Goal: Task Accomplishment & Management: Manage account settings

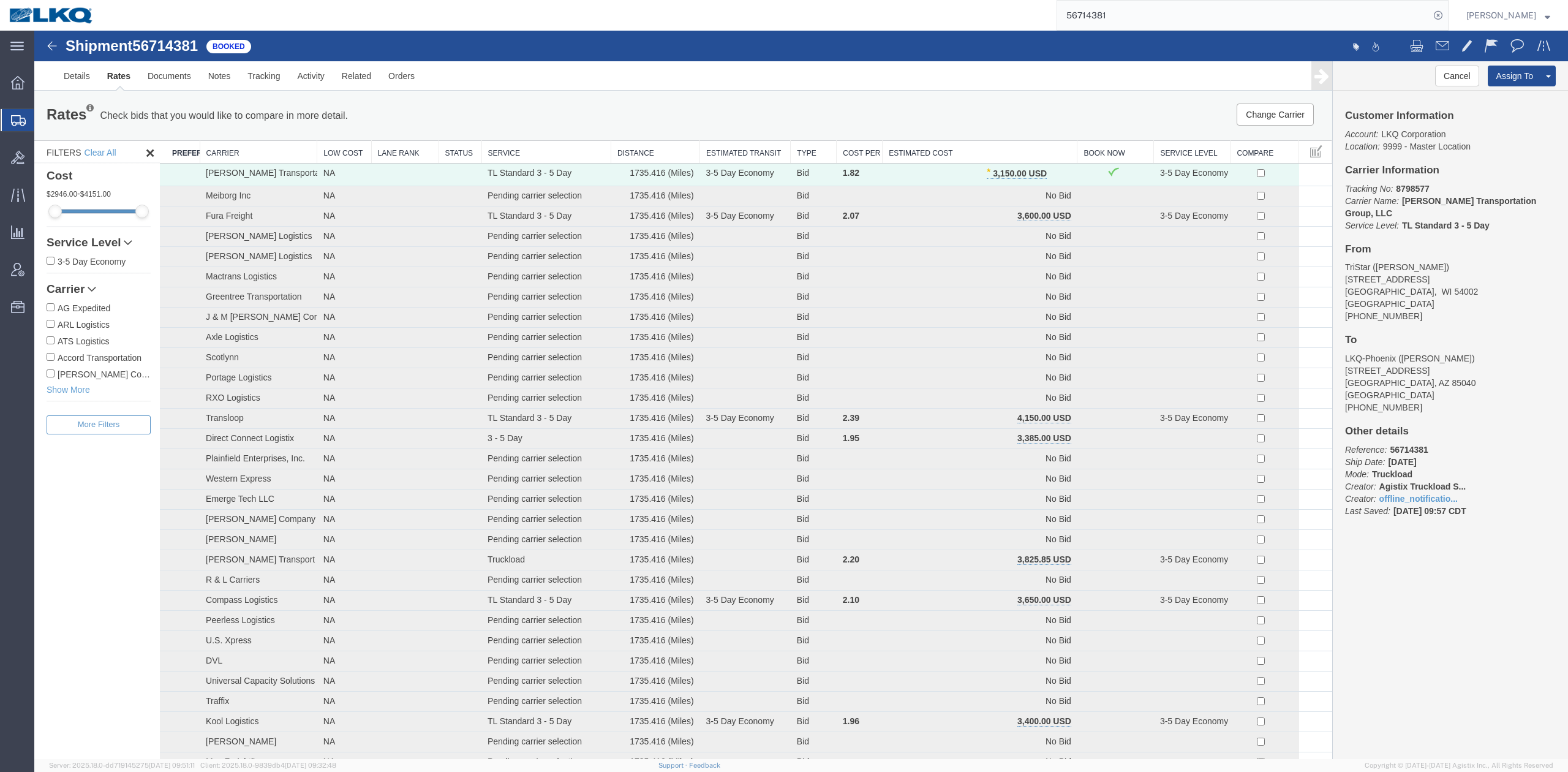
click at [1228, 7] on input "56714381" at bounding box center [1243, 16] width 373 height 30
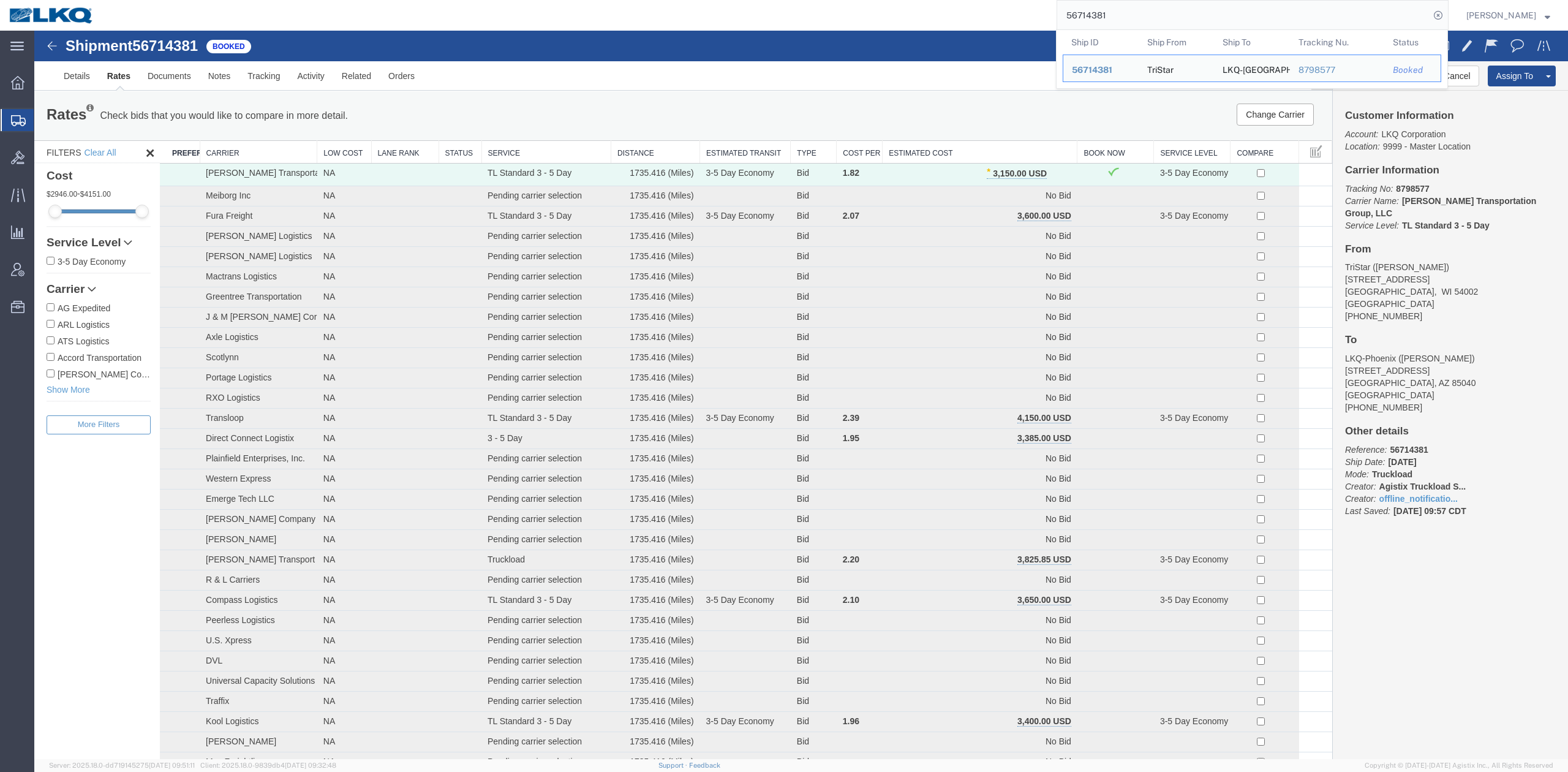
drag, startPoint x: 1228, startPoint y: 7, endPoint x: 1460, endPoint y: 15, distance: 232.1
click at [1228, 7] on input "56714381" at bounding box center [1243, 16] width 373 height 30
paste input "92072"
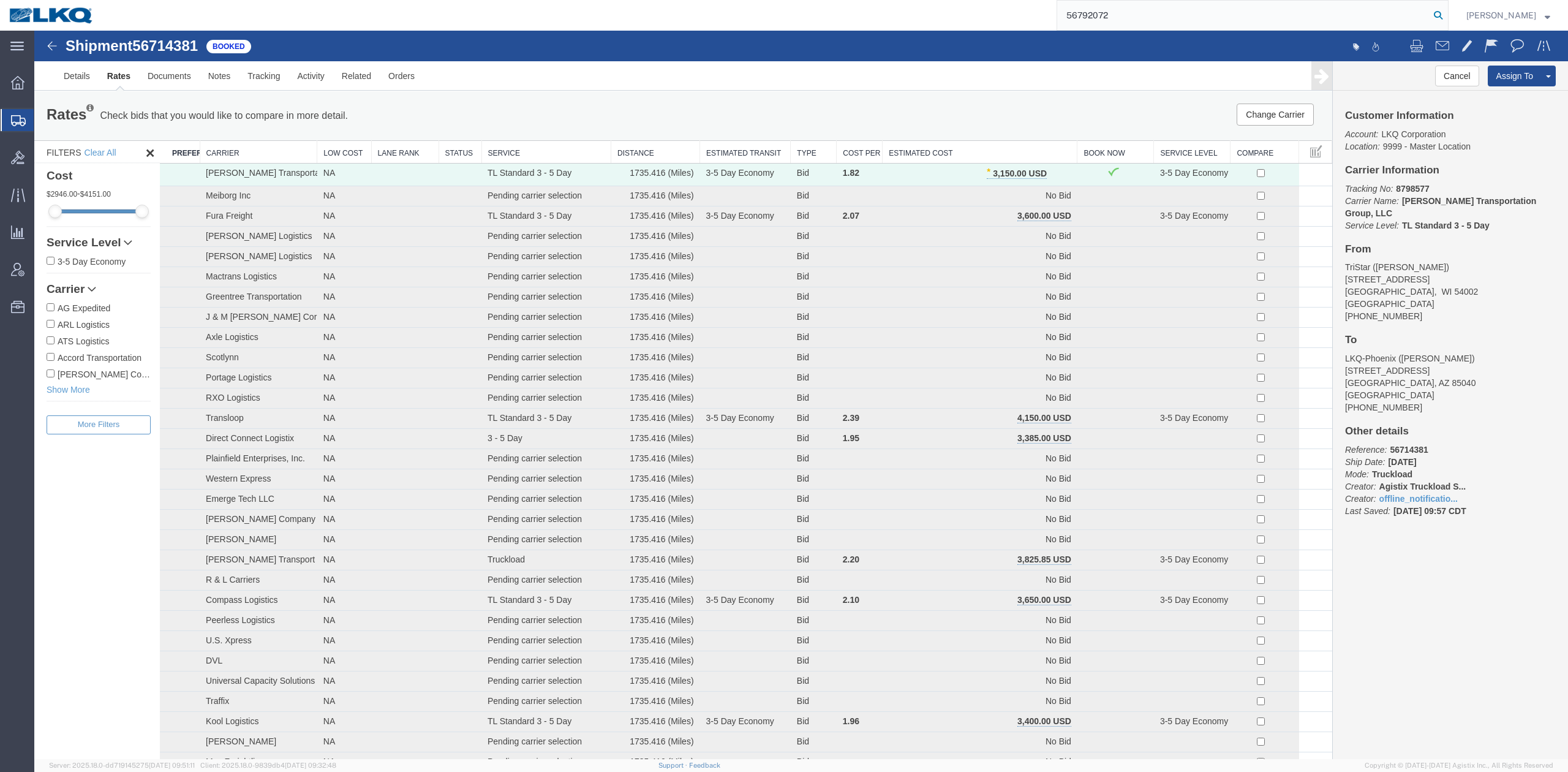
type input "56792072"
click at [1447, 15] on icon at bounding box center [1438, 15] width 17 height 17
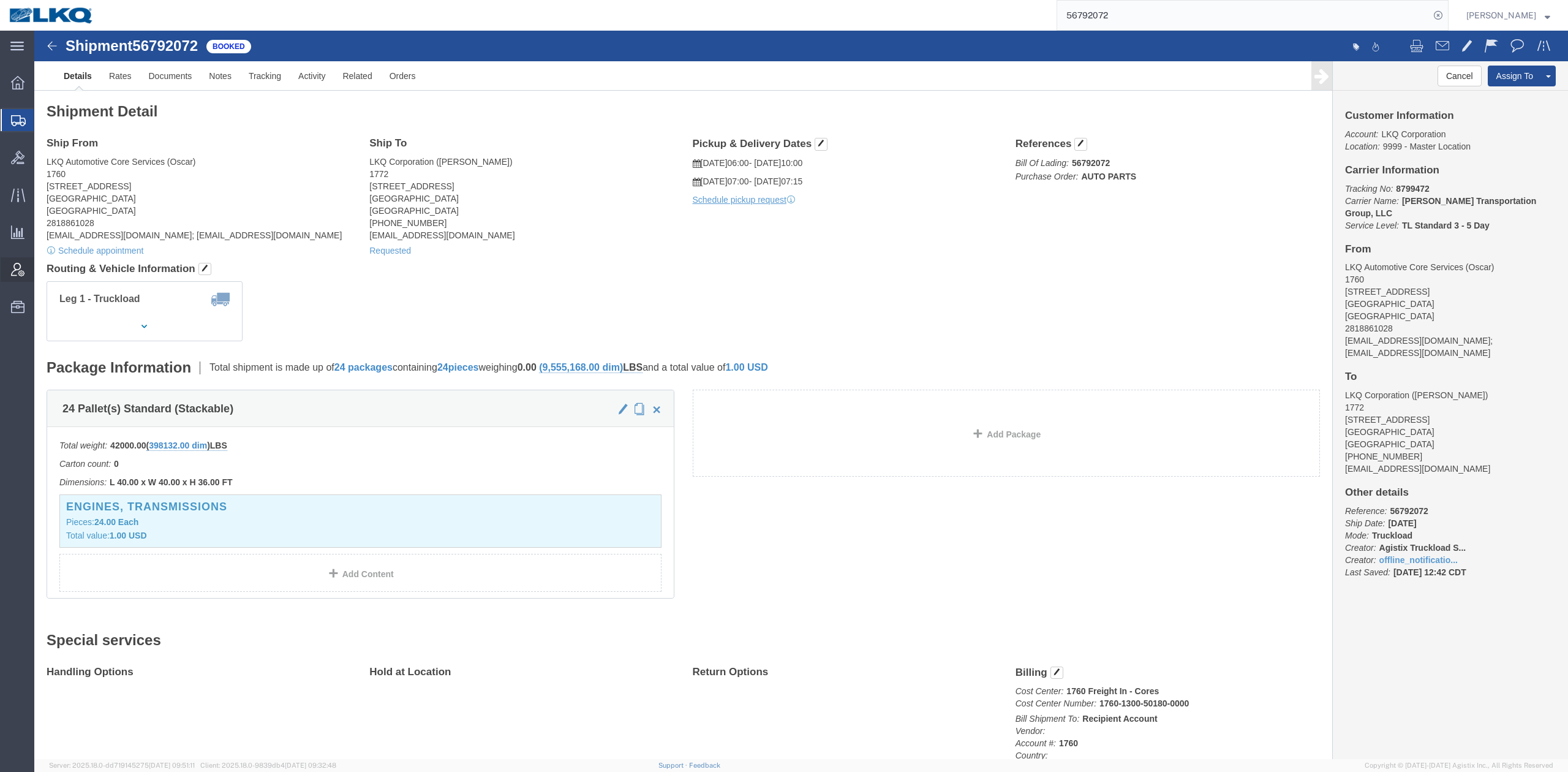
click at [23, 277] on div at bounding box center [17, 270] width 34 height 25
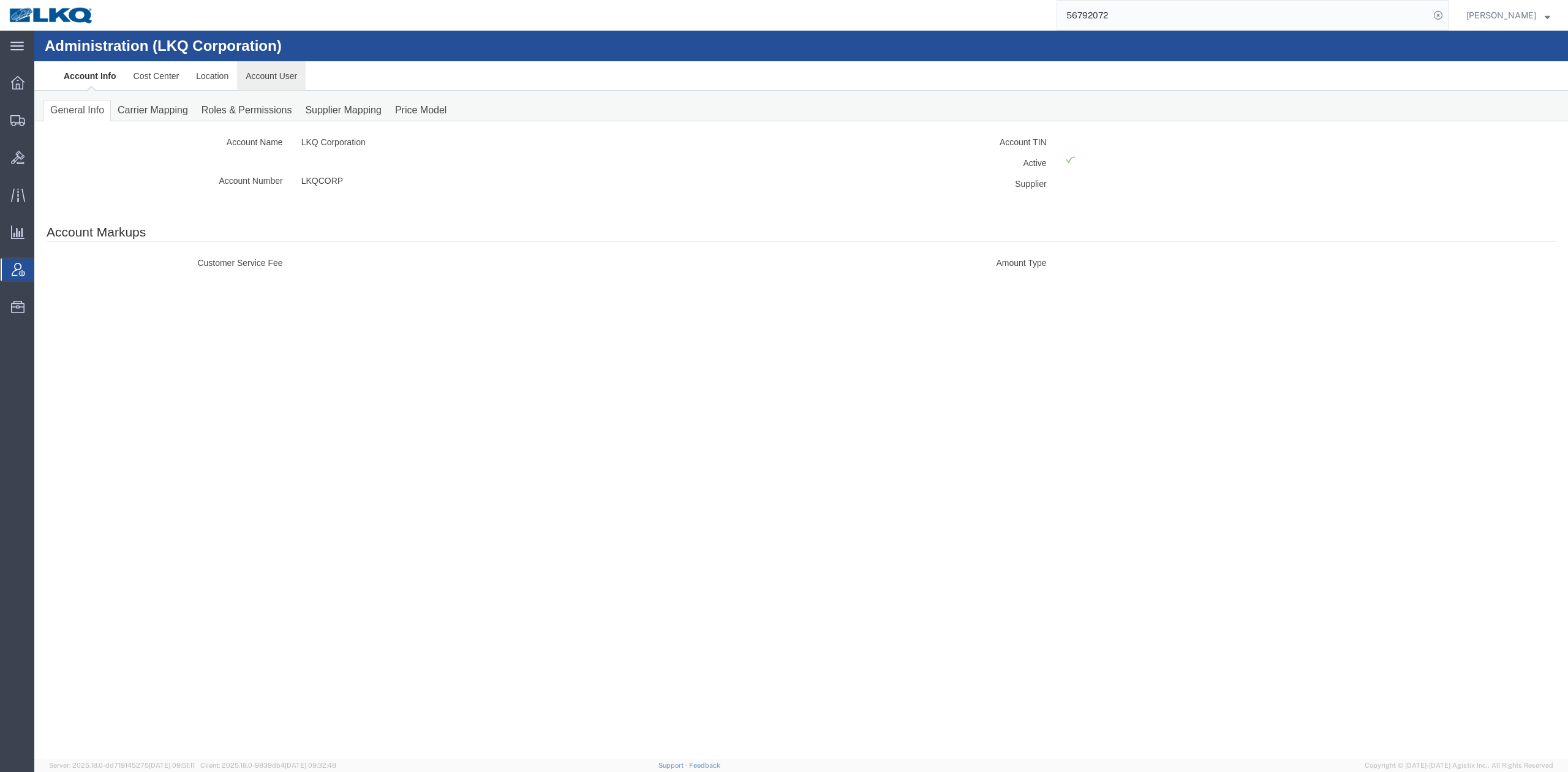
click at [260, 75] on link "Account User" at bounding box center [271, 76] width 69 height 30
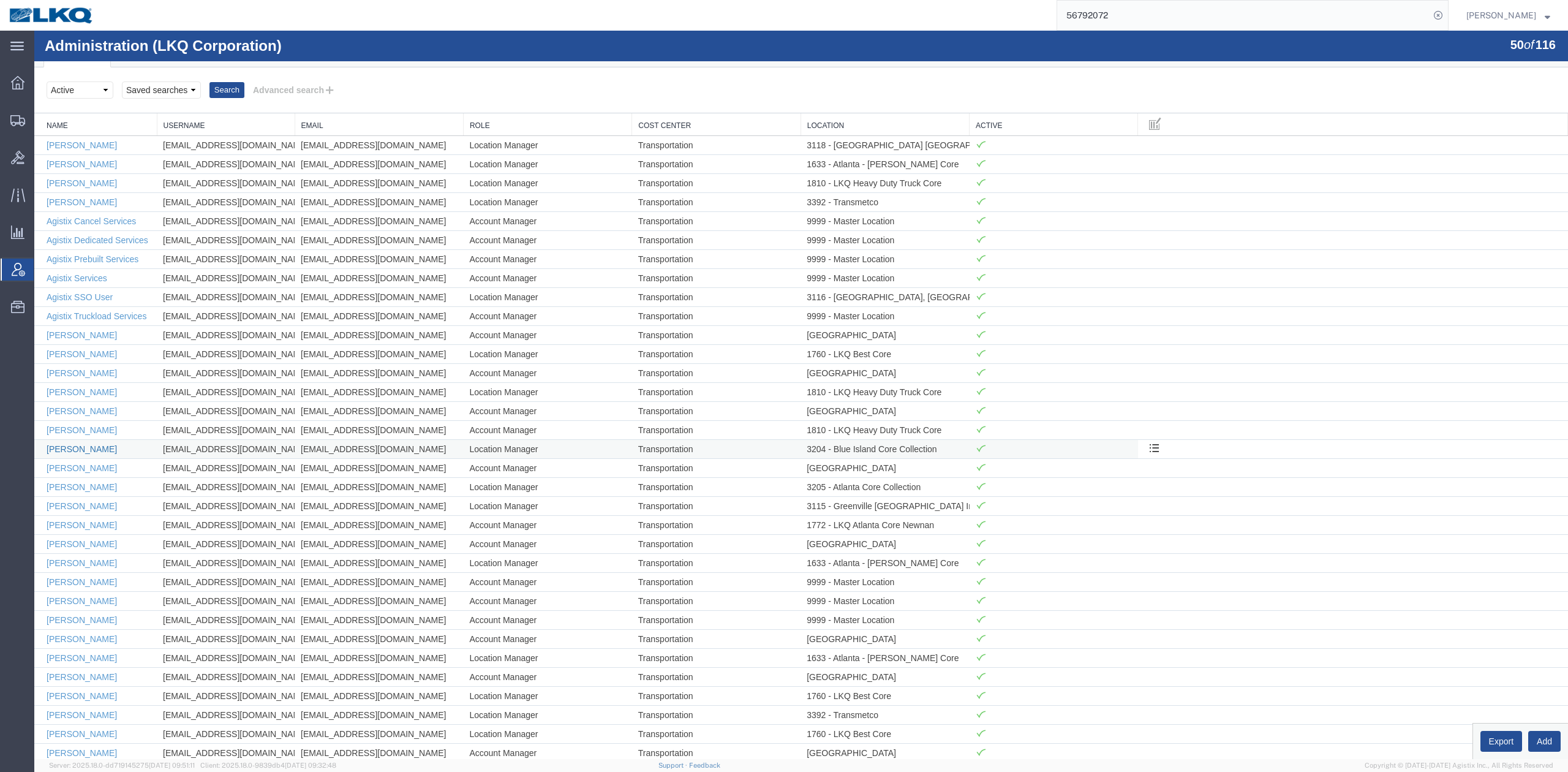
scroll to position [81, 0]
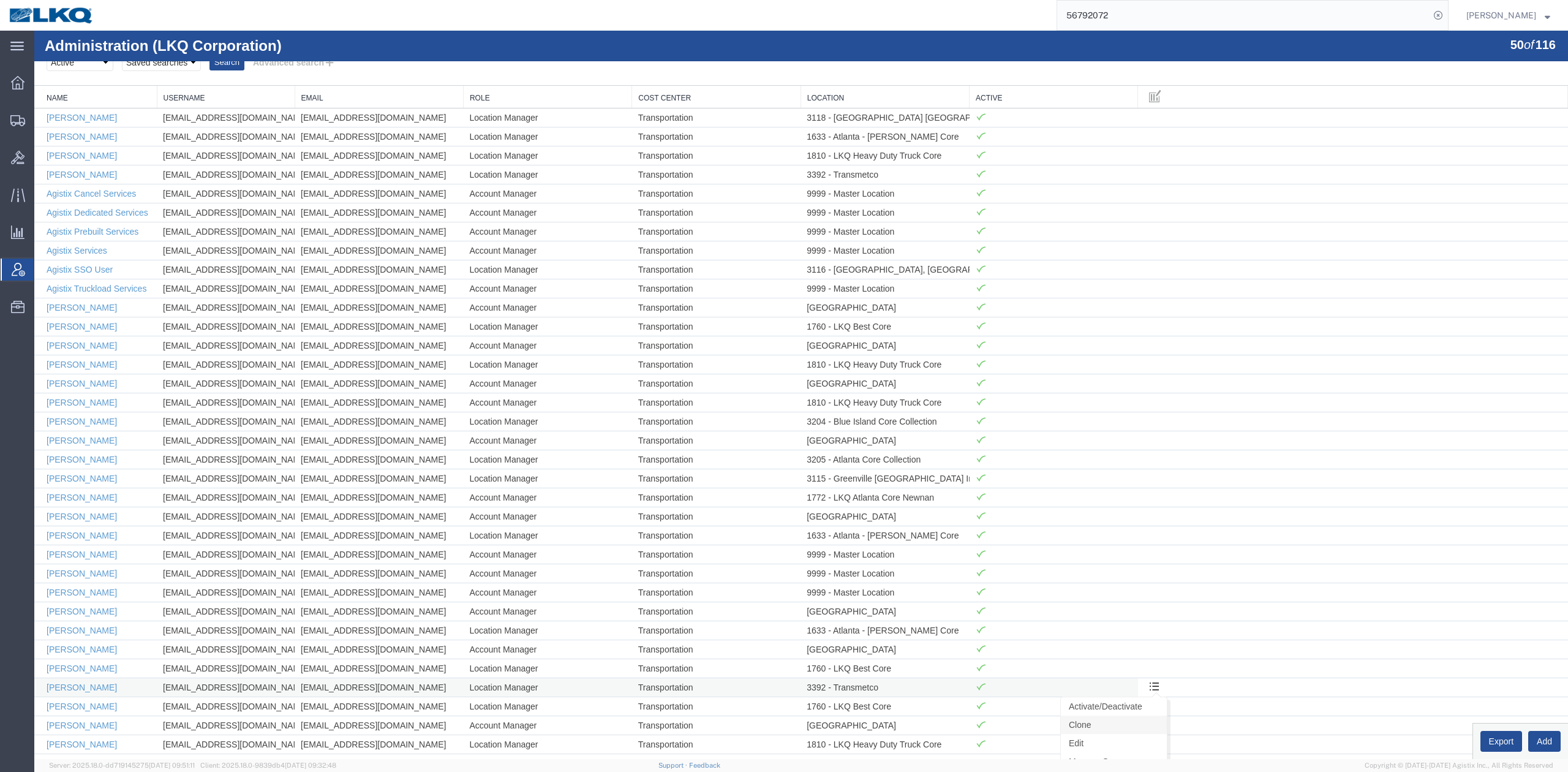
click at [1120, 734] on link "Clone" at bounding box center [1113, 725] width 106 height 18
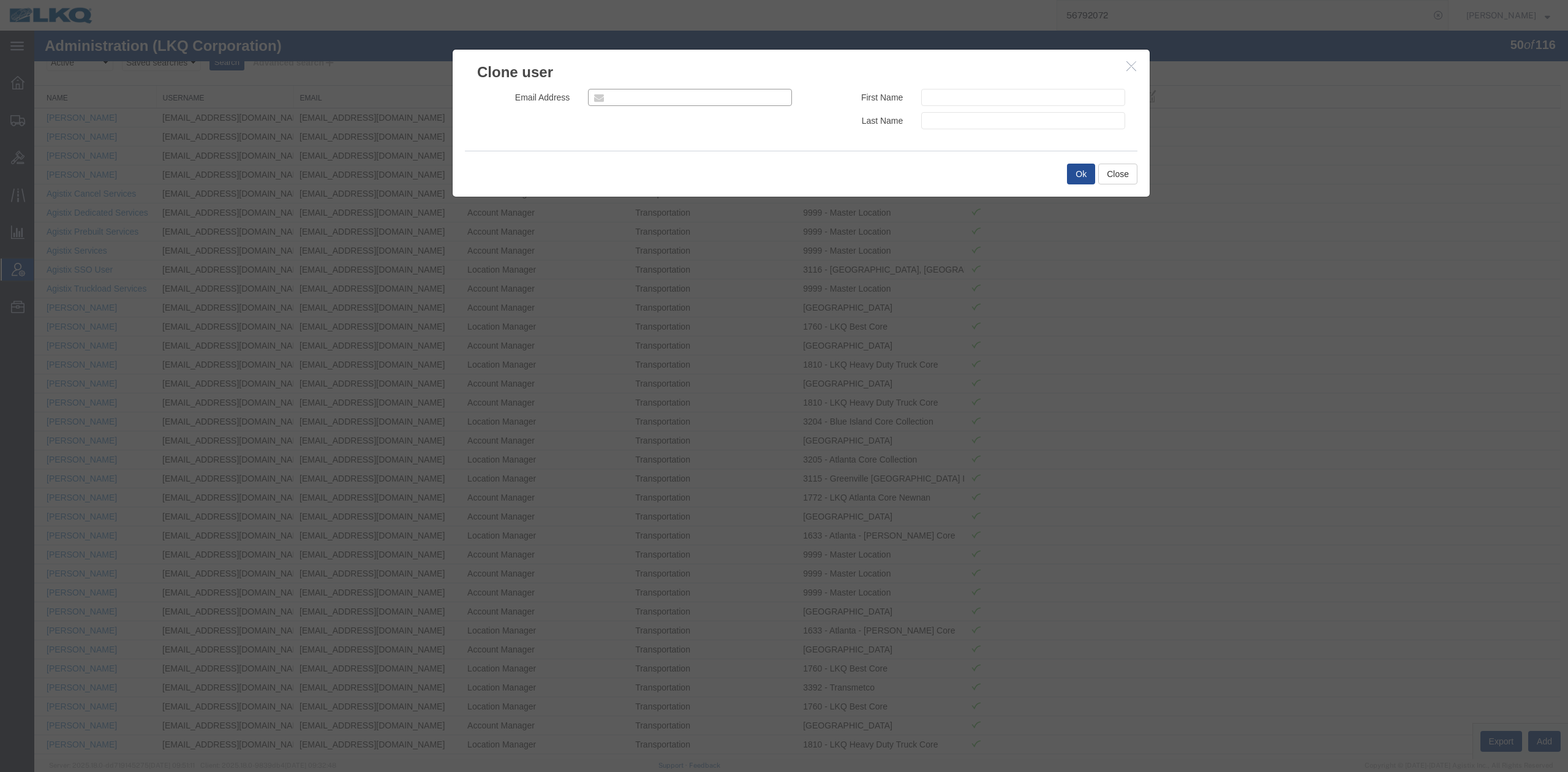
click at [657, 98] on input "email" at bounding box center [690, 97] width 204 height 17
type input "[EMAIL_ADDRESS][DOMAIN_NAME]"
type input "[PERSON_NAME]"
click at [1085, 173] on button "Ok" at bounding box center [1081, 174] width 28 height 21
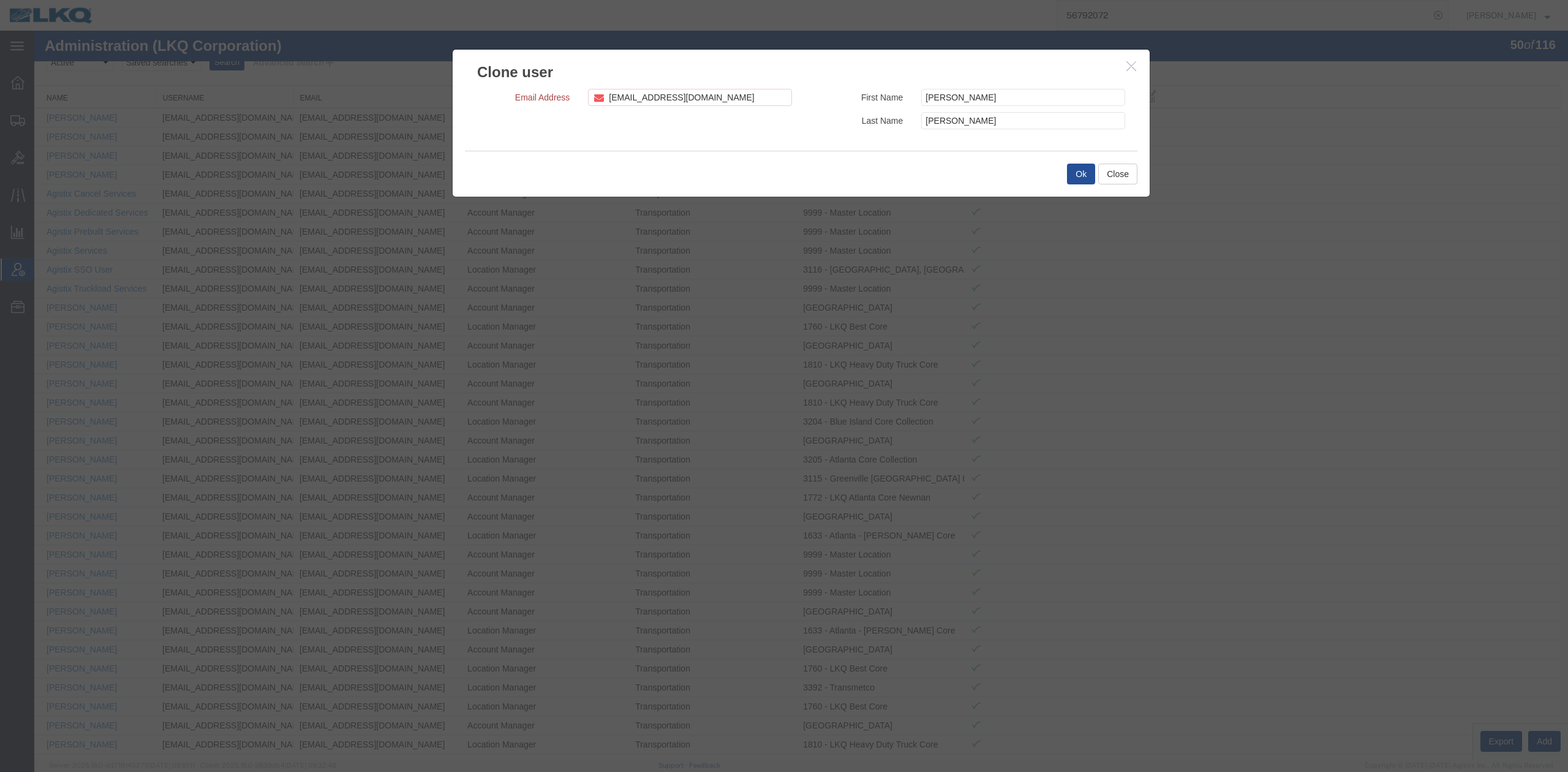
click at [1127, 70] on icon "button" at bounding box center [1132, 65] width 10 height 11
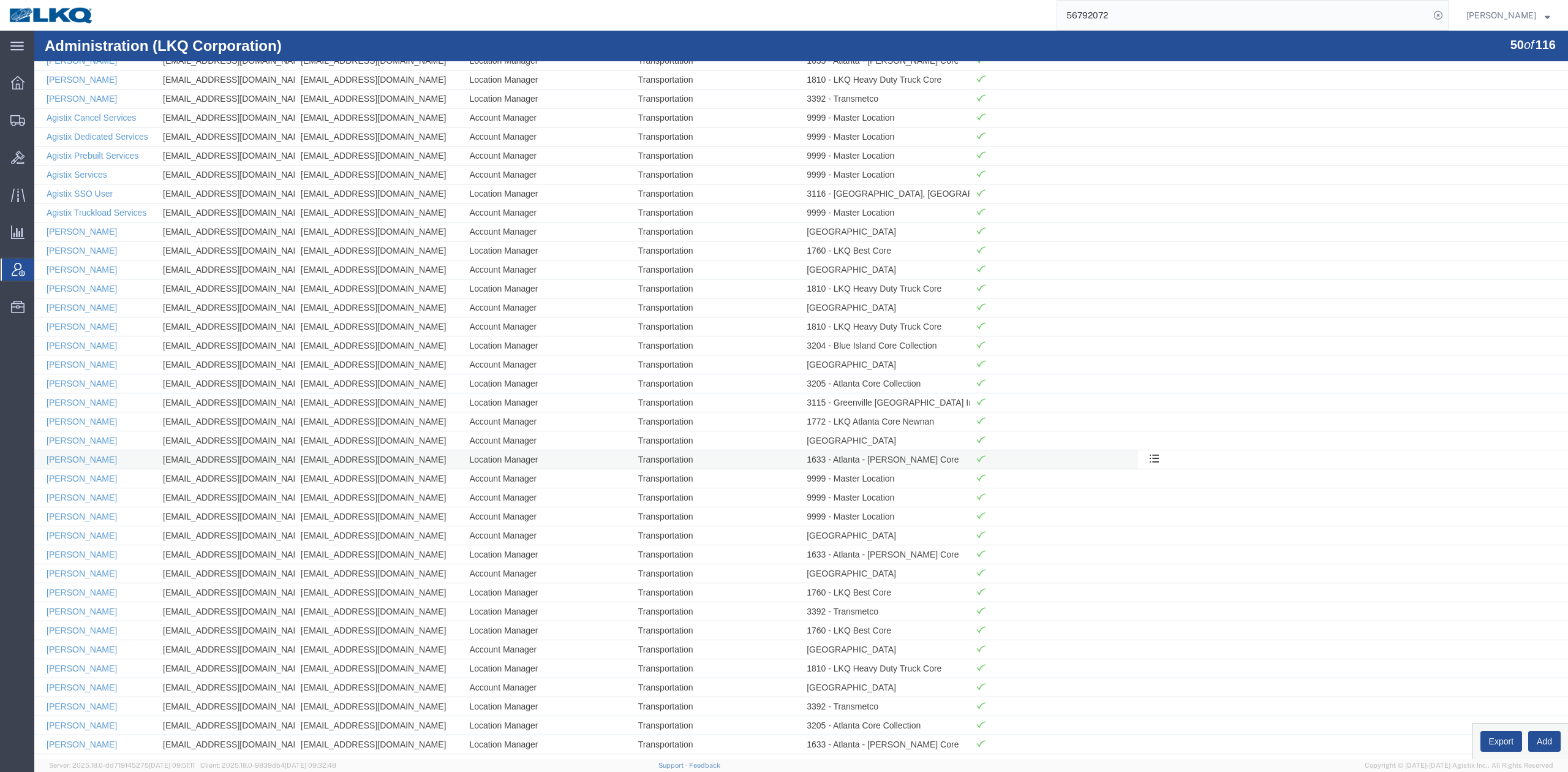
scroll to position [0, 0]
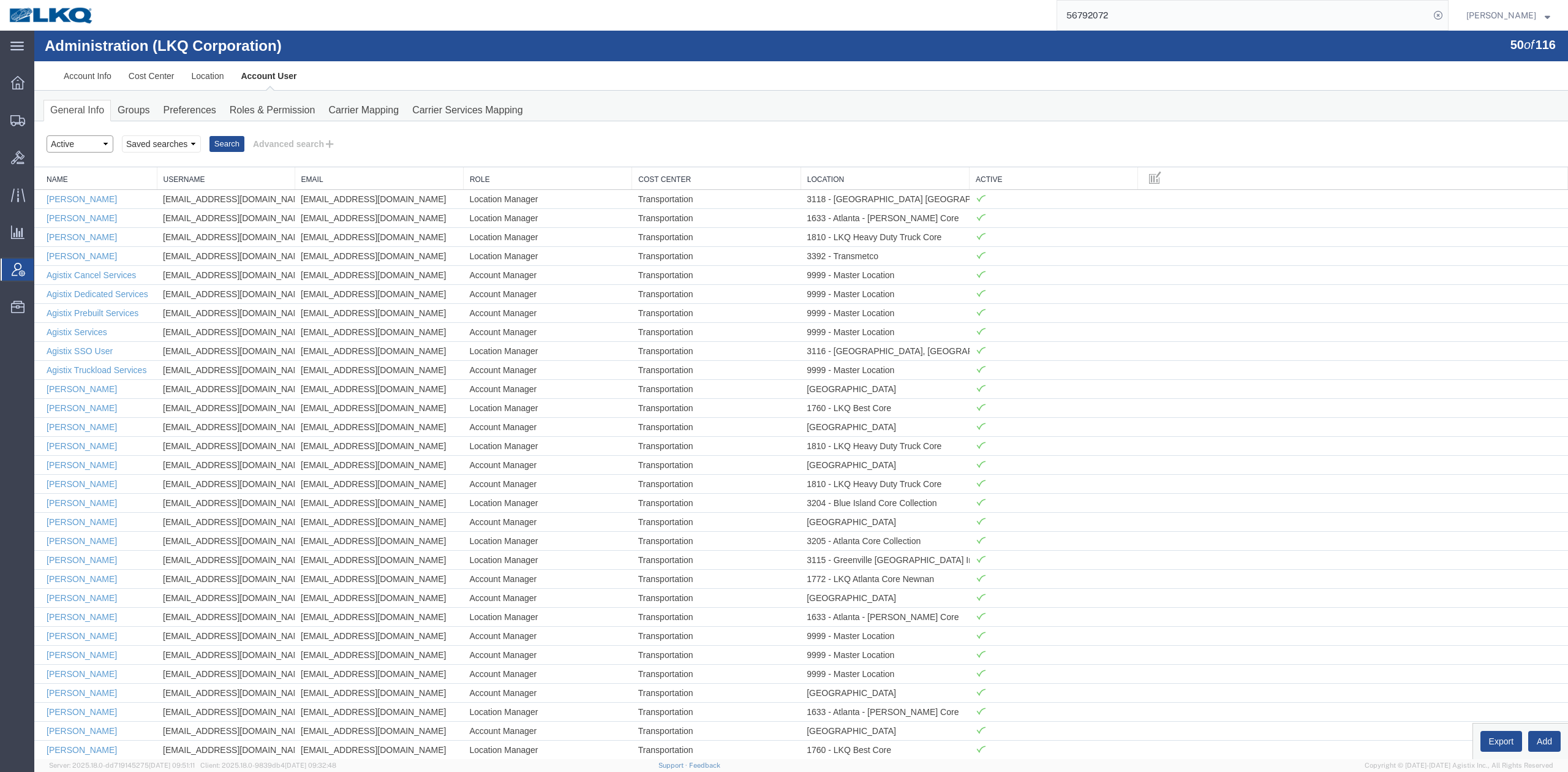
click at [79, 138] on select "Select status Active All Inactive" at bounding box center [79, 144] width 67 height 17
select select "ALL"
click at [46, 136] on select "Select status Active All Inactive" at bounding box center [79, 144] width 67 height 17
click at [326, 147] on button "Advanced search" at bounding box center [294, 143] width 100 height 21
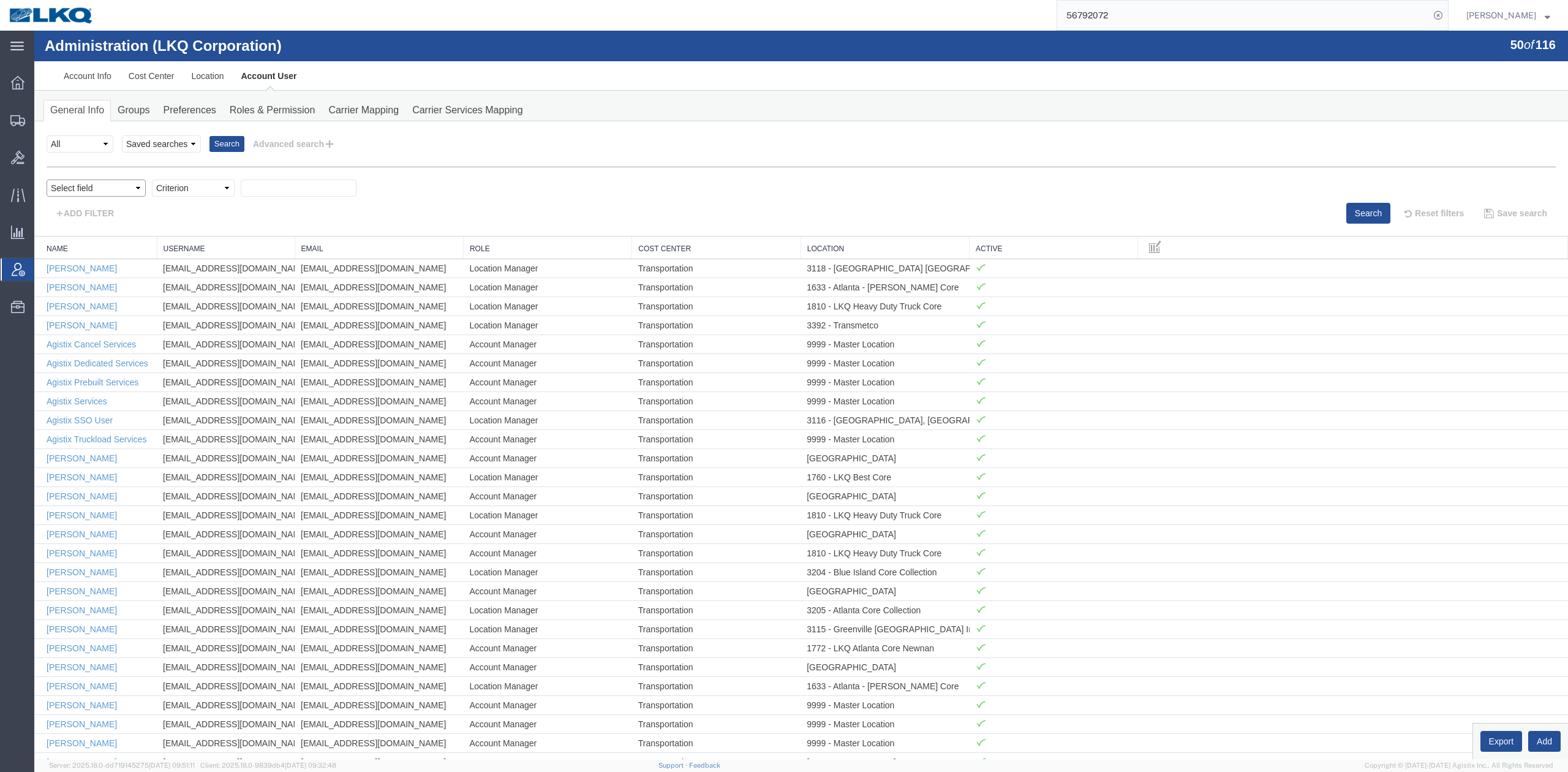
drag, startPoint x: 130, startPoint y: 185, endPoint x: 126, endPoint y: 191, distance: 7.2
click at [130, 185] on select "Select field Cost Center Email Location Name Role Username" at bounding box center [96, 188] width 99 height 17
select select "email"
click at [46, 180] on select "Select field Cost Center Email Location Name Role Username" at bounding box center [96, 188] width 99 height 17
click at [191, 194] on select "Criterion contains does not contain is is blank is not blank starts with" at bounding box center [193, 188] width 83 height 17
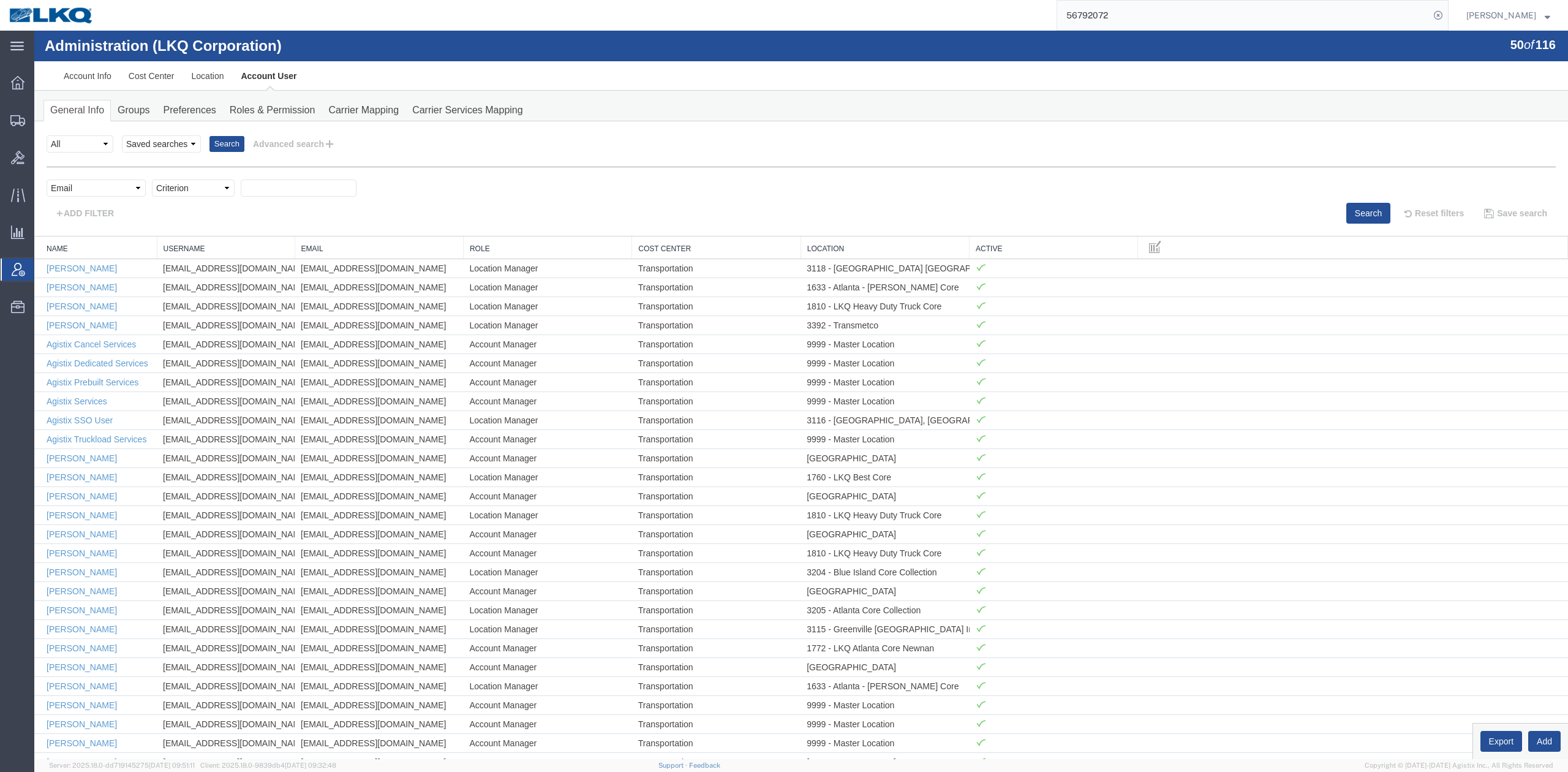
select select "contains"
click at [152, 180] on select "Criterion contains does not contain is is blank is not blank starts with" at bounding box center [193, 188] width 83 height 17
click at [263, 195] on input "text" at bounding box center [299, 188] width 116 height 17
type input "droth"
click at [1346, 210] on button "Search" at bounding box center [1368, 213] width 44 height 21
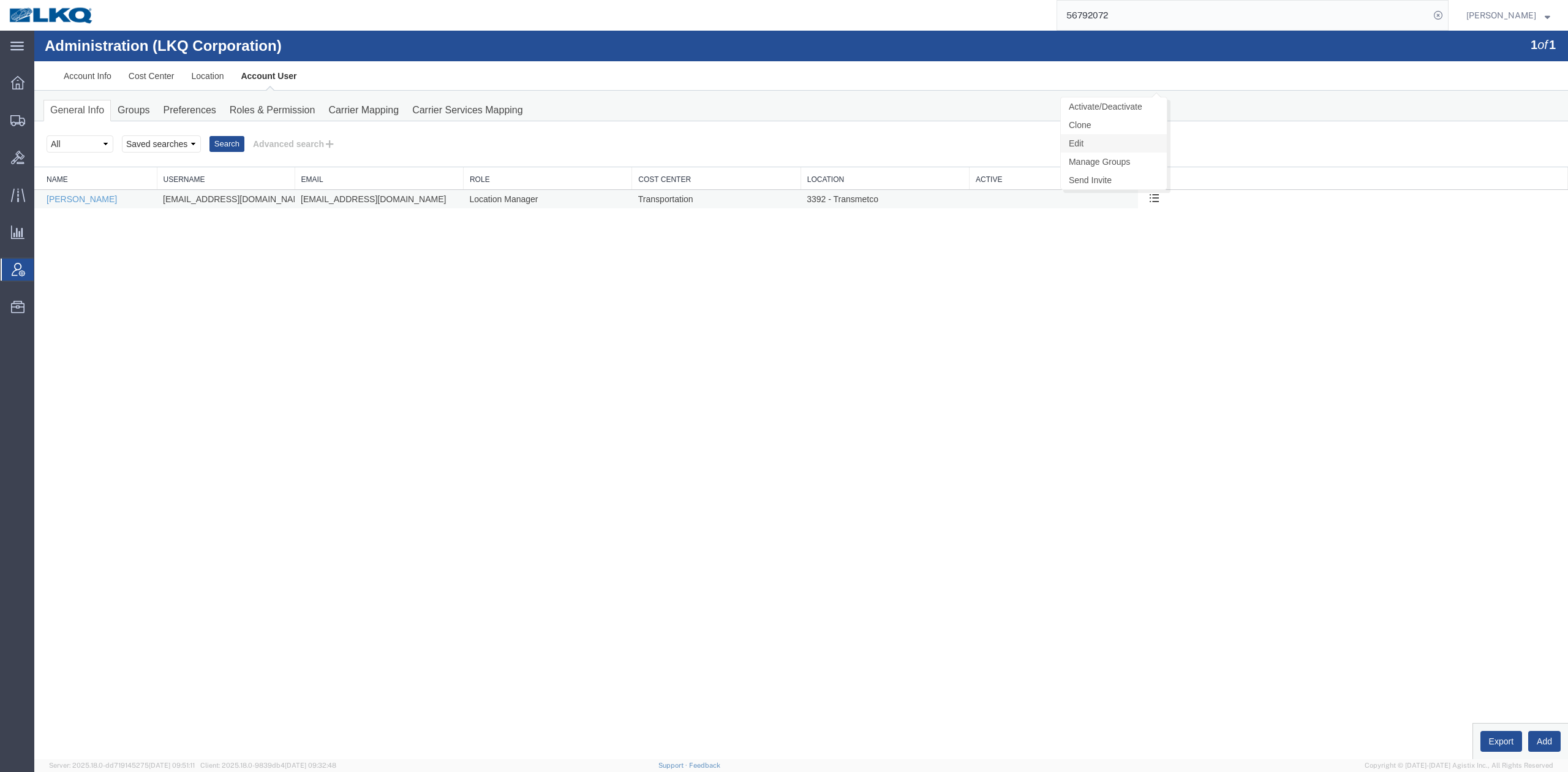
click at [1110, 138] on link "Edit" at bounding box center [1113, 143] width 106 height 18
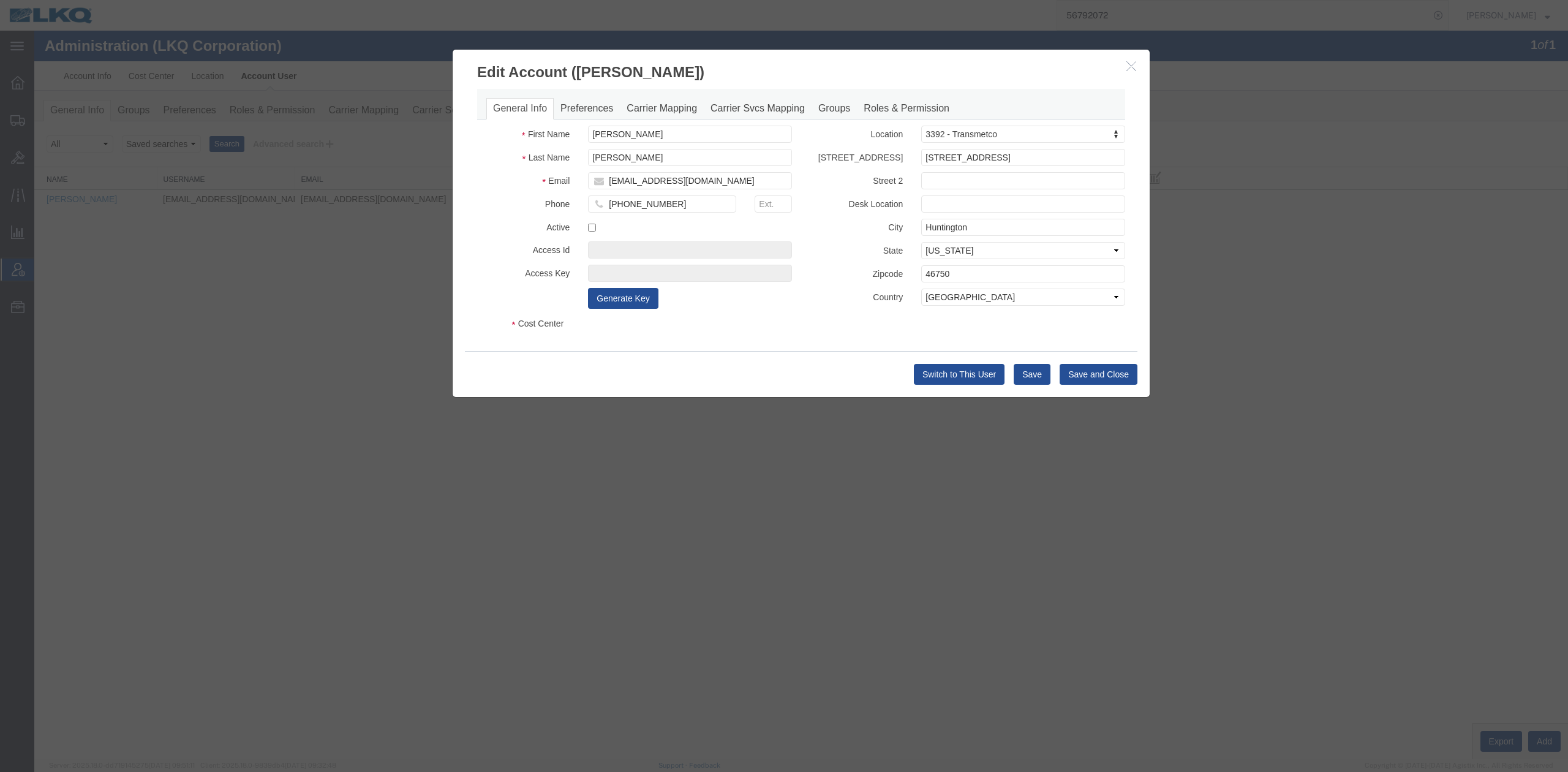
select select "COSTCENTER"
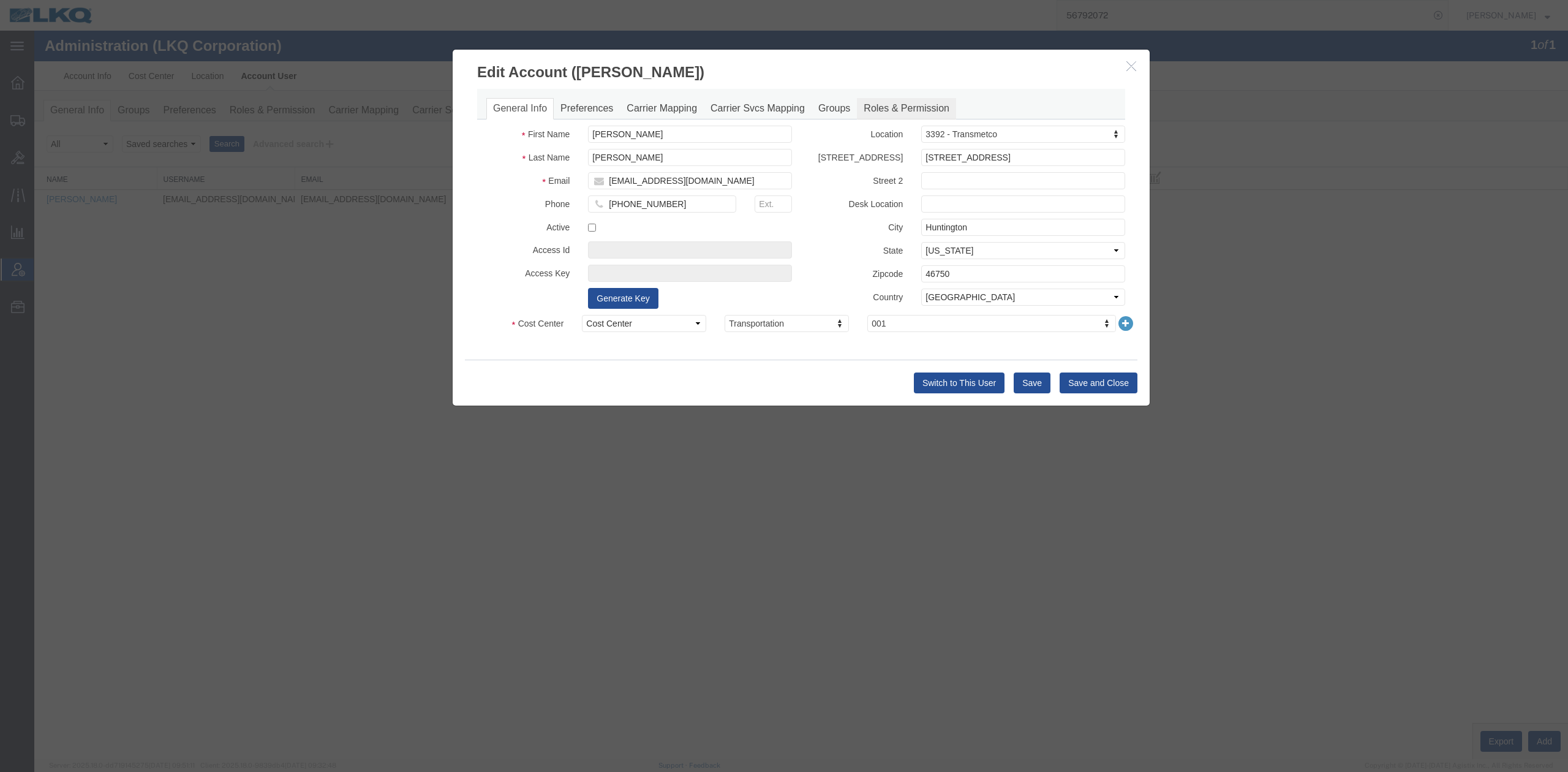
click at [895, 115] on link "Roles & Permission" at bounding box center [907, 109] width 99 height 22
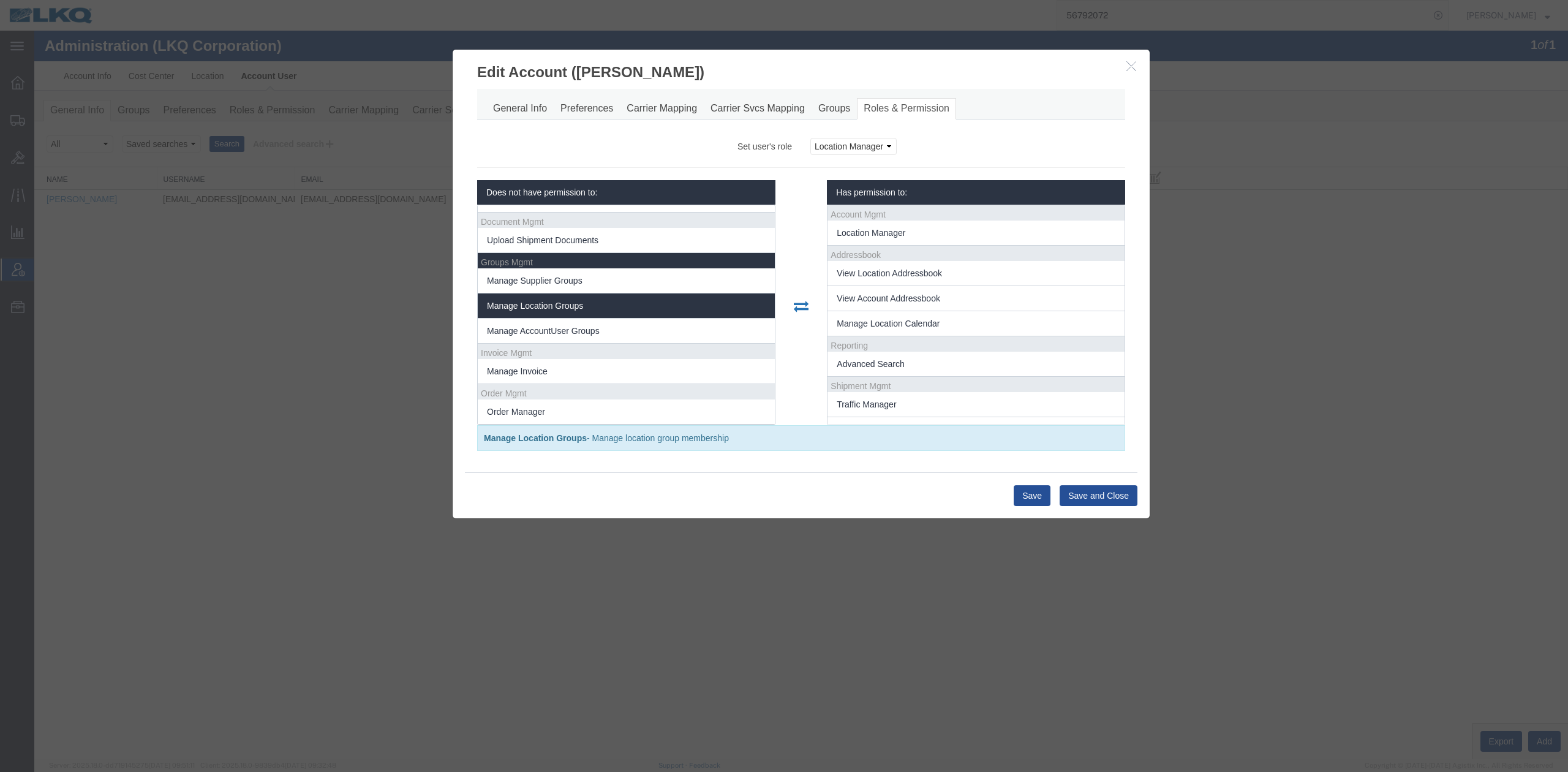
scroll to position [654, 0]
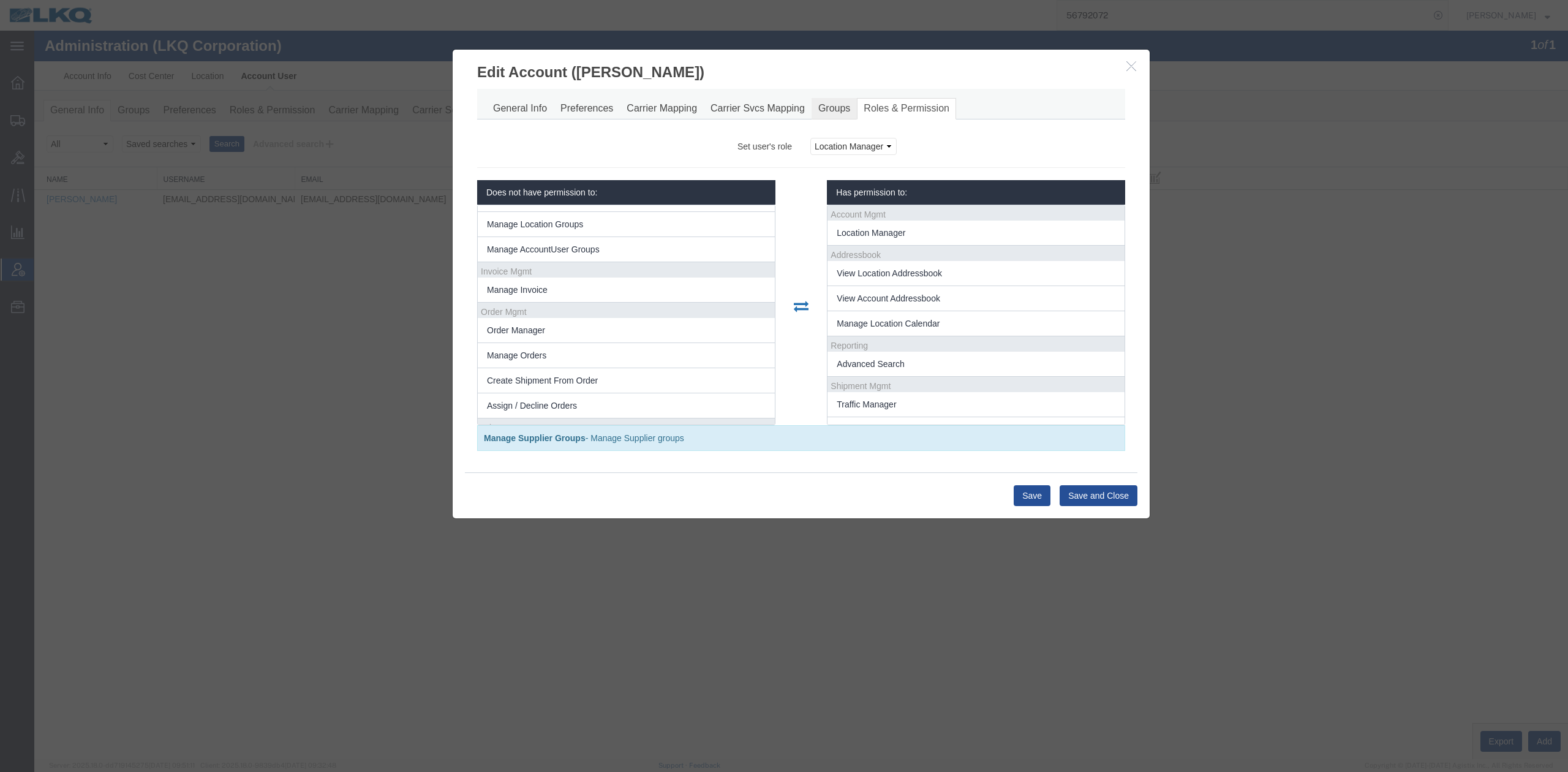
click at [829, 111] on link "Groups" at bounding box center [834, 109] width 46 height 22
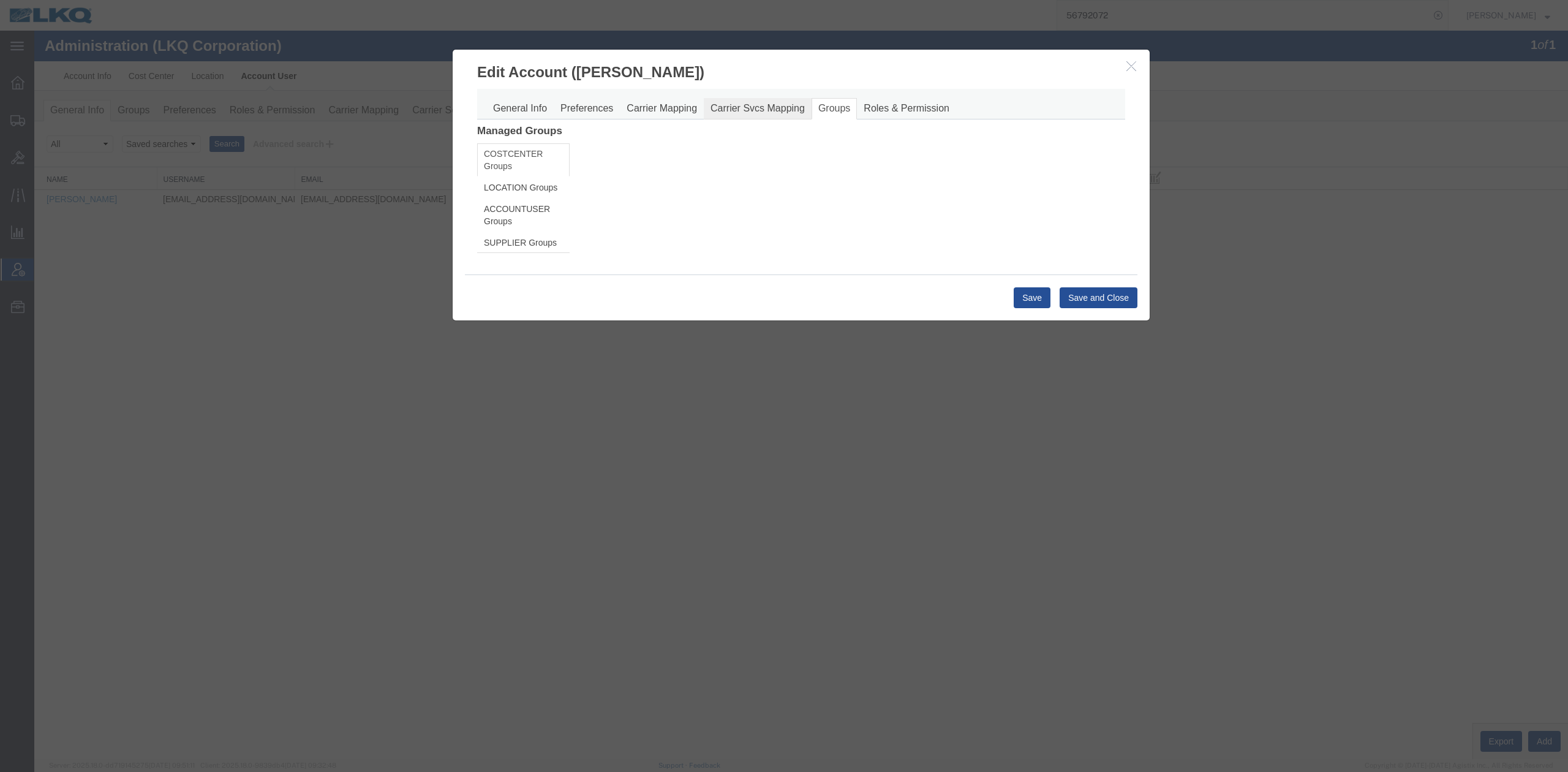
click at [757, 112] on link "Carrier Svcs Mapping" at bounding box center [758, 109] width 108 height 22
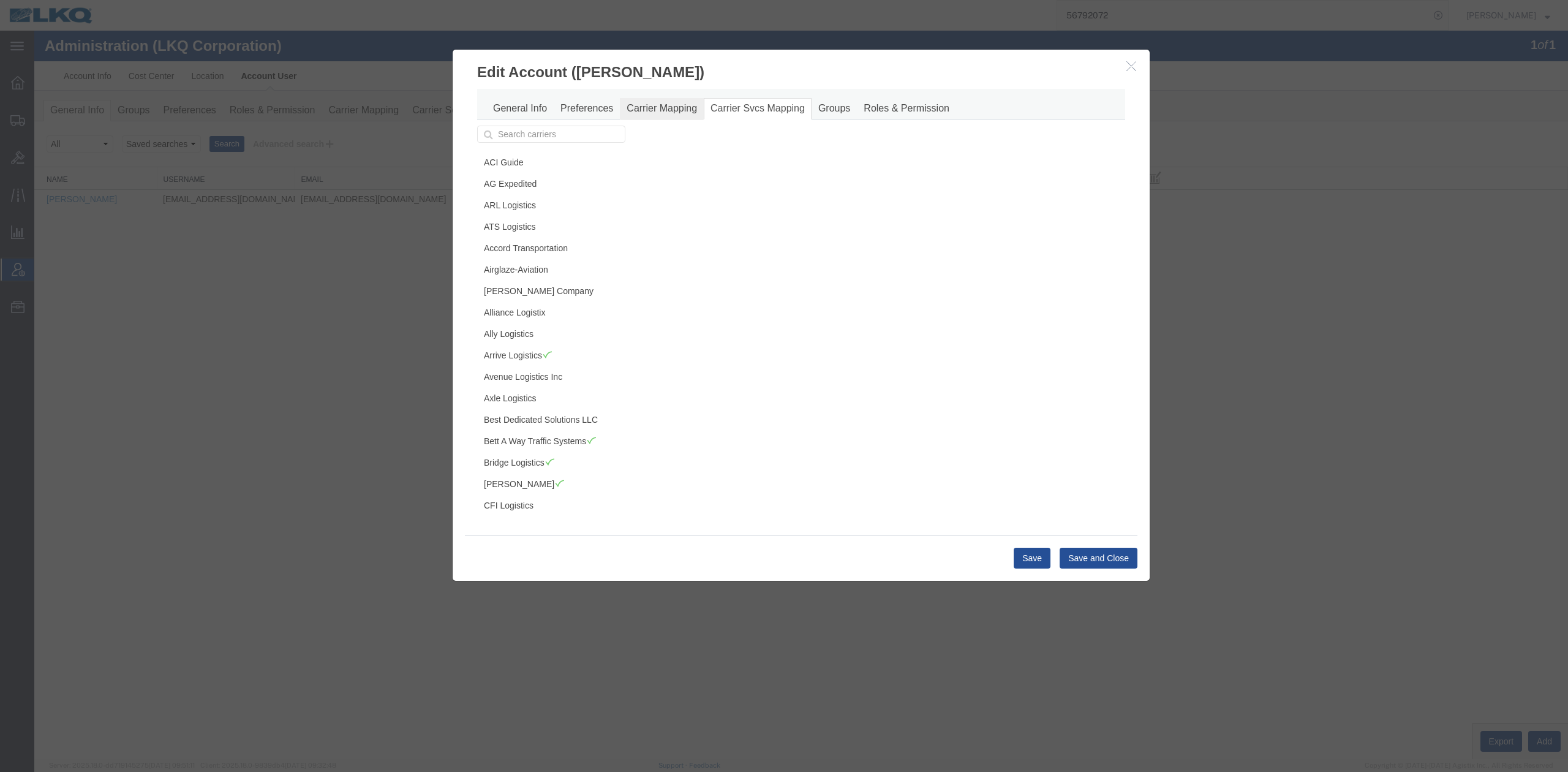
click at [658, 113] on link "Carrier Mapping" at bounding box center [661, 109] width 84 height 22
click at [574, 111] on link "Preferences" at bounding box center [587, 109] width 66 height 22
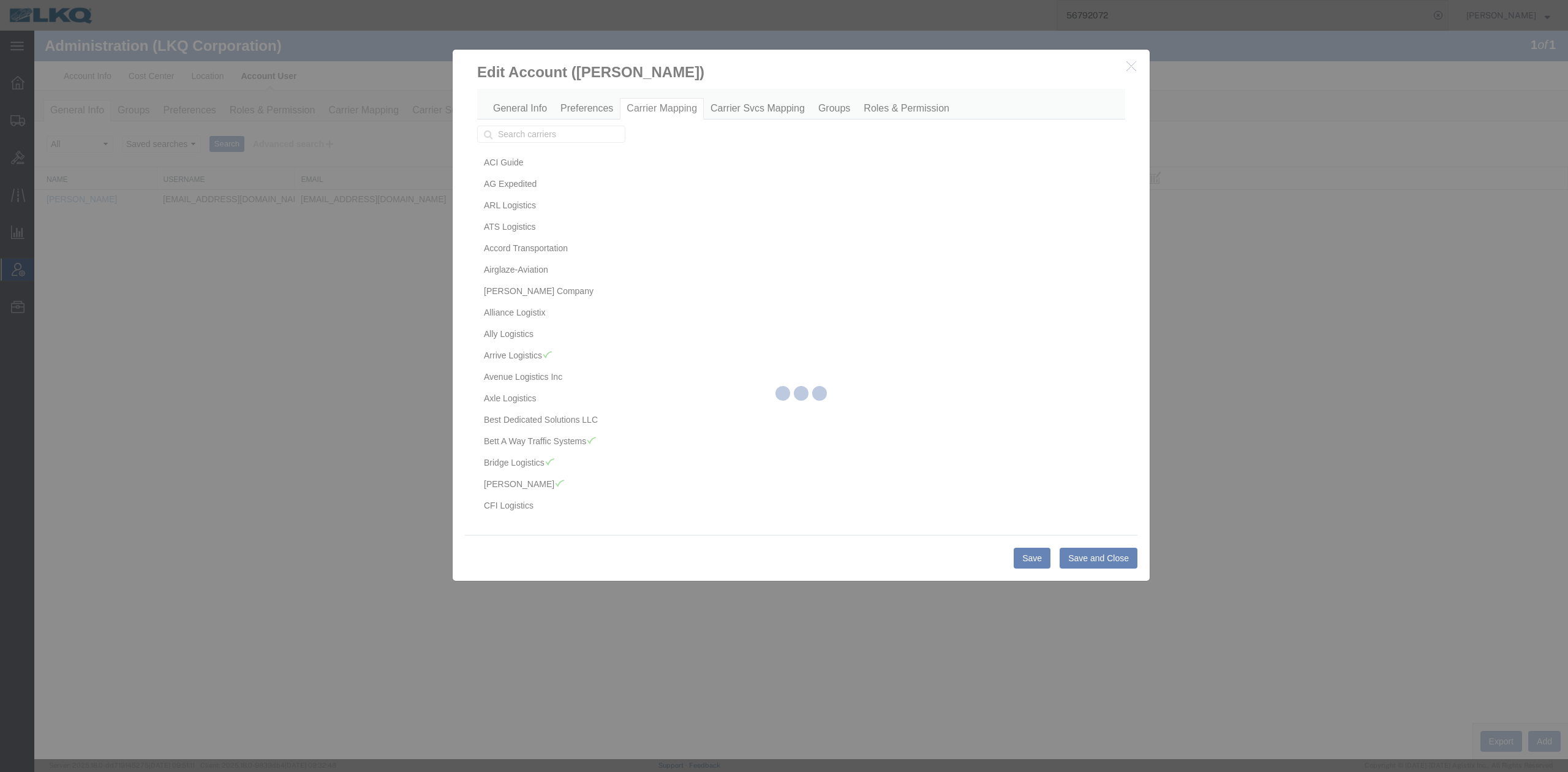
select select
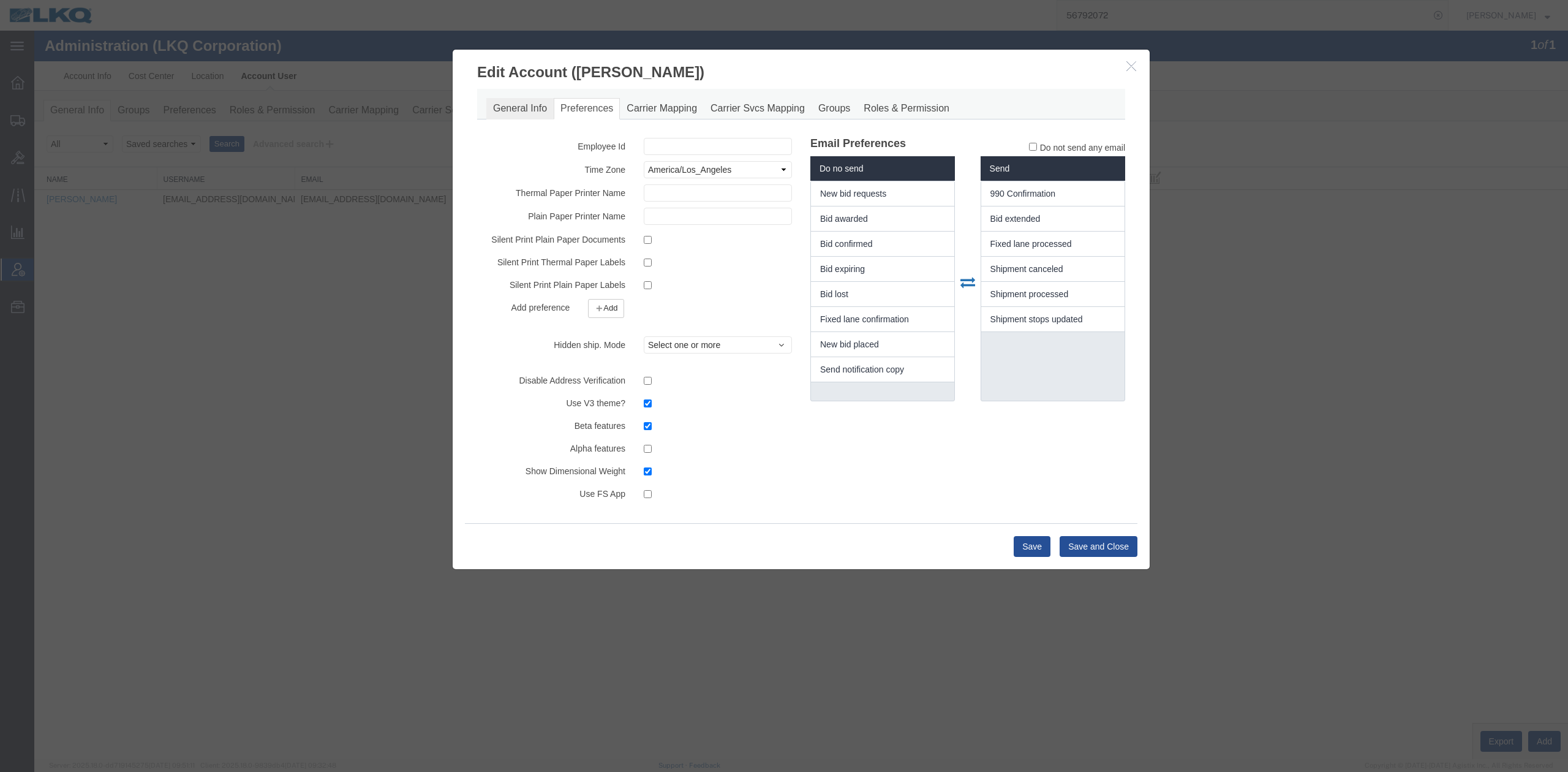
click at [532, 114] on link "General Info" at bounding box center [519, 109] width 67 height 22
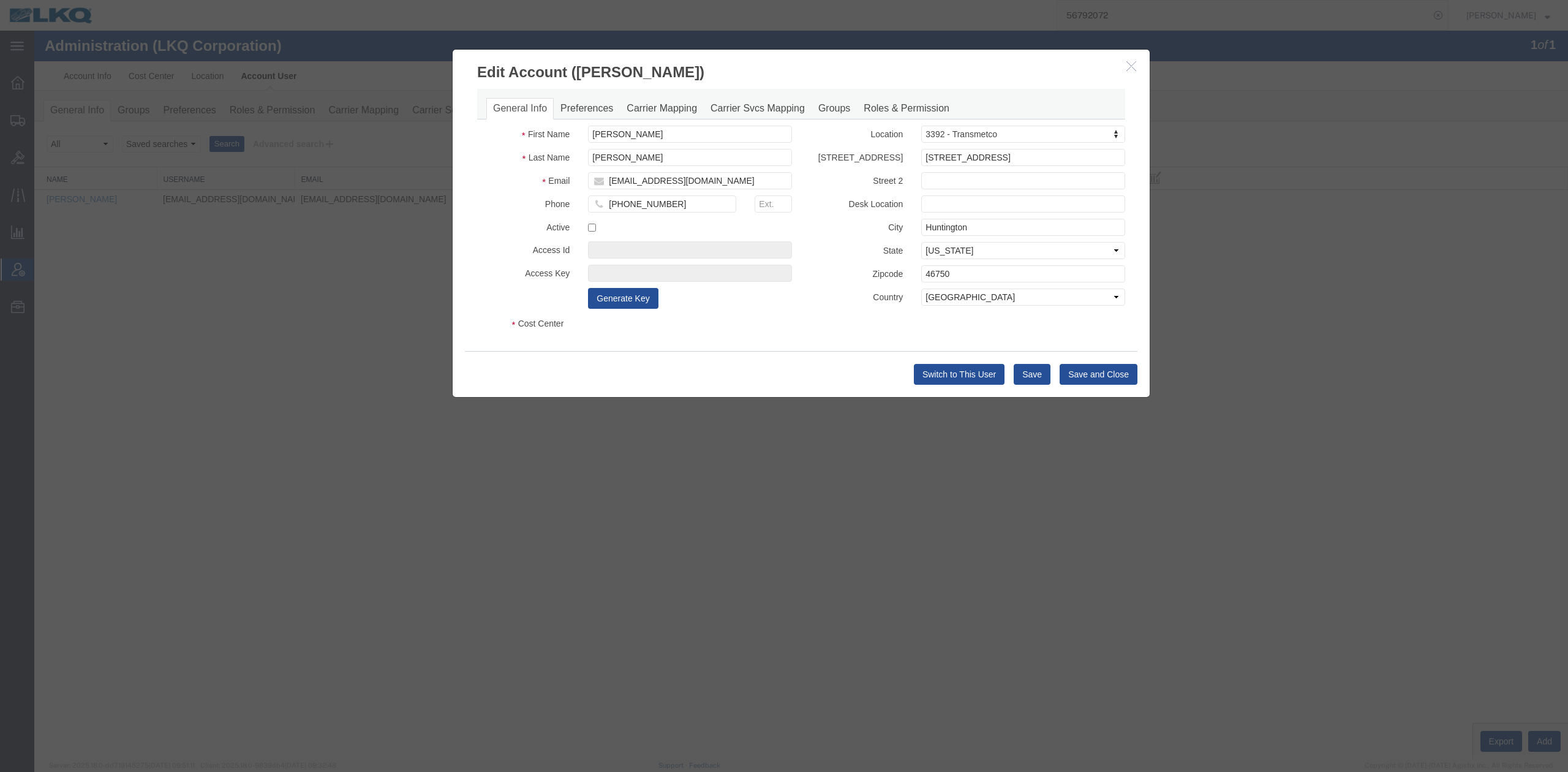
select select "COSTCENTER"
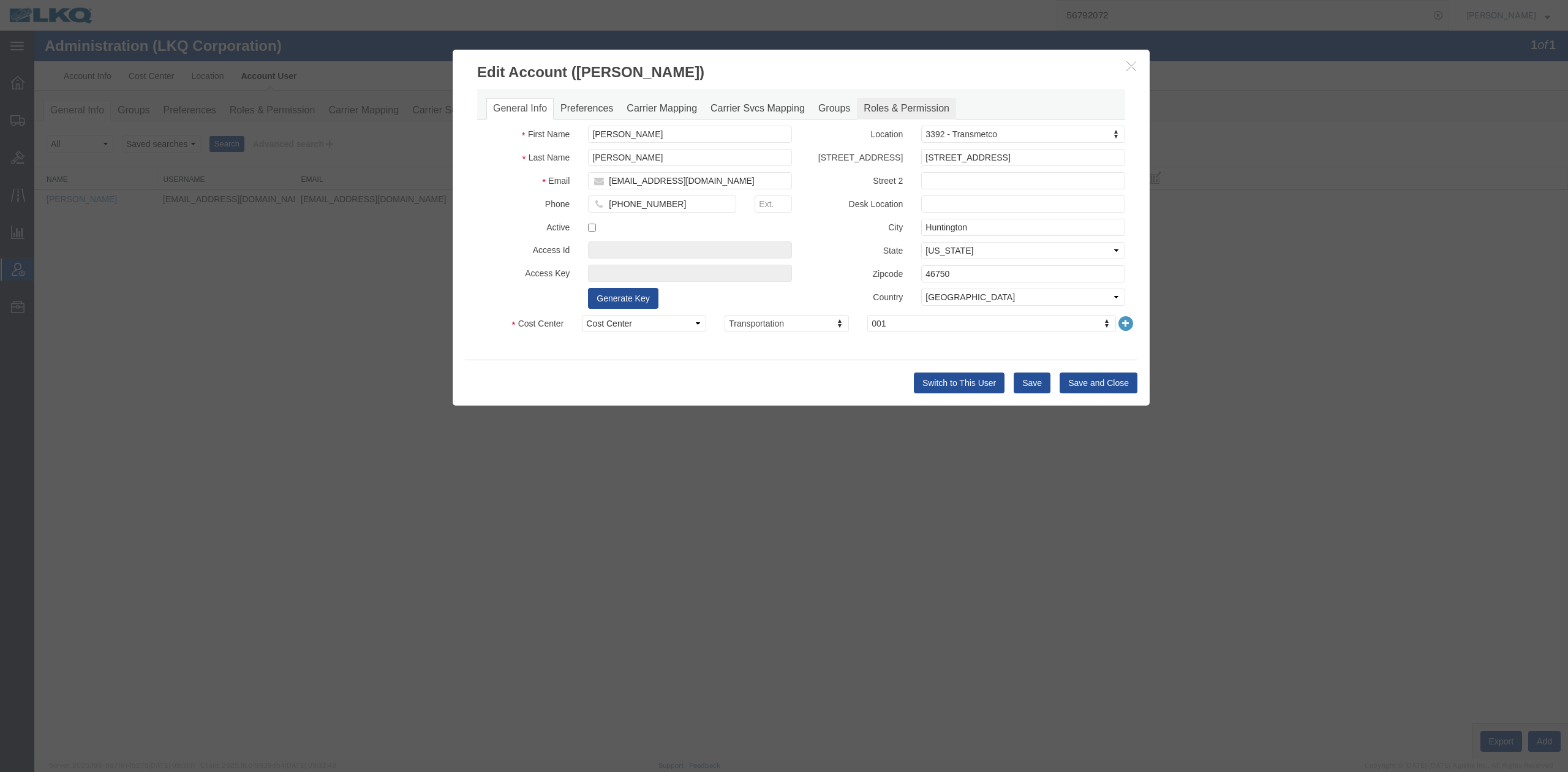
click at [892, 110] on link "Roles & Permission" at bounding box center [907, 109] width 99 height 22
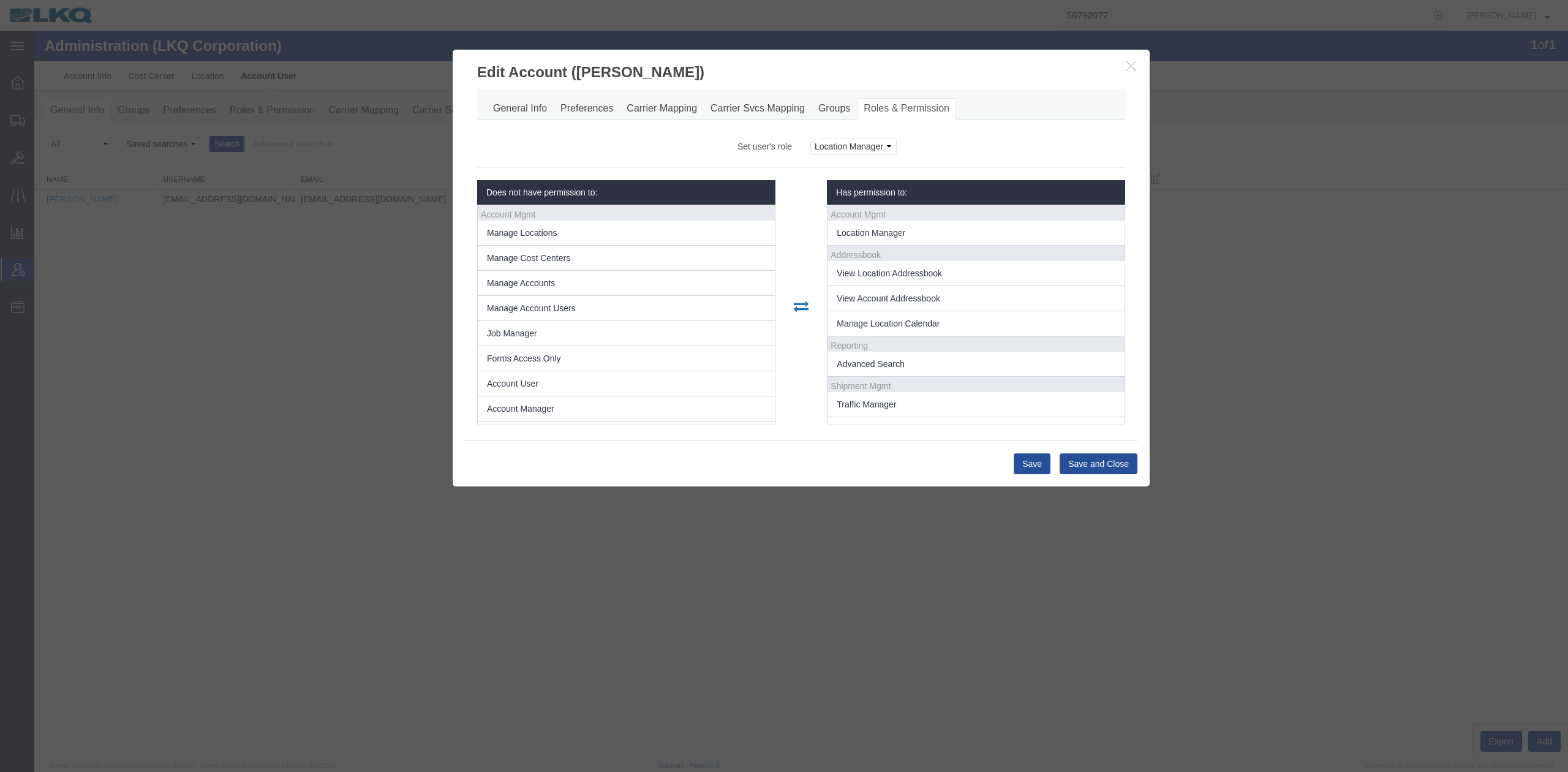
scroll to position [30, 0]
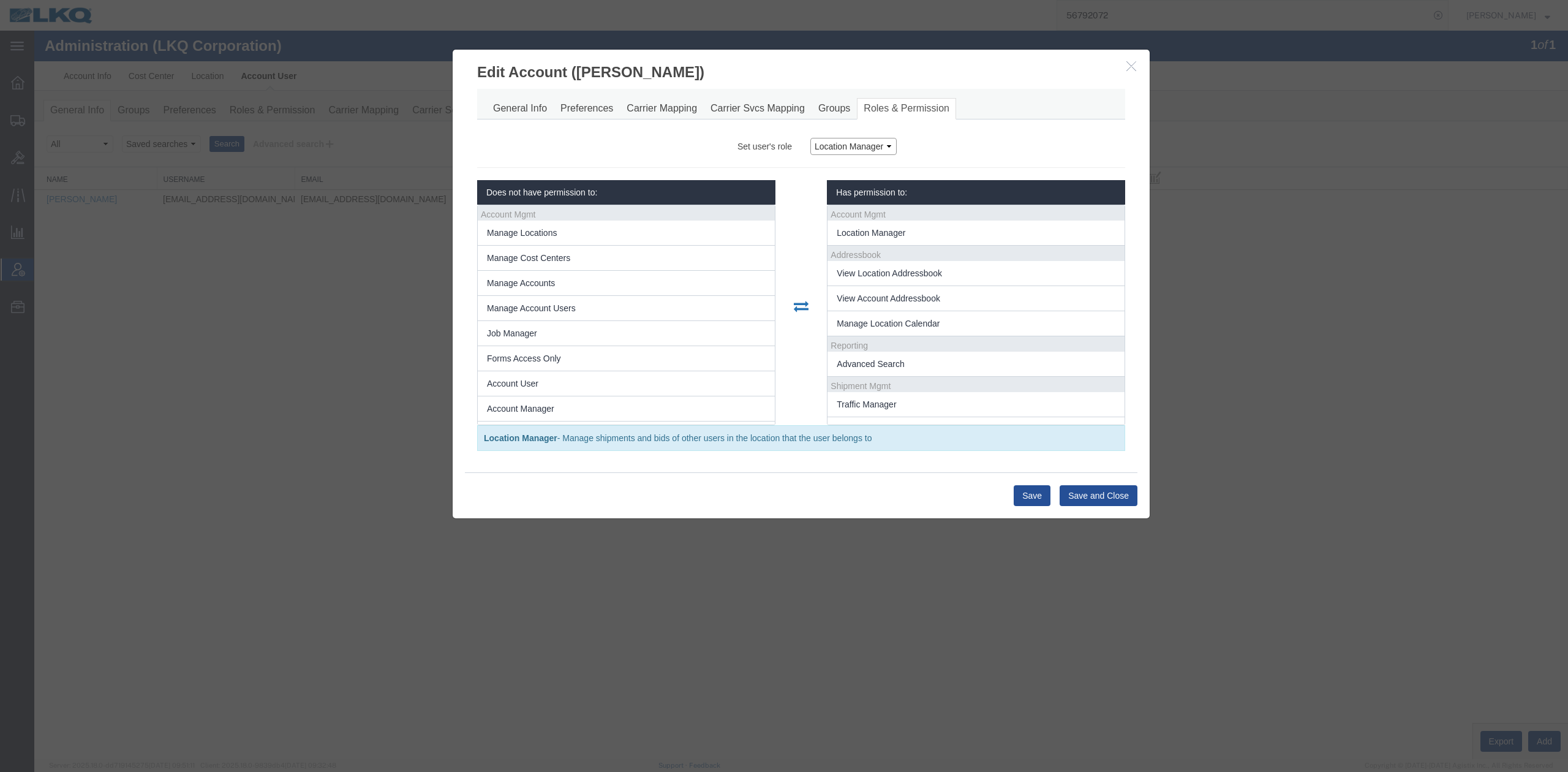
click at [883, 147] on select "Account Manager Account User Location Manager" at bounding box center [854, 146] width 86 height 17
click at [947, 145] on div "Account Manager Account User Location Manager" at bounding box center [968, 146] width 333 height 17
click at [1100, 500] on button "Save and Close" at bounding box center [1099, 495] width 78 height 21
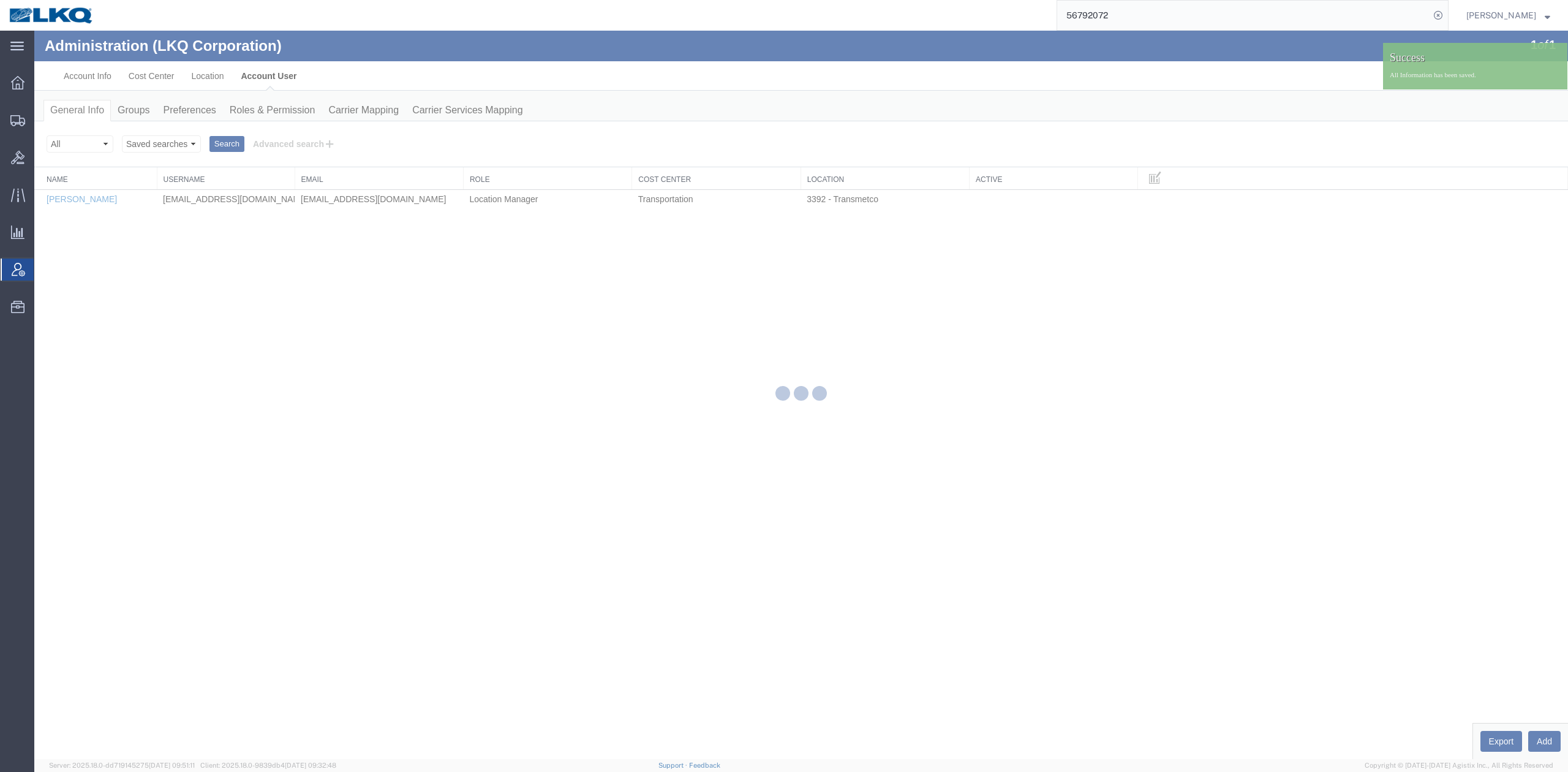
scroll to position [0, 0]
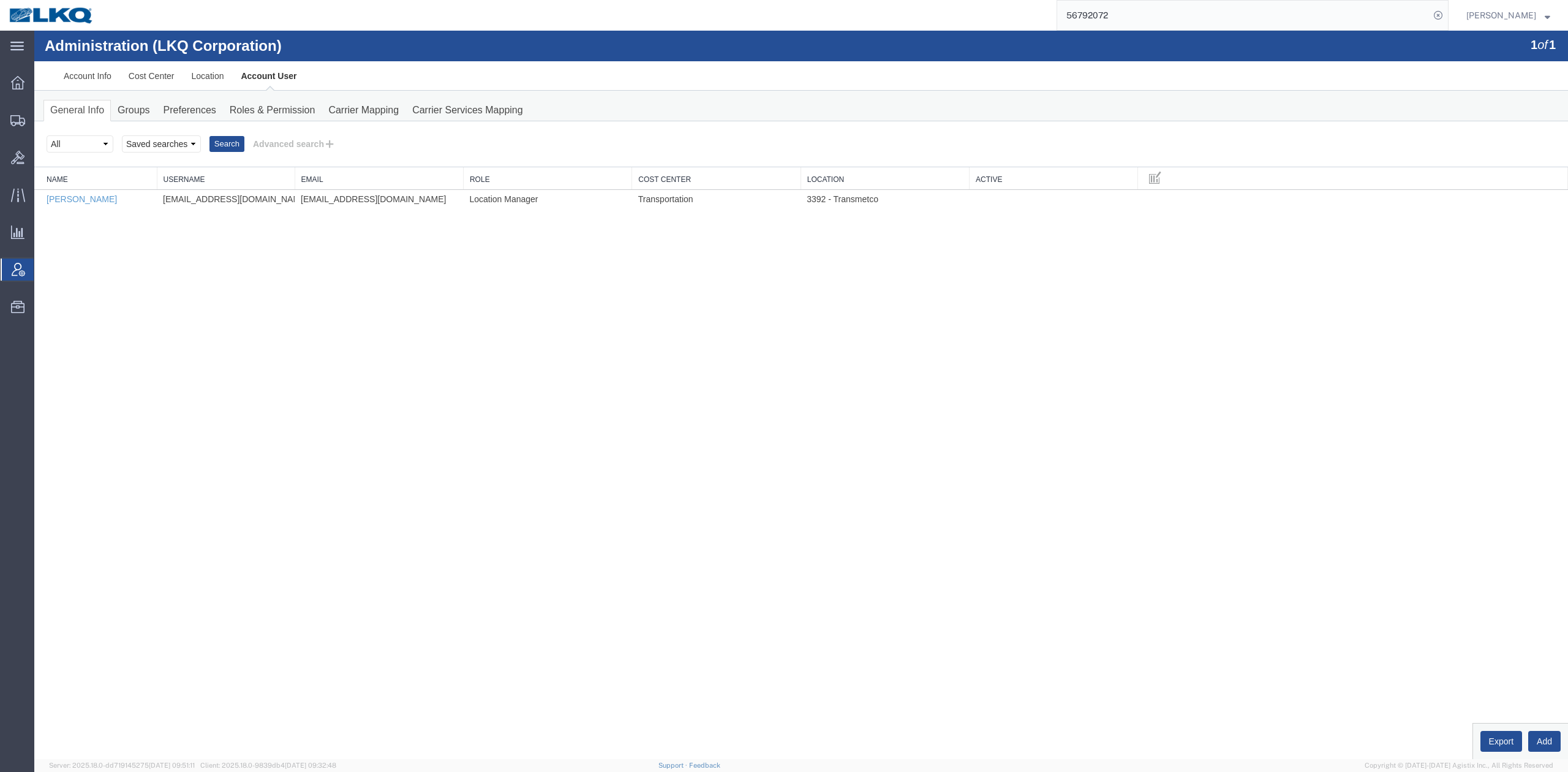
click at [1118, 21] on input "56792072" at bounding box center [1243, 16] width 373 height 30
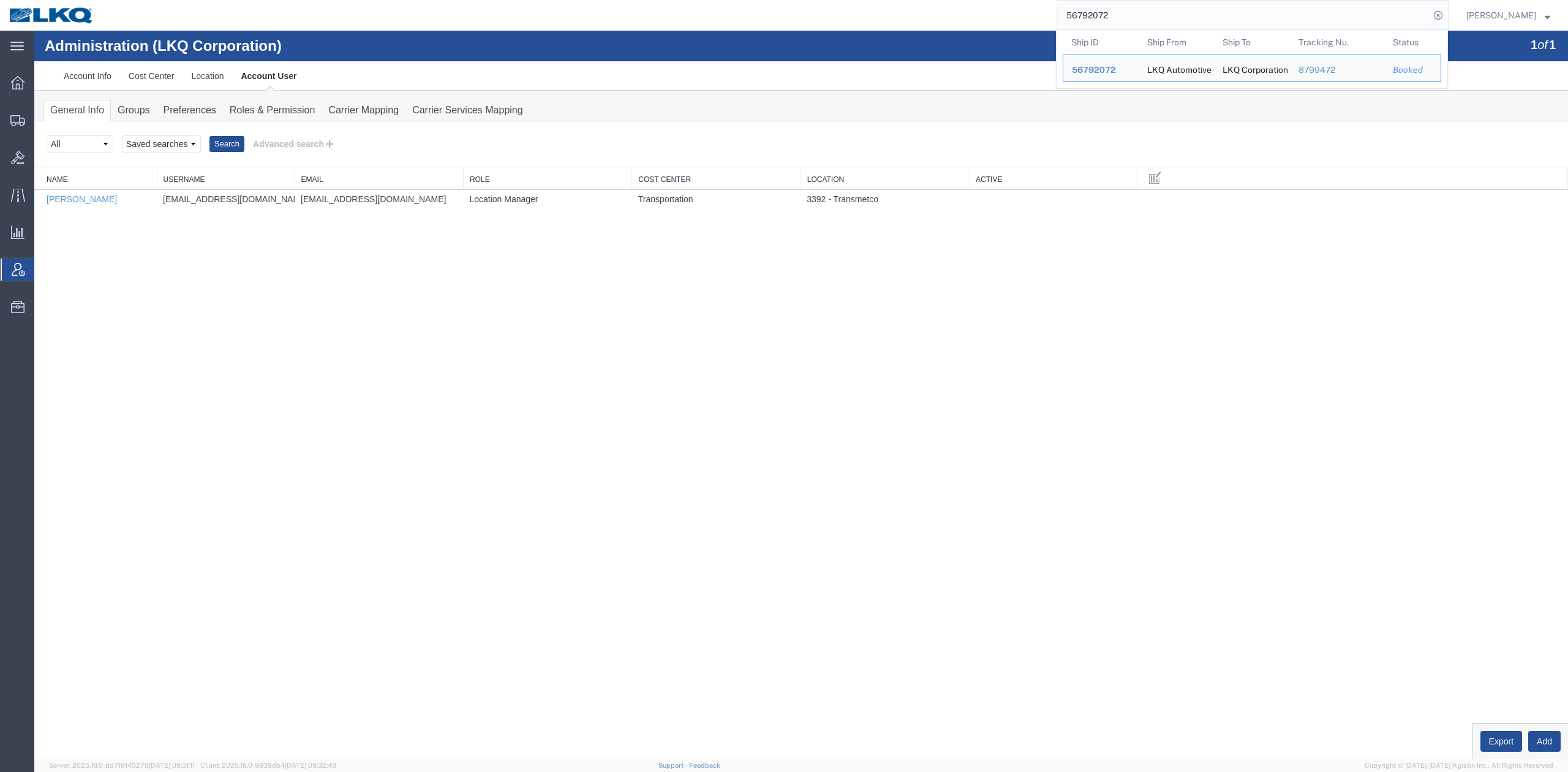
paste input "4113"
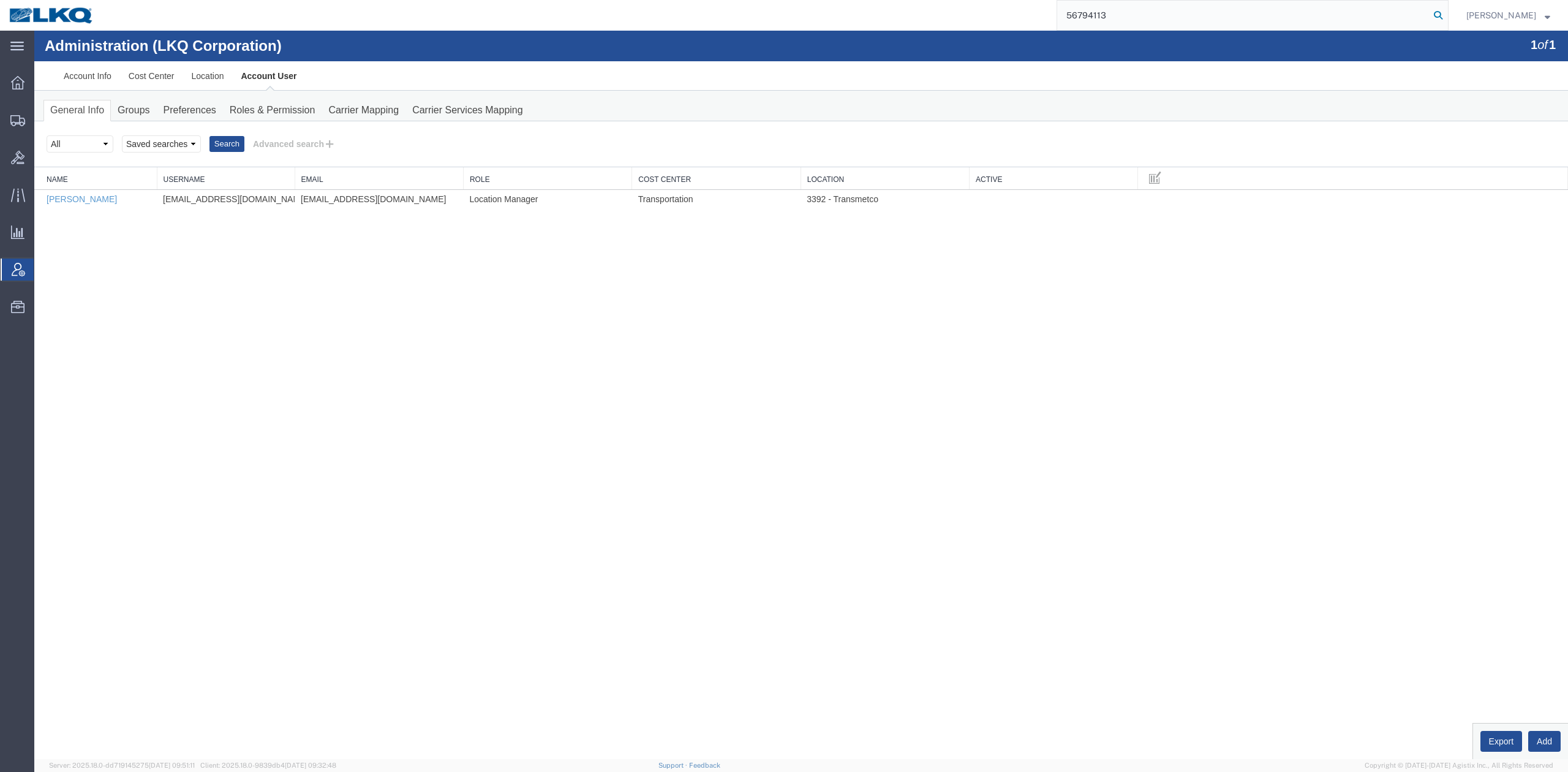
type input "56794113"
click at [1447, 13] on icon at bounding box center [1438, 15] width 17 height 17
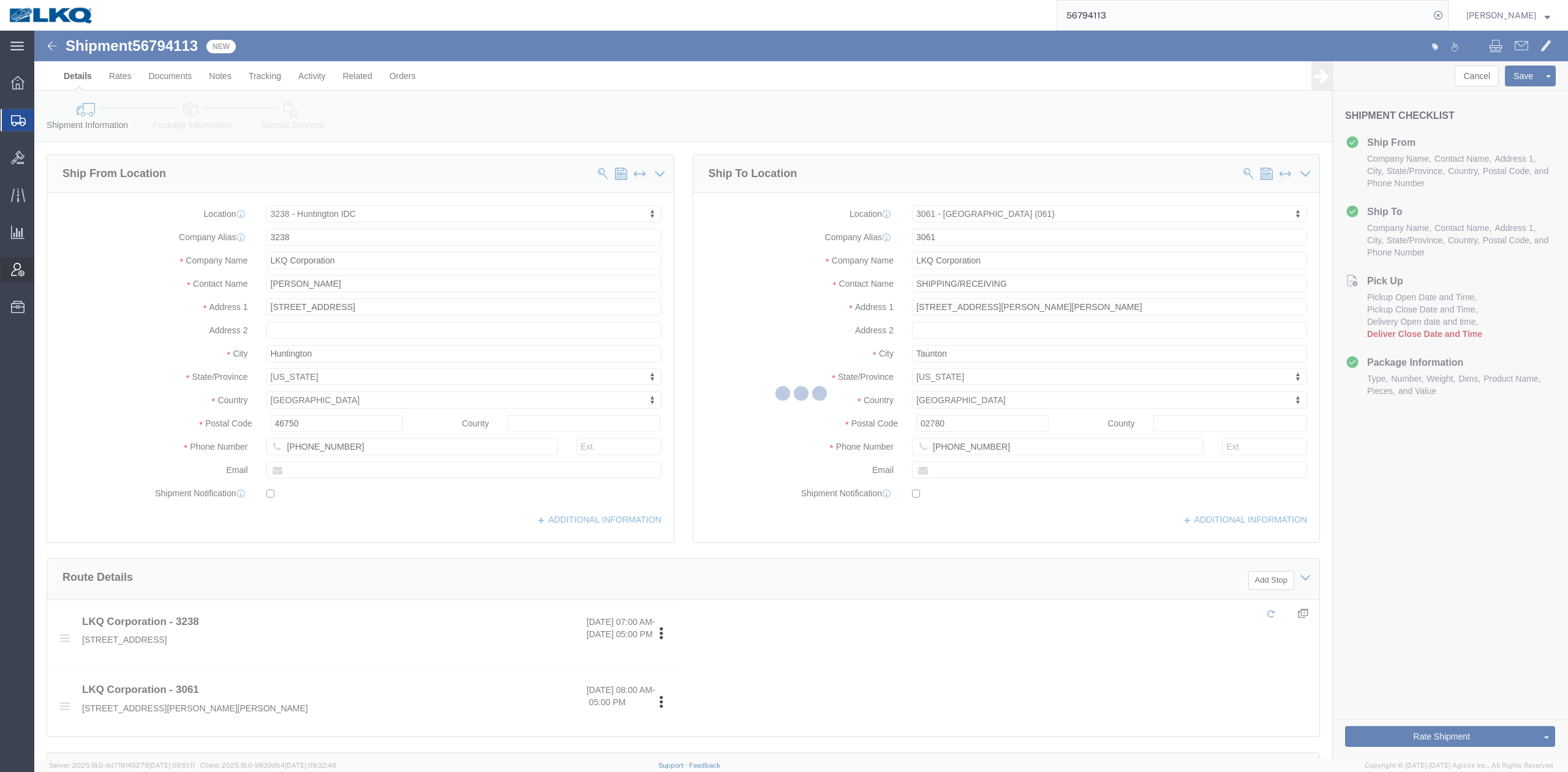
click at [17, 263] on icon at bounding box center [17, 269] width 13 height 13
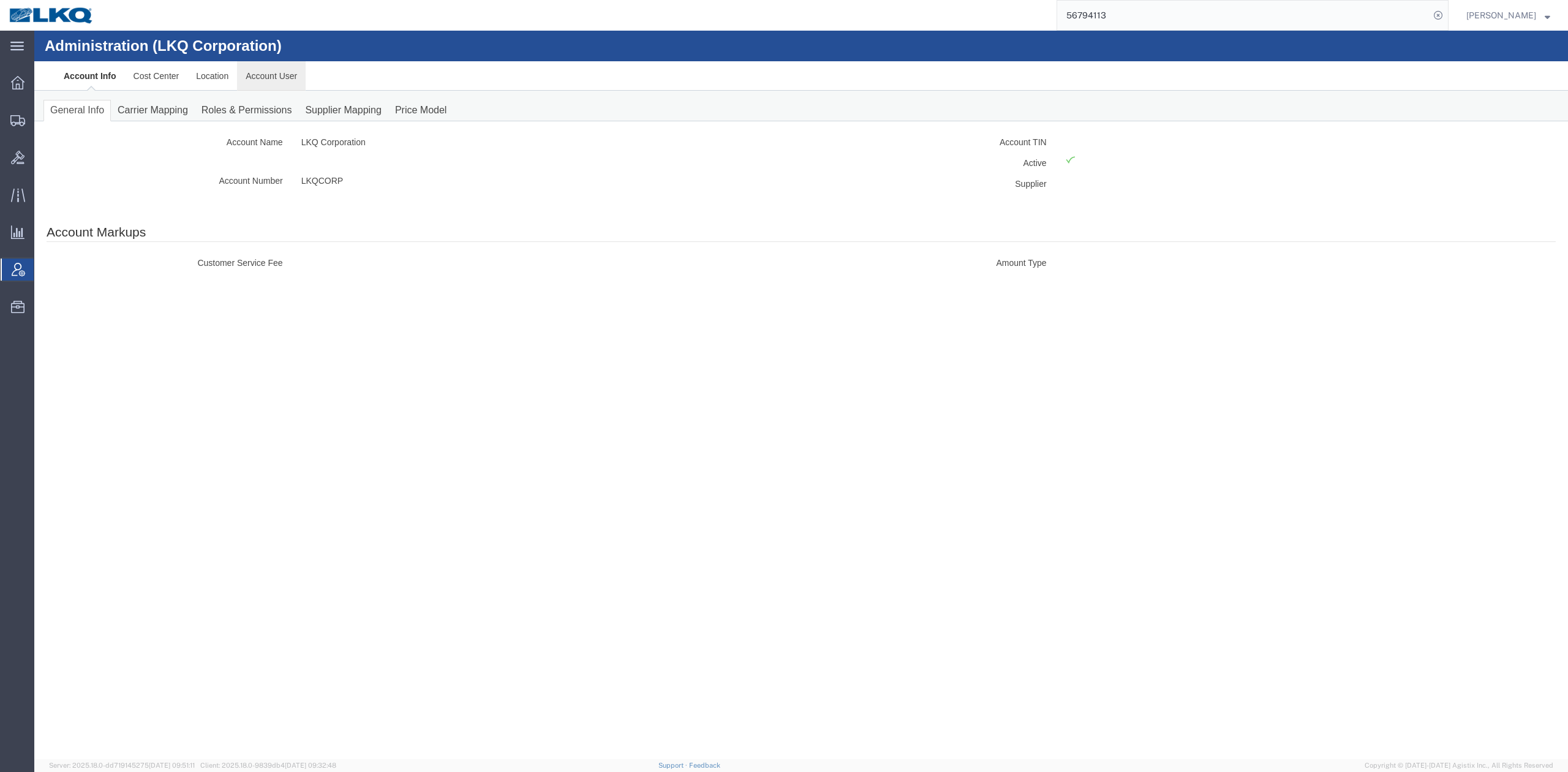
click at [265, 75] on link "Account User" at bounding box center [271, 76] width 69 height 30
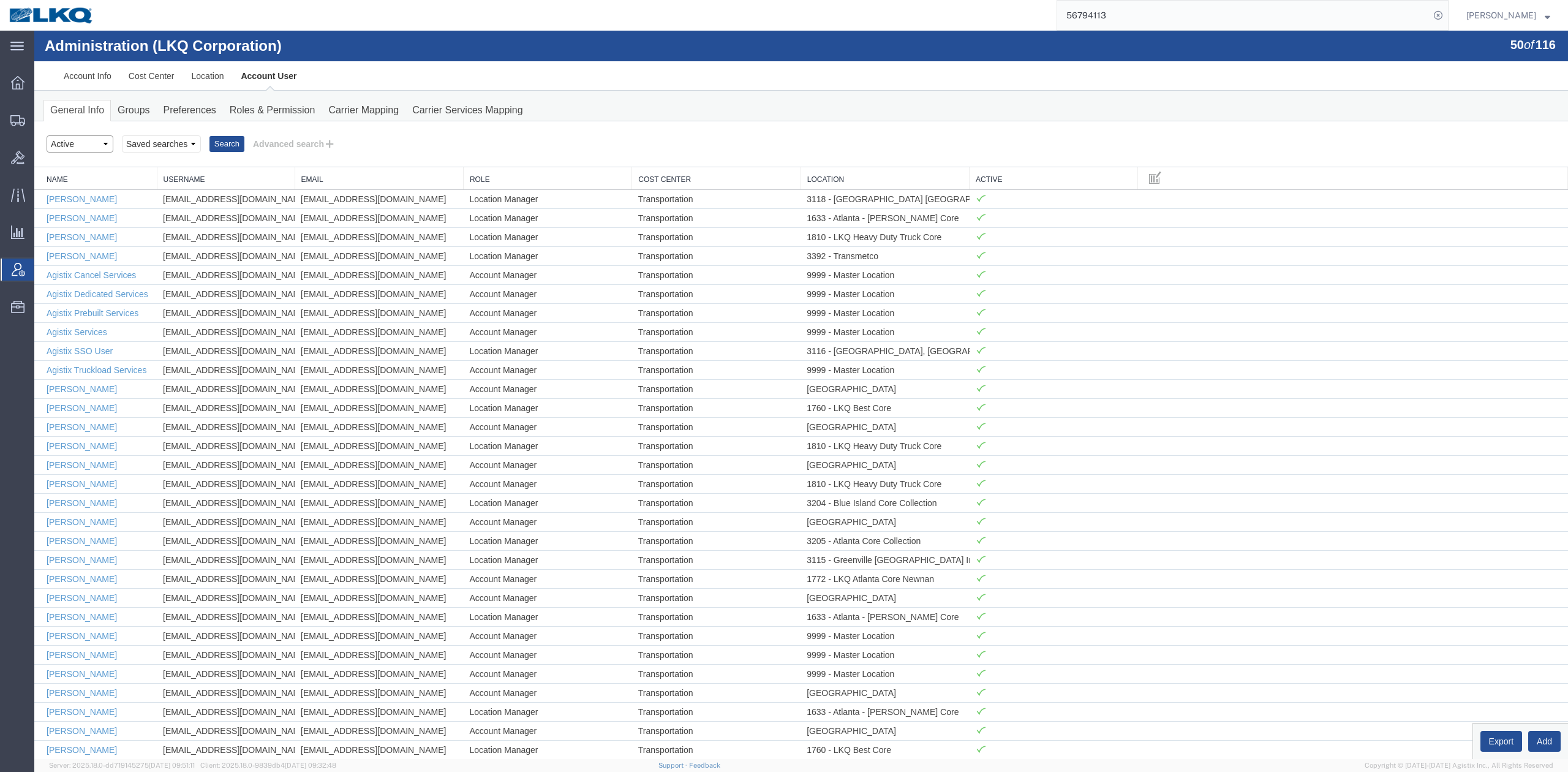
drag, startPoint x: 70, startPoint y: 140, endPoint x: 74, endPoint y: 150, distance: 10.8
click at [70, 140] on select "Select status Active All Inactive" at bounding box center [79, 144] width 67 height 17
select select "ALL"
click at [46, 136] on select "Select status Active All Inactive" at bounding box center [79, 144] width 67 height 17
click at [293, 136] on button "Advanced search" at bounding box center [294, 143] width 100 height 21
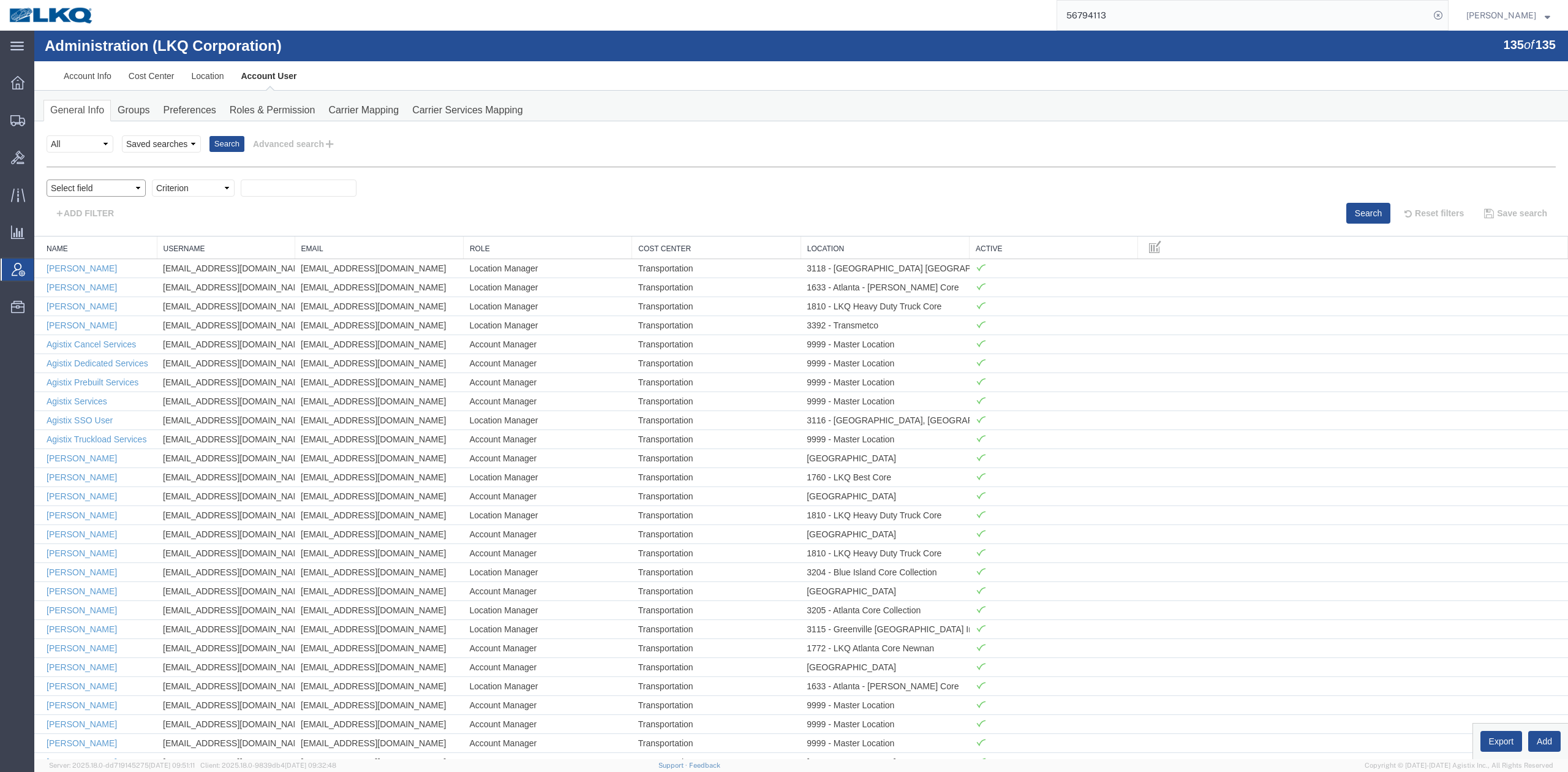
drag, startPoint x: 125, startPoint y: 187, endPoint x: 115, endPoint y: 196, distance: 13.5
click at [125, 187] on select "Select field Cost Center Email Location Name Role Username" at bounding box center [96, 188] width 99 height 17
select select "email"
click at [46, 180] on select "Select field Cost Center Email Location Name Role Username" at bounding box center [96, 188] width 99 height 17
select select "contains"
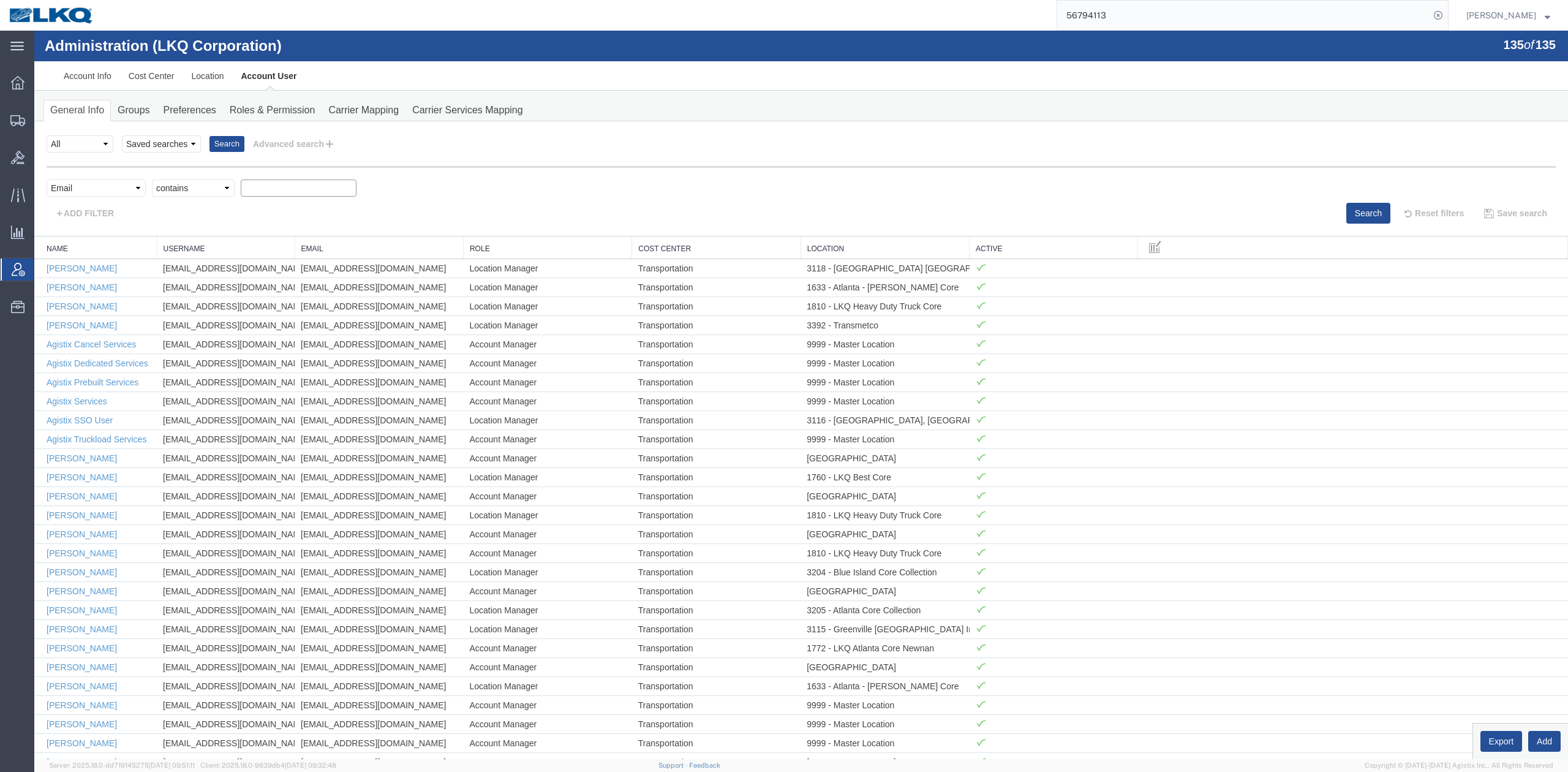
click at [152, 180] on select "Criterion contains does not contain is is blank is not blank starts with" at bounding box center [193, 188] width 83 height 17
click at [260, 191] on input "text" at bounding box center [299, 188] width 116 height 17
type input "droth"
click at [1346, 211] on button "Search" at bounding box center [1368, 213] width 44 height 21
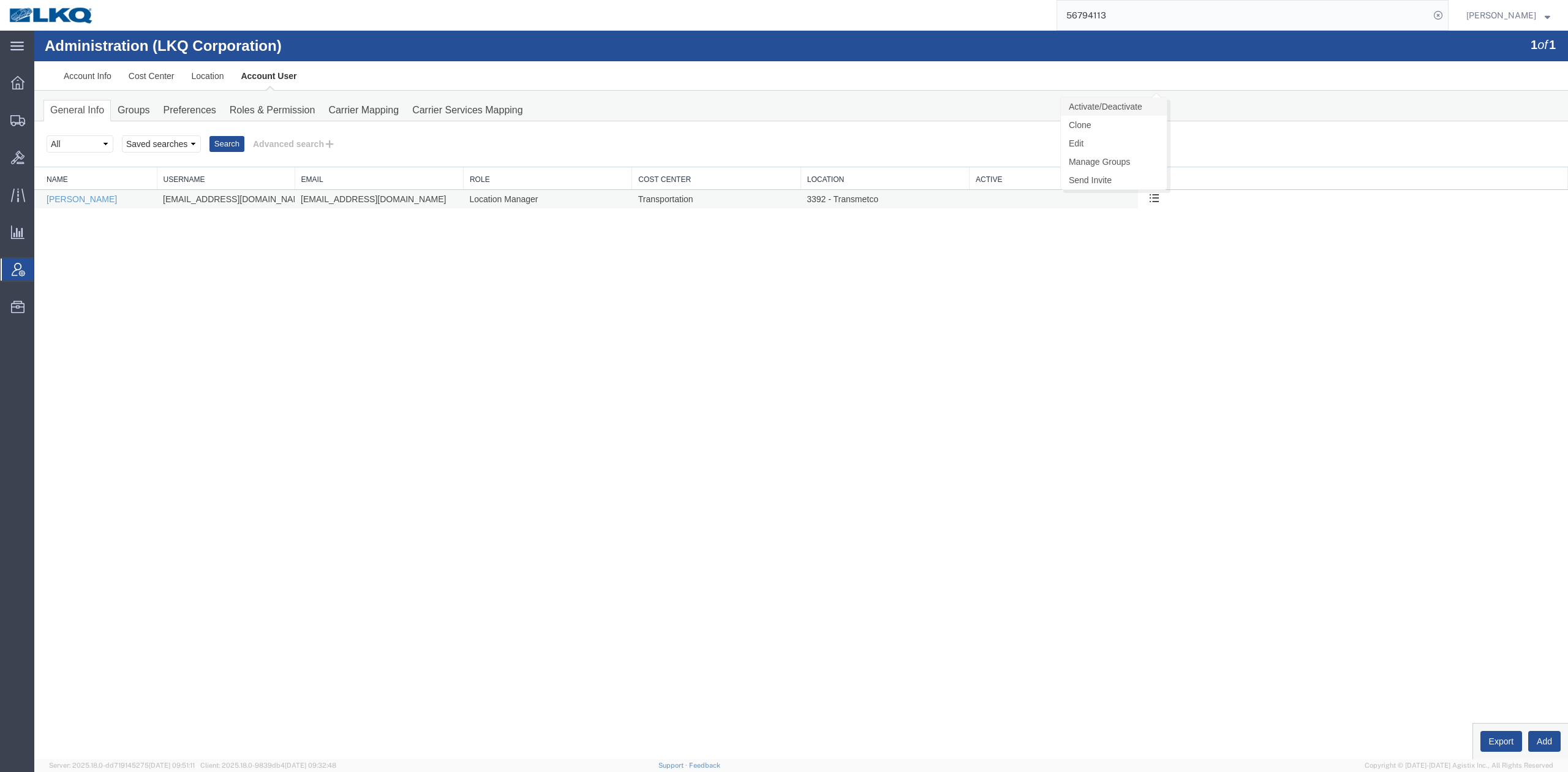
click at [1144, 111] on link "Activate/Deactivate" at bounding box center [1113, 107] width 106 height 18
click at [1146, 30] on form "56794113" at bounding box center [1253, 15] width 392 height 31
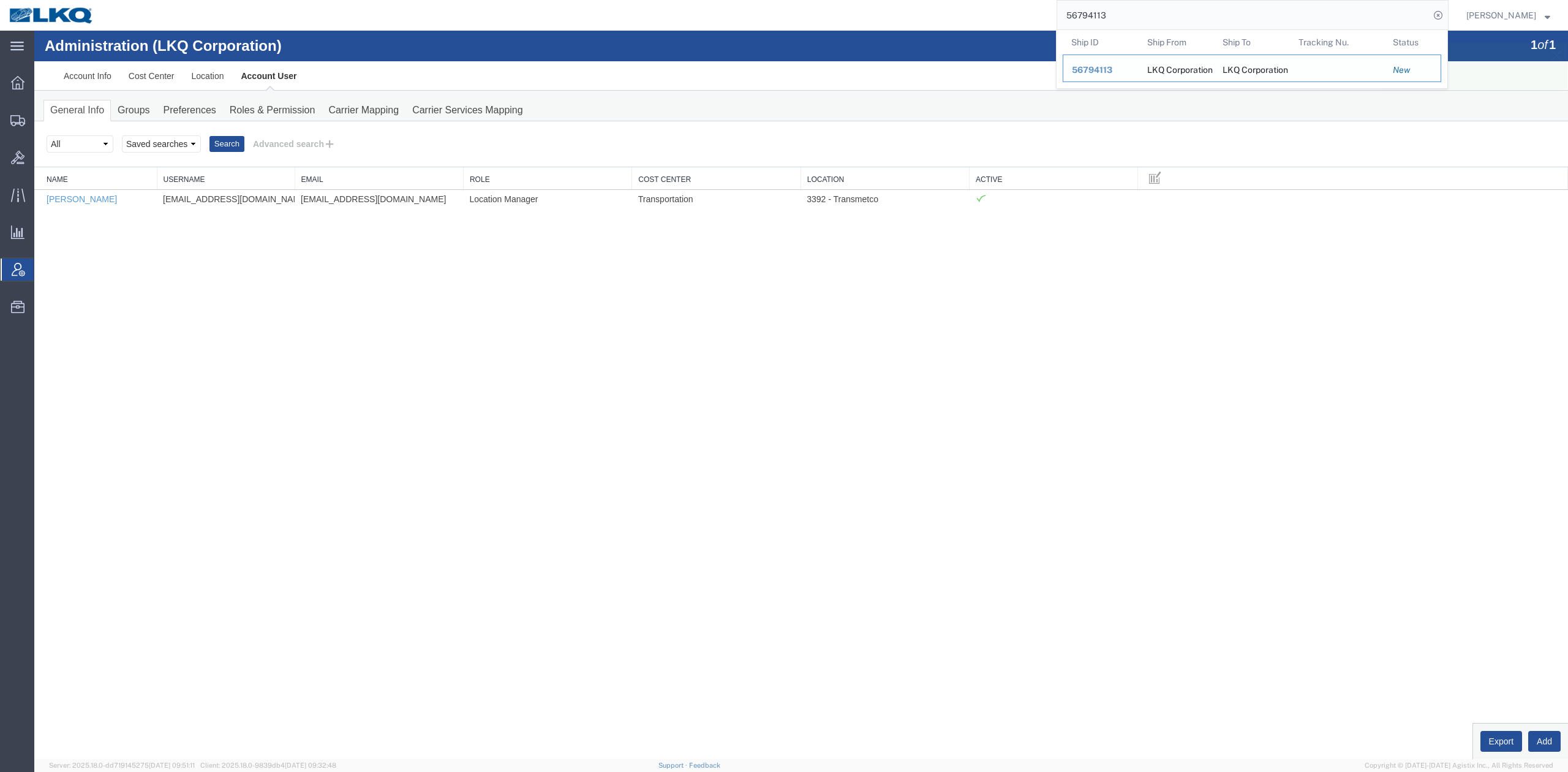
click at [1113, 75] on span "56794113" at bounding box center [1092, 70] width 41 height 10
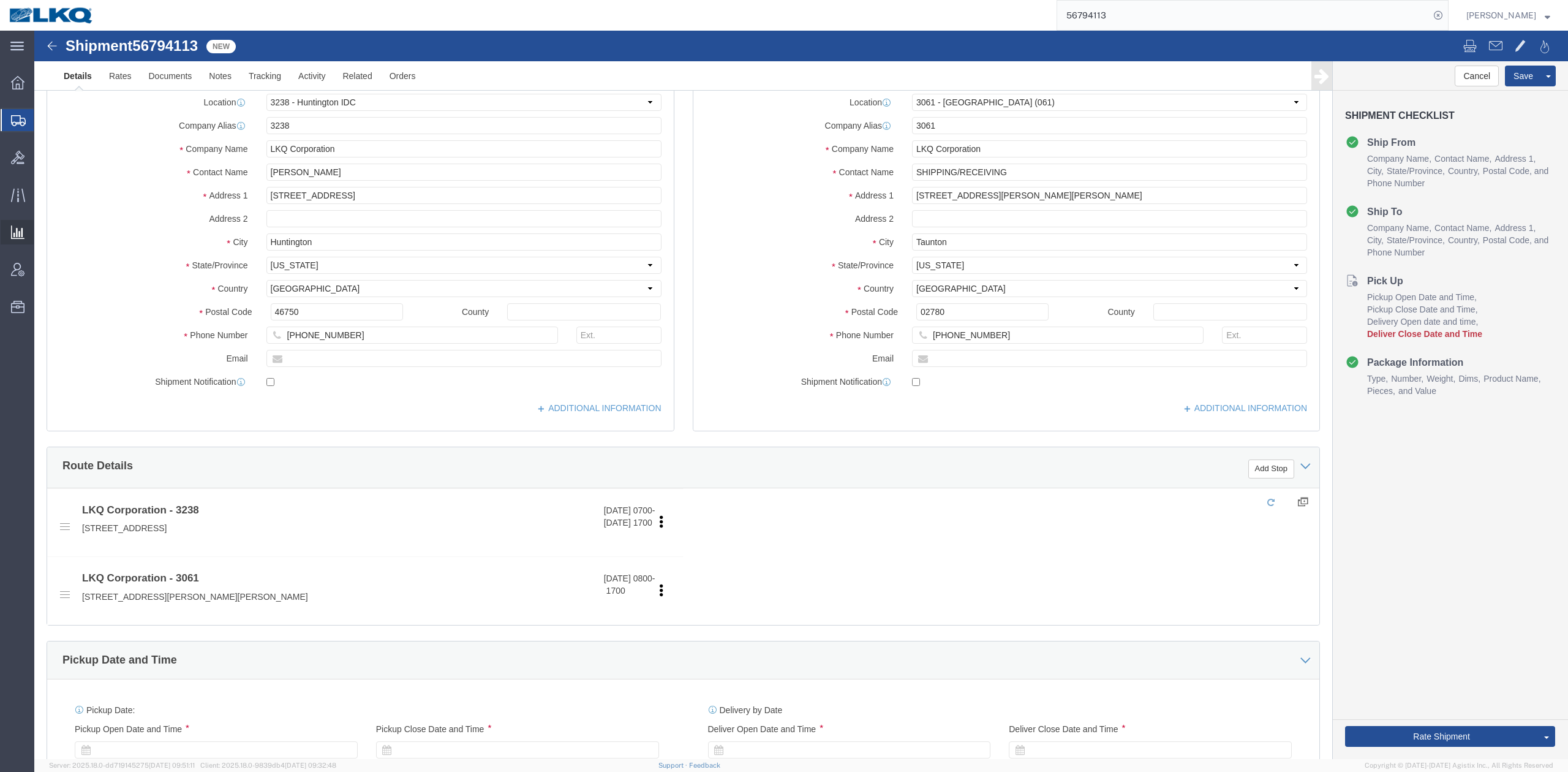
select select "27940"
select select "27784"
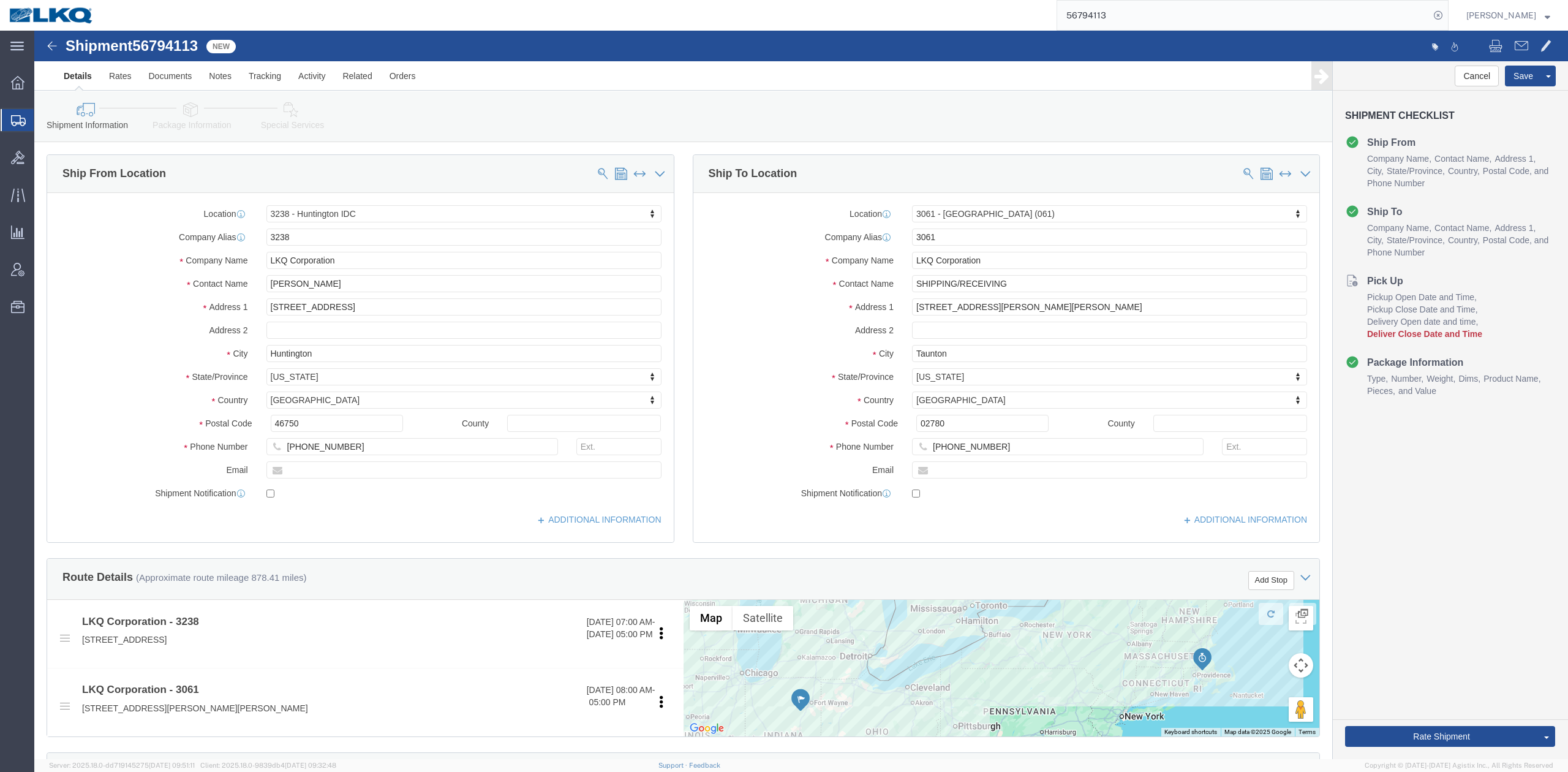
click label "Country"
click div
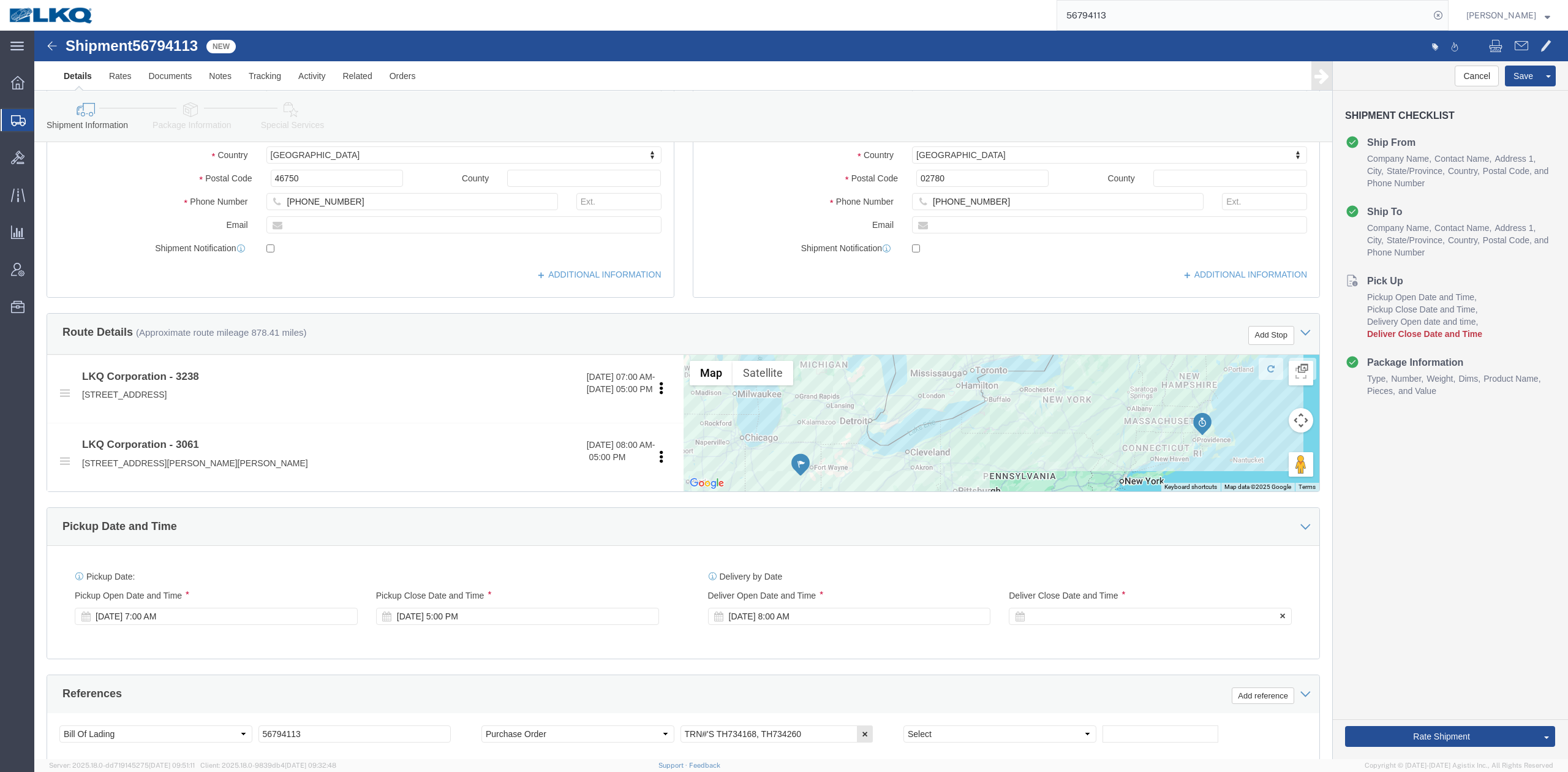
click div
type input "12:00 PM"
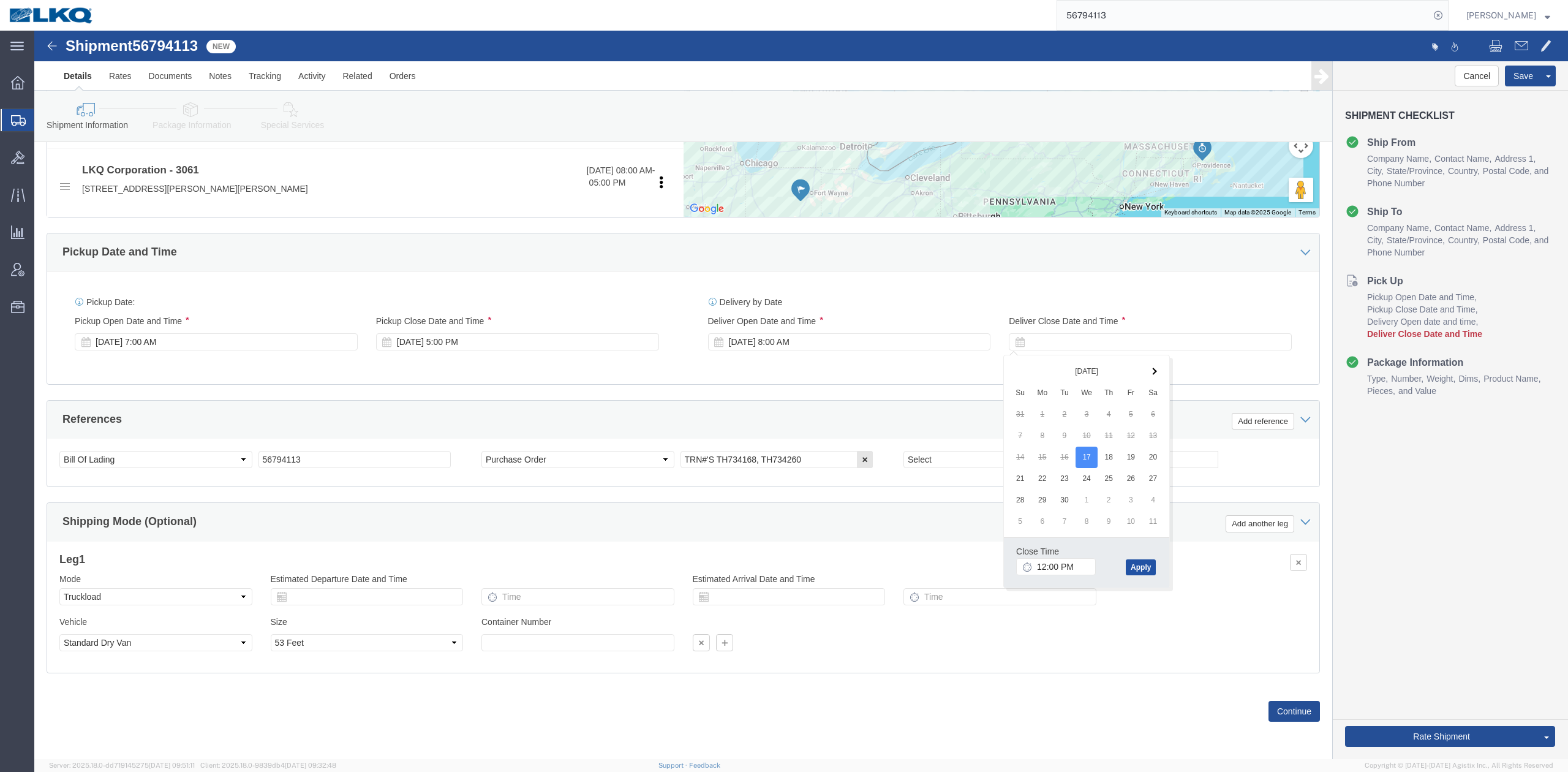
click button "Apply"
click div "Shipping Mode (Optional) Add another leg"
click button "Rate Shipment"
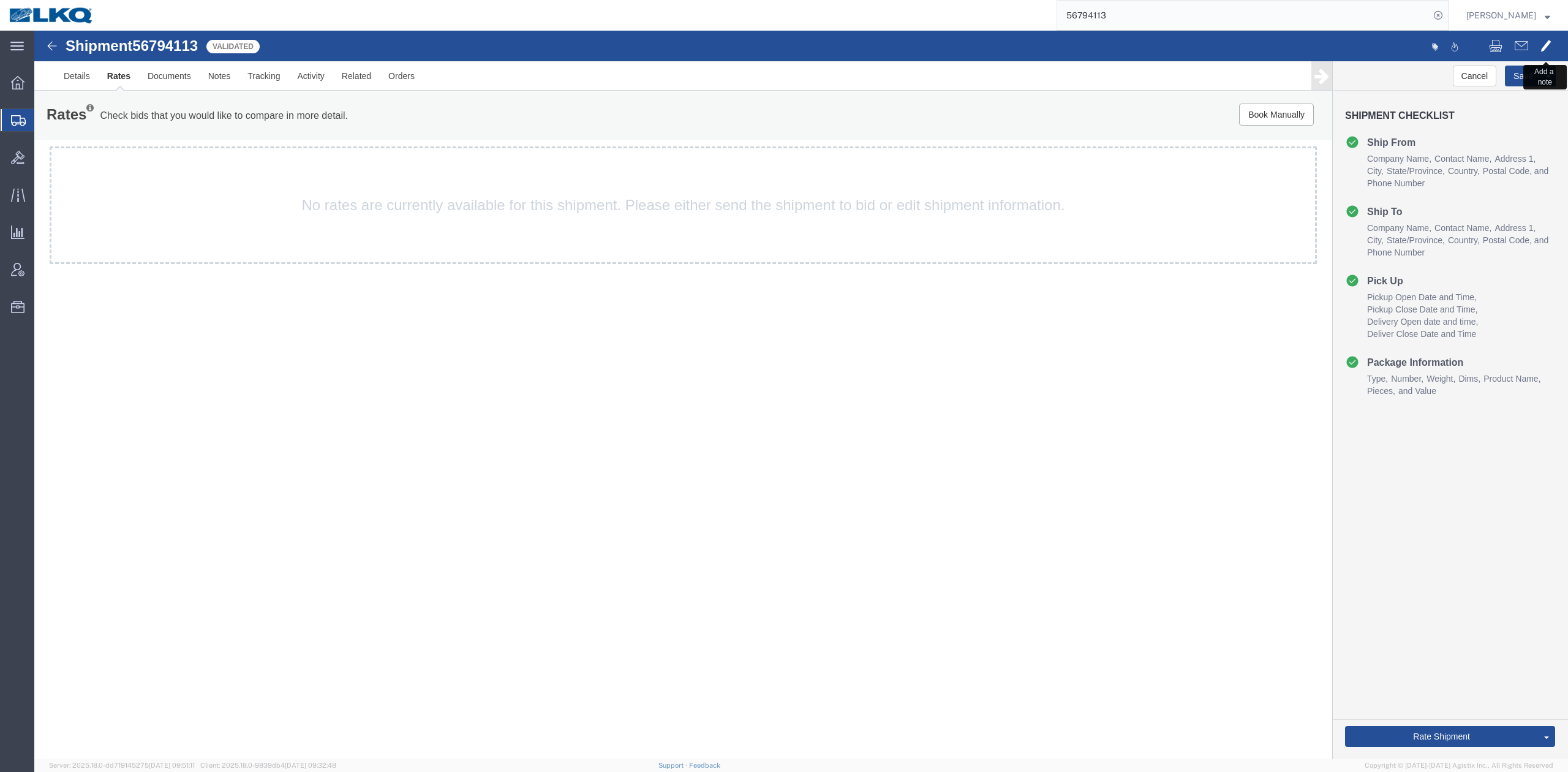
click at [1551, 51] on button at bounding box center [1546, 46] width 23 height 26
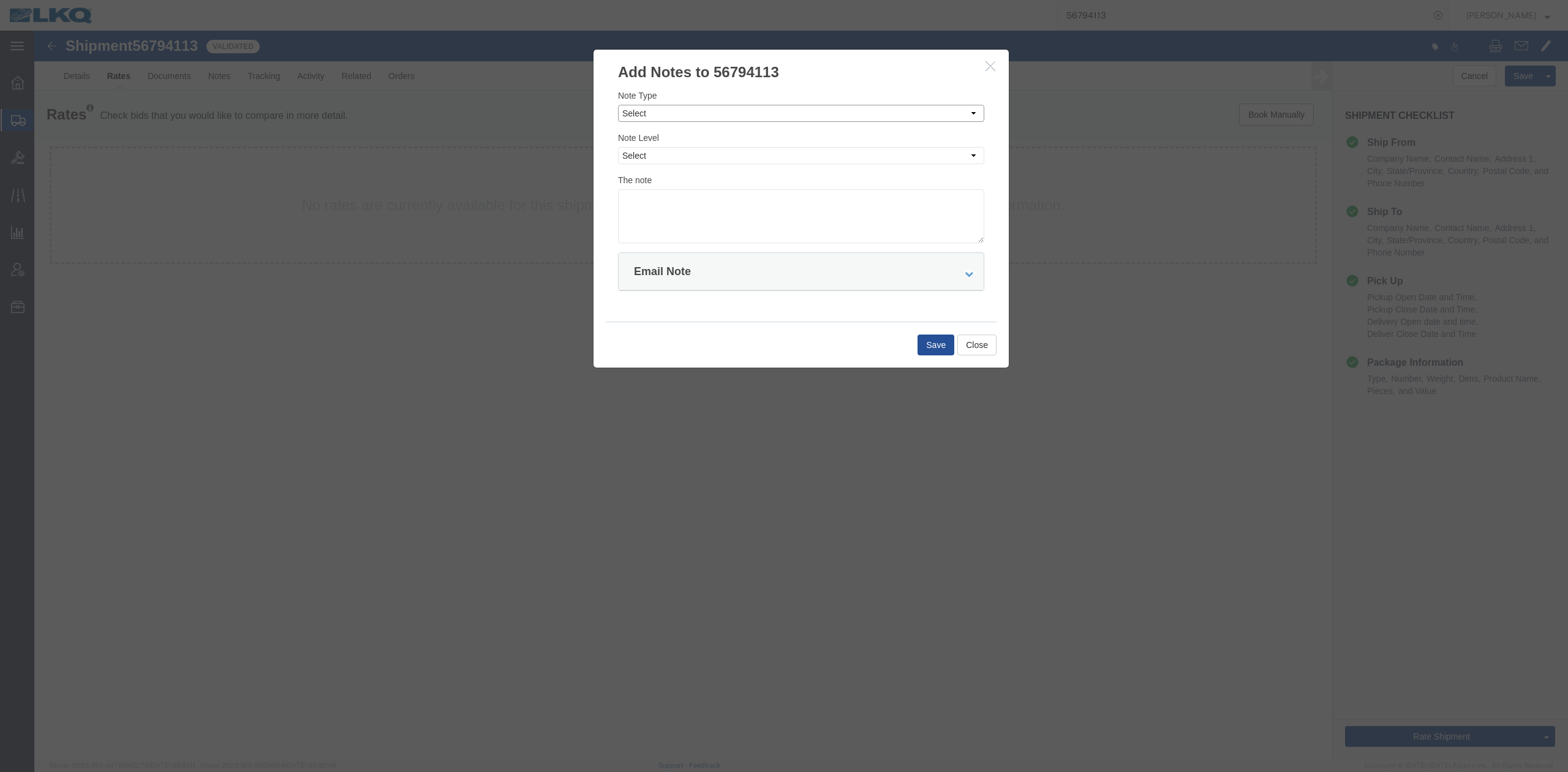
drag, startPoint x: 684, startPoint y: 115, endPoint x: 677, endPoint y: 121, distance: 9.2
click at [684, 115] on select "Select Approval Bid Notes Carrier Change Notes Claim Notes Content Hazmat Notes…" at bounding box center [801, 113] width 366 height 17
select select "BID_NOTES"
click at [618, 105] on select "Select Approval Bid Notes Carrier Change Notes Claim Notes Content Hazmat Notes…" at bounding box center [801, 113] width 366 height 17
drag, startPoint x: 649, startPoint y: 157, endPoint x: 651, endPoint y: 163, distance: 6.3
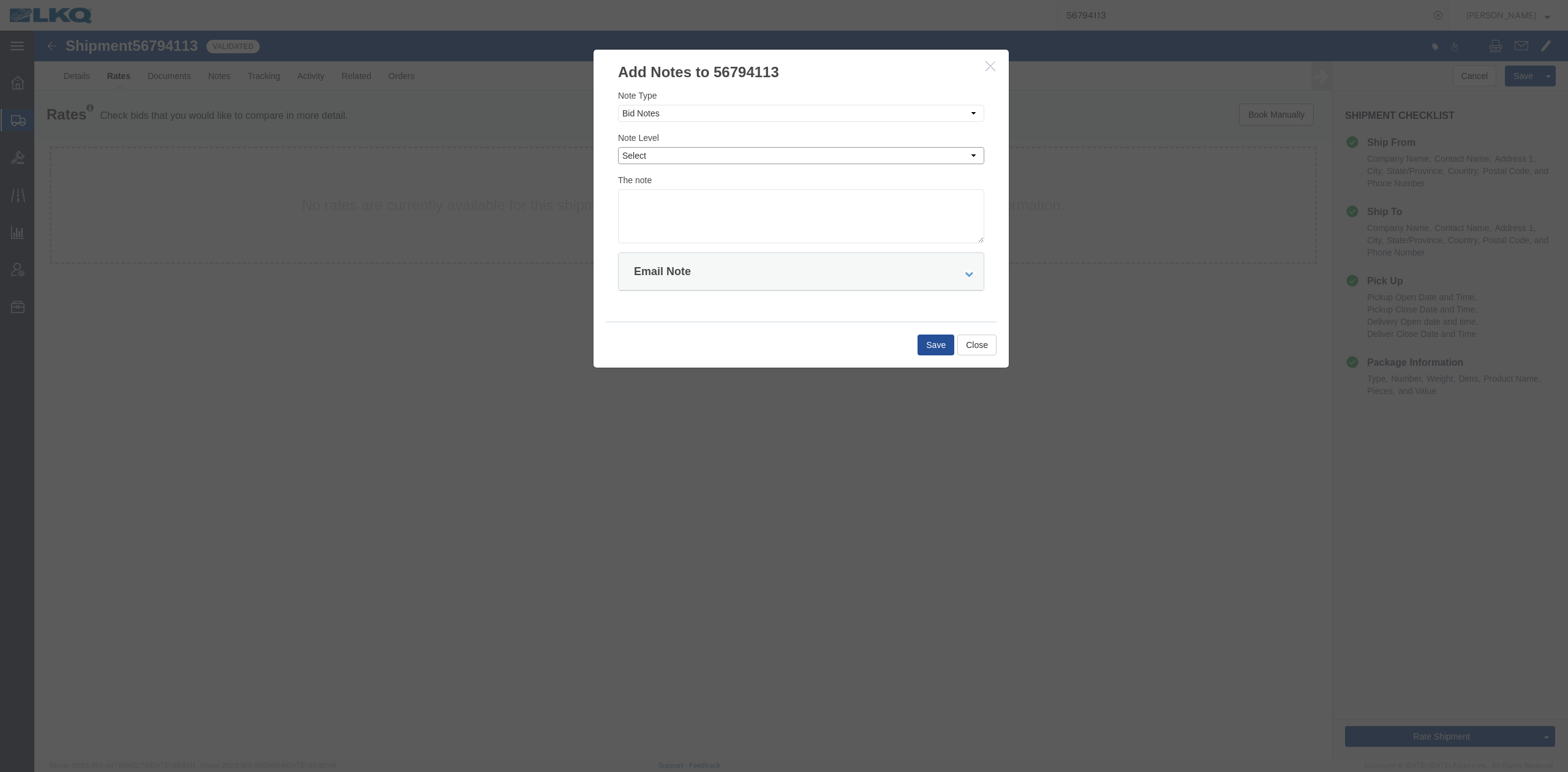
click at [649, 157] on select "Select Private to Account Private to Vendor Public" at bounding box center [801, 156] width 366 height 17
select select "PRIVATE_TO_ACCOUNT"
click at [618, 147] on select "Select Private to Account Private to Vendor Public" at bounding box center [801, 156] width 366 height 17
click at [664, 196] on textarea at bounding box center [801, 216] width 366 height 54
type textarea "DAT: $2465"
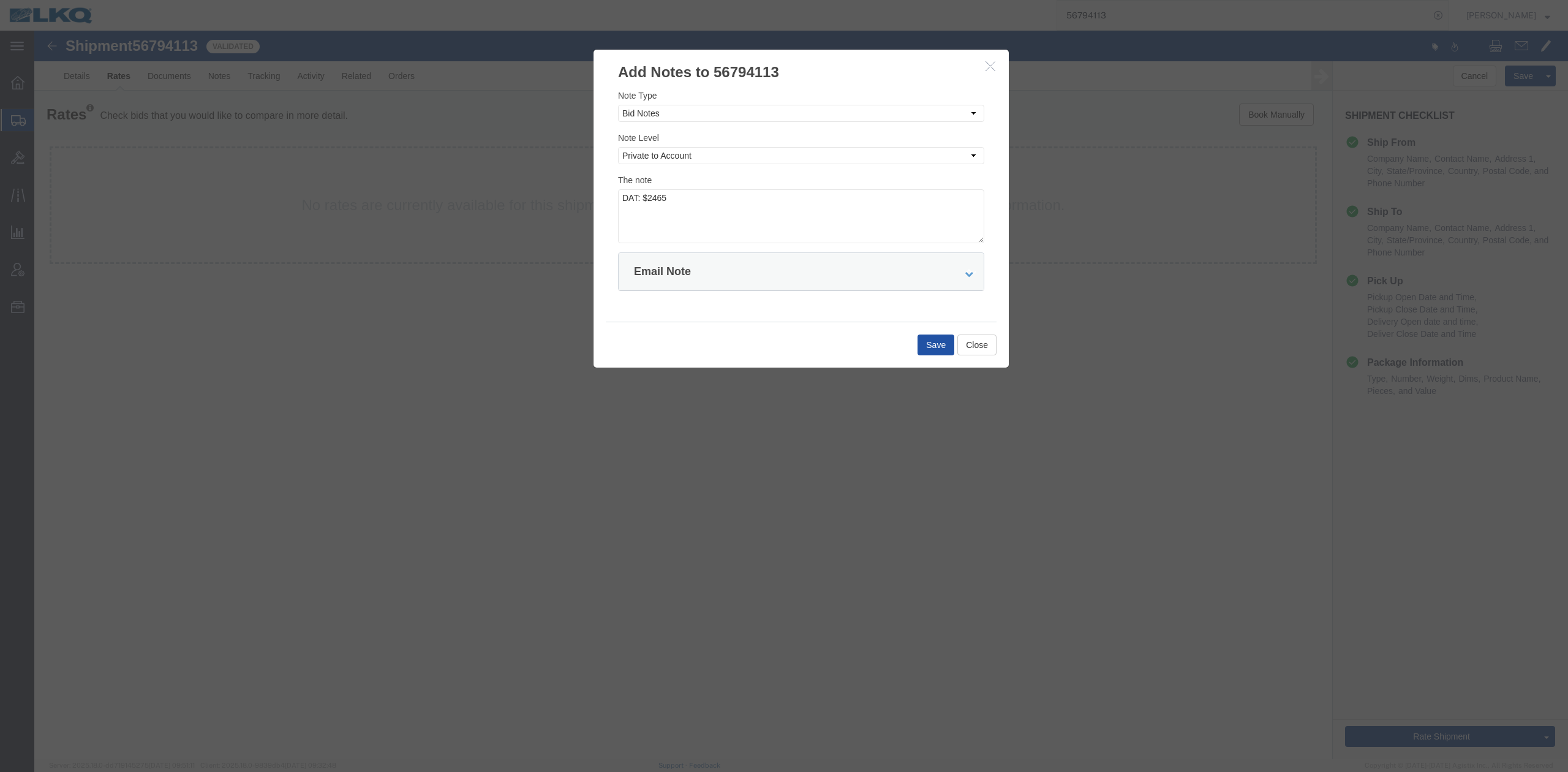
click at [922, 350] on button "Save" at bounding box center [936, 345] width 36 height 21
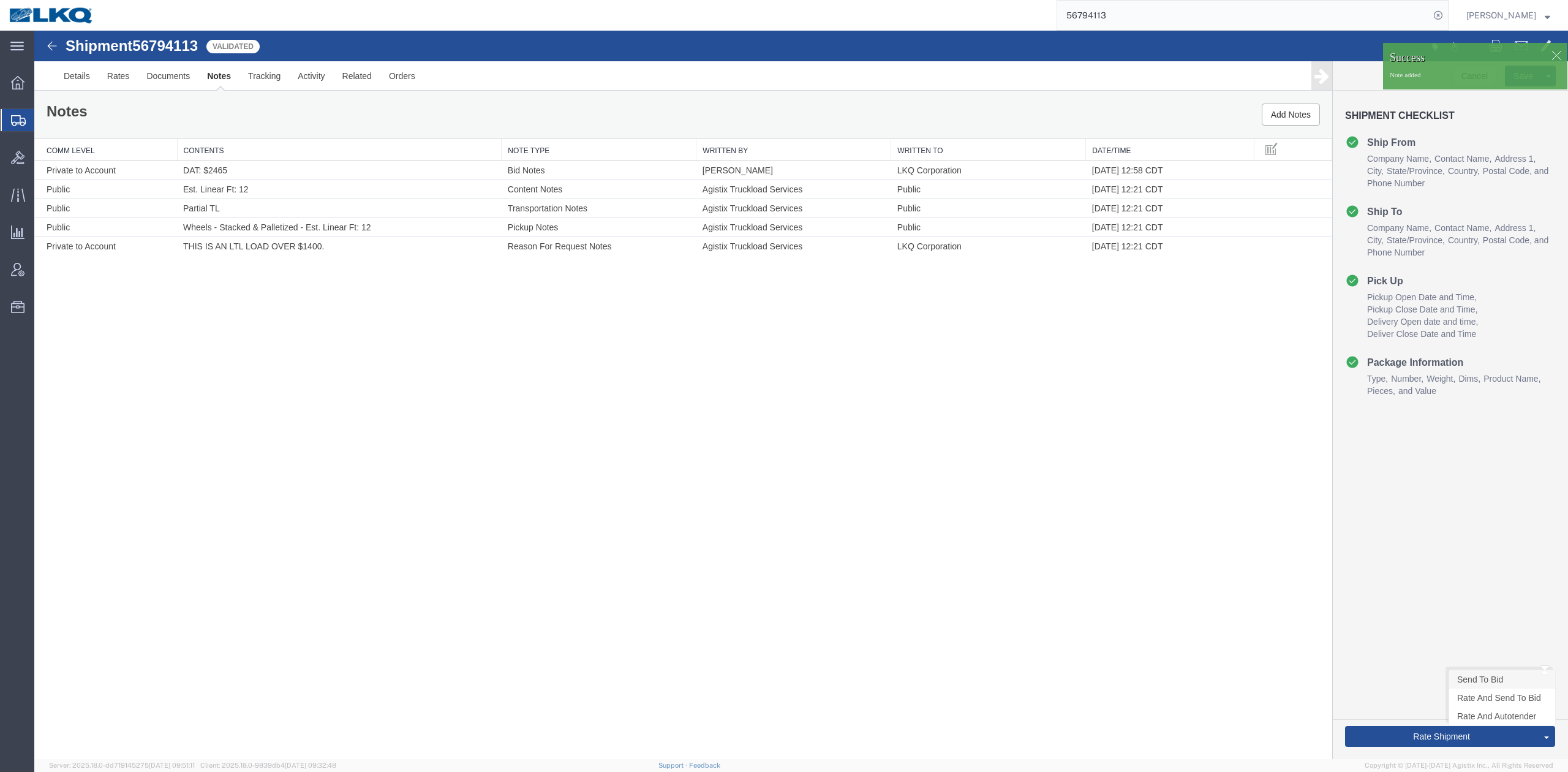
click at [1473, 679] on link "Send To Bid" at bounding box center [1503, 679] width 106 height 18
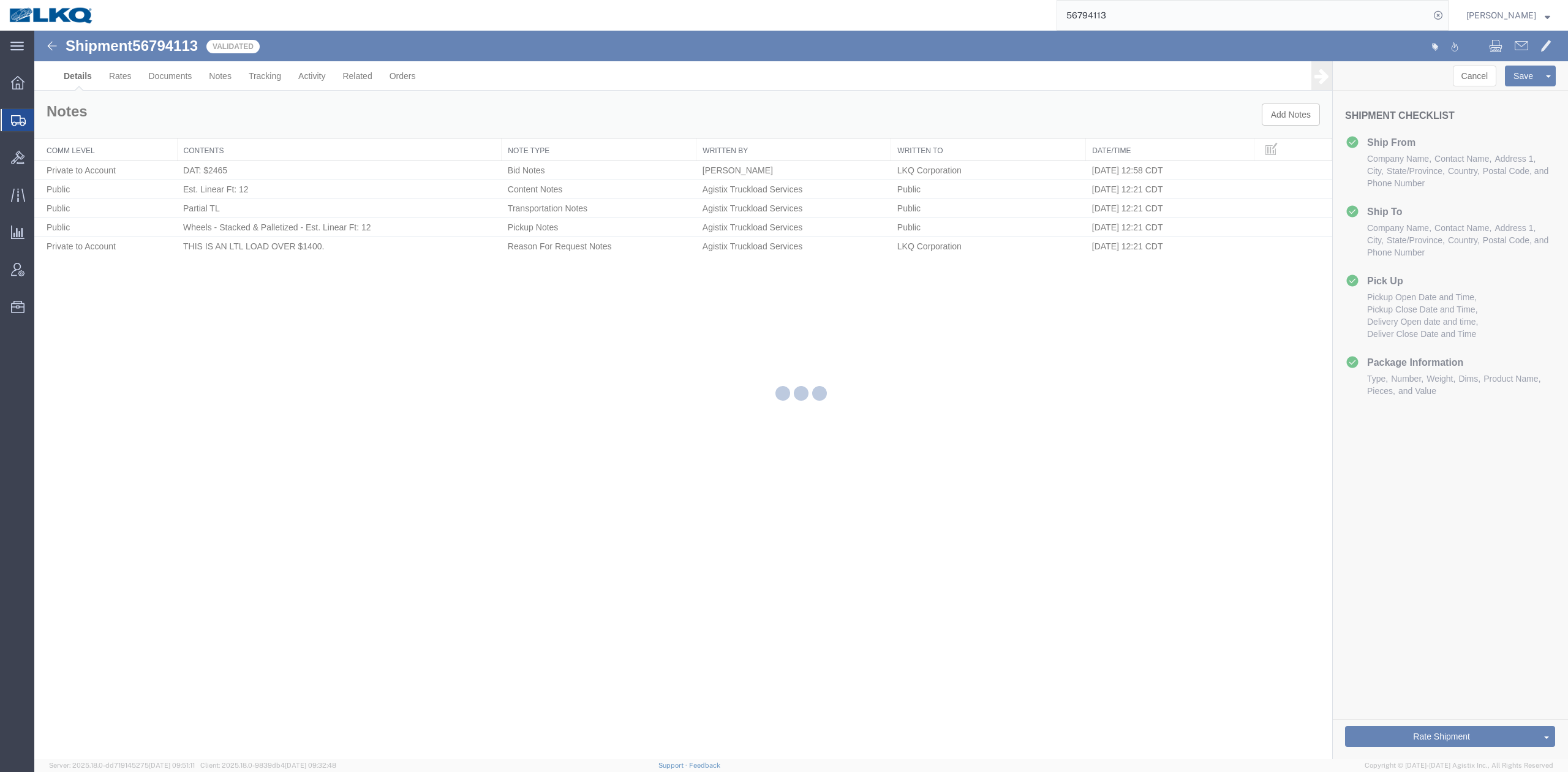
select select "27940"
select select "27784"
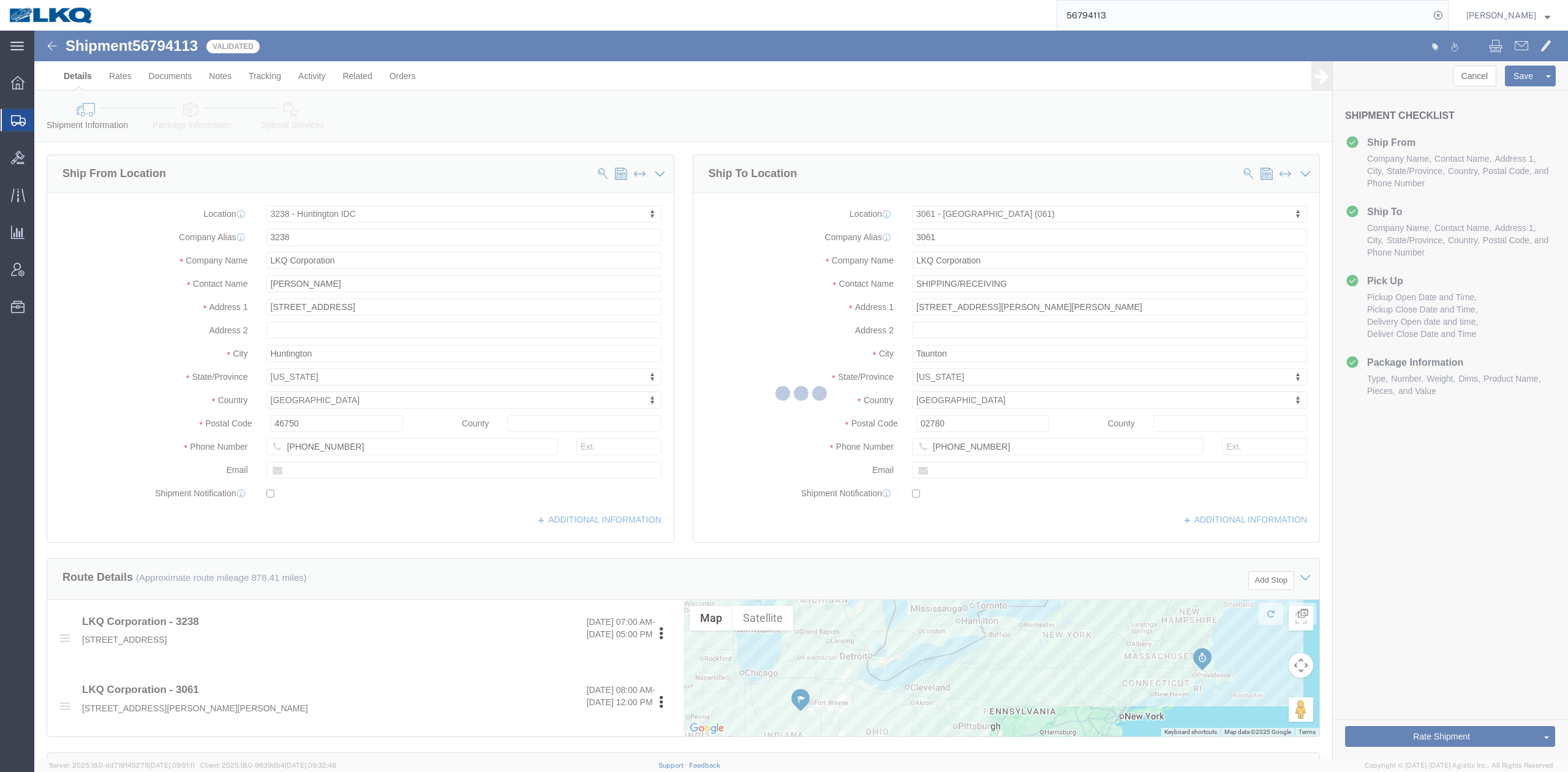
select select "TL"
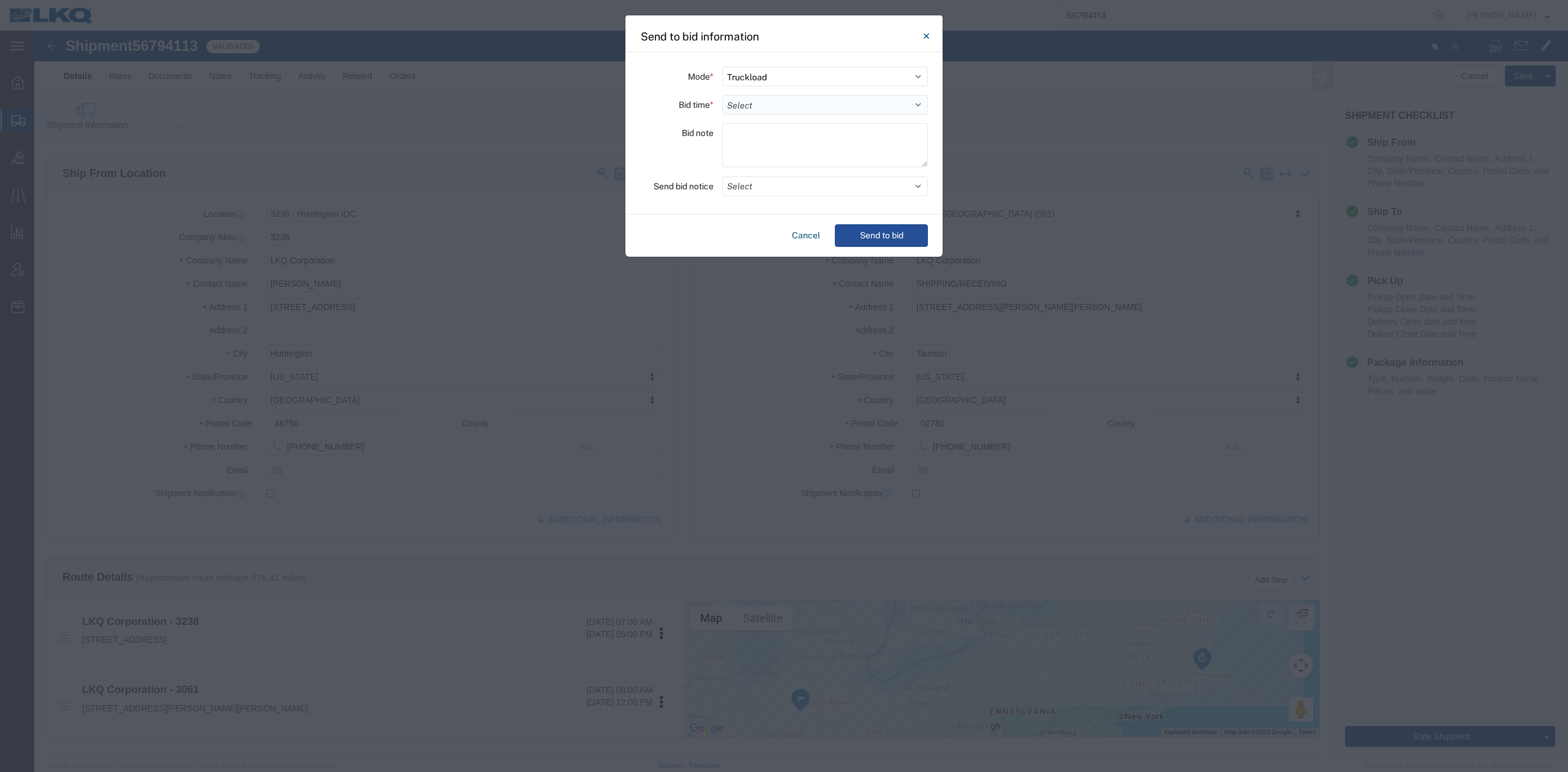
click at [740, 99] on select "Select 30 Min (Rush) 1 Hour (Rush) 2 Hours (Rush) 4 Hours (Rush) 8 Hours (Rush)…" at bounding box center [825, 105] width 206 height 20
select select "24"
click at [722, 95] on select "Select 30 Min (Rush) 1 Hour (Rush) 2 Hours (Rush) 4 Hours (Rush) 8 Hours (Rush)…" at bounding box center [825, 105] width 206 height 20
click at [748, 195] on button "Select" at bounding box center [825, 186] width 206 height 20
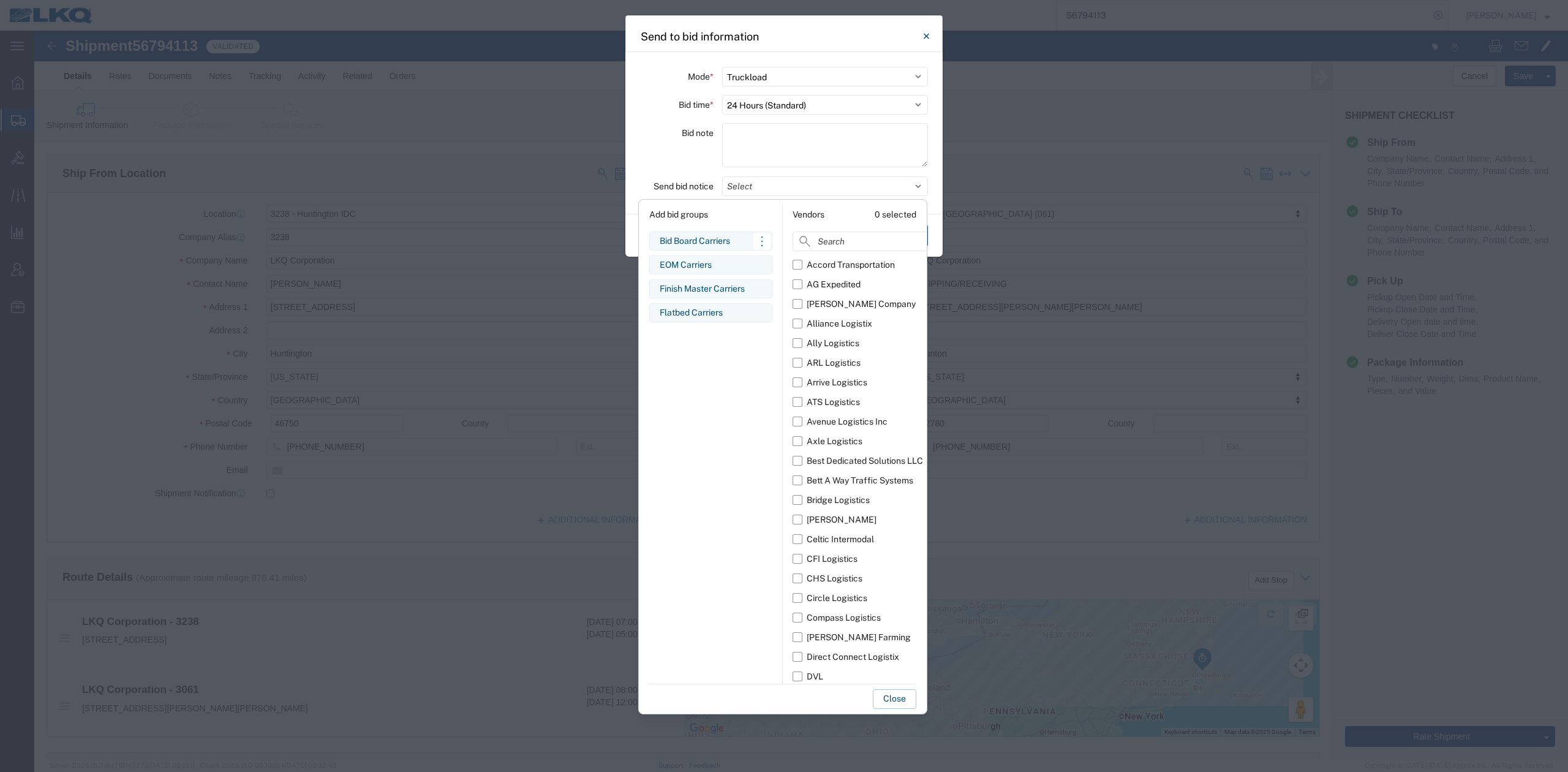
click at [694, 250] on div "Bid Board Carriers Edit bid group Remove bid group" at bounding box center [710, 241] width 123 height 19
click at [891, 699] on button "Close" at bounding box center [894, 699] width 44 height 20
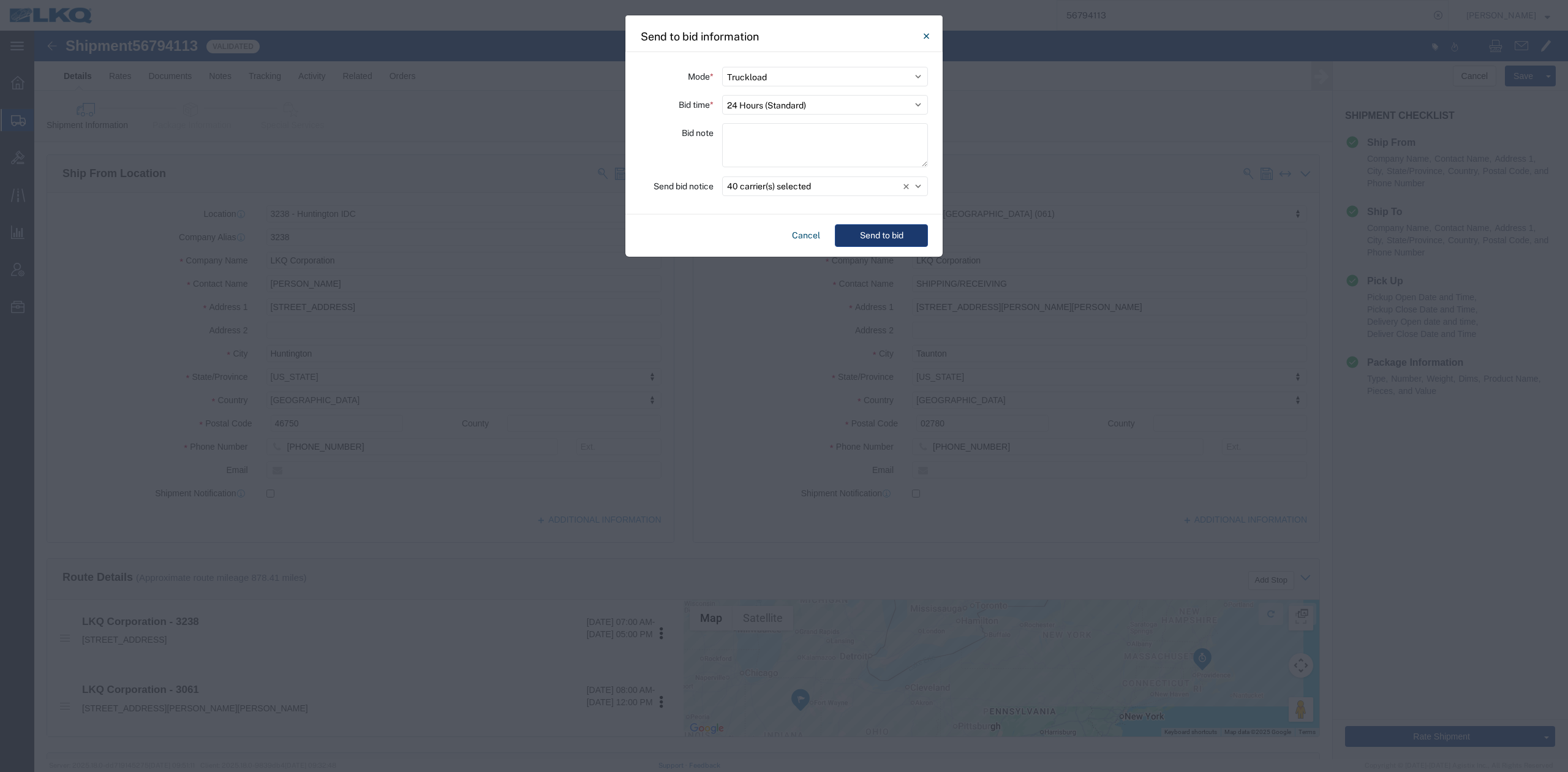
click at [882, 246] on button "Send to bid" at bounding box center [881, 235] width 93 height 22
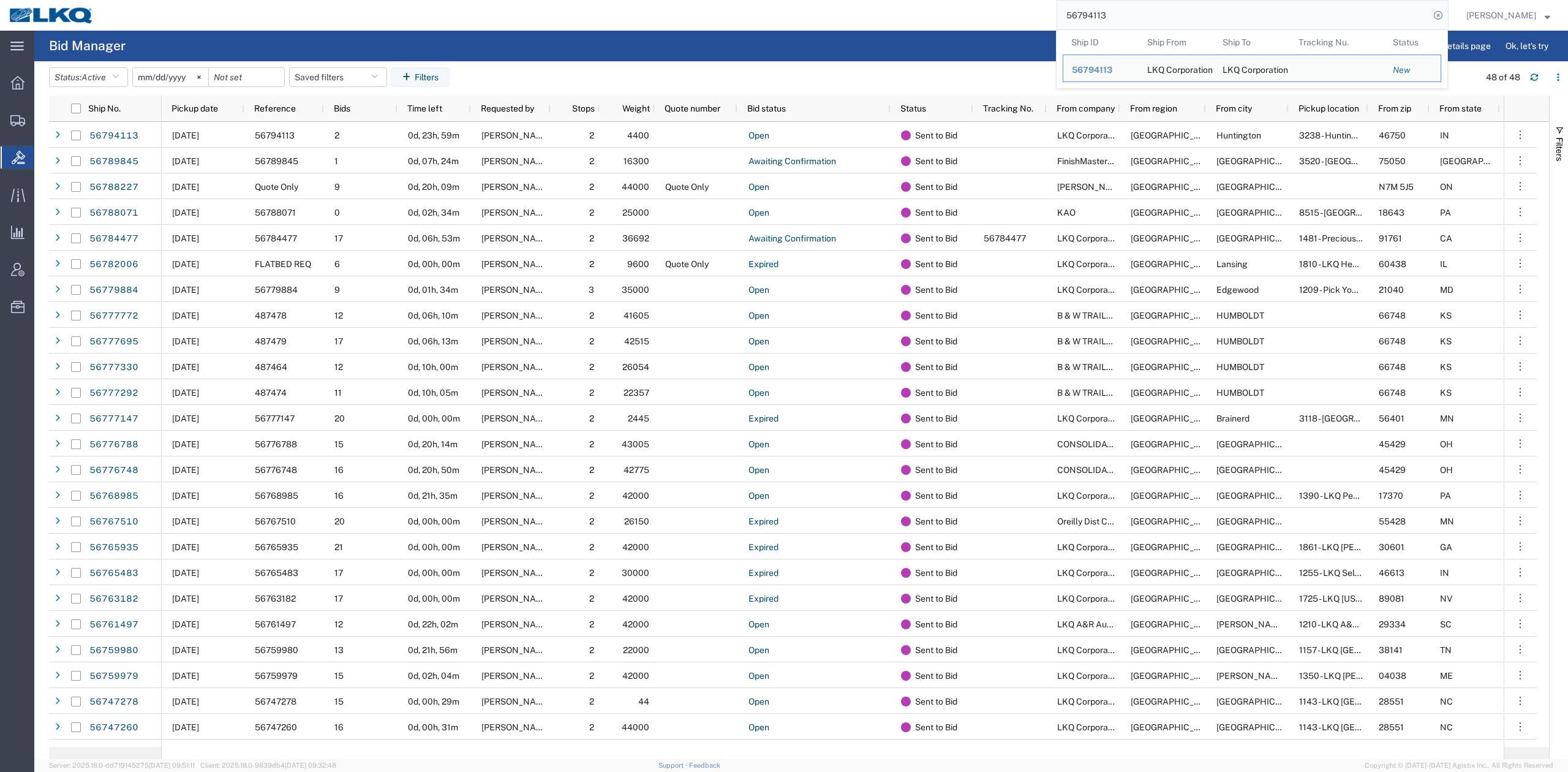
click at [1159, 18] on input "56794113" at bounding box center [1243, 16] width 373 height 30
paste input "541306"
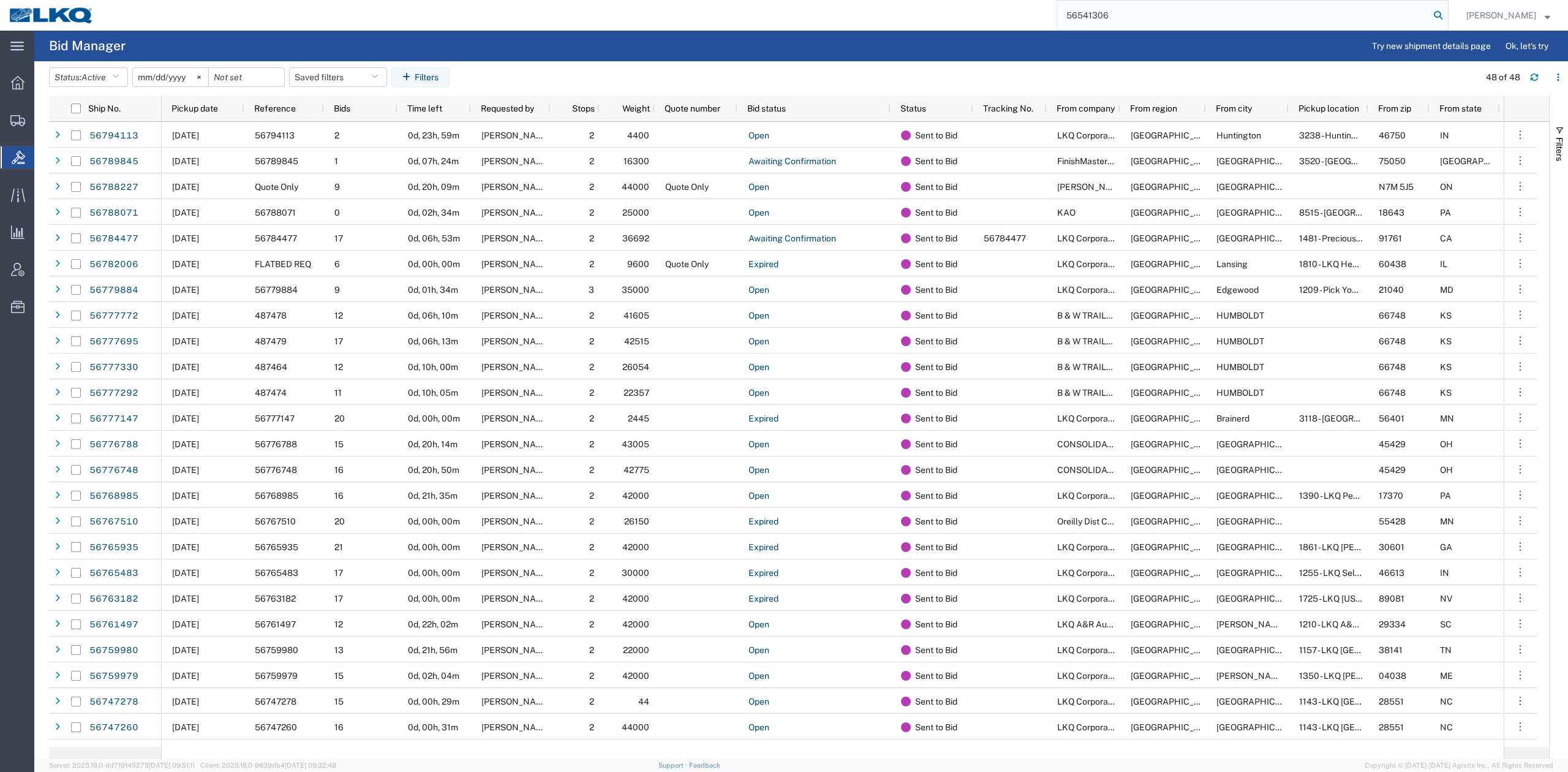
click at [1447, 18] on icon at bounding box center [1438, 15] width 17 height 17
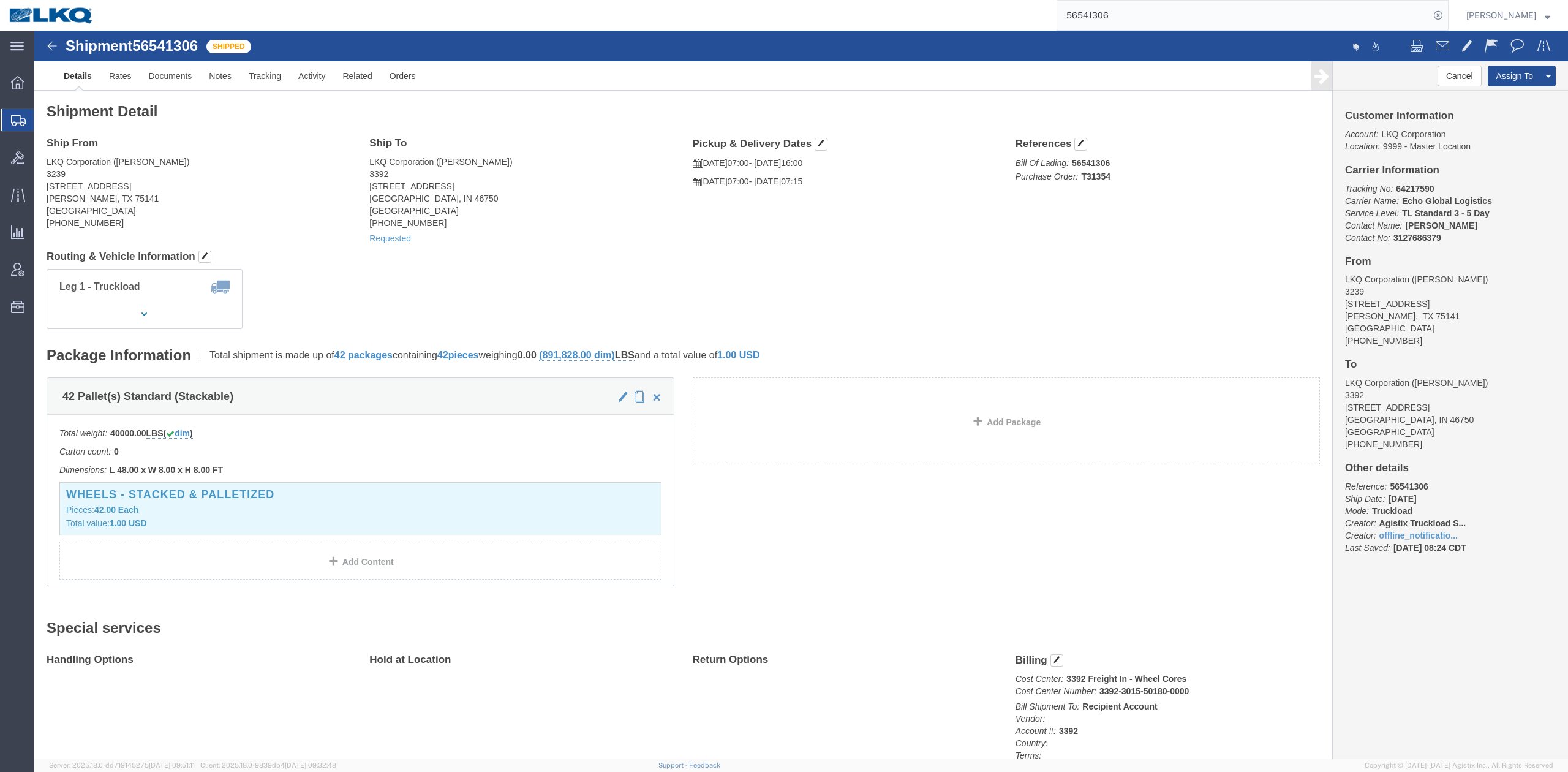
click at [1105, 15] on input "56541306" at bounding box center [1243, 16] width 373 height 30
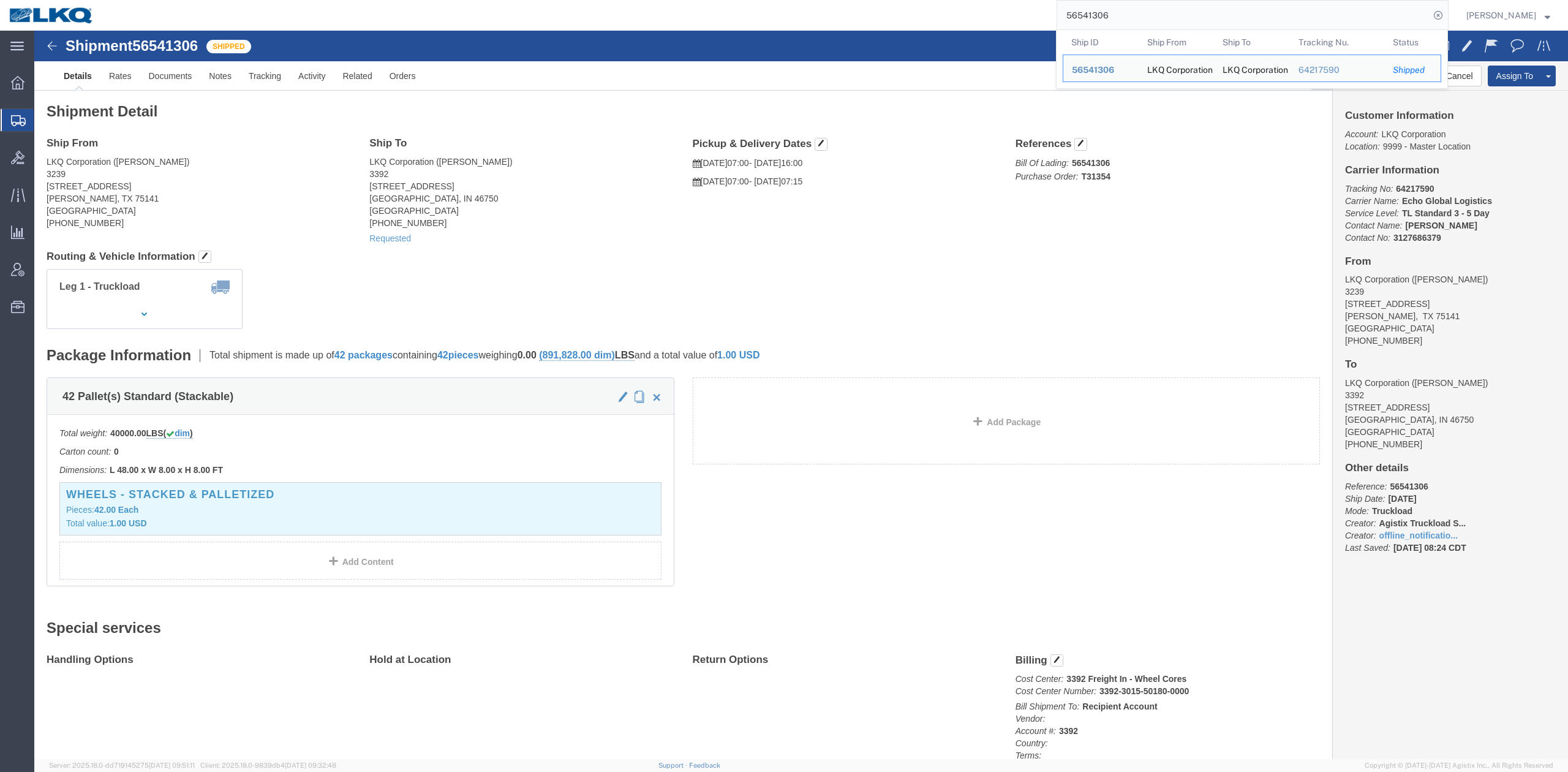
click at [1105, 15] on input "56541306" at bounding box center [1243, 16] width 373 height 30
paste input "759979"
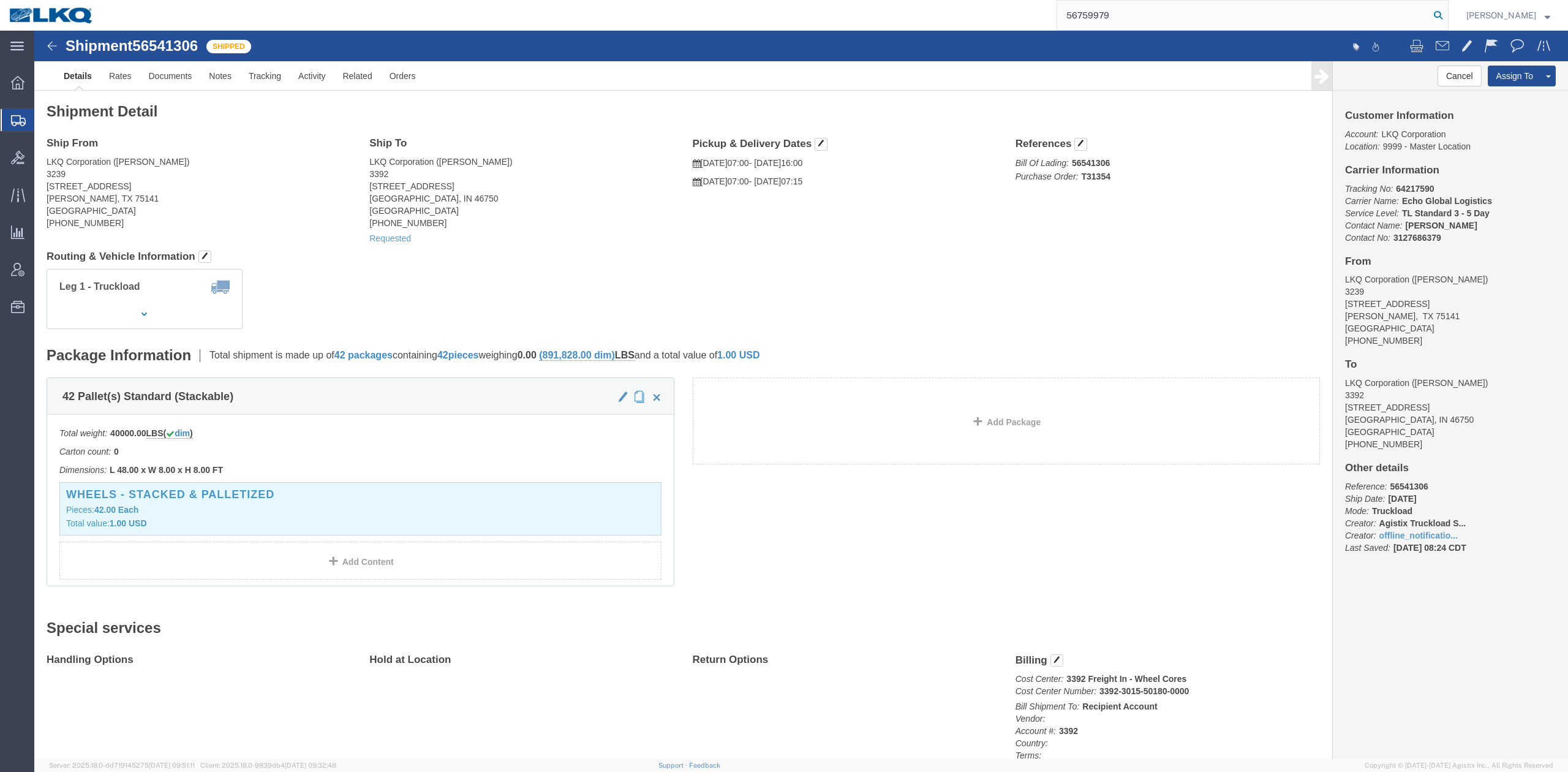
click at [1447, 13] on icon at bounding box center [1438, 15] width 17 height 17
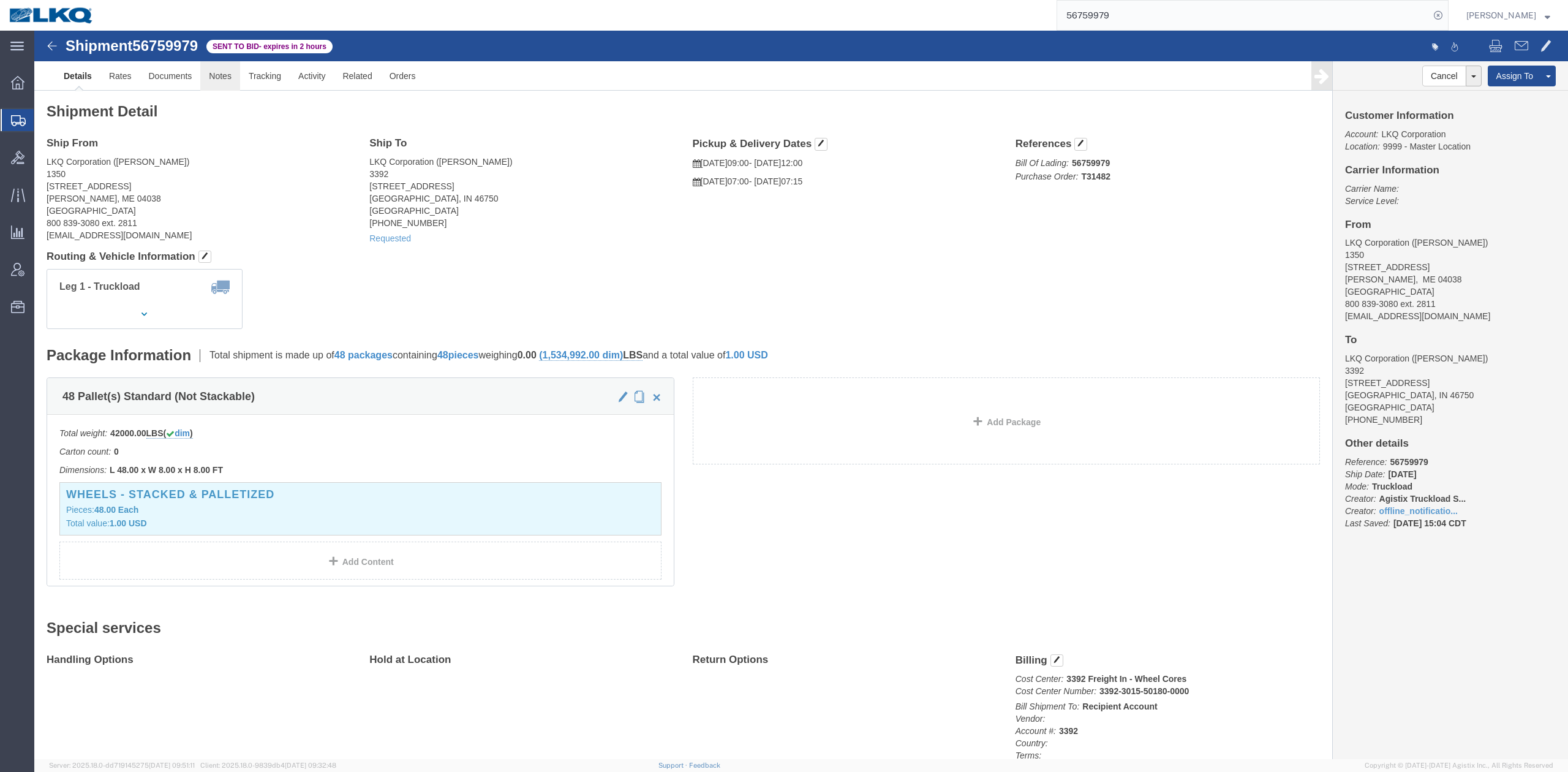
drag, startPoint x: 197, startPoint y: 46, endPoint x: 107, endPoint y: 51, distance: 90.1
click link "Notes"
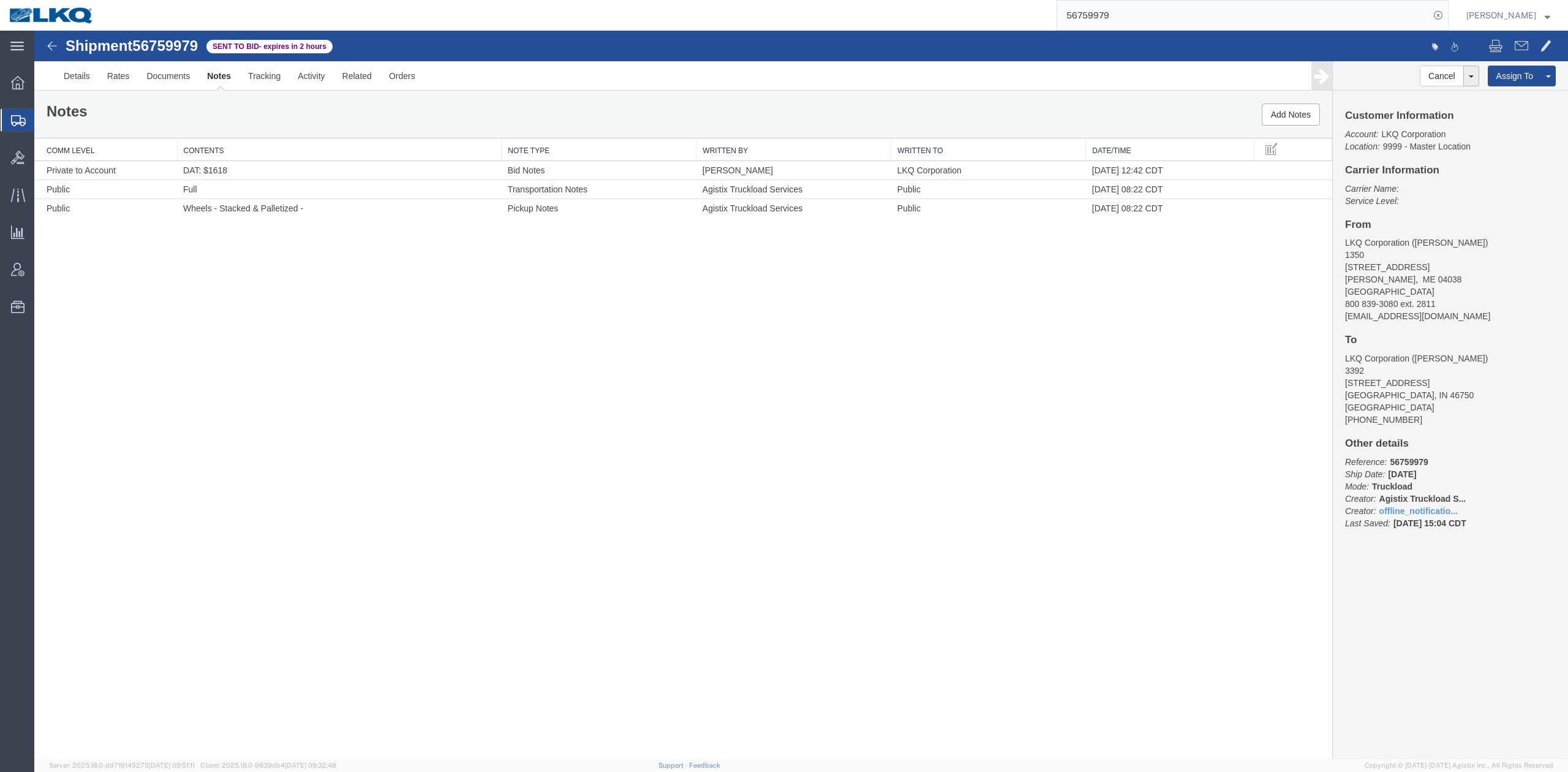
click at [1110, 3] on input "56759979" at bounding box center [1243, 16] width 373 height 30
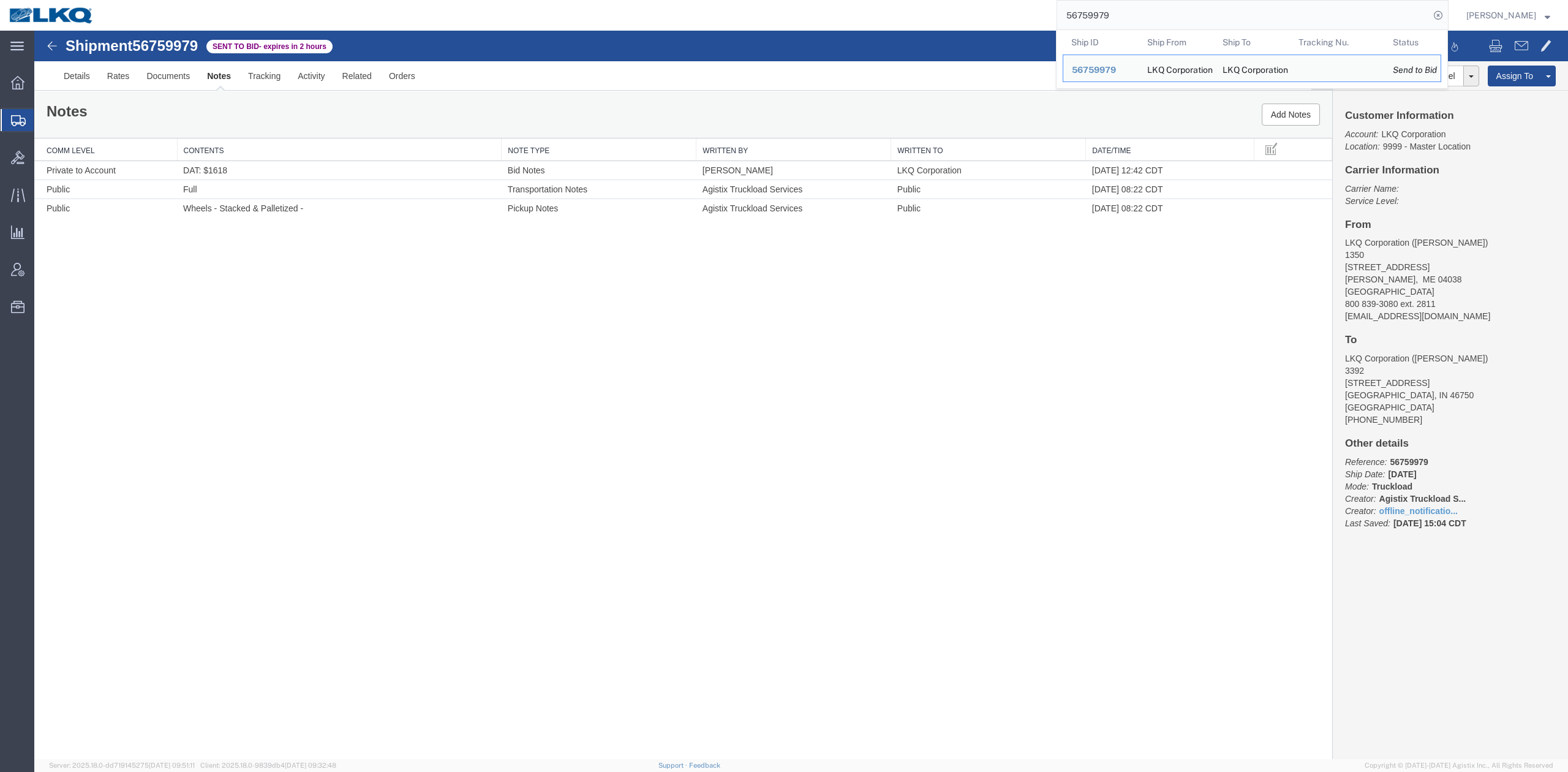
click at [1110, 3] on input "56759979" at bounding box center [1243, 16] width 373 height 30
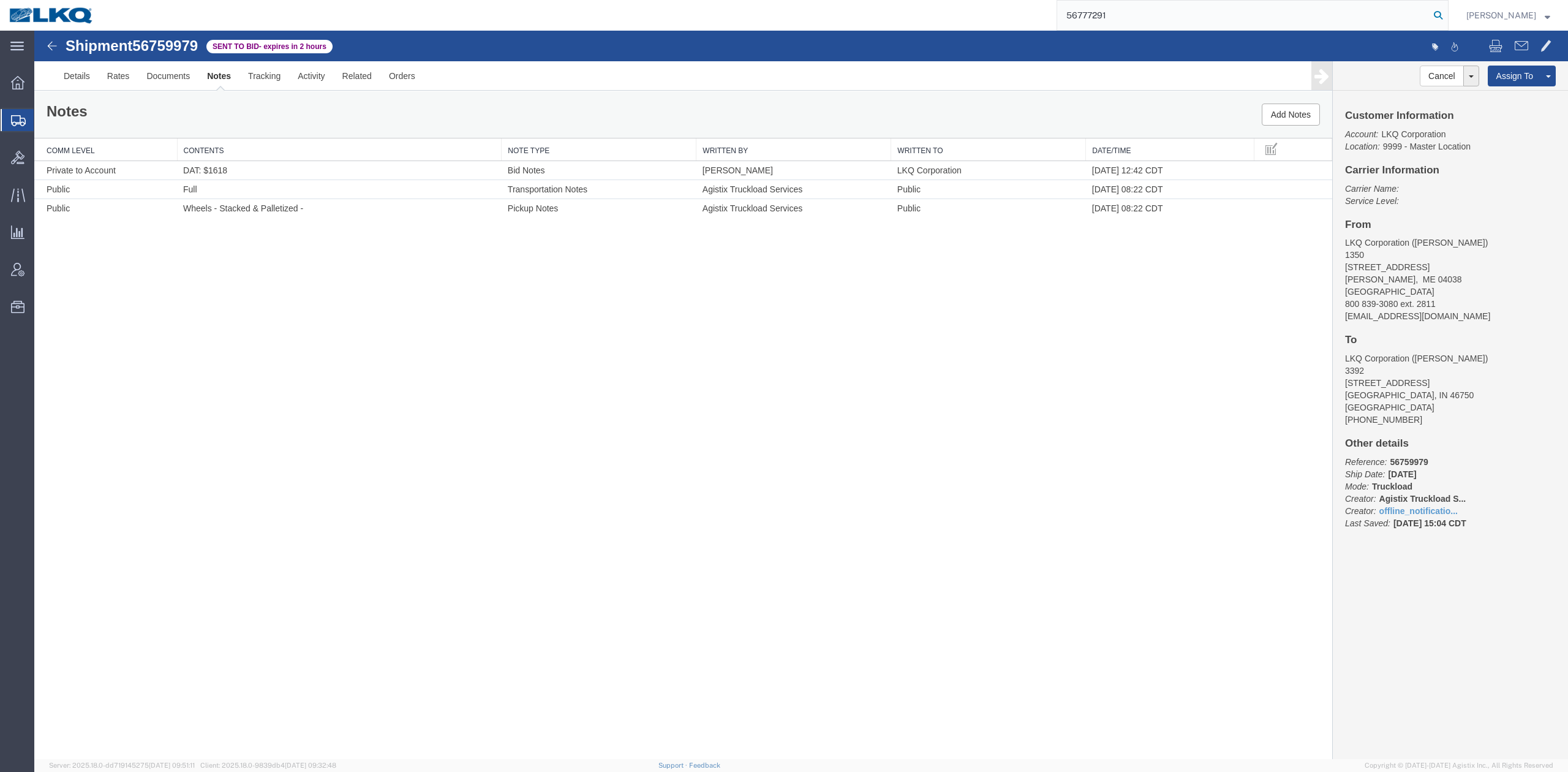
click at [1447, 20] on icon at bounding box center [1438, 15] width 17 height 17
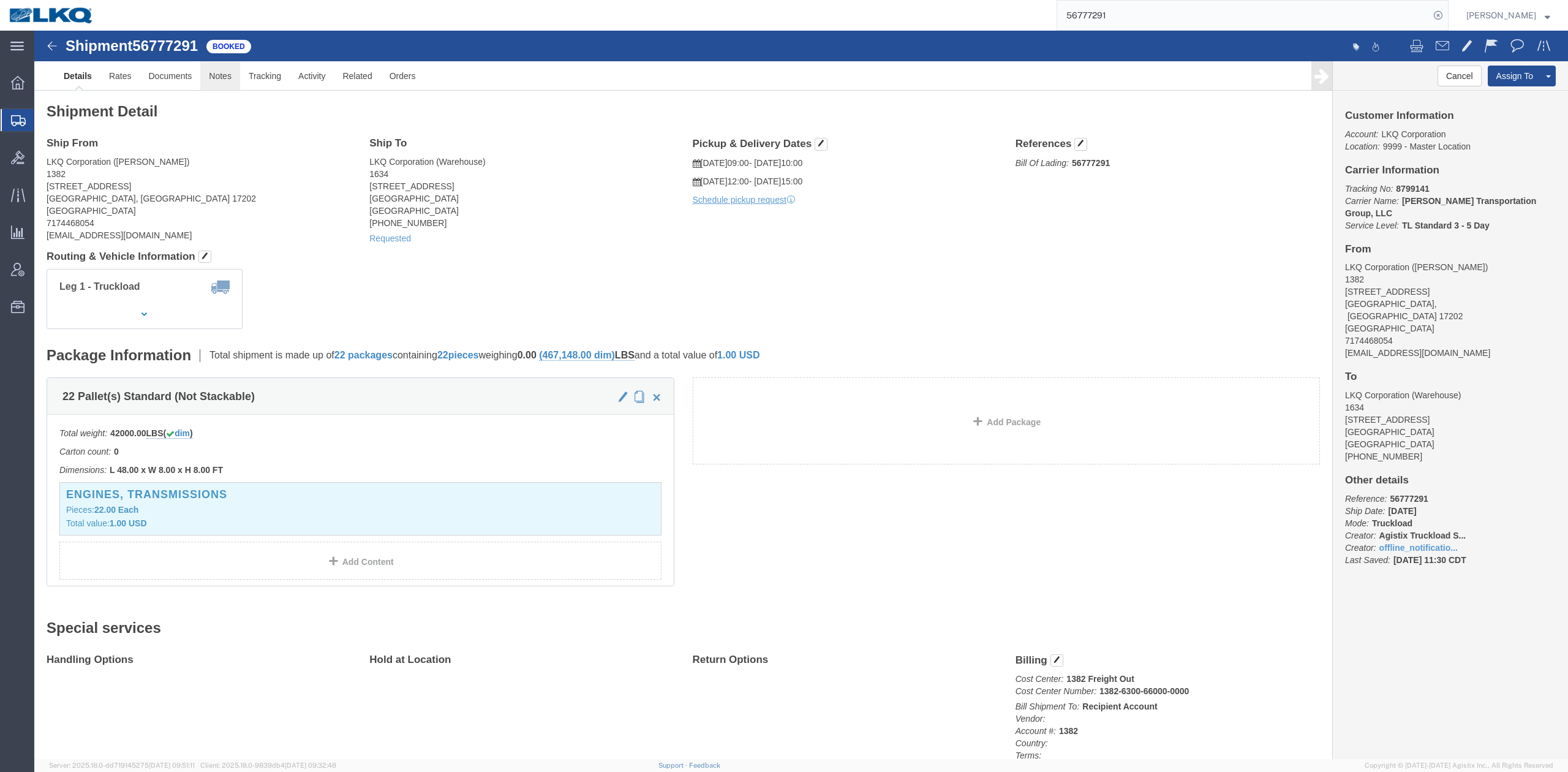
click link "Notes"
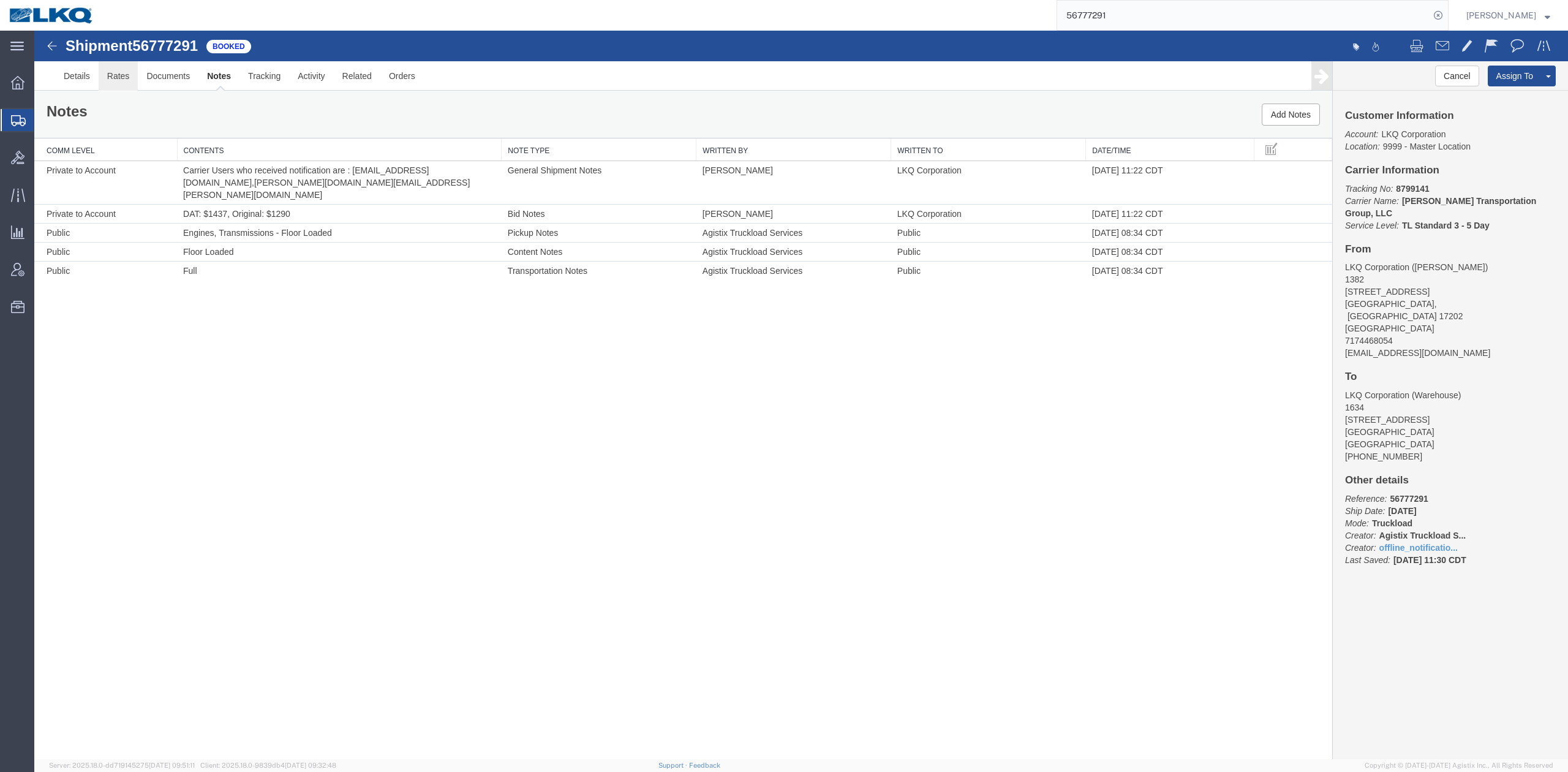
click at [119, 75] on link "Rates" at bounding box center [118, 76] width 40 height 30
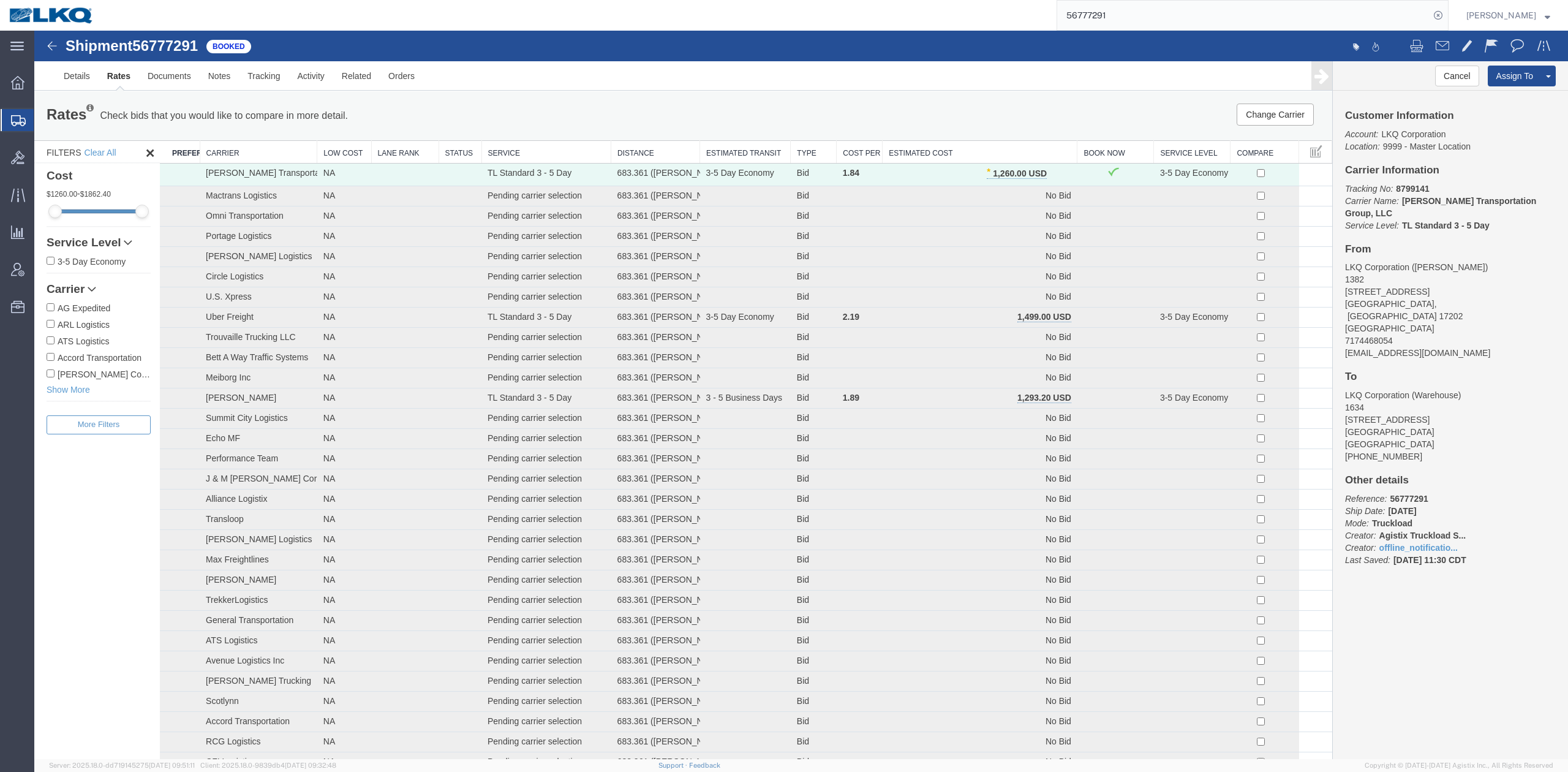
click at [1109, 15] on input "56777291" at bounding box center [1243, 16] width 373 height 30
click at [1447, 16] on icon at bounding box center [1438, 15] width 17 height 17
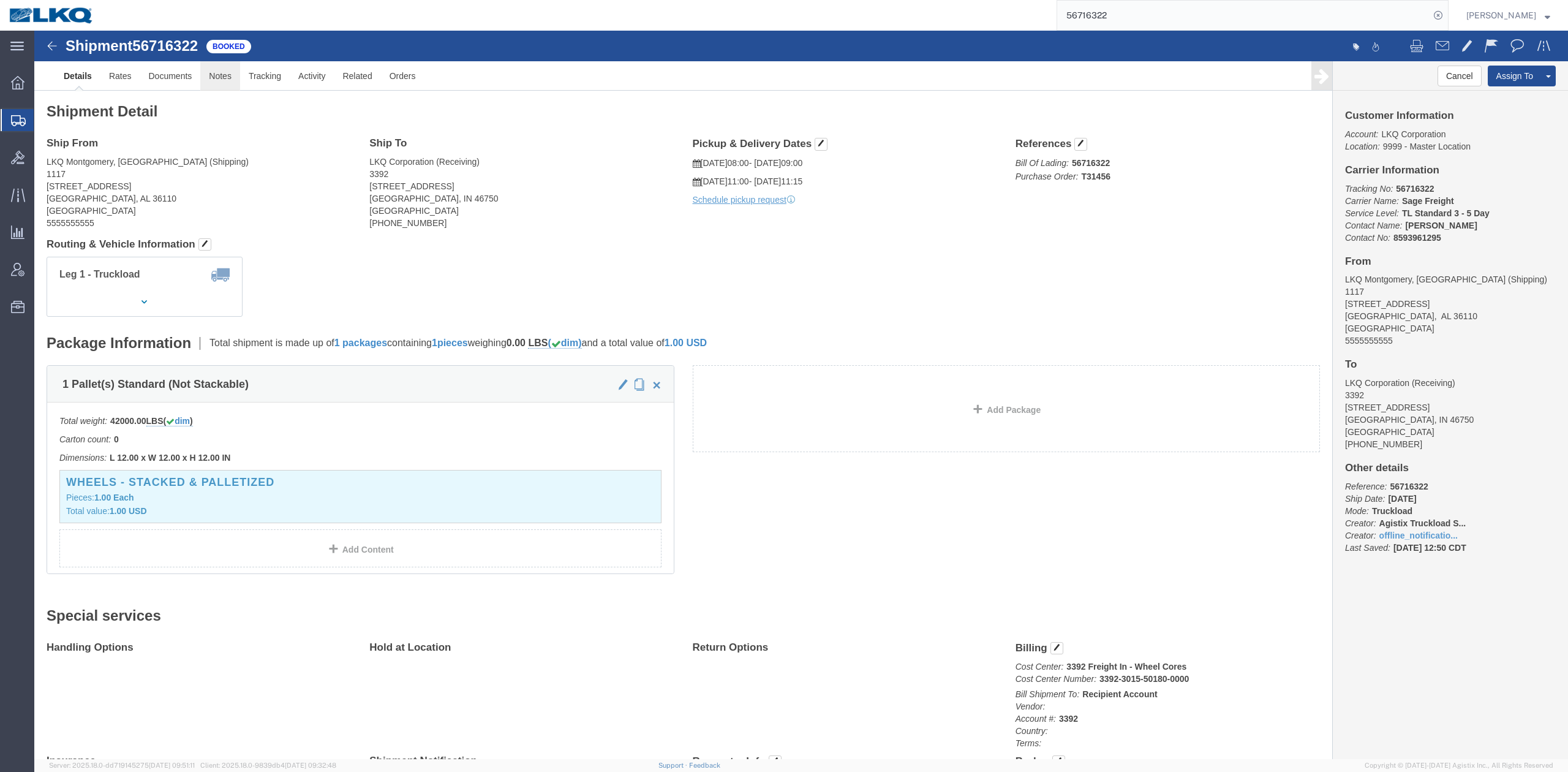
click link "Notes"
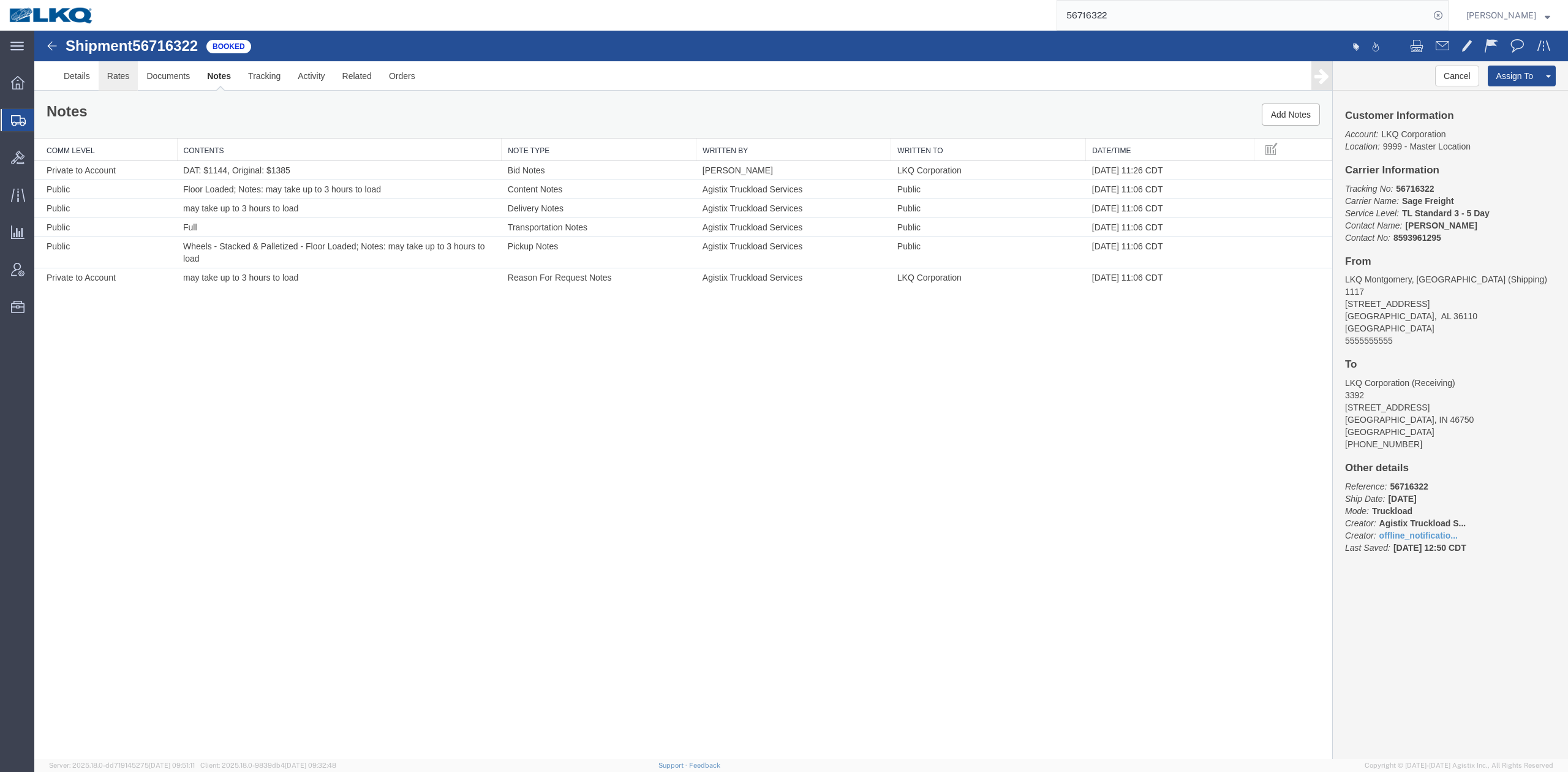
click at [119, 82] on link "Rates" at bounding box center [118, 76] width 40 height 30
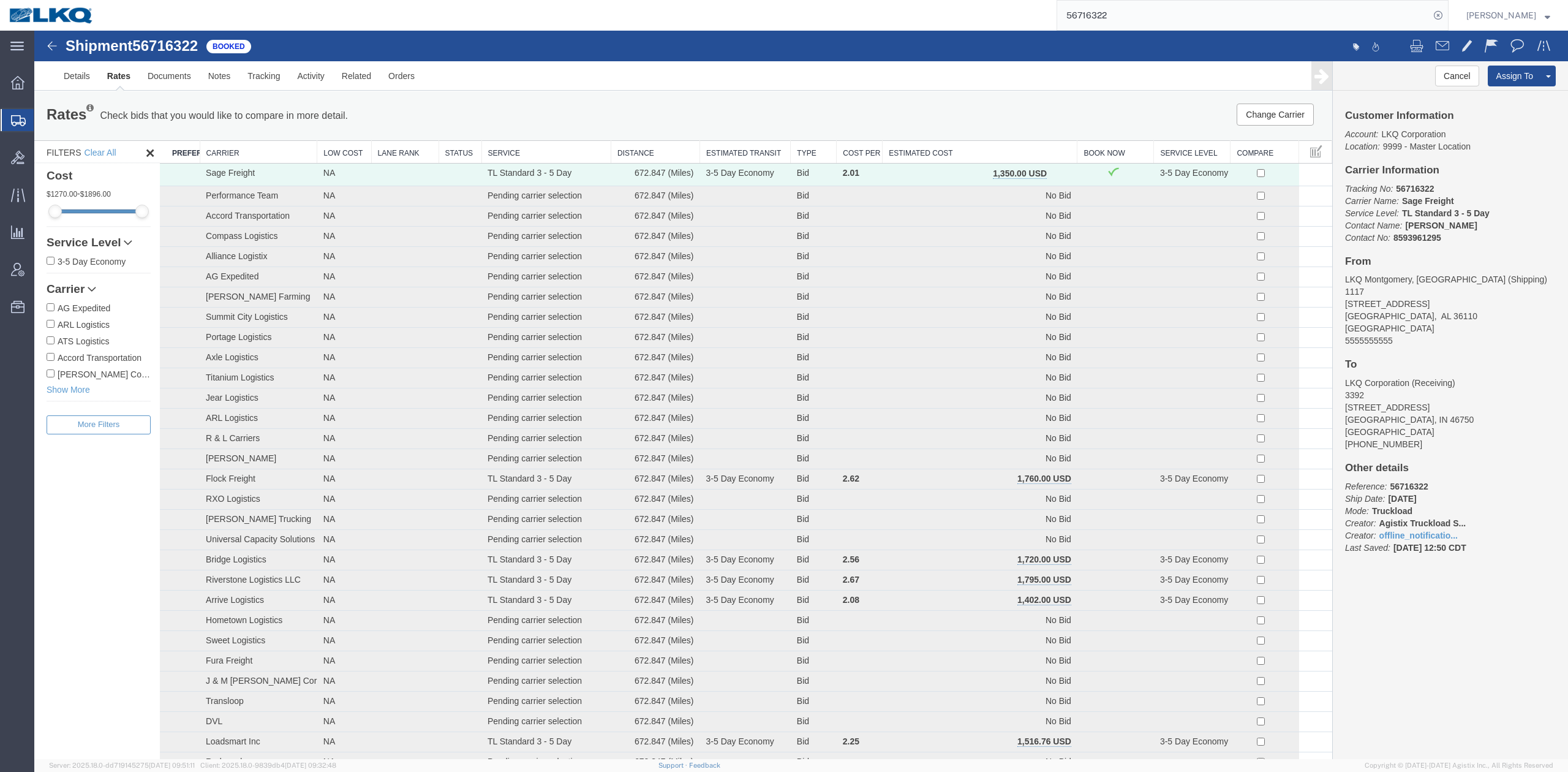
click at [961, 153] on th "Estimated Cost" at bounding box center [979, 152] width 195 height 22
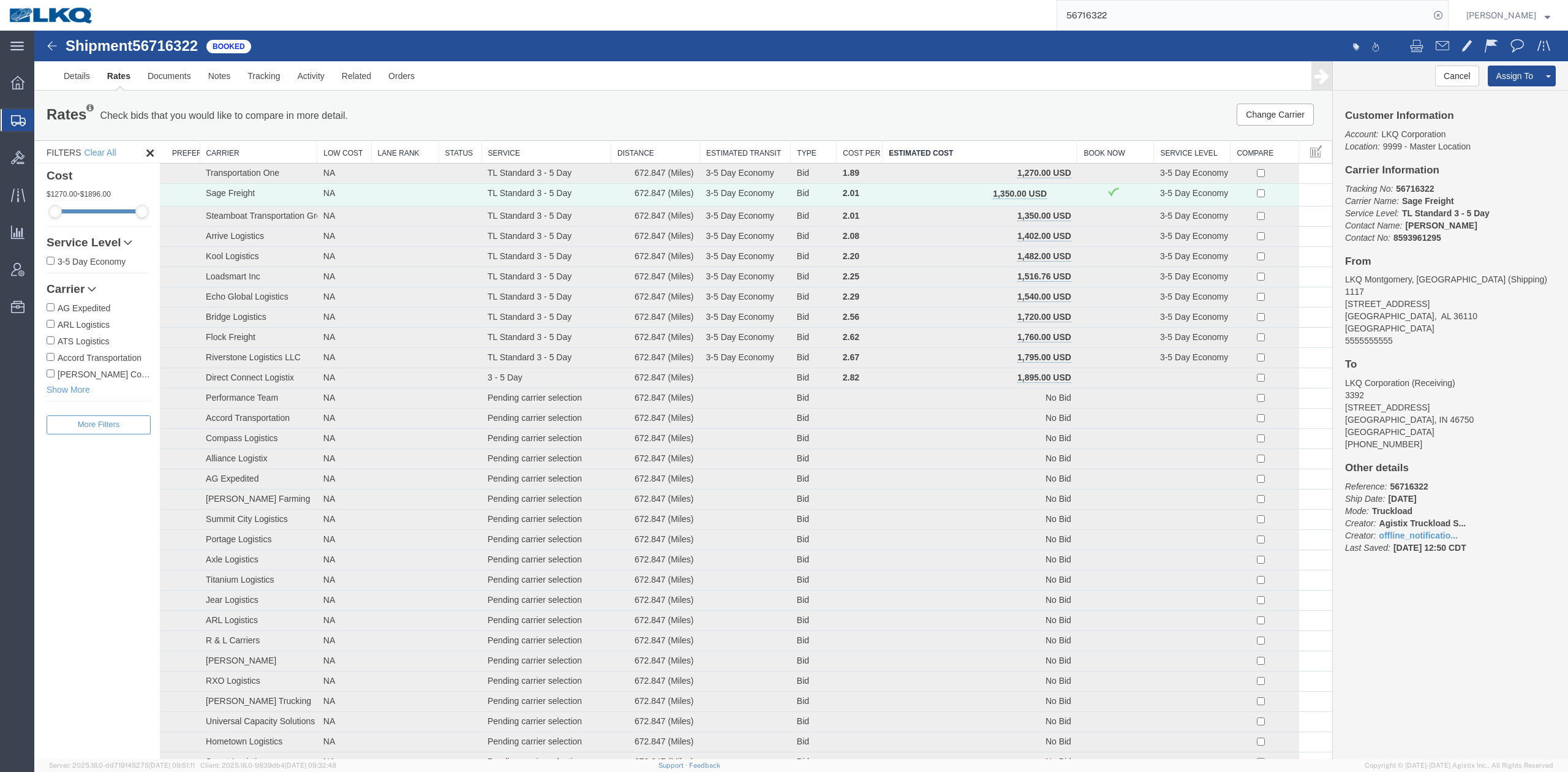
click at [1169, 26] on input "56716322" at bounding box center [1243, 16] width 373 height 30
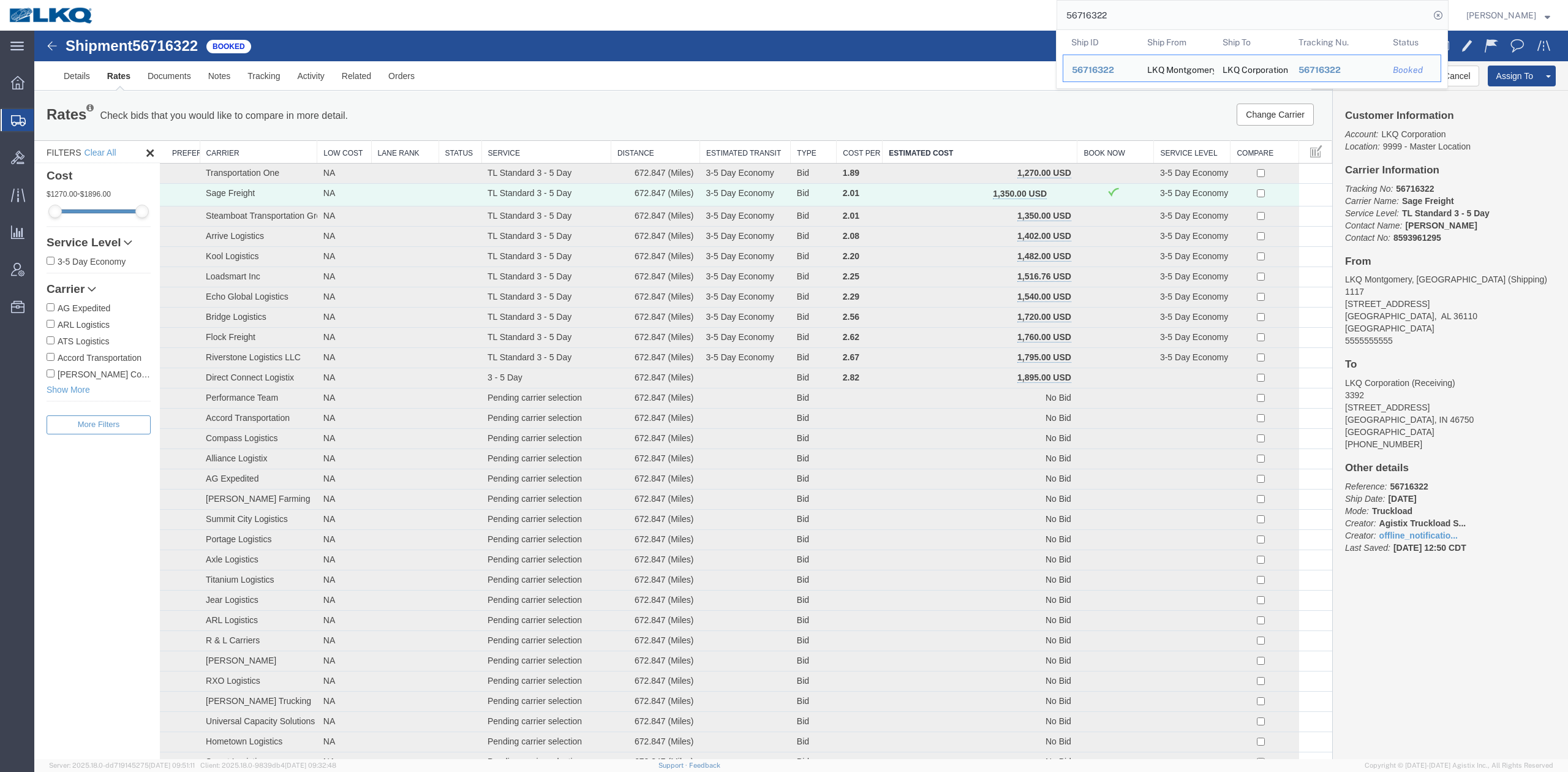
paste input "44944"
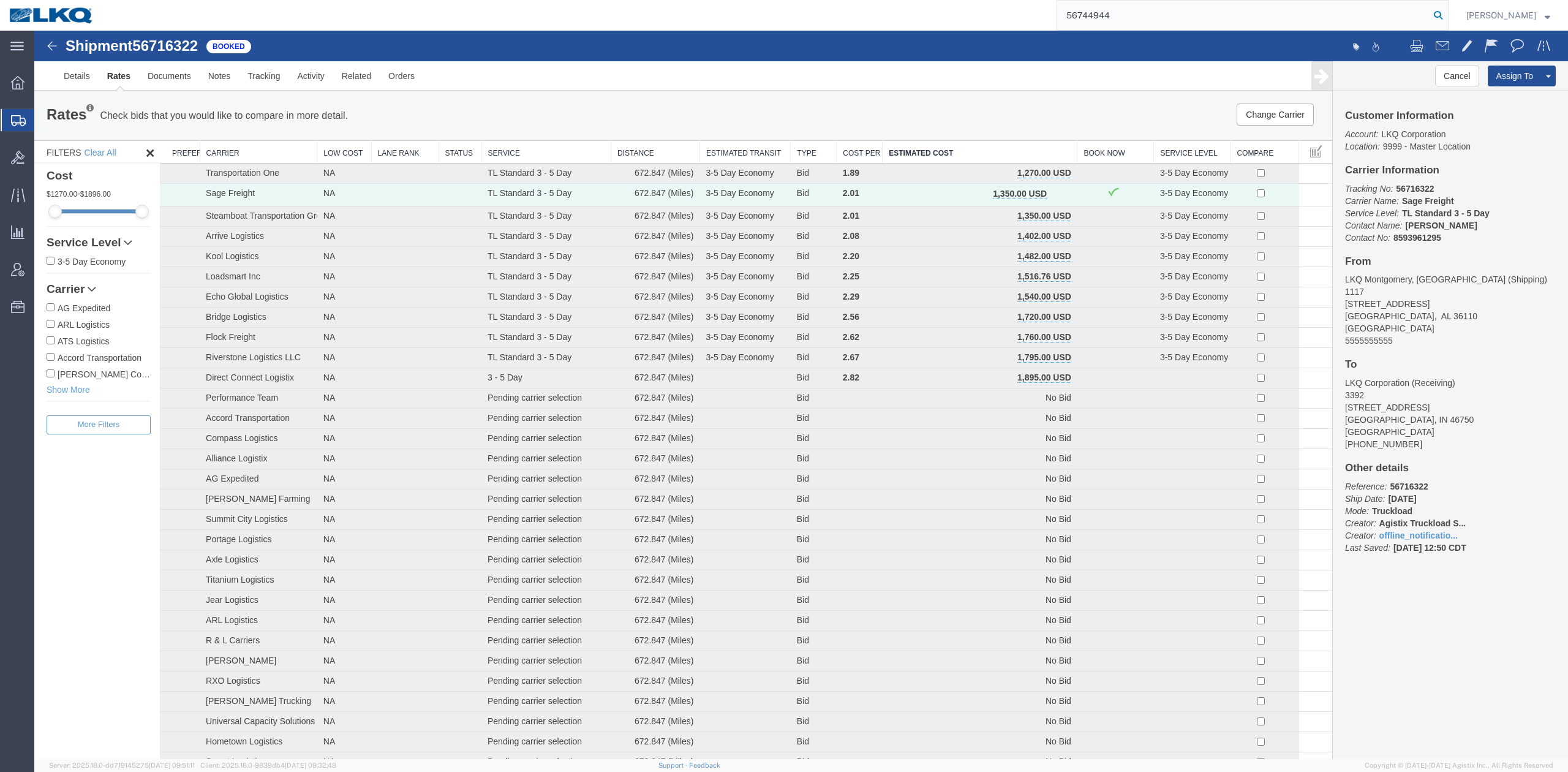
click at [1447, 15] on icon at bounding box center [1438, 15] width 17 height 17
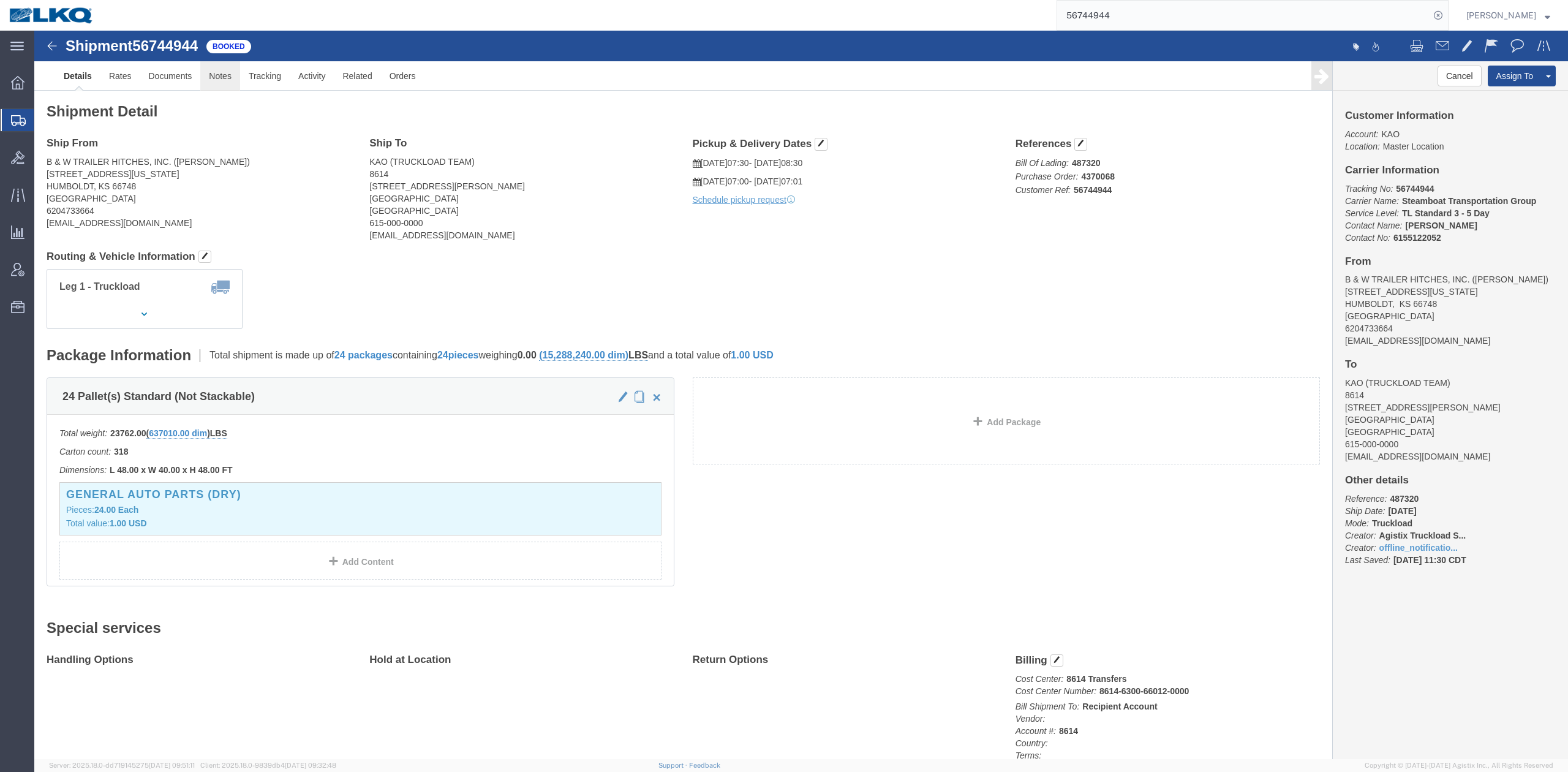
click link "Notes"
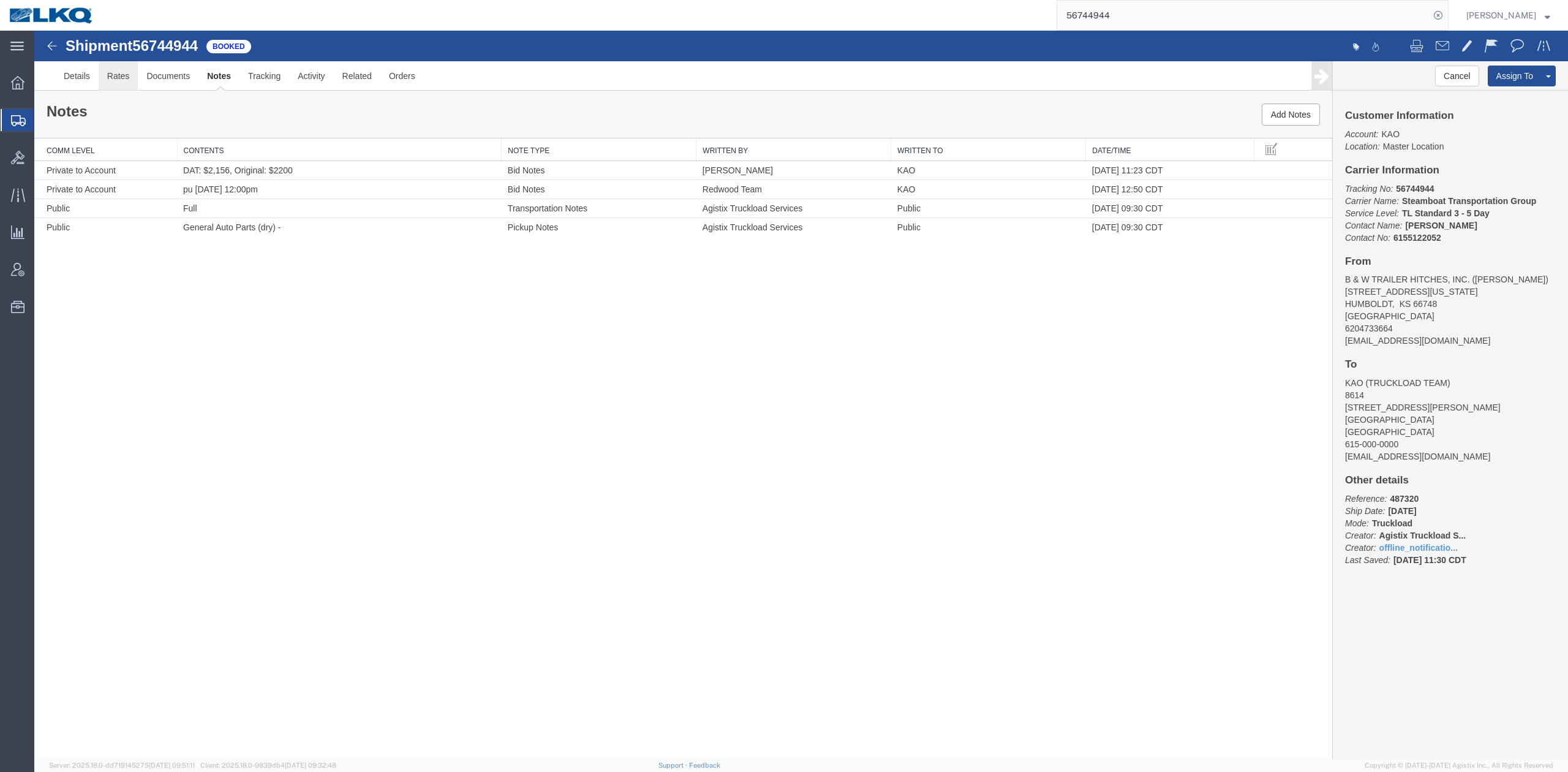
click at [116, 75] on link "Rates" at bounding box center [118, 76] width 40 height 30
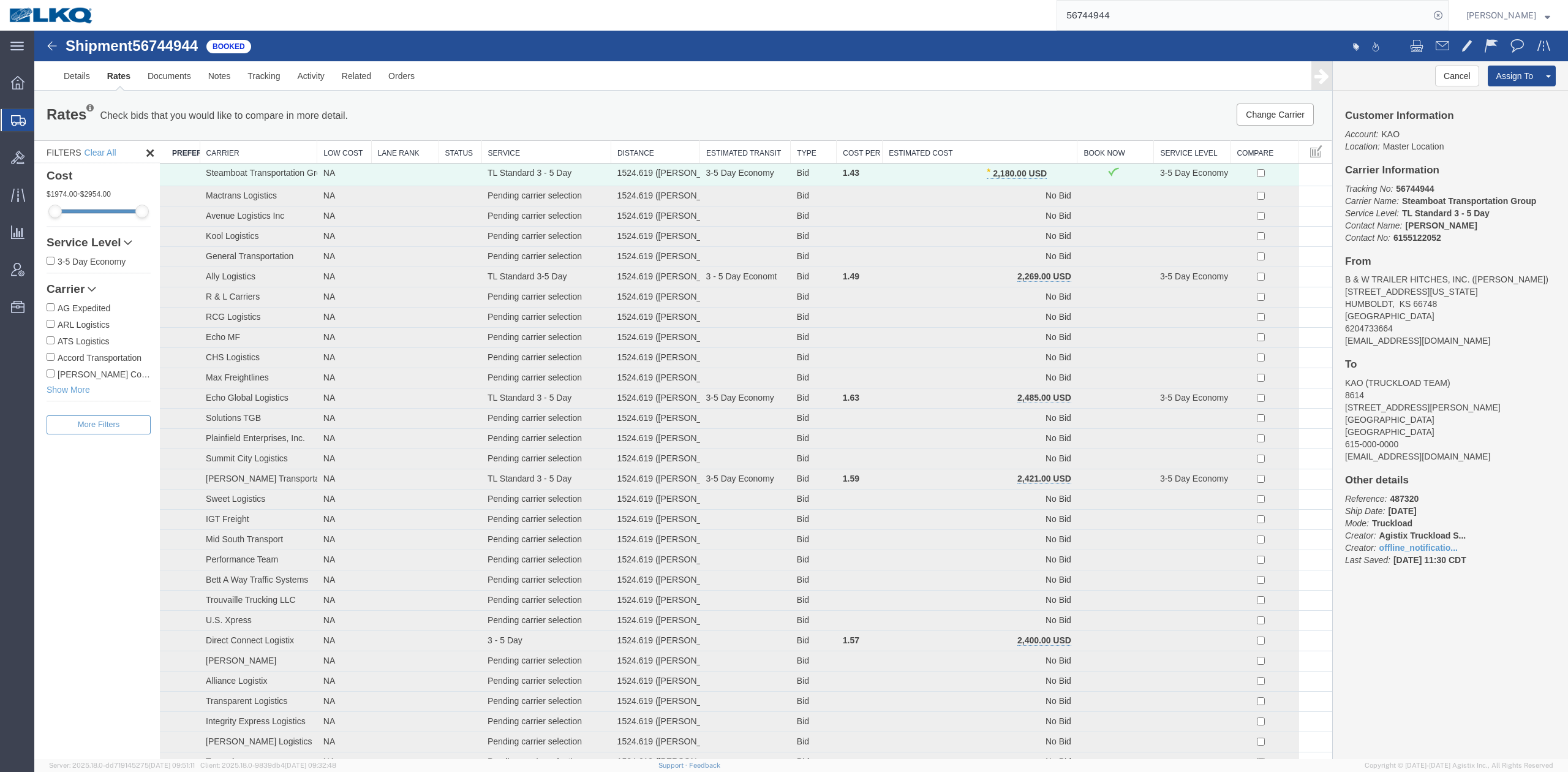
click at [993, 145] on th "Estimated Cost" at bounding box center [979, 152] width 195 height 22
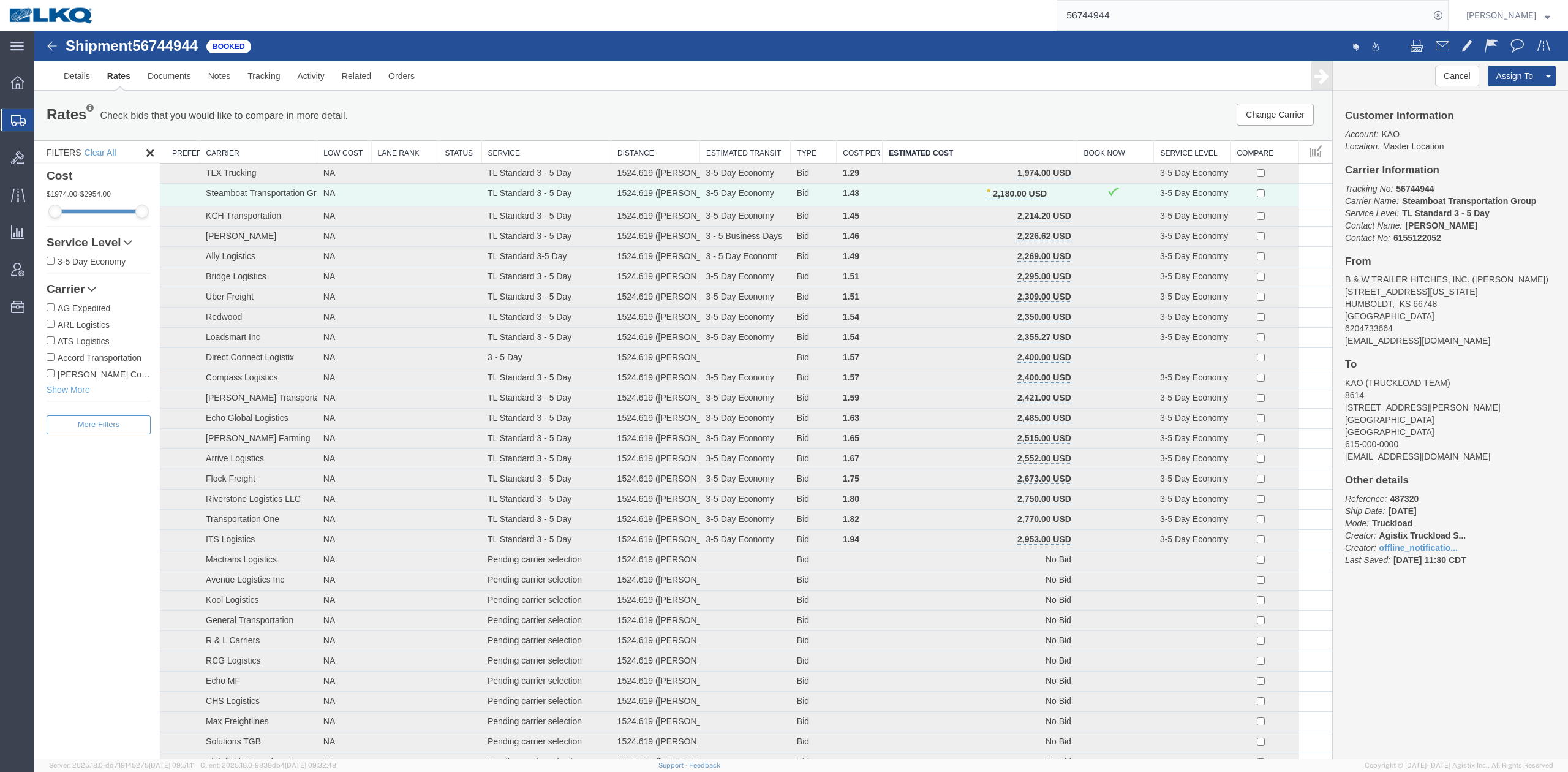
click at [1129, 17] on input "56744944" at bounding box center [1243, 16] width 373 height 30
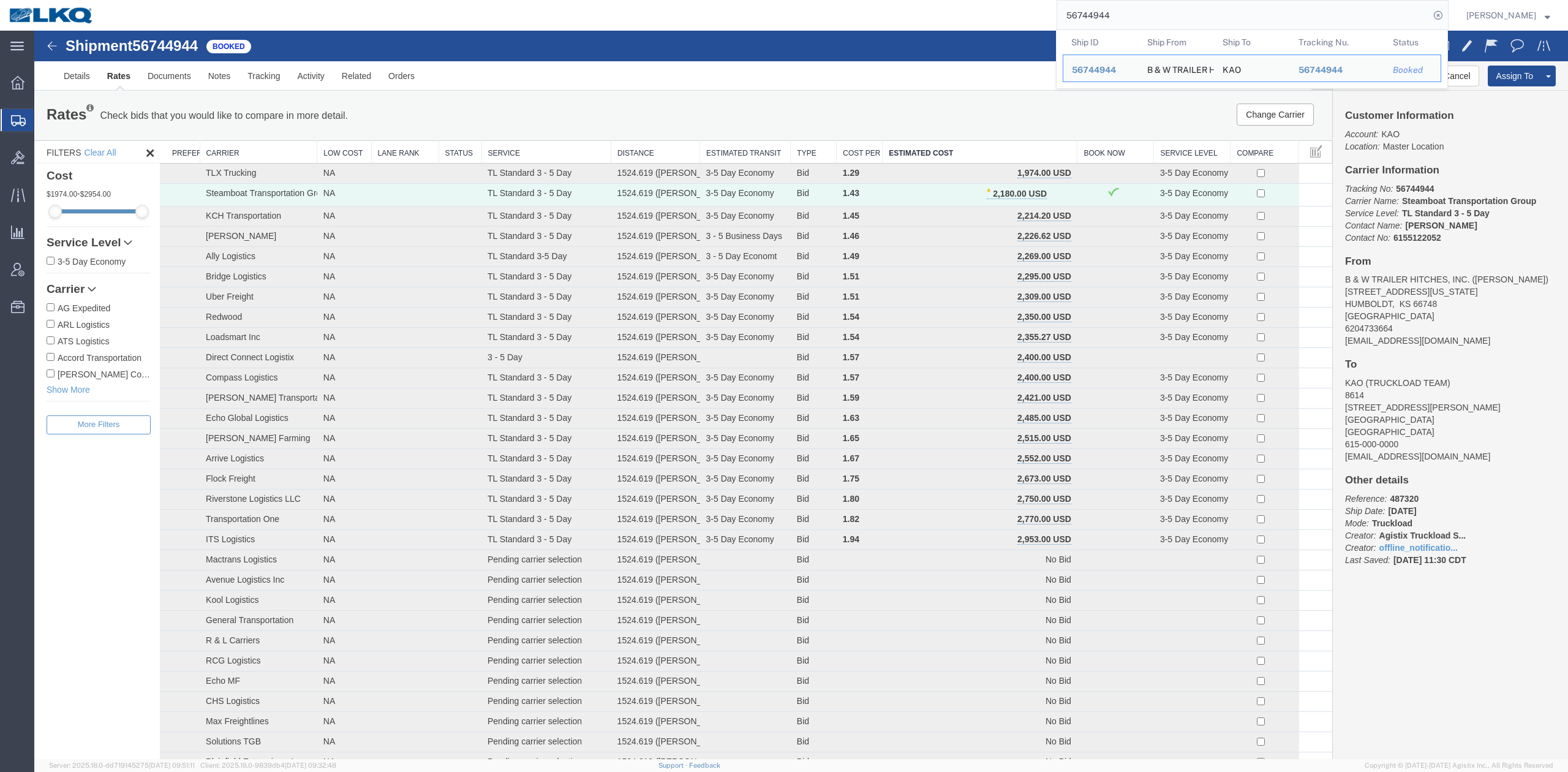
paste input "84477"
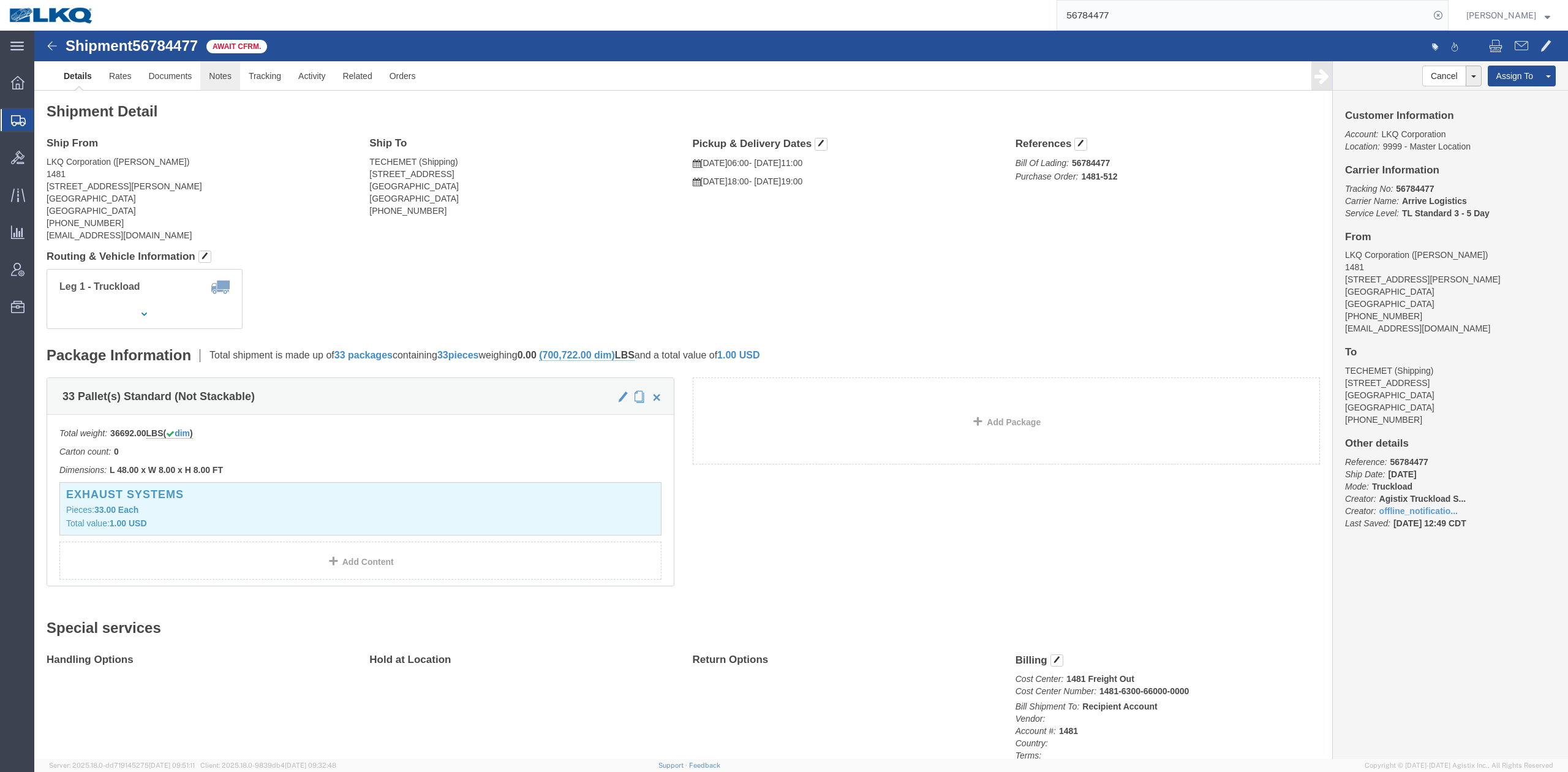
click link "Notes"
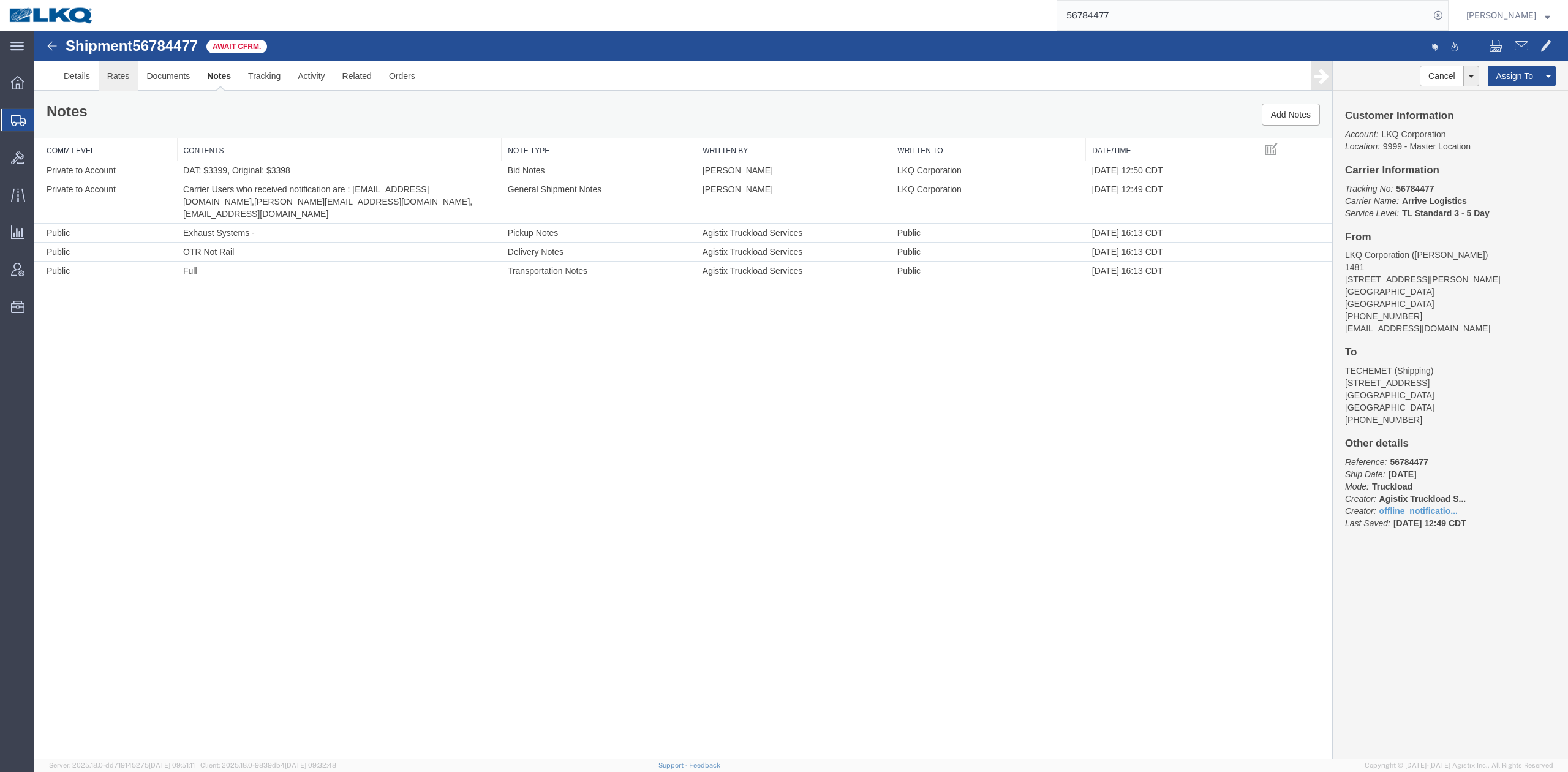
click at [120, 81] on link "Rates" at bounding box center [118, 76] width 40 height 30
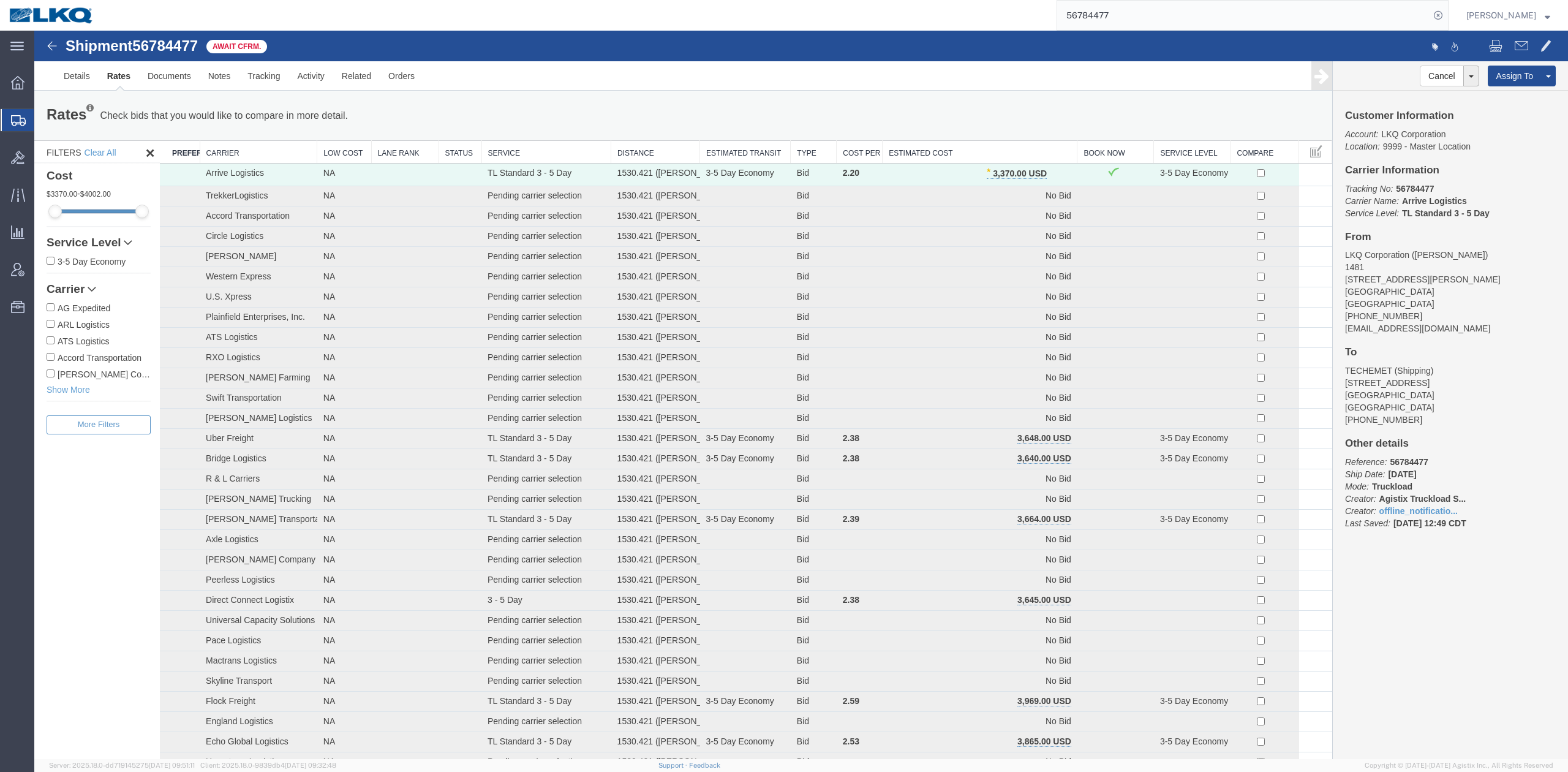
click at [965, 154] on th "Estimated Cost" at bounding box center [979, 152] width 195 height 22
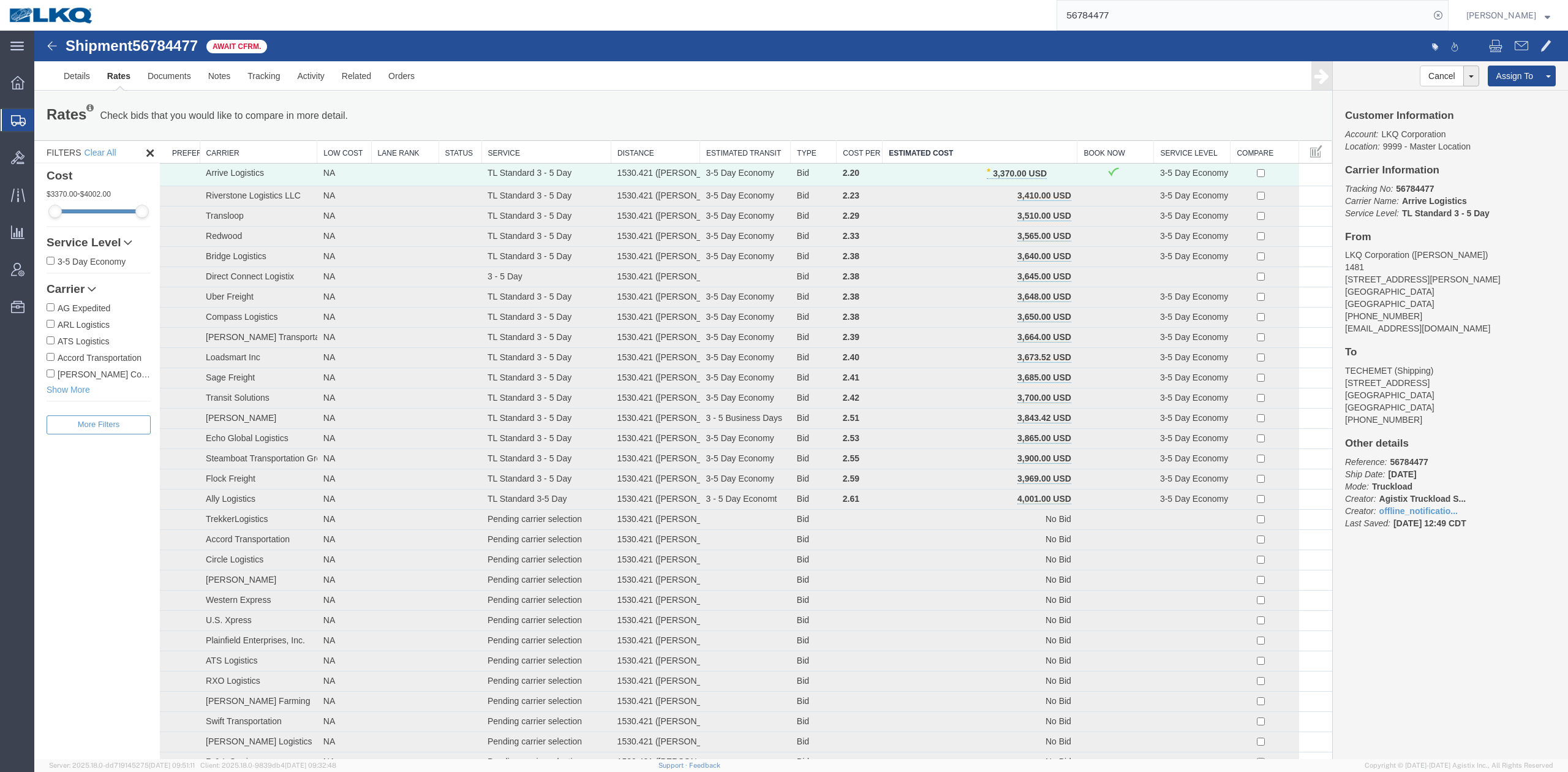
click at [1098, 16] on input "56784477" at bounding box center [1243, 16] width 373 height 30
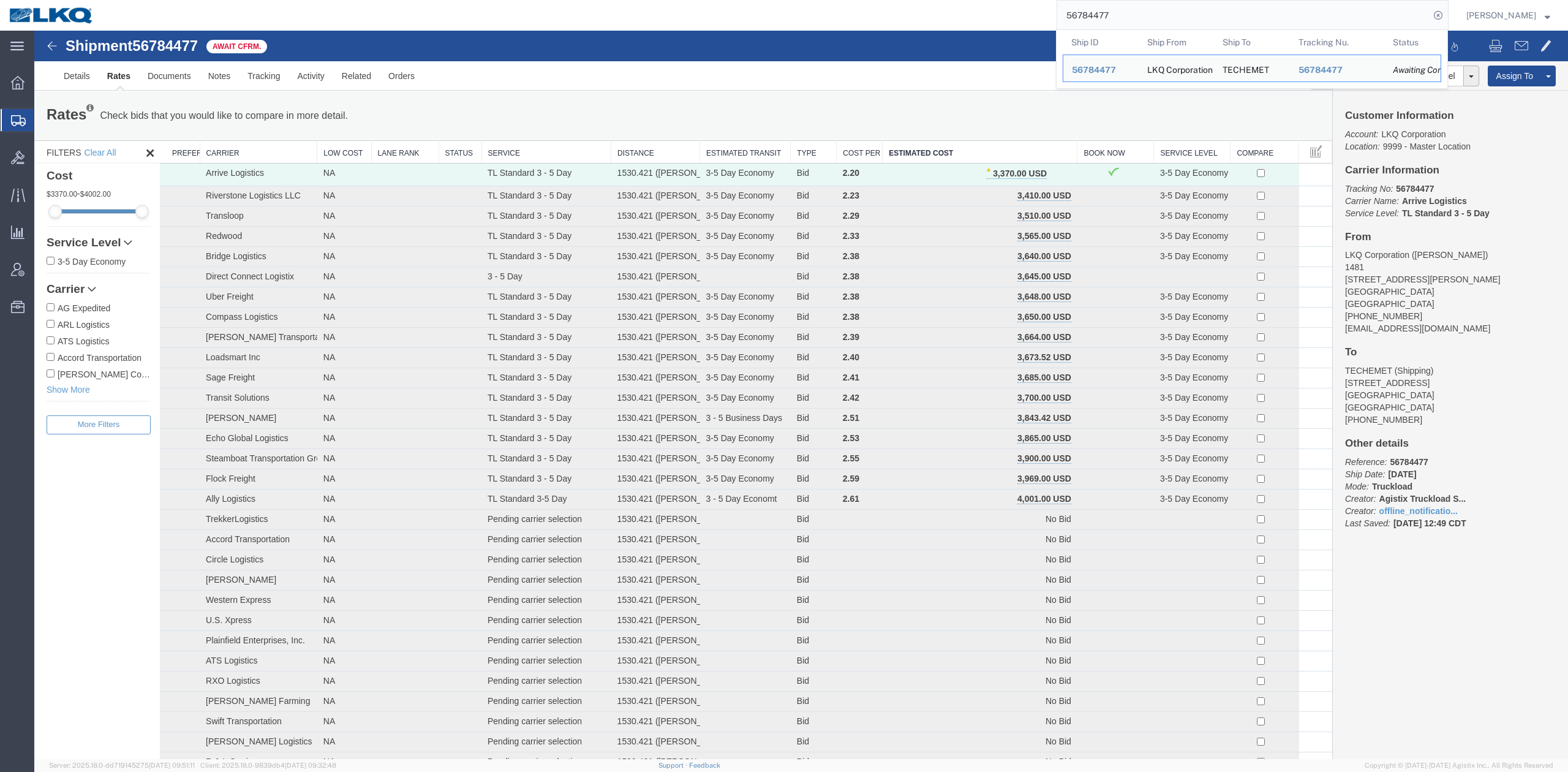
paste input "8071"
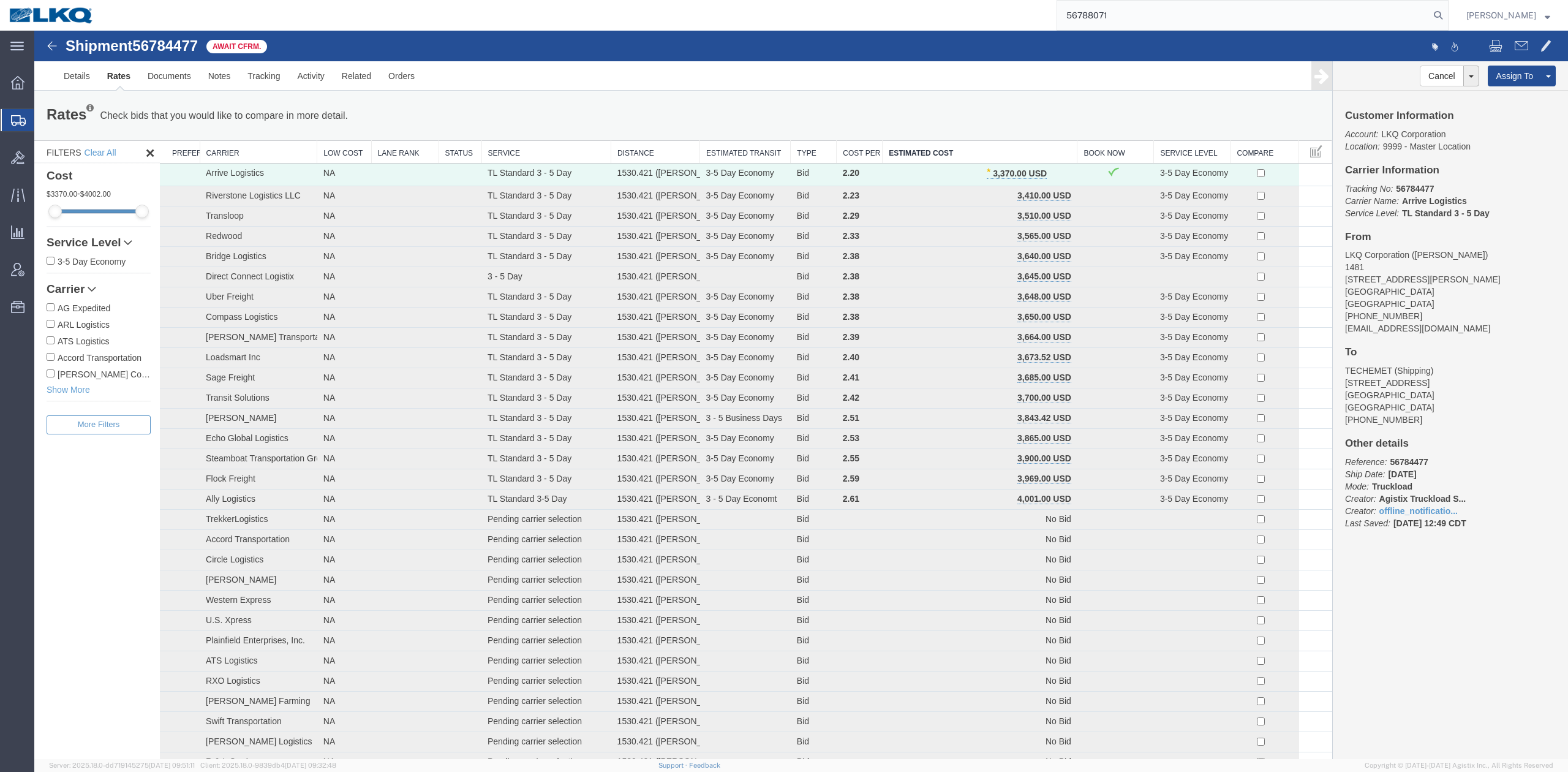
click at [1447, 22] on icon at bounding box center [1438, 15] width 17 height 17
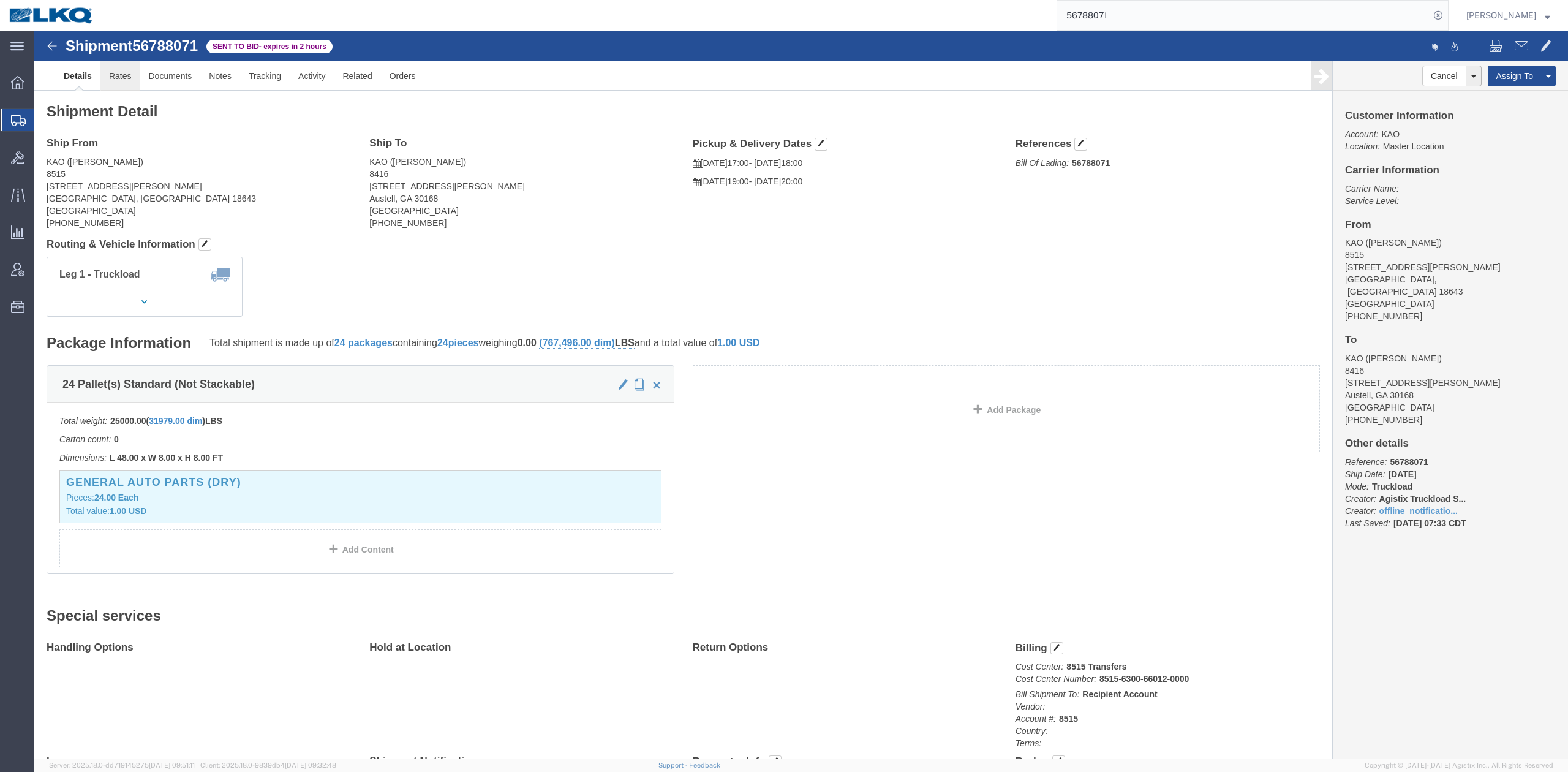
click link "Rates"
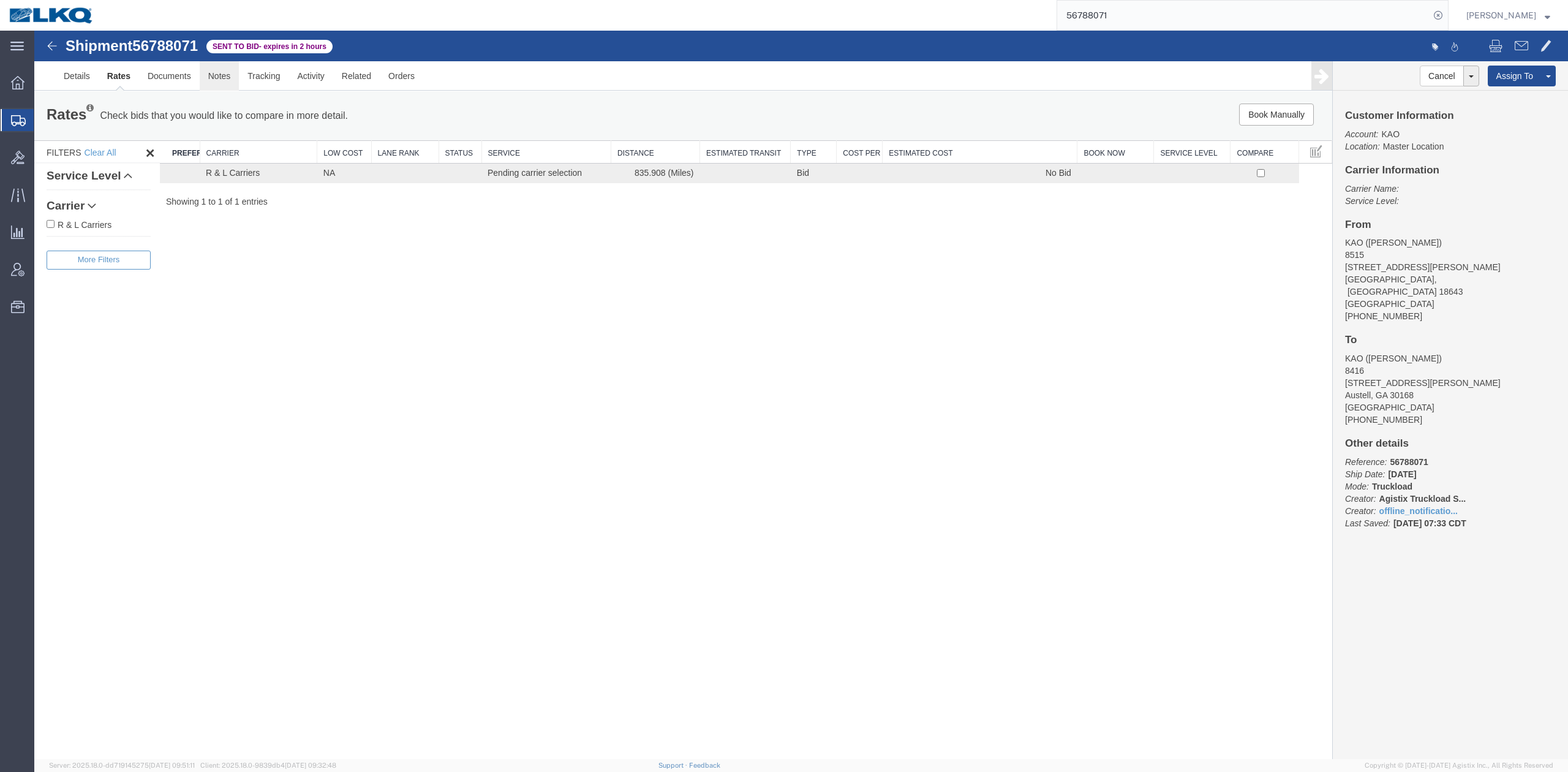
drag, startPoint x: 218, startPoint y: 79, endPoint x: 360, endPoint y: 116, distance: 146.7
click at [218, 79] on link "Notes" at bounding box center [219, 76] width 40 height 30
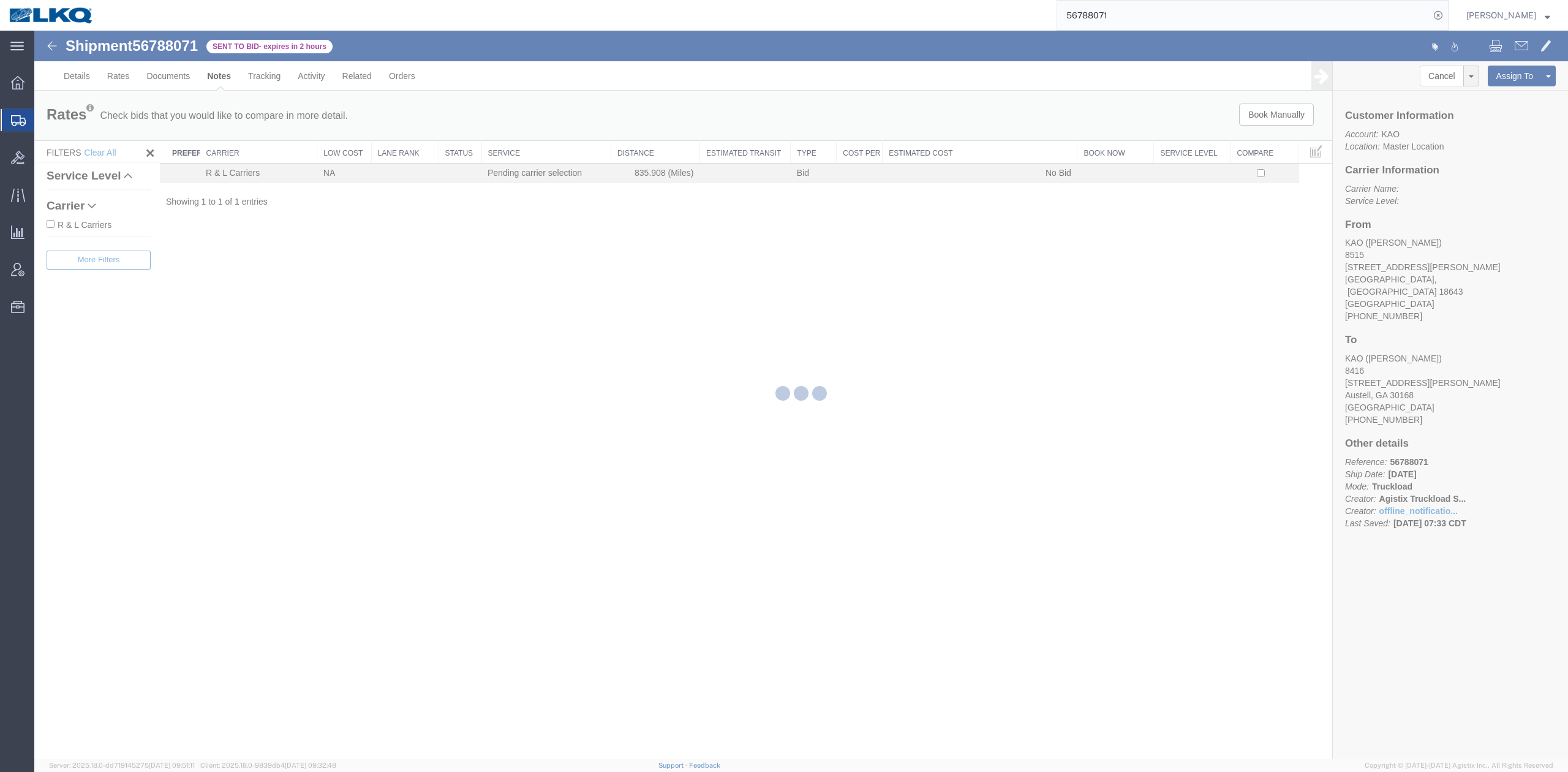
click at [1133, 6] on input "56788071" at bounding box center [1243, 16] width 373 height 30
paste input "77797"
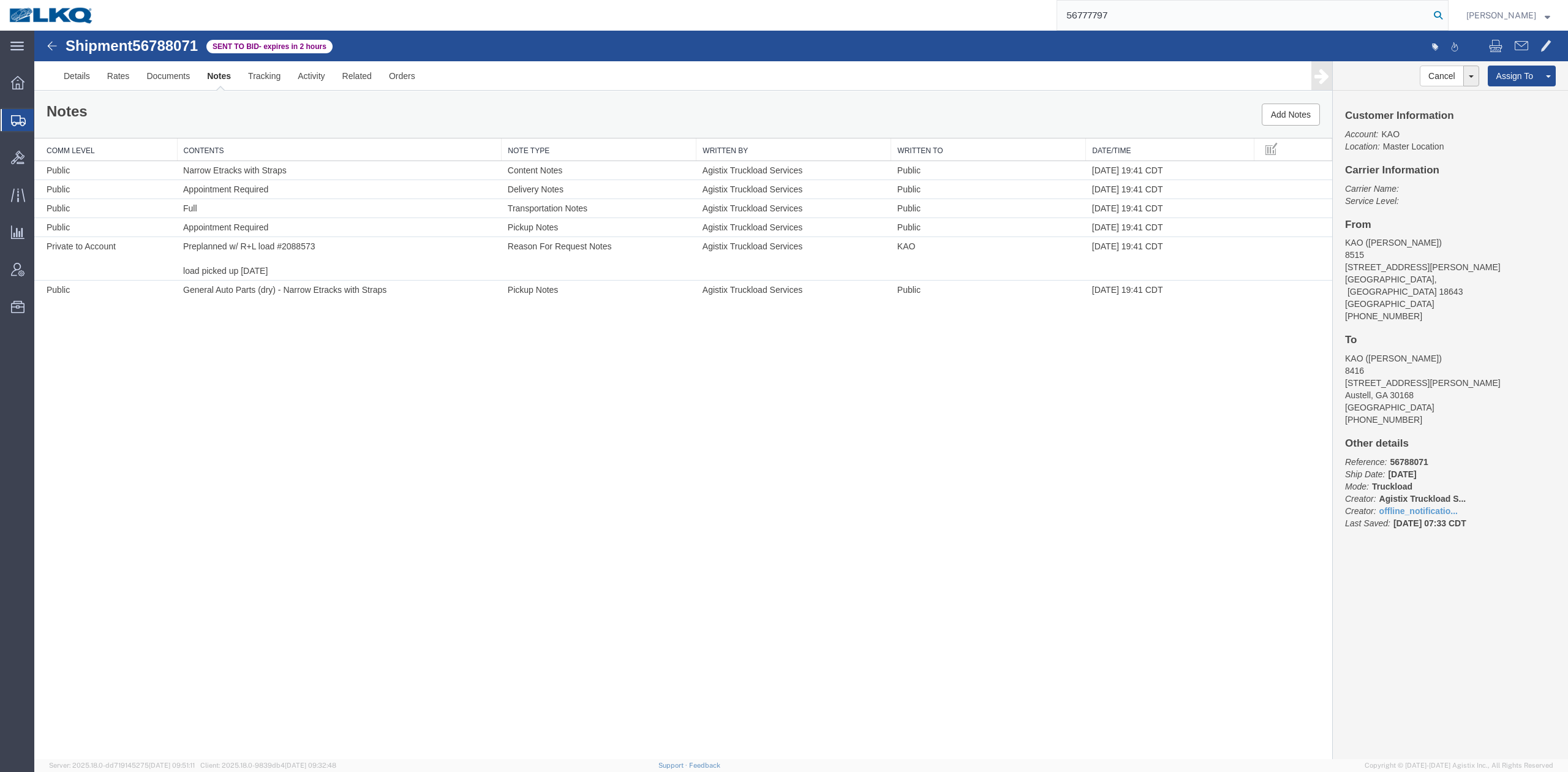
click at [1447, 17] on icon at bounding box center [1438, 15] width 17 height 17
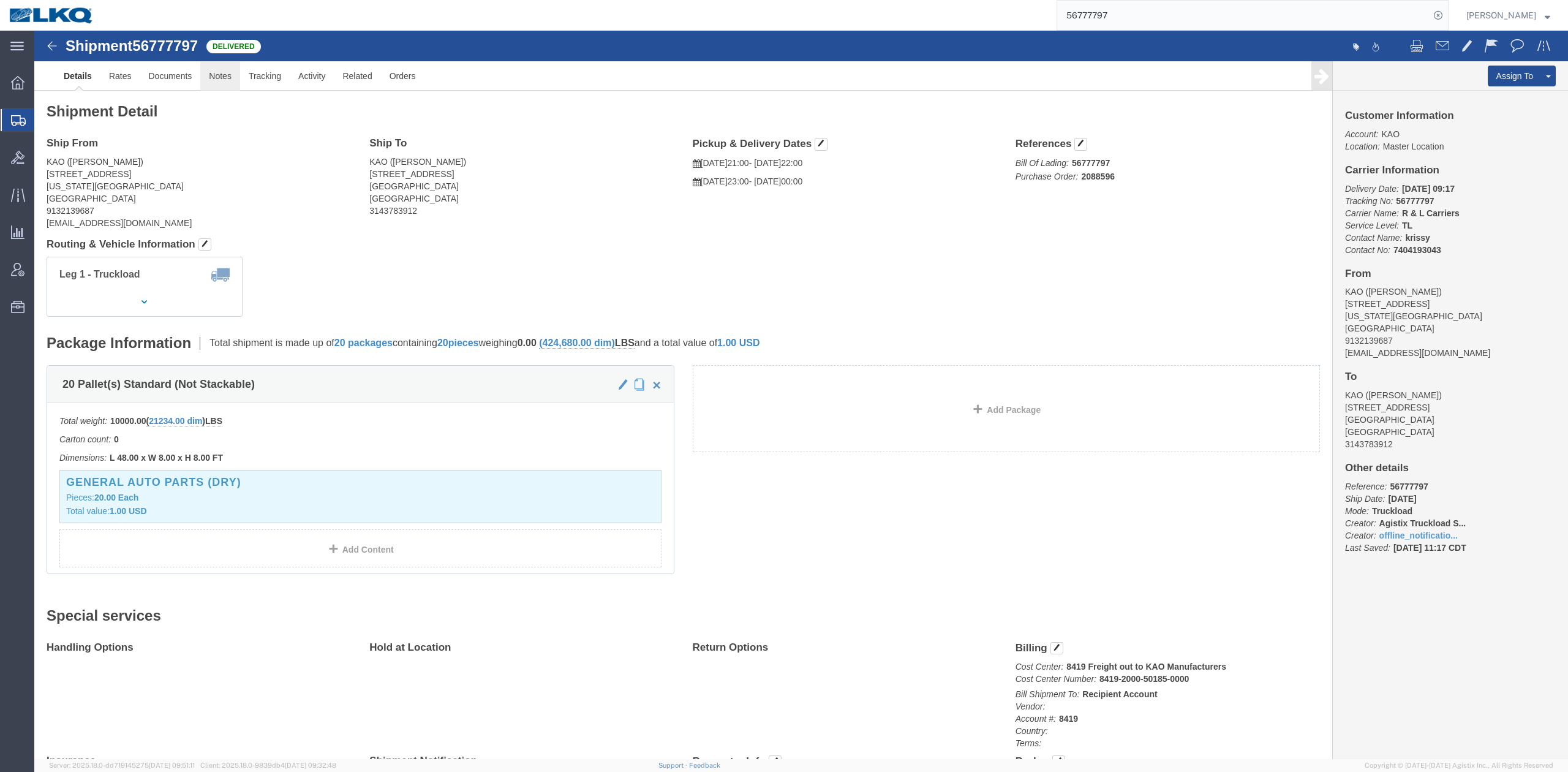
click link "Notes"
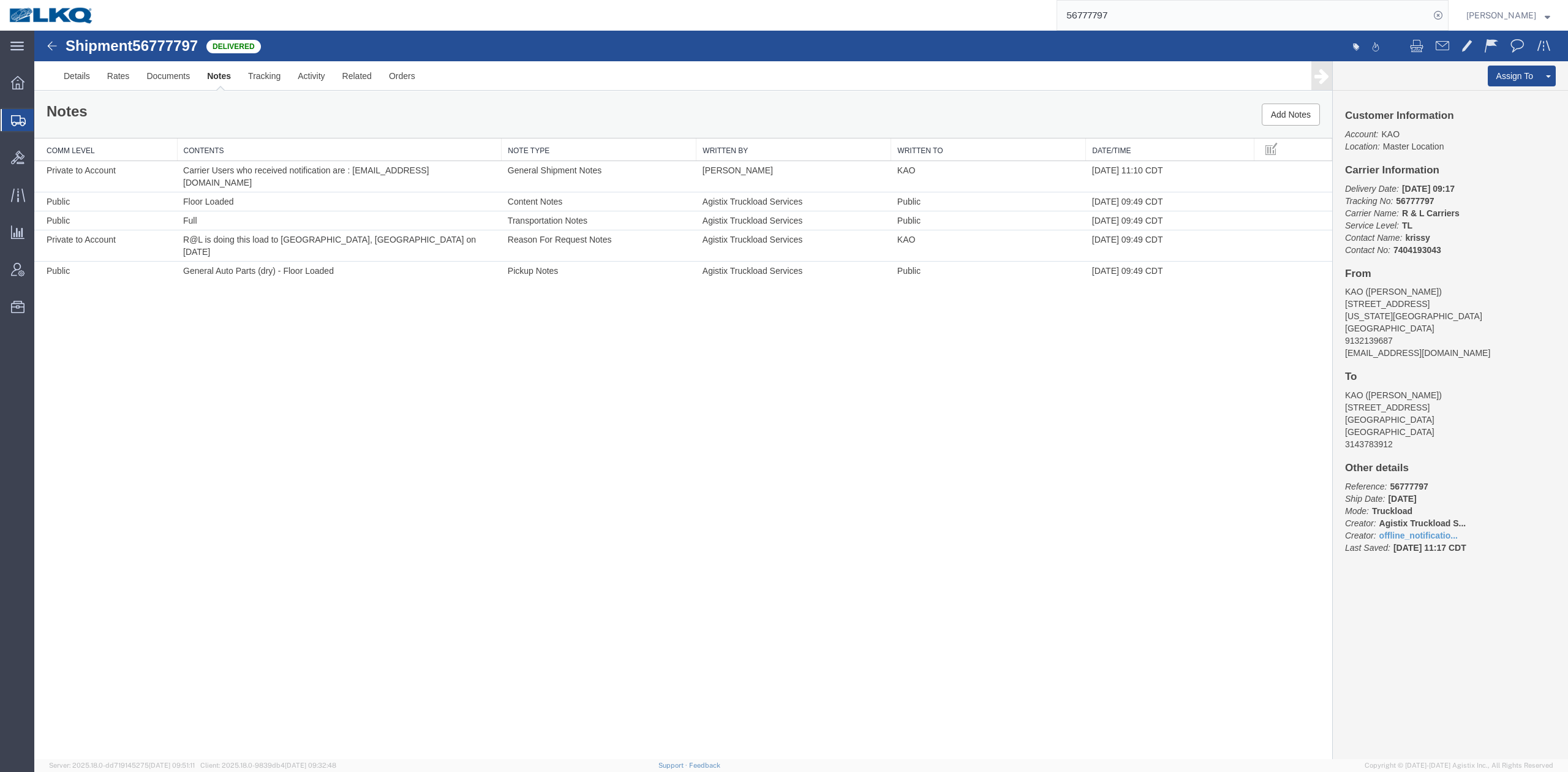
click at [1115, 26] on input "56777797" at bounding box center [1243, 16] width 373 height 30
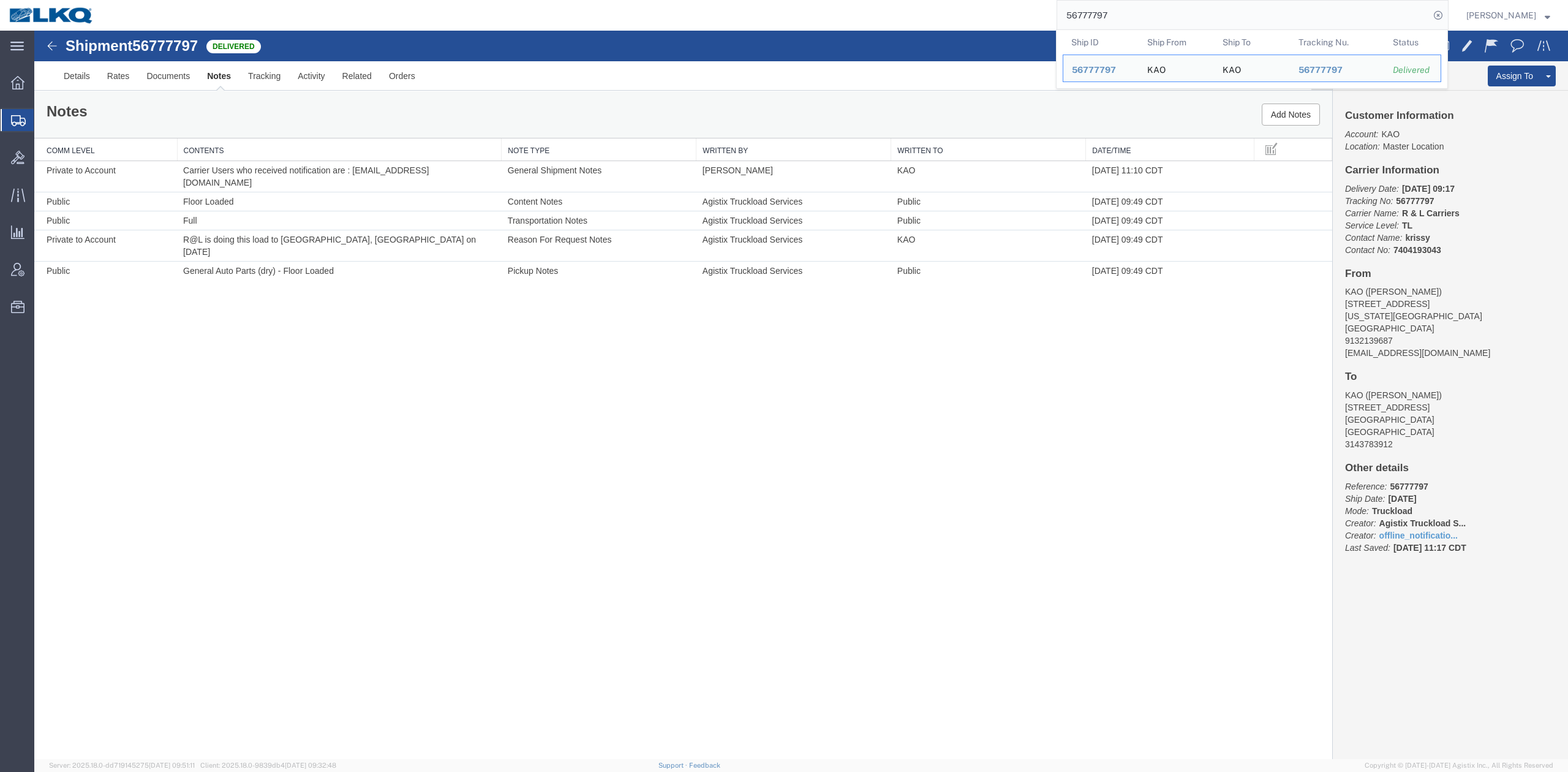
click at [1115, 26] on input "56777797" at bounding box center [1243, 16] width 373 height 30
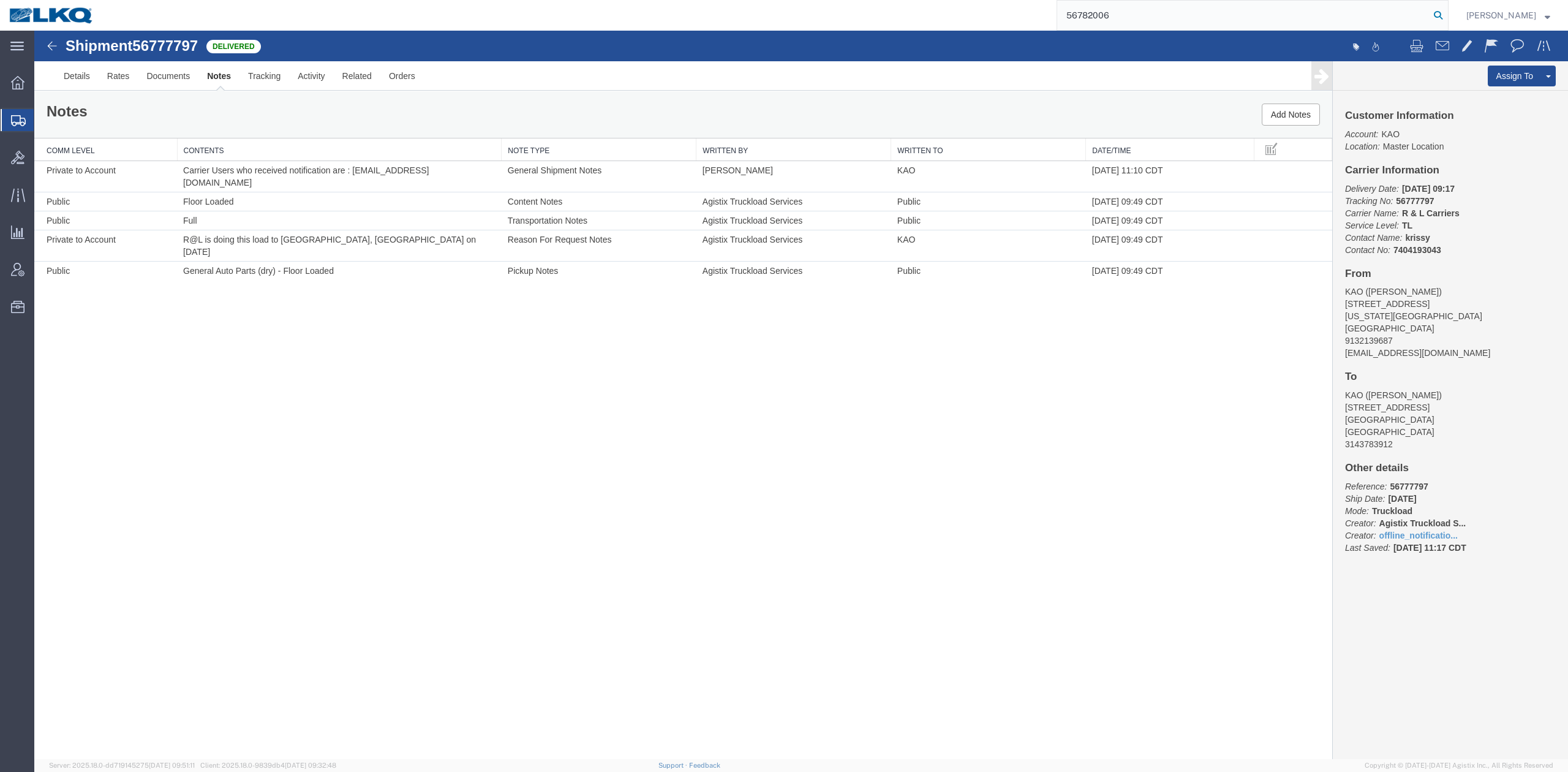
click at [1447, 13] on icon at bounding box center [1438, 15] width 17 height 17
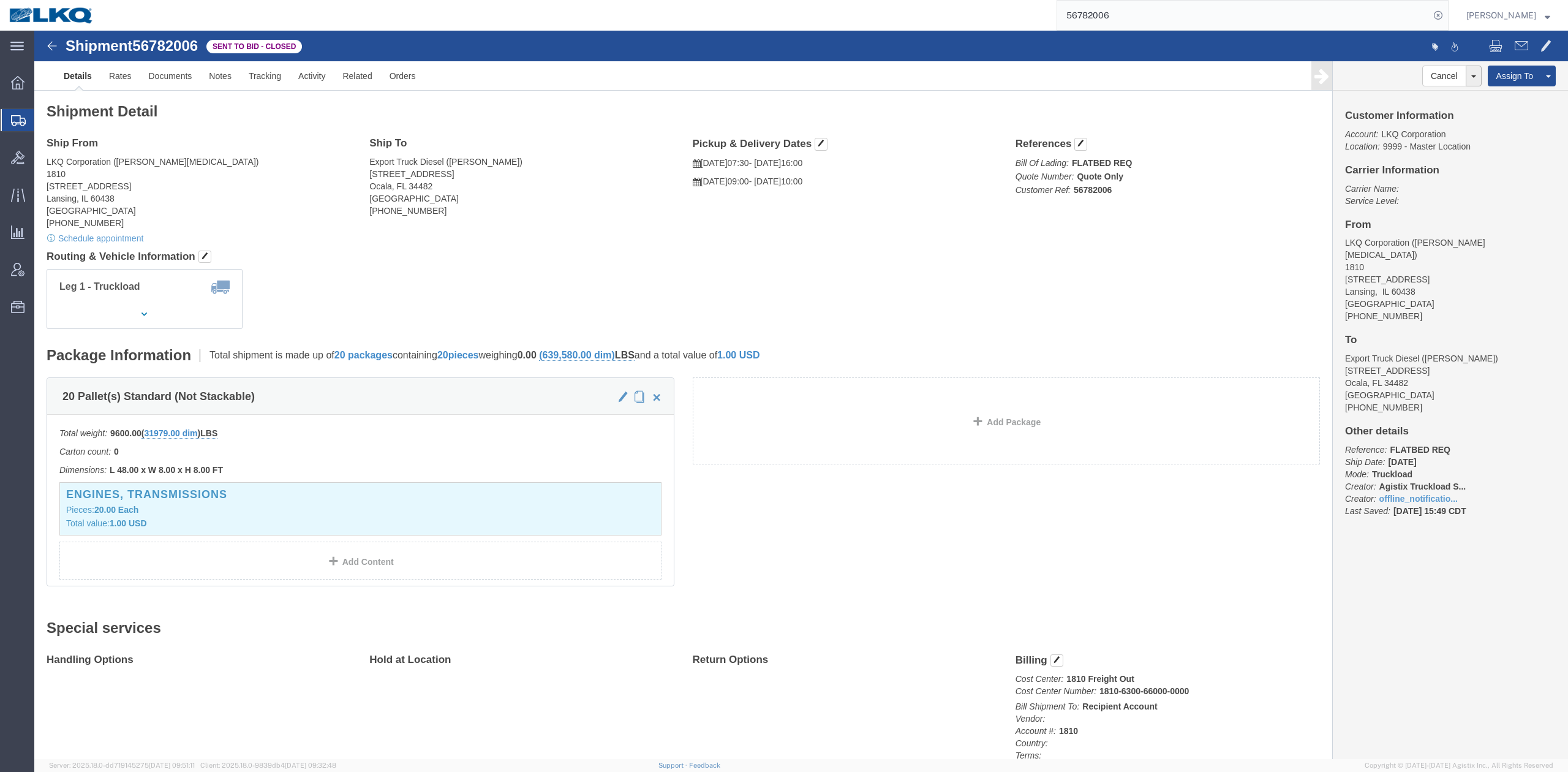
click at [1162, 17] on input "56782006" at bounding box center [1243, 16] width 373 height 30
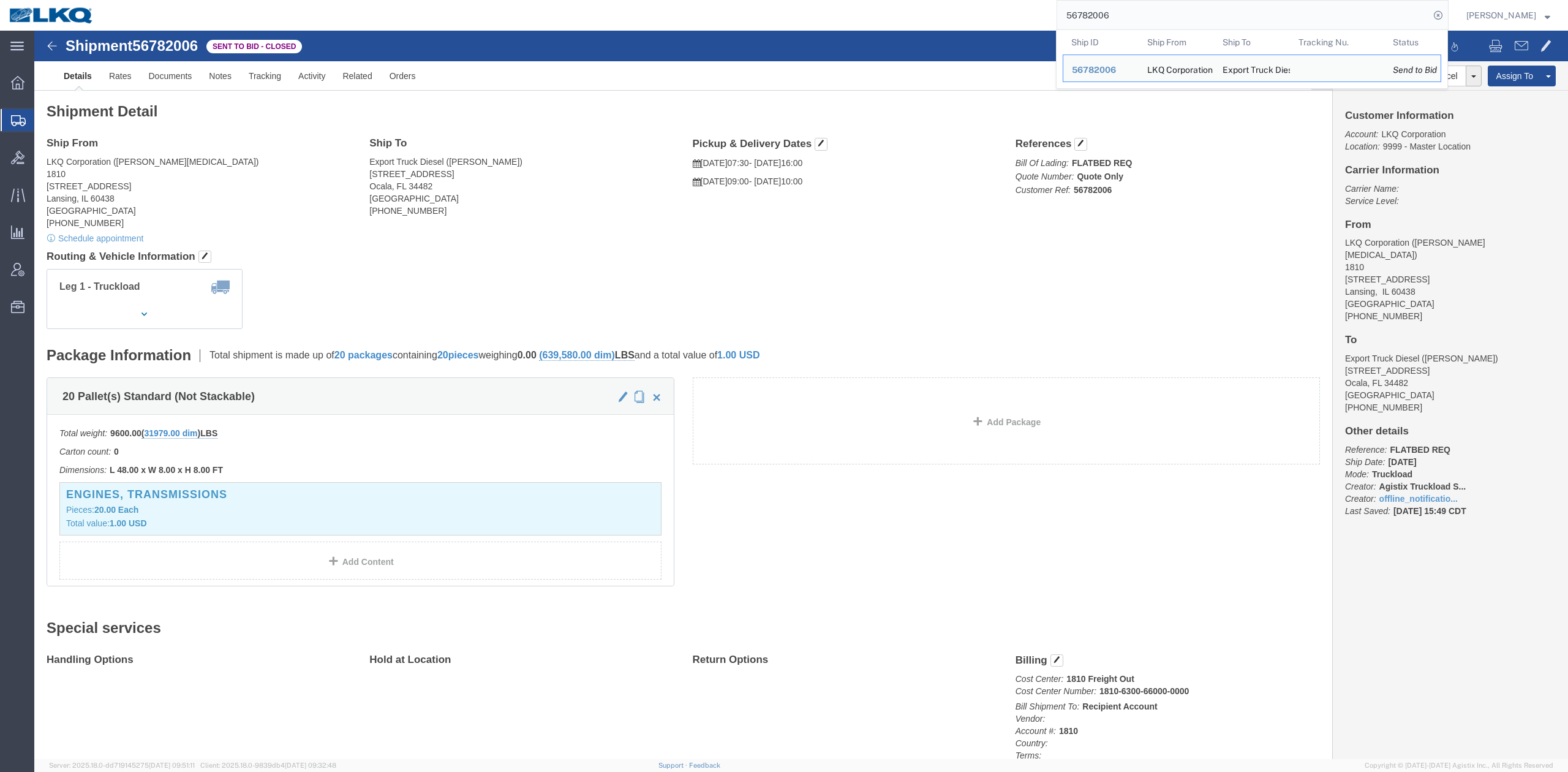
paste input "90843"
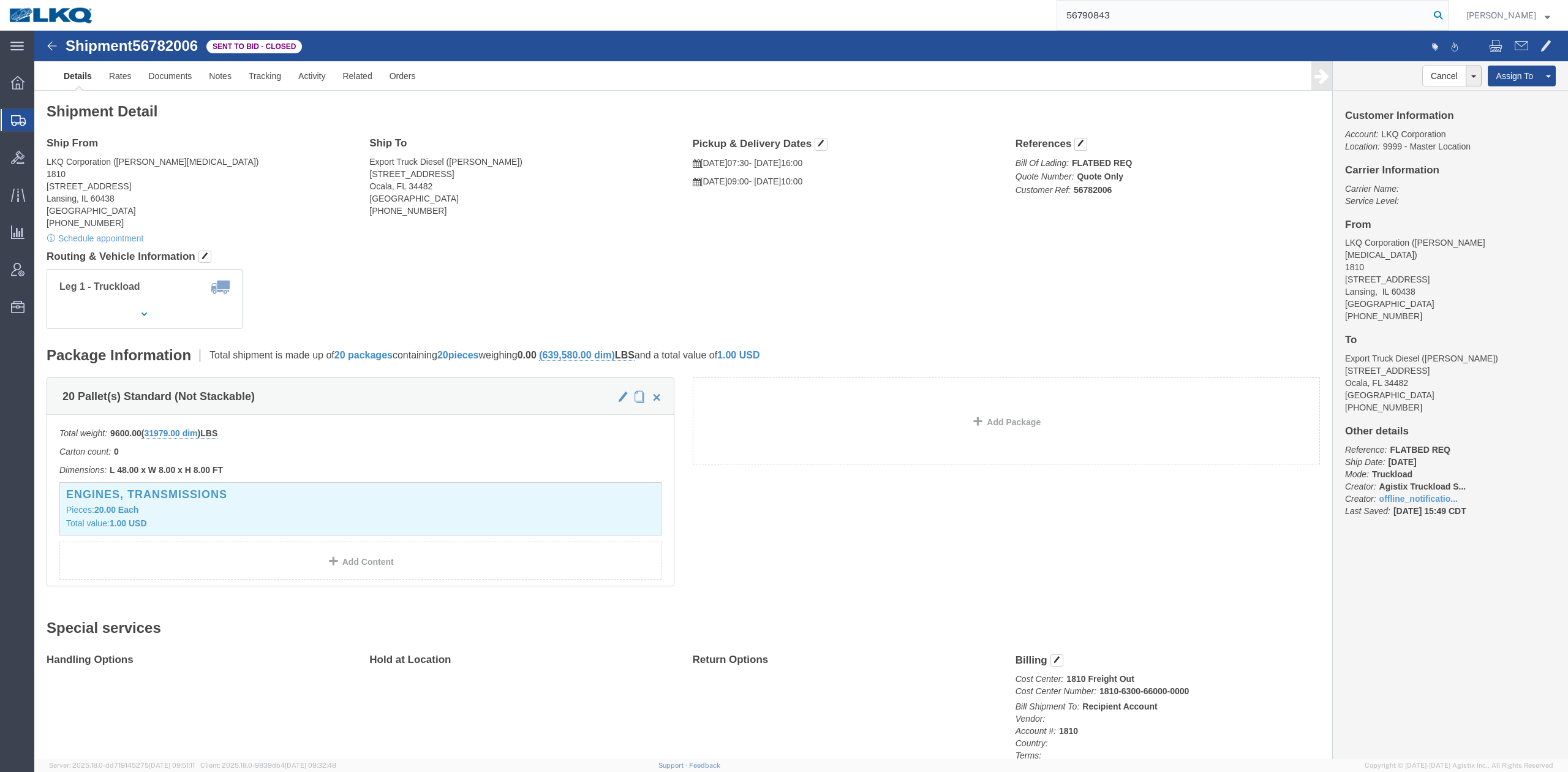
click at [1447, 10] on icon at bounding box center [1438, 15] width 17 height 17
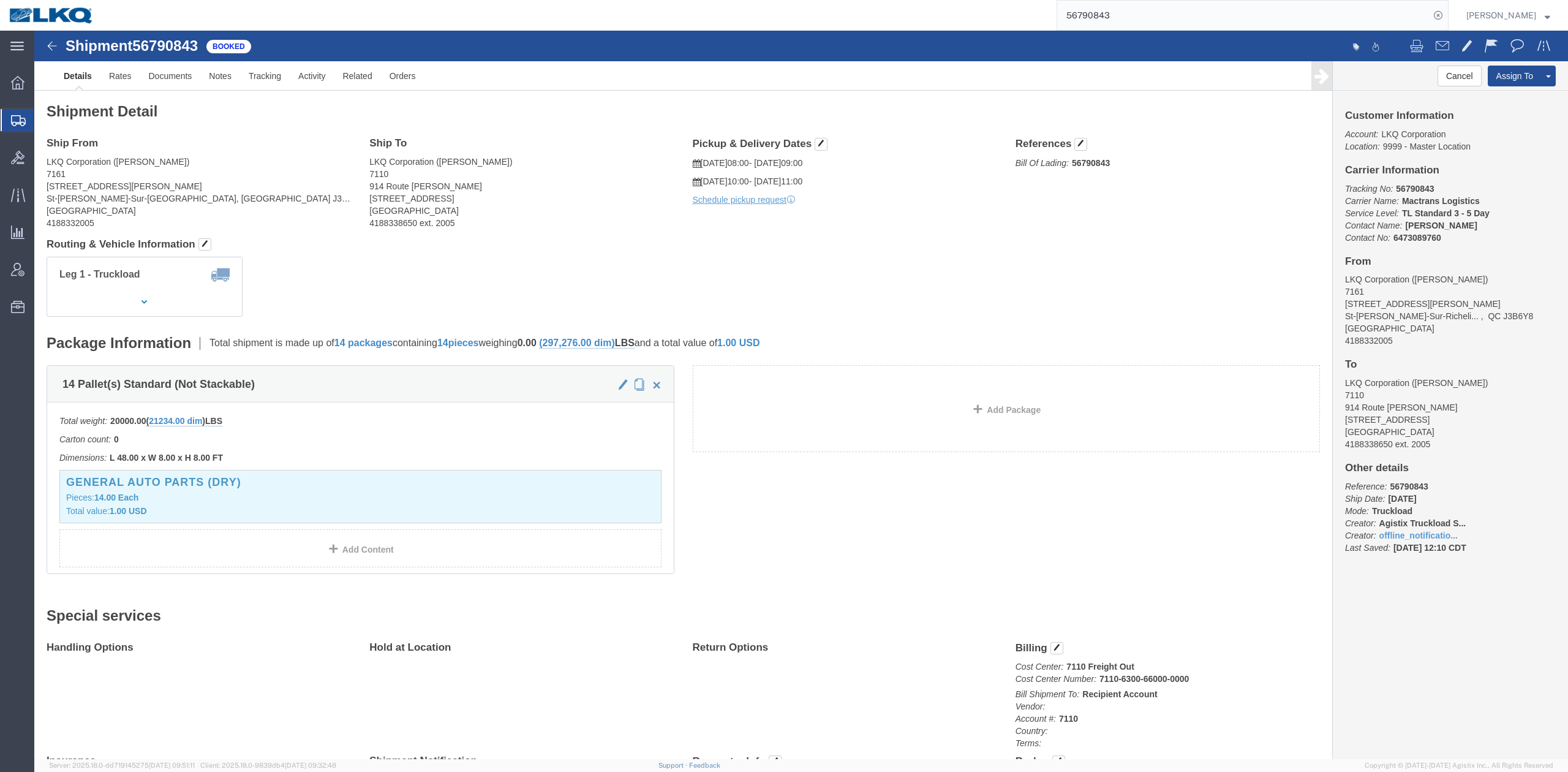
click at [1089, 21] on input "56790843" at bounding box center [1243, 16] width 373 height 30
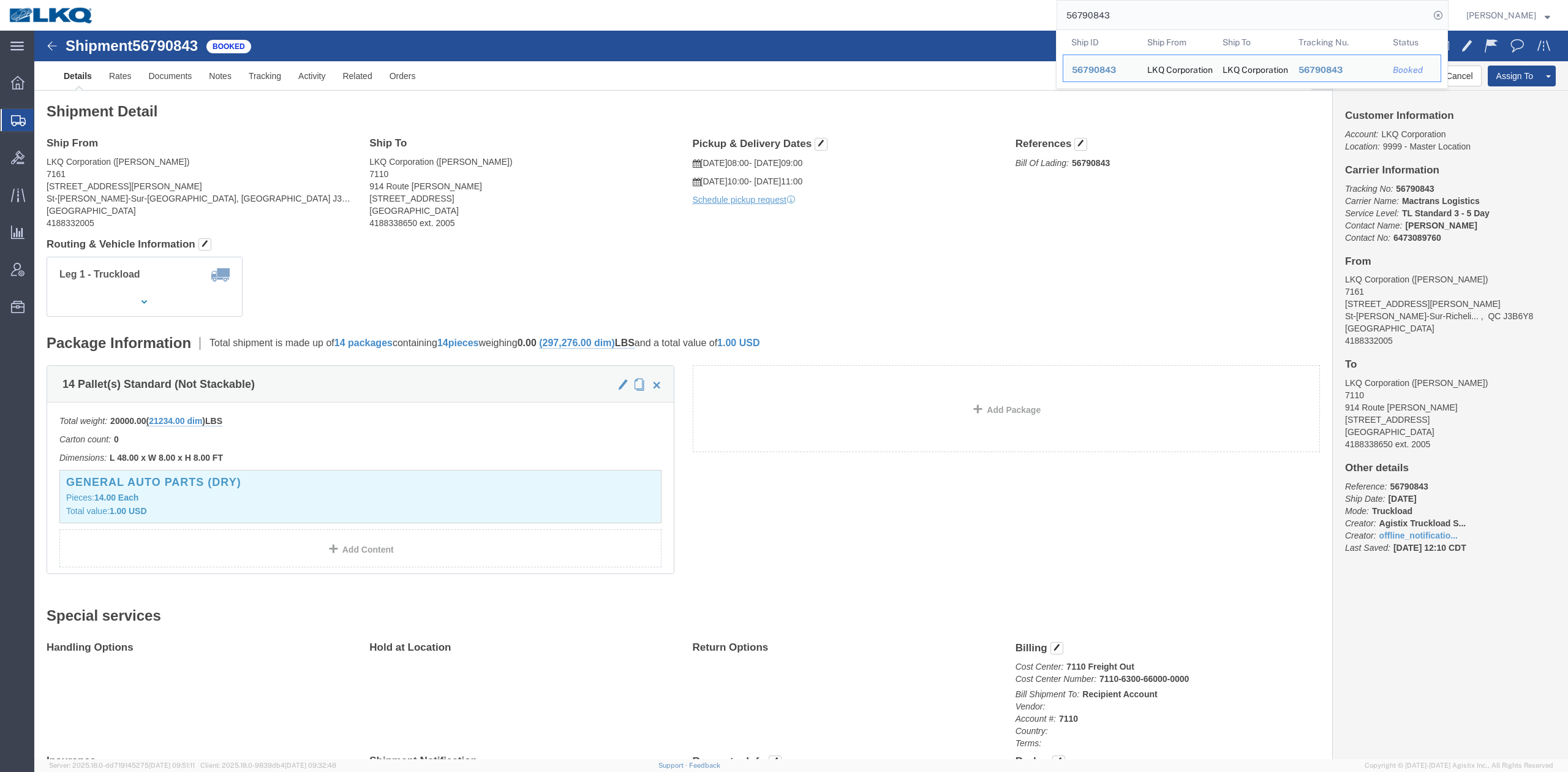
paste input "5987"
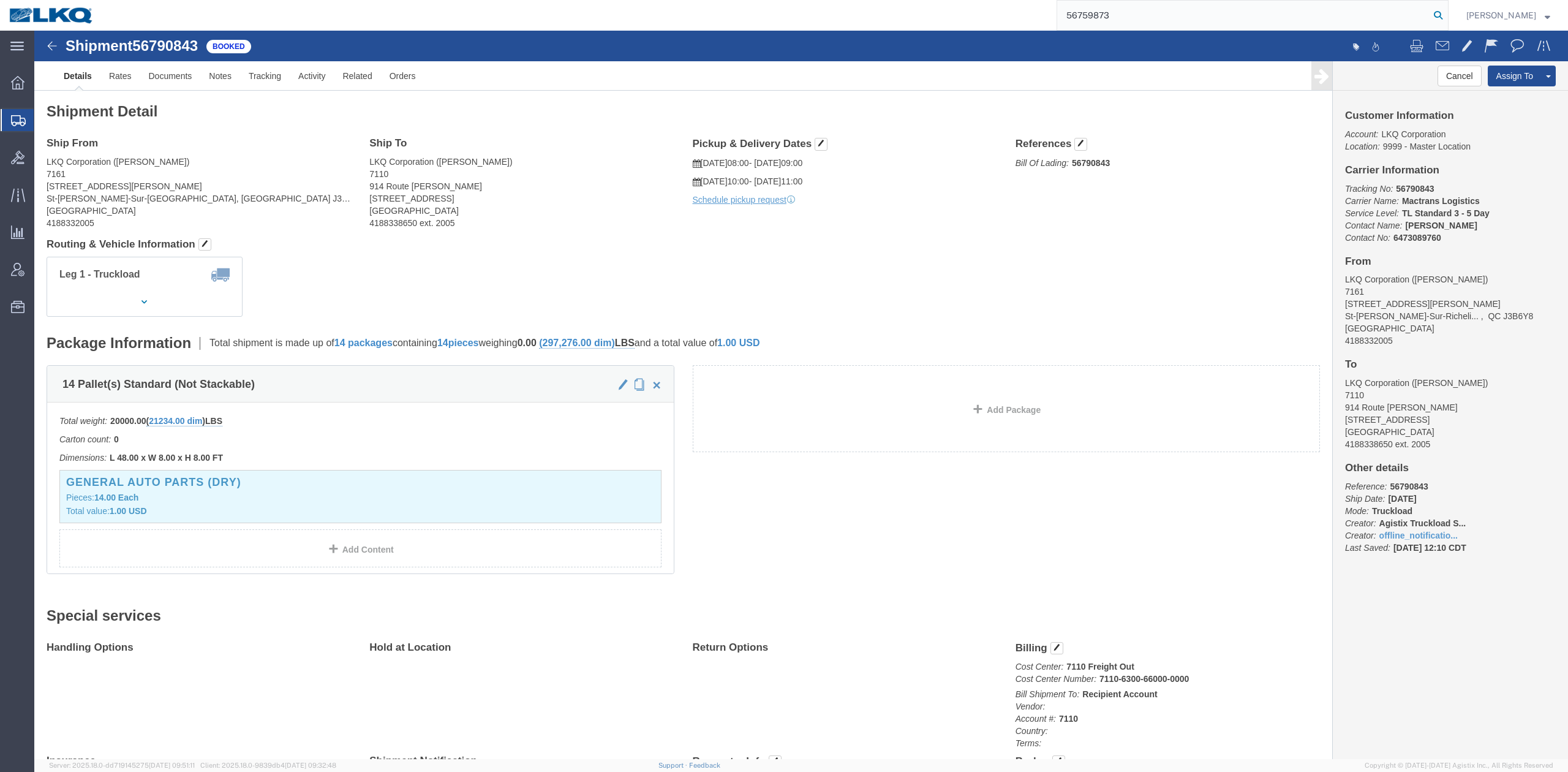
click at [1447, 15] on icon at bounding box center [1438, 15] width 17 height 17
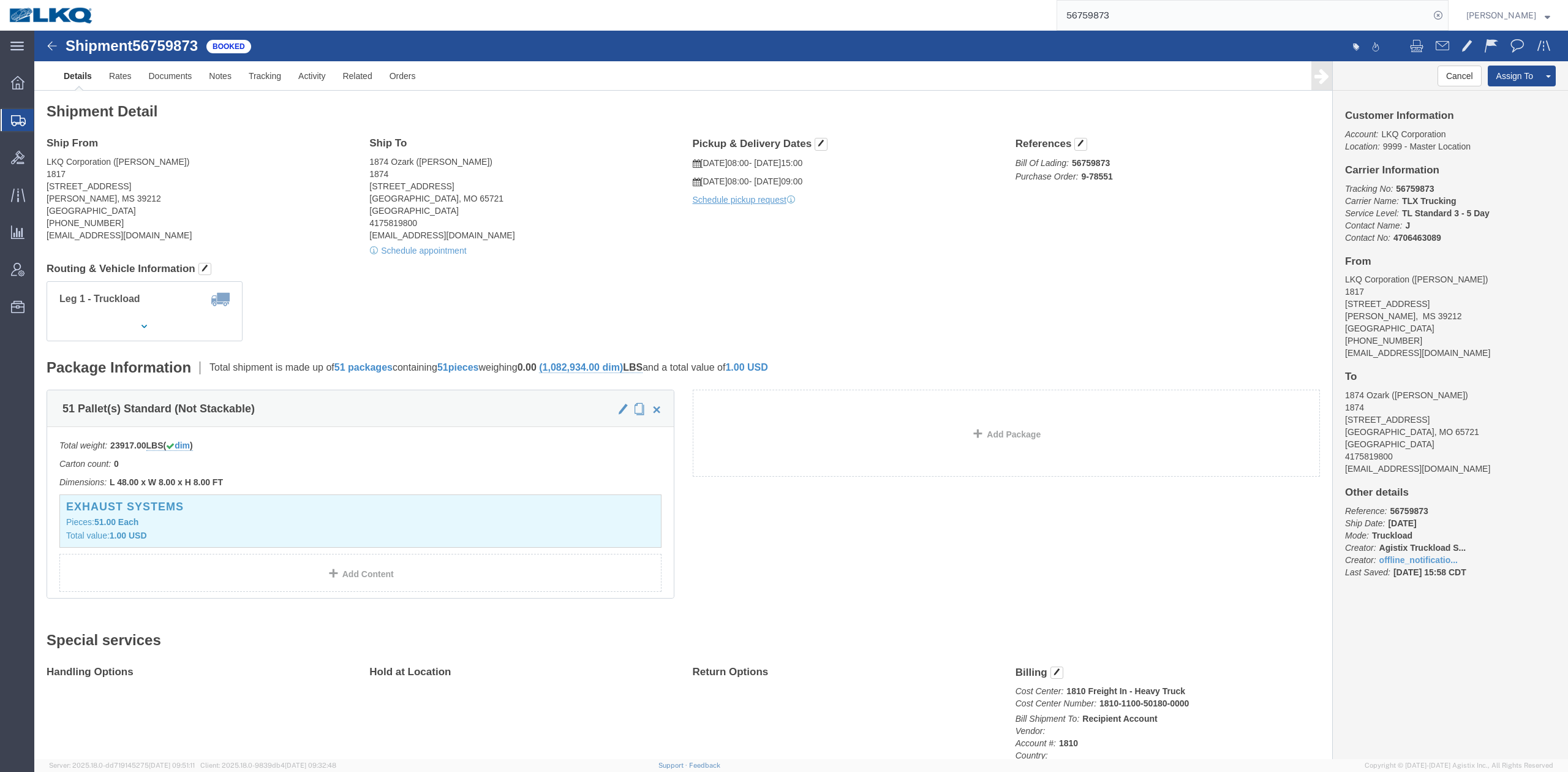
click div "Leg 1 - Truckload Vehicle 1: Standard Dry Van (53 Feet) Number of trucks: 1"
drag, startPoint x: 196, startPoint y: 46, endPoint x: 297, endPoint y: 174, distance: 163.0
click link "Notes"
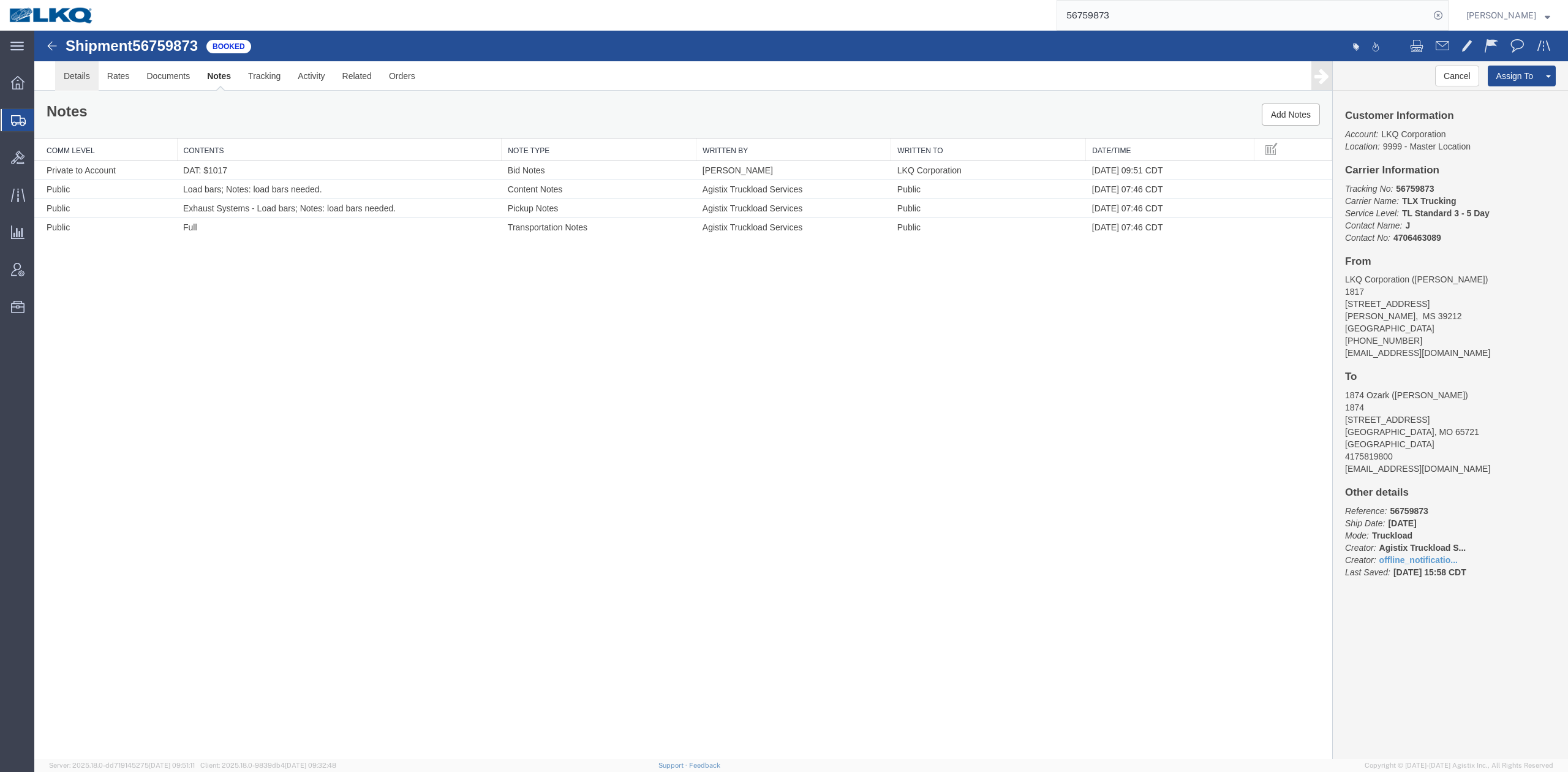
click at [72, 75] on link "Details" at bounding box center [77, 76] width 44 height 30
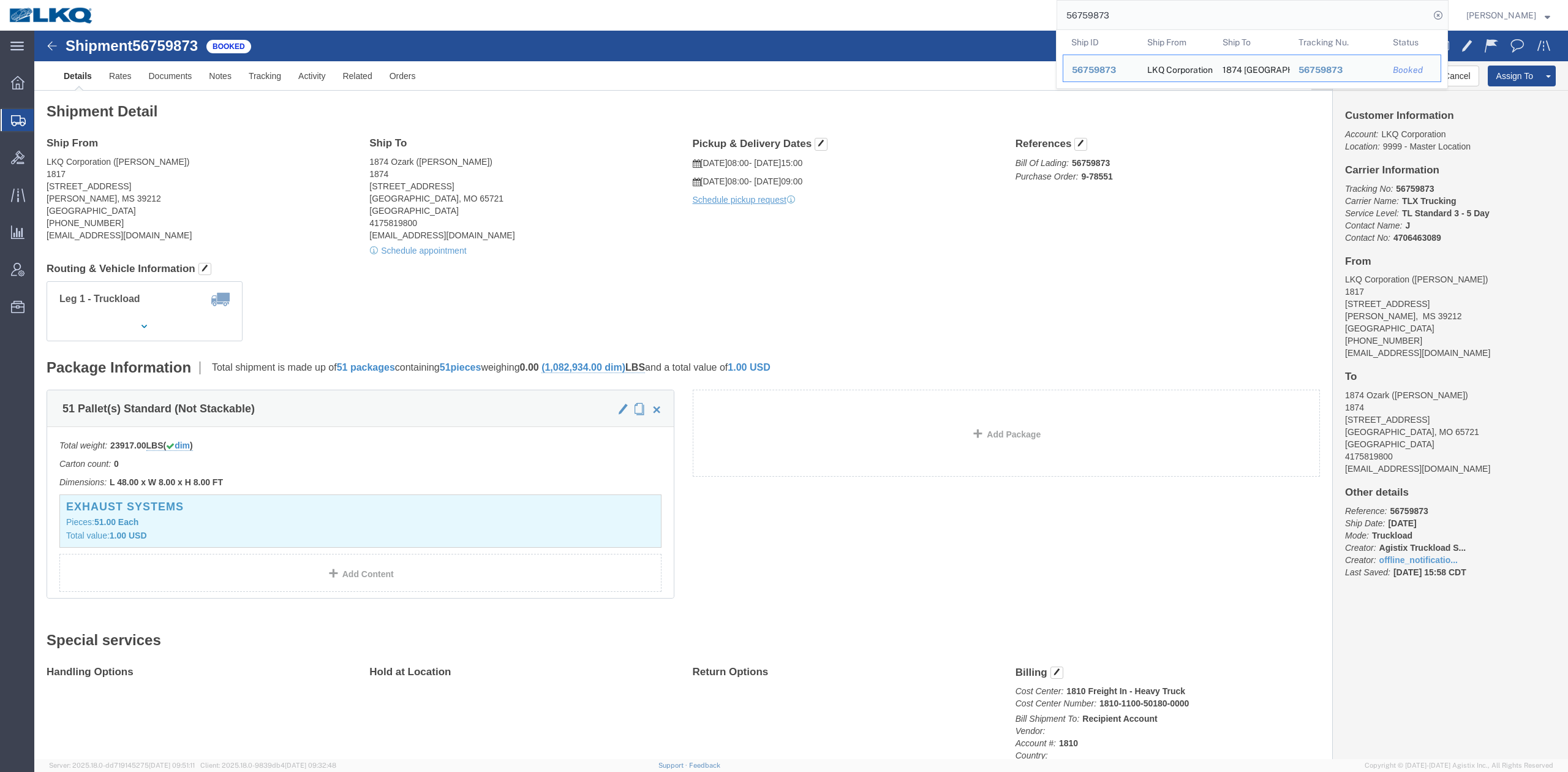
drag, startPoint x: 1149, startPoint y: 1, endPoint x: 843, endPoint y: 12, distance: 306.2
click at [843, 12] on div "56759873 Ship ID Ship From Ship To Tracking Nu. Status Ship ID 56759873 Ship Fr…" at bounding box center [775, 15] width 1345 height 31
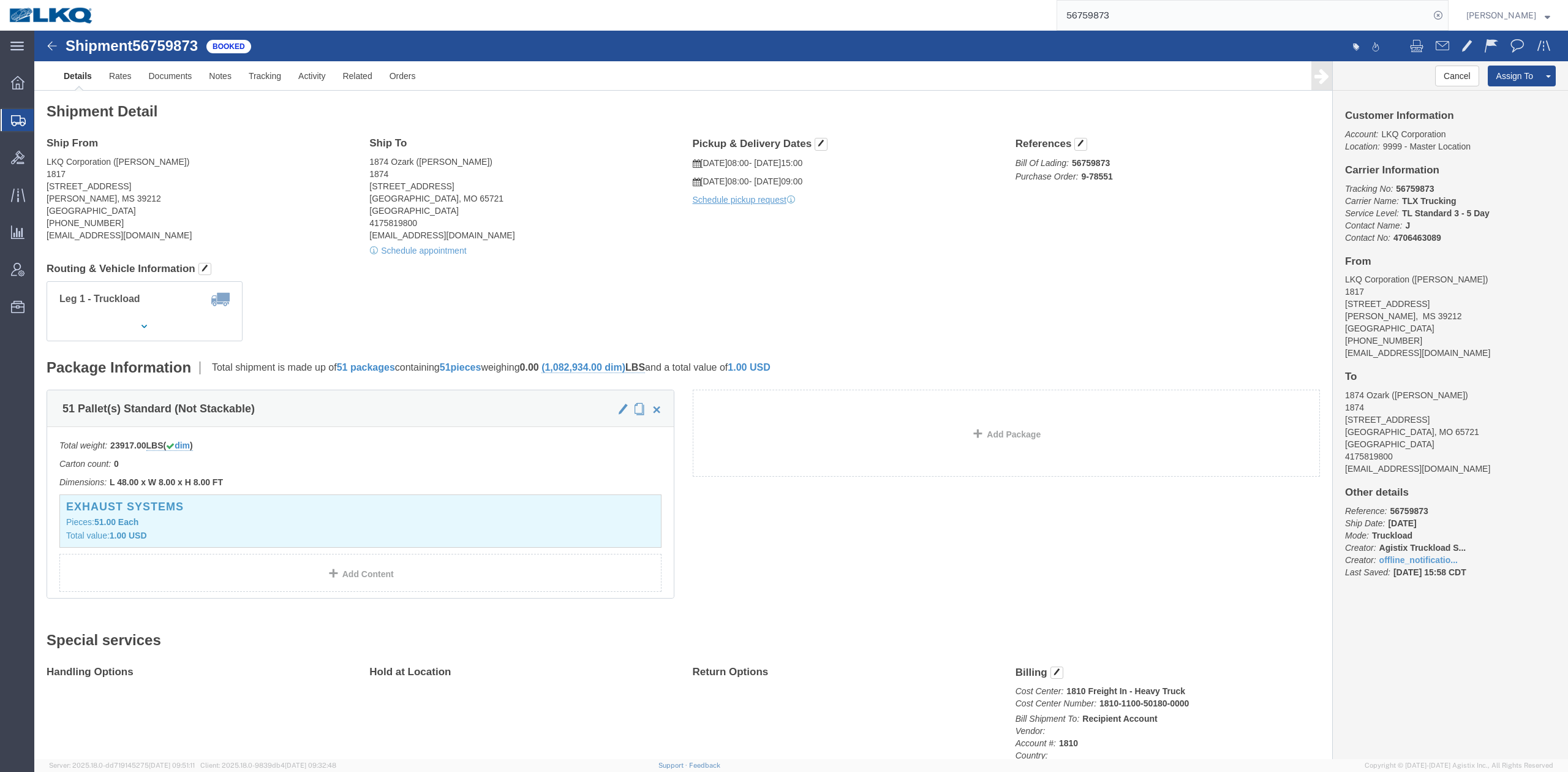
click at [0, 0] on span "Shipment Manager" at bounding box center [0, 0] width 0 height 0
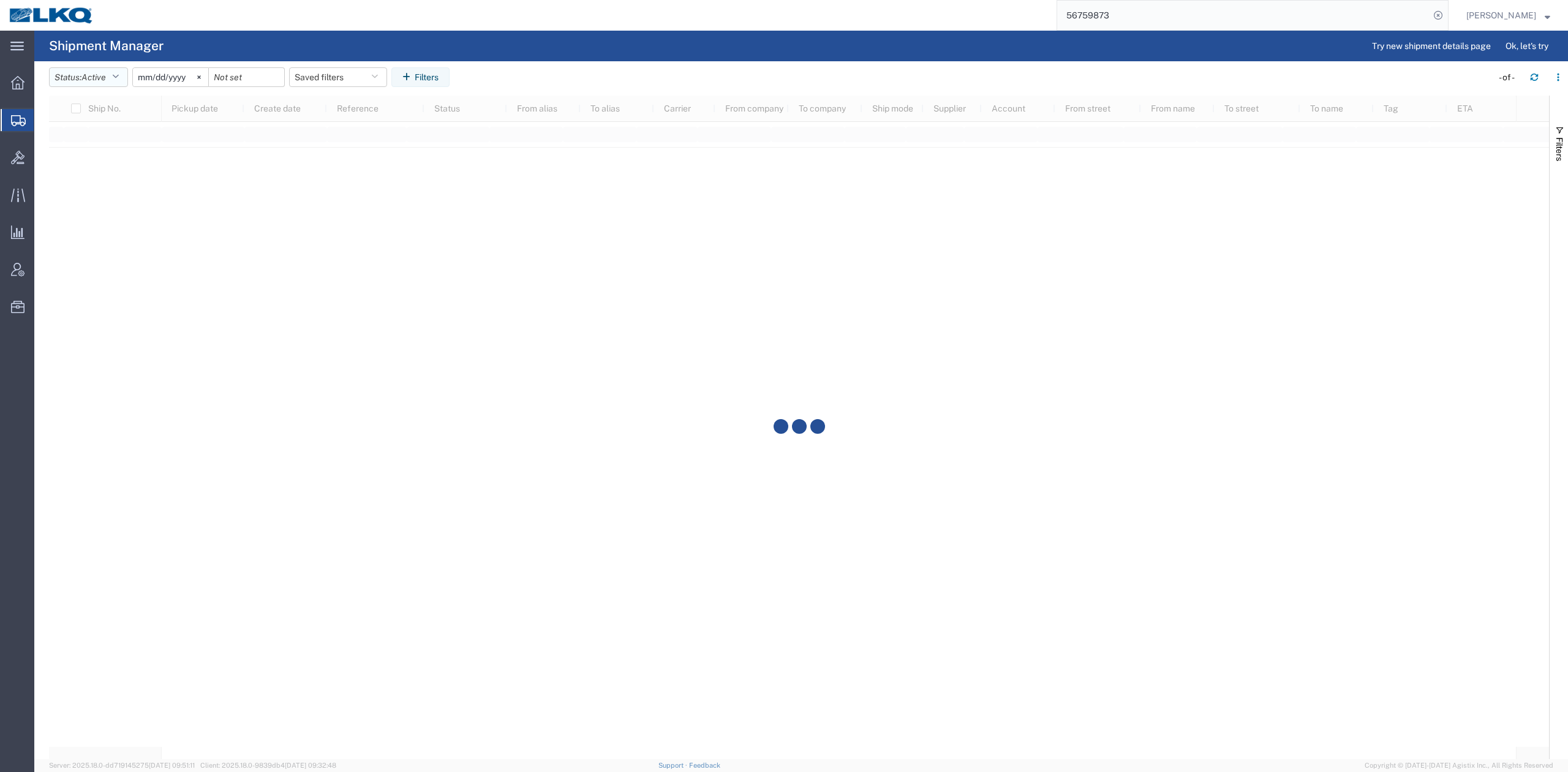
click at [94, 79] on span "Active" at bounding box center [94, 77] width 25 height 10
click at [84, 140] on span "All" at bounding box center [121, 142] width 142 height 19
click at [158, 79] on input "[DATE]" at bounding box center [156, 77] width 75 height 18
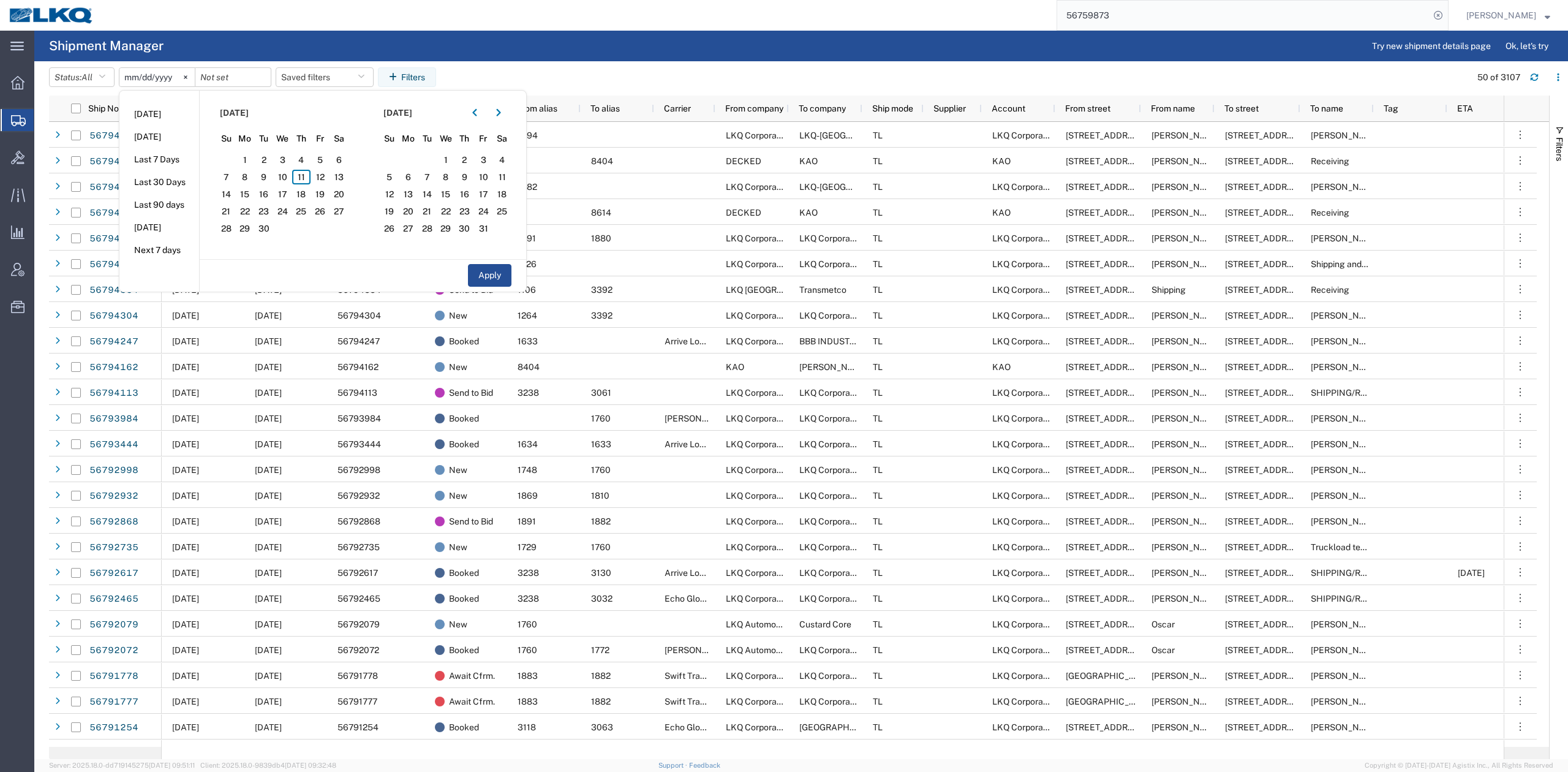
click at [257, 50] on agx-page-header "Shipment Manager Try new shipment details page Ok, let's try" at bounding box center [801, 46] width 1534 height 31
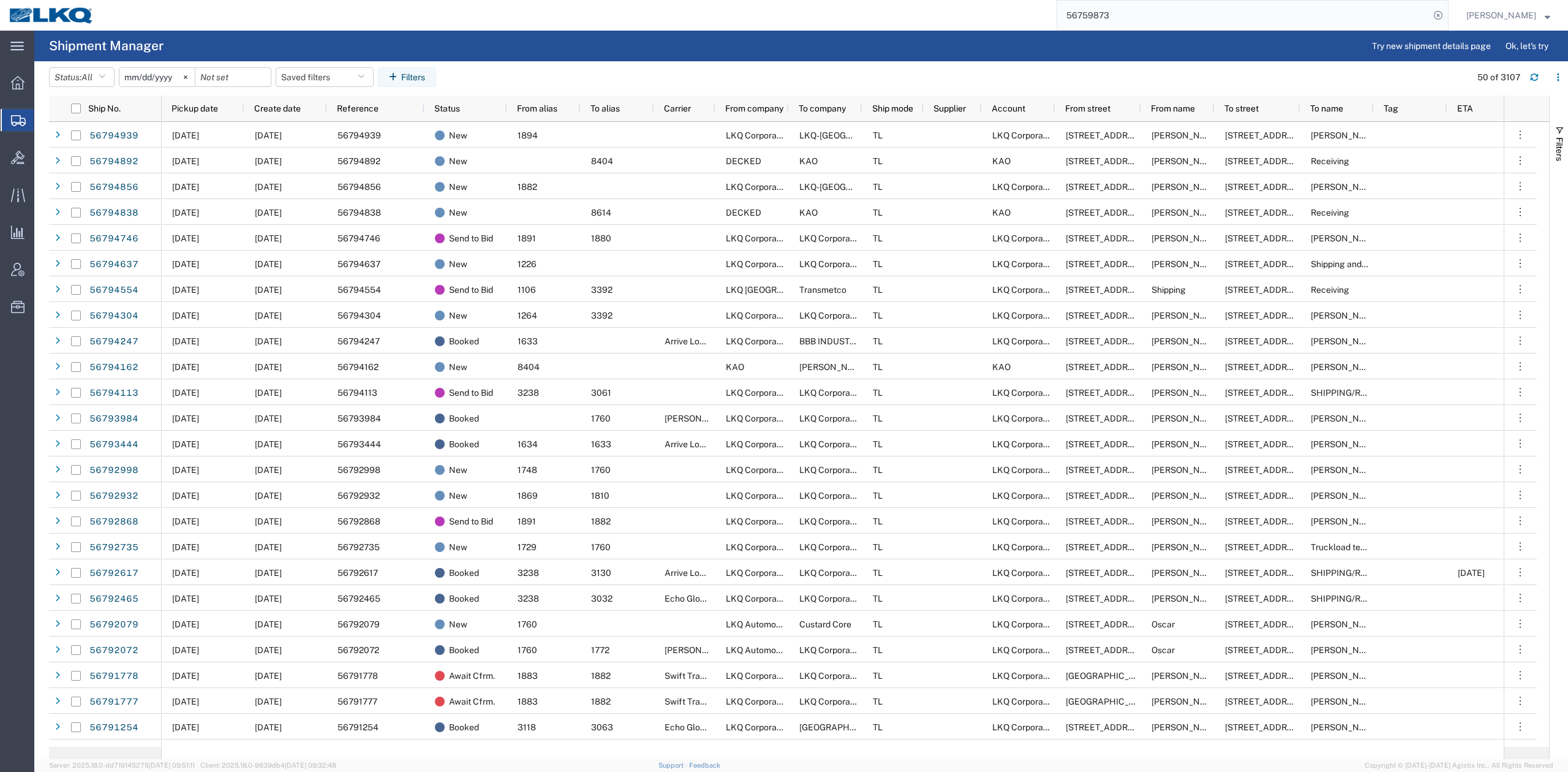
click at [1139, 25] on input "56759873" at bounding box center [1243, 16] width 373 height 30
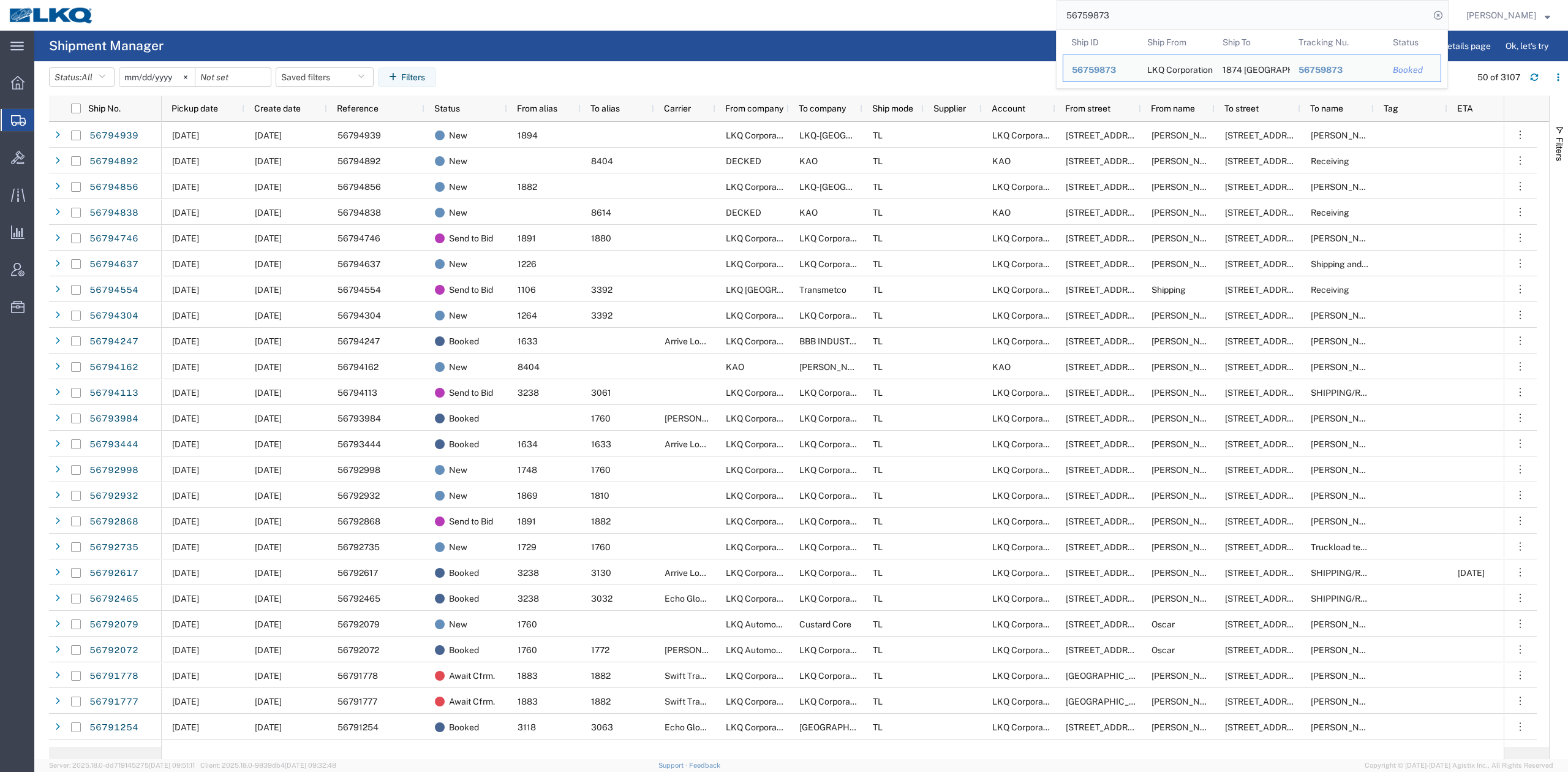
click at [1139, 25] on input "56759873" at bounding box center [1243, 16] width 373 height 30
paste input "65935"
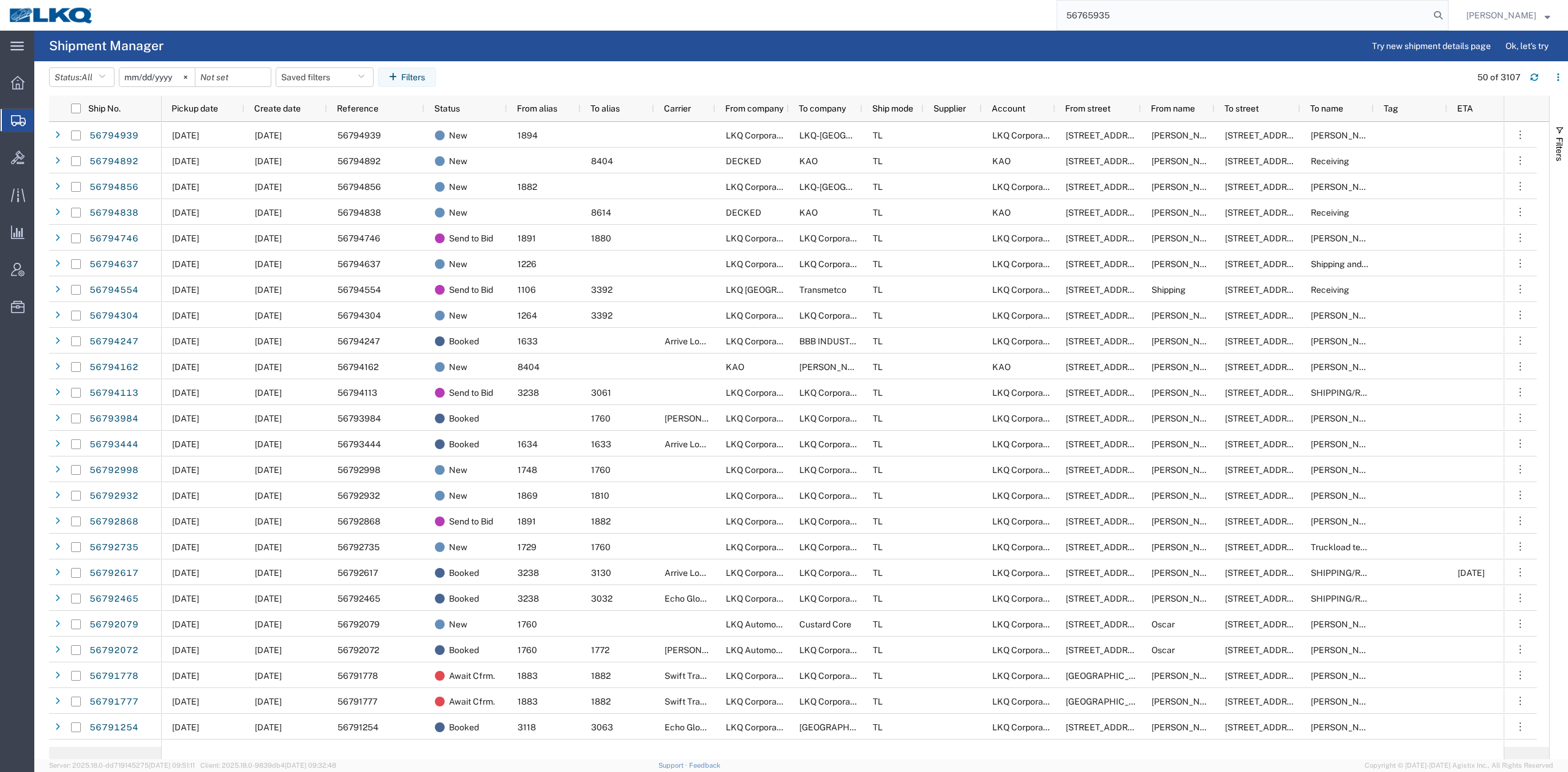
type input "56765935"
drag, startPoint x: 1450, startPoint y: 22, endPoint x: 1456, endPoint y: 17, distance: 7.8
click at [1449, 21] on form "56765935" at bounding box center [1253, 15] width 392 height 31
click at [1447, 17] on icon at bounding box center [1438, 15] width 17 height 17
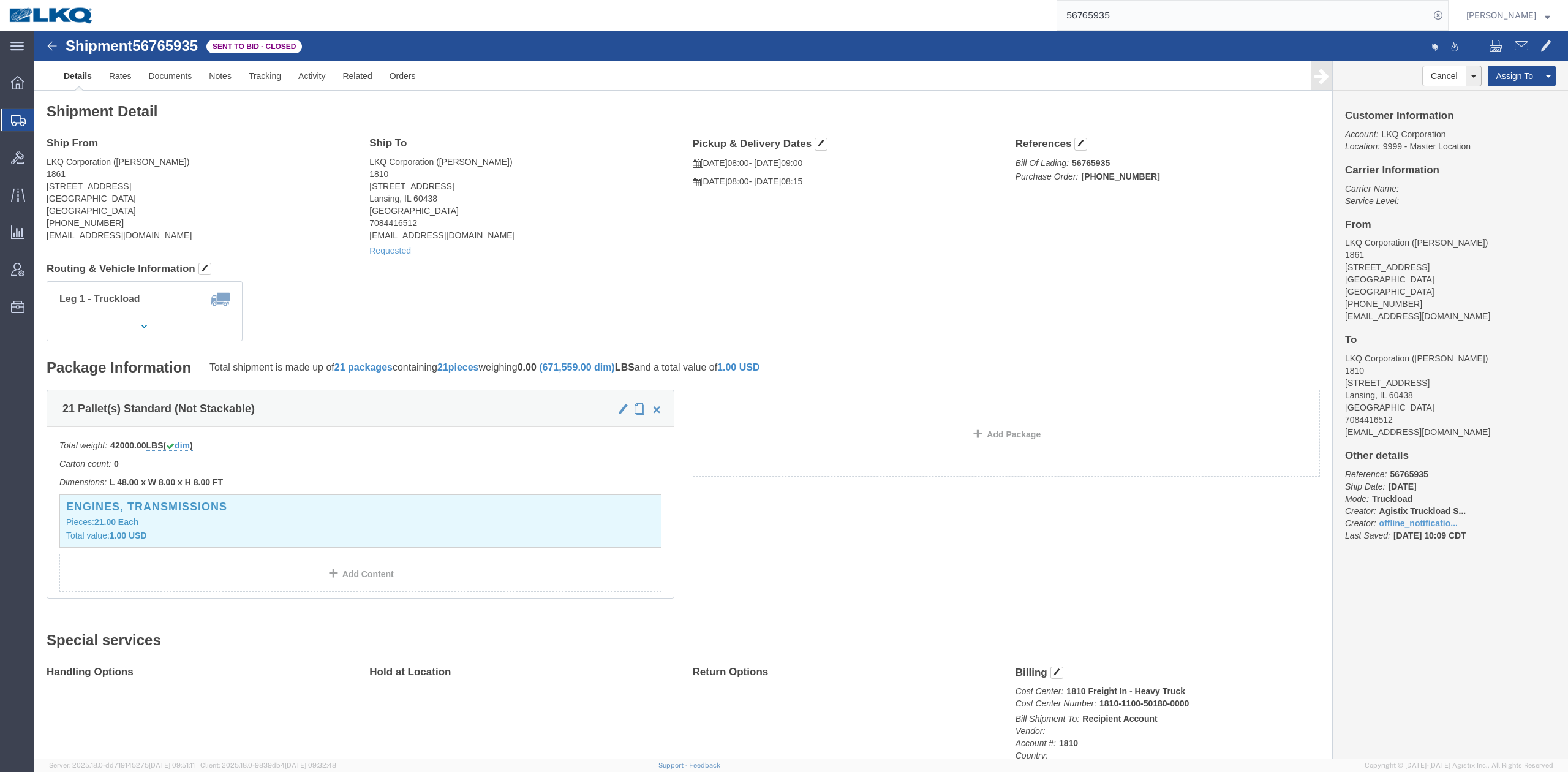
click h4 "Routing & Vehicle Information"
click div "Ship From LKQ Corporation ([PERSON_NAME]) 1861 [STREET_ADDRESS] [PHONE_NUMBER] …"
click link "Withdraw Bid"
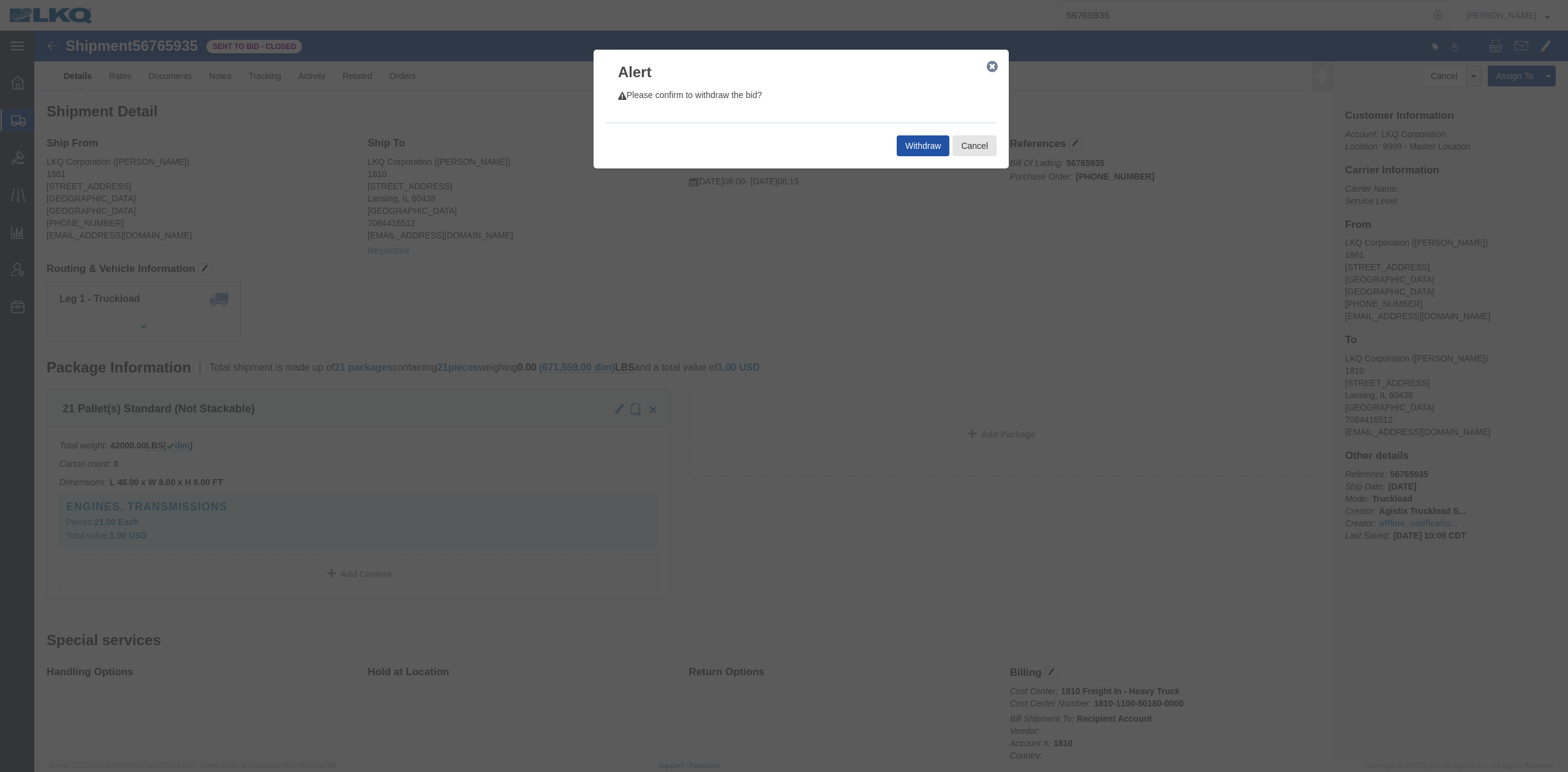
click button "Withdraw"
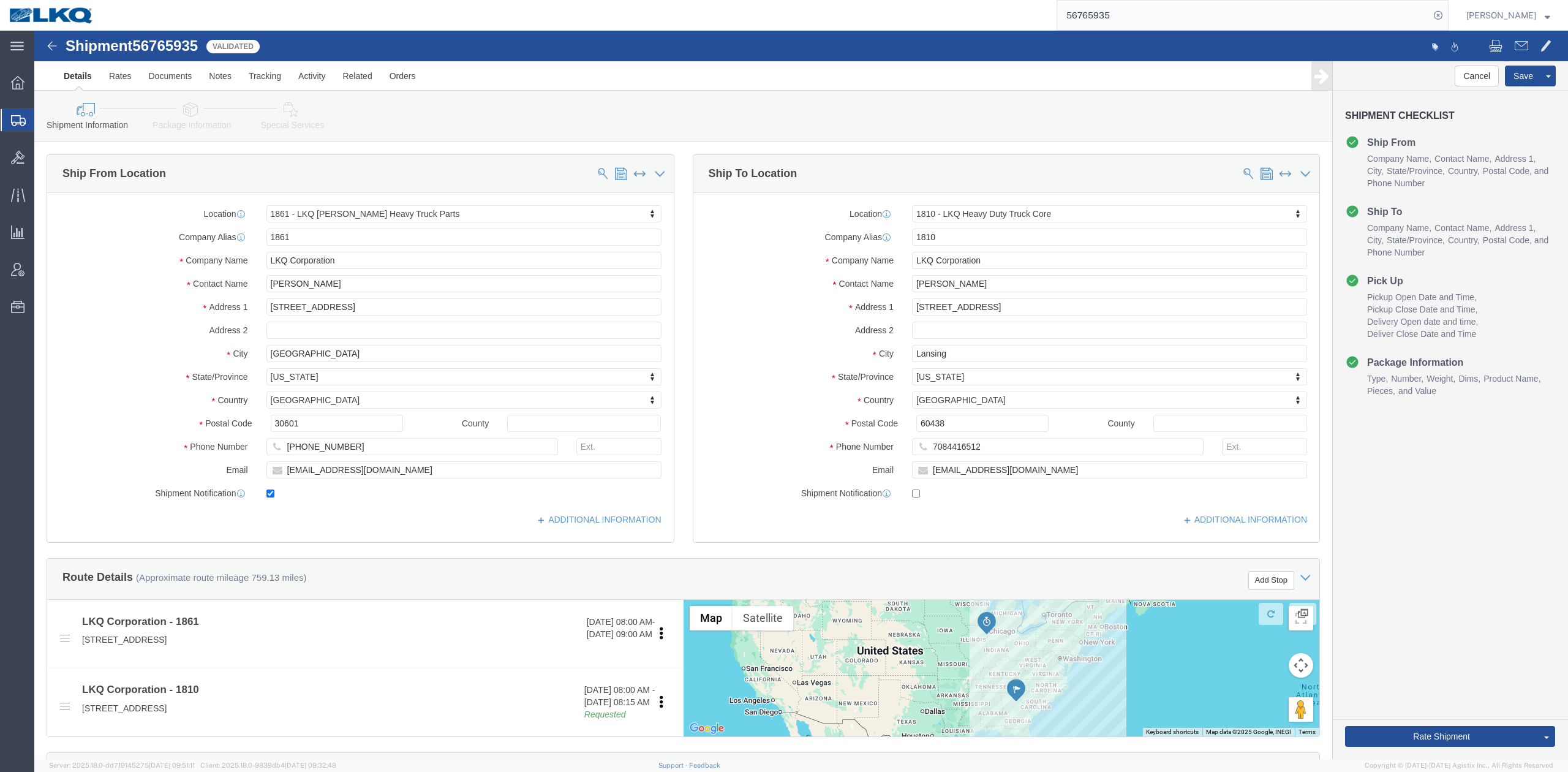
select select "27696"
select select "27660"
click label "Company Name"
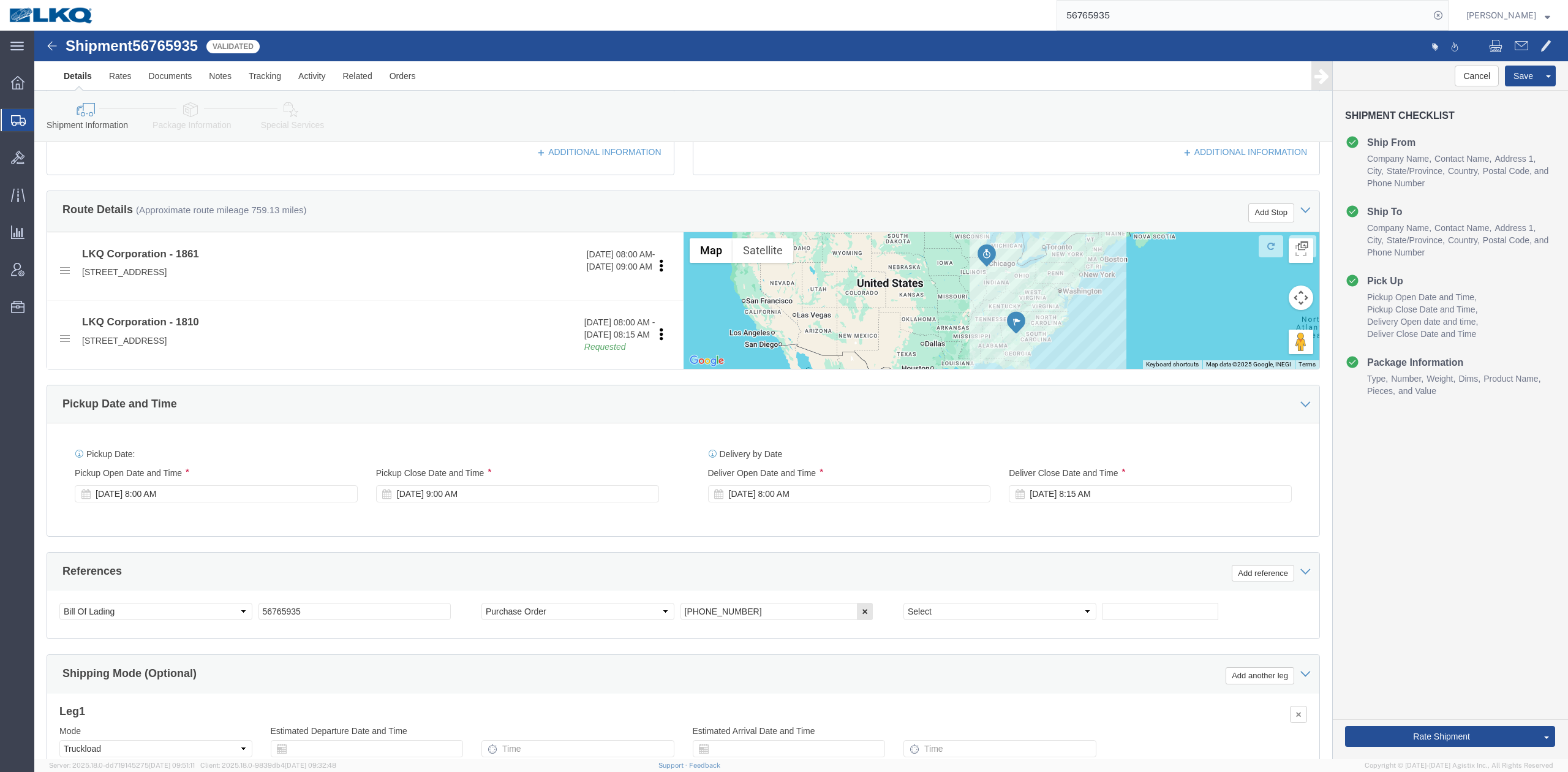
scroll to position [408, 0]
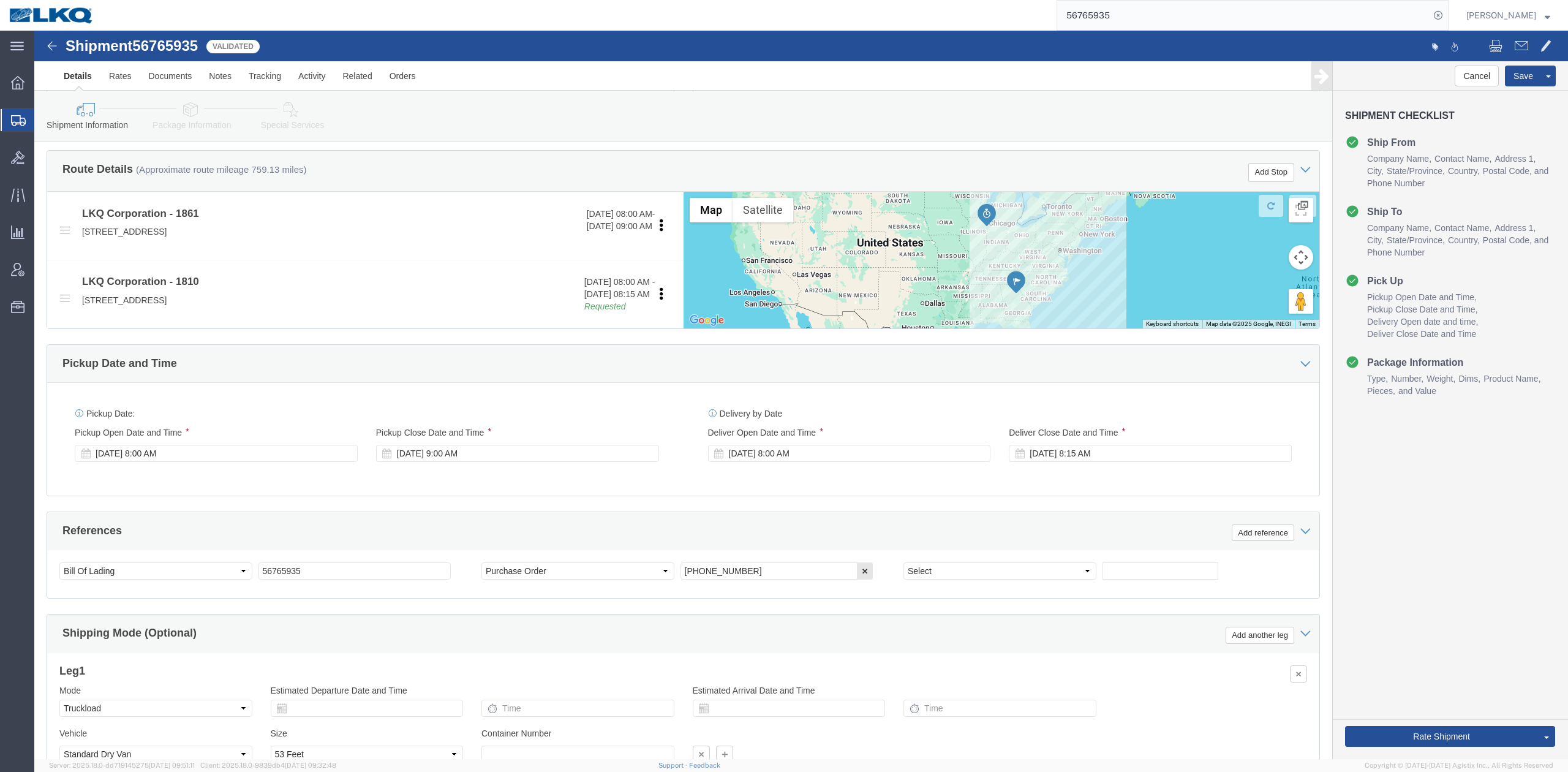
click div "Pickup Date: Pickup Start Date Pickup Start Time Pickup Open Date and Time [DAT…"
click link "Send To Bid"
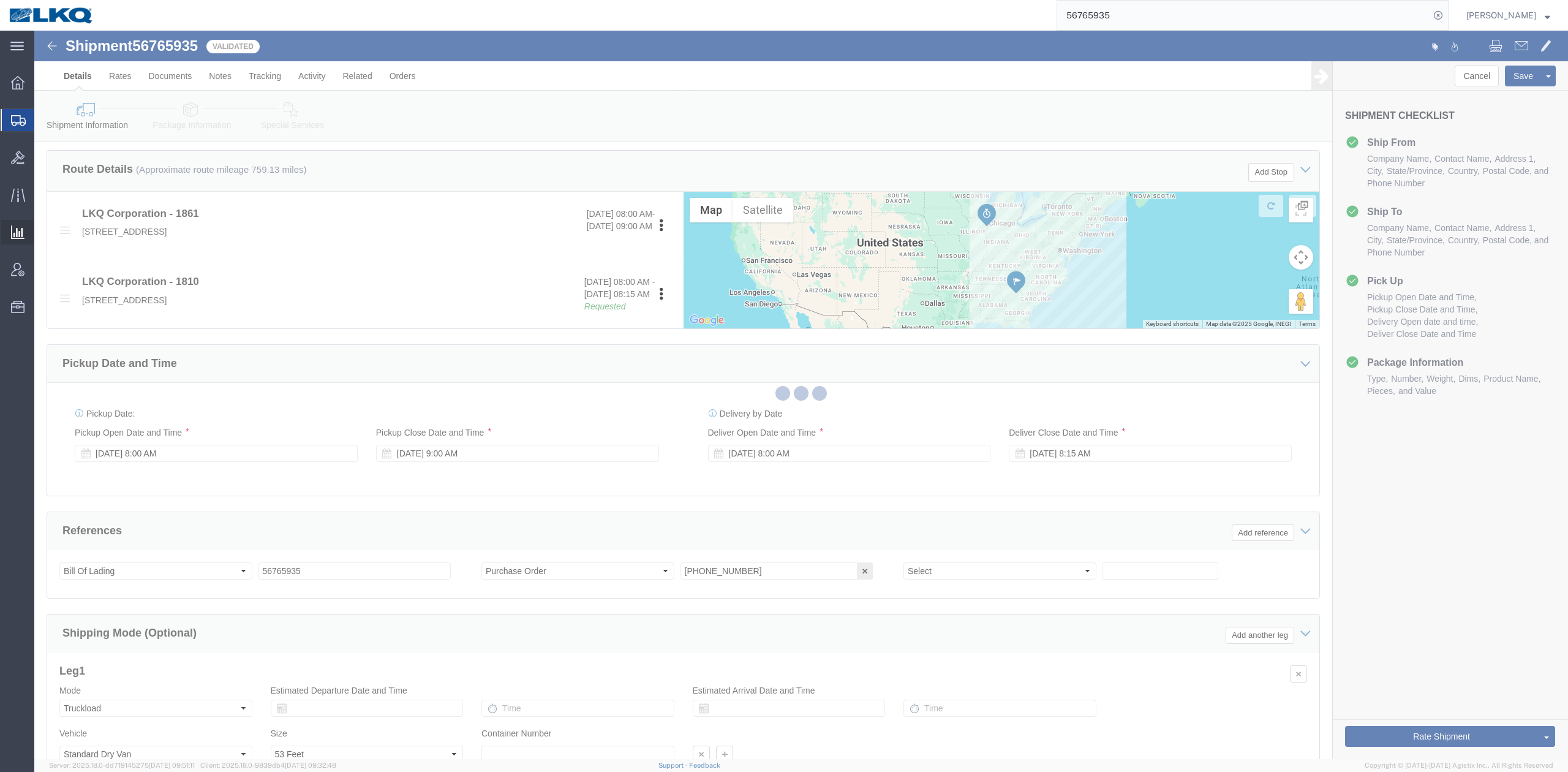
select select "TL"
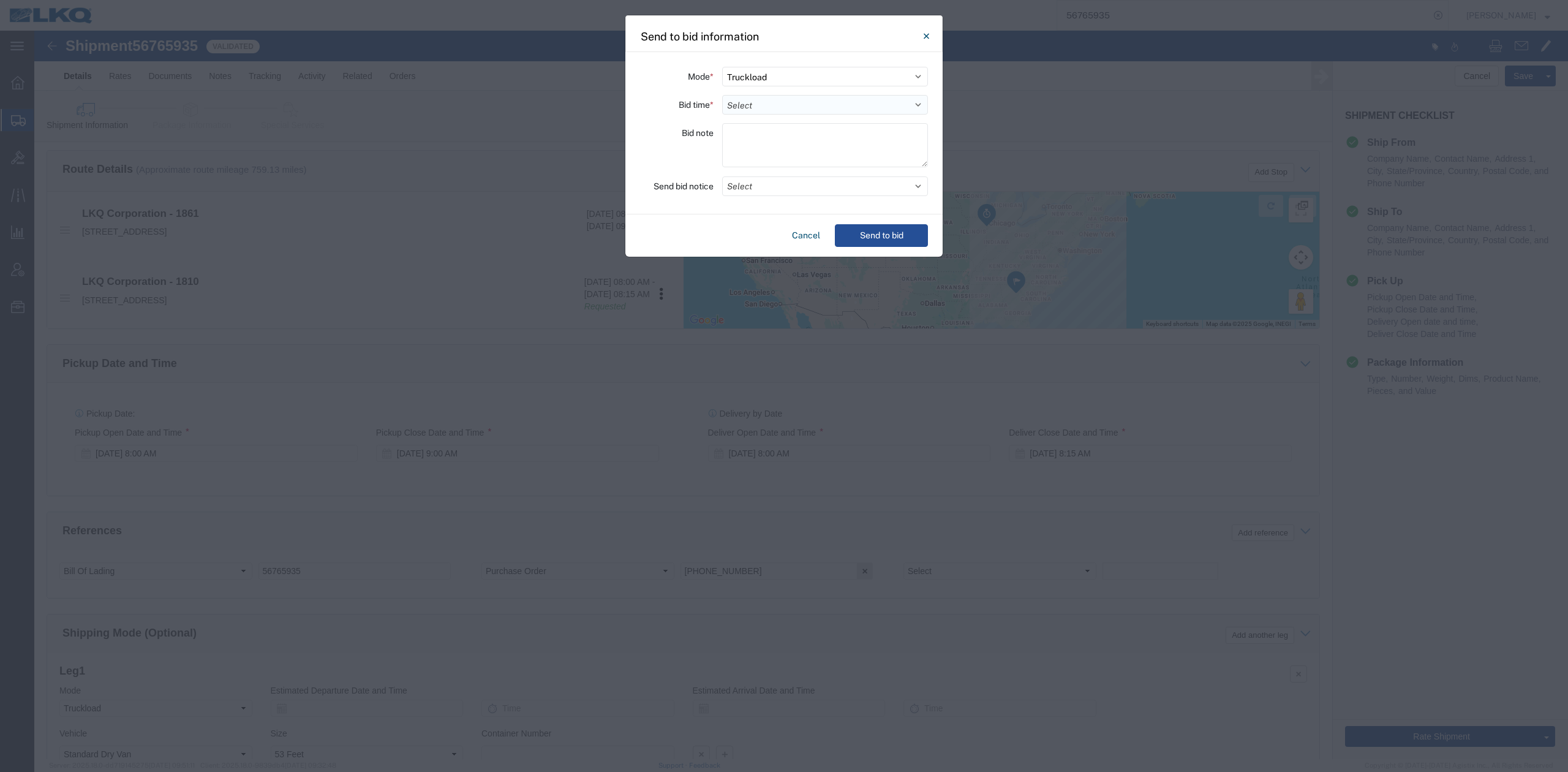
click at [777, 107] on select "Select 30 Min (Rush) 1 Hour (Rush) 2 Hours (Rush) 4 Hours (Rush) 8 Hours (Rush)…" at bounding box center [825, 105] width 206 height 20
select select "12"
click at [722, 95] on select "Select 30 Min (Rush) 1 Hour (Rush) 2 Hours (Rush) 4 Hours (Rush) 8 Hours (Rush)…" at bounding box center [825, 105] width 206 height 20
click at [769, 187] on button "Select" at bounding box center [825, 186] width 206 height 20
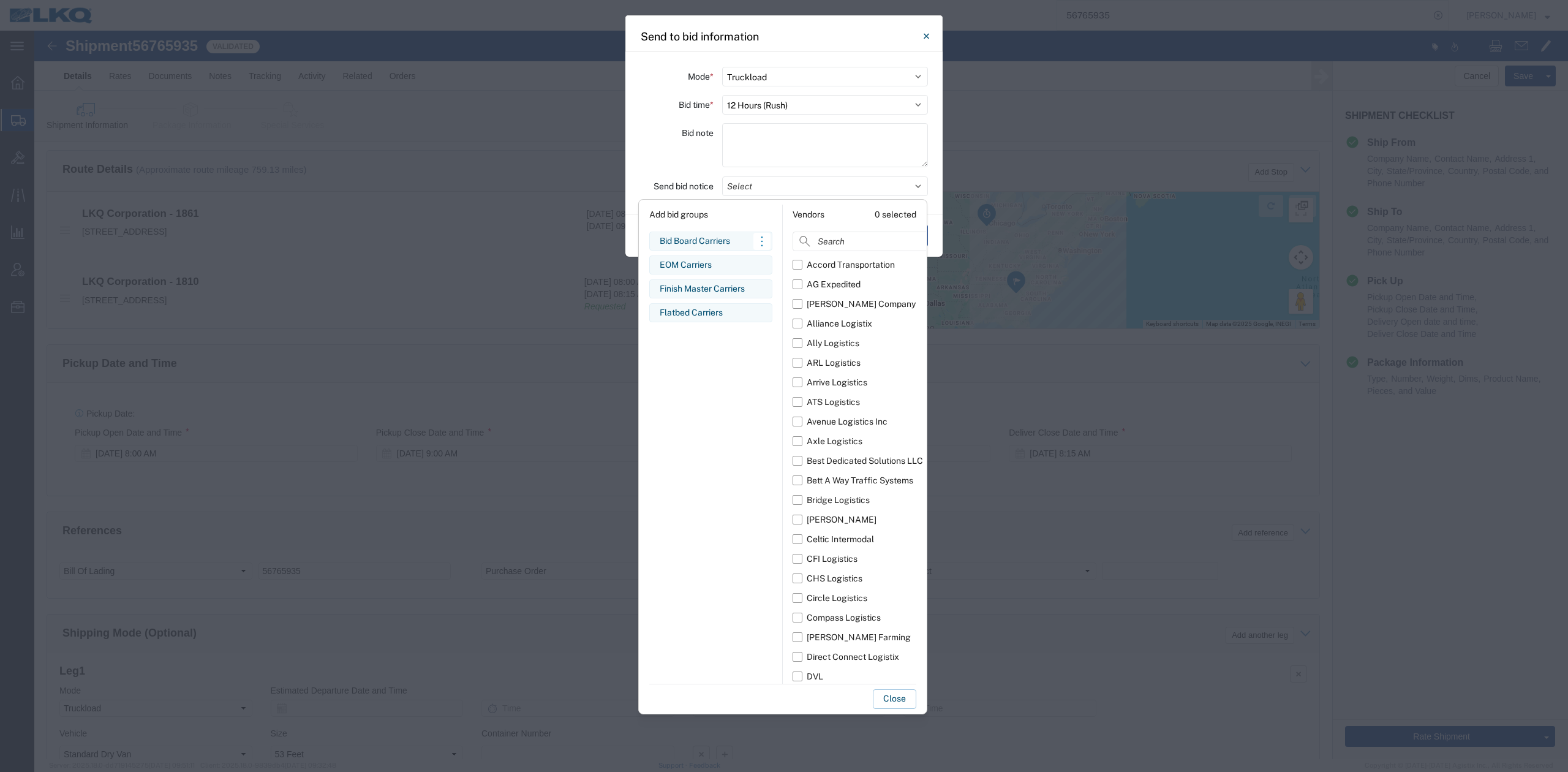
click at [701, 239] on div "Bid Board Carriers" at bounding box center [711, 241] width 103 height 13
click at [895, 702] on button "Close" at bounding box center [894, 699] width 44 height 20
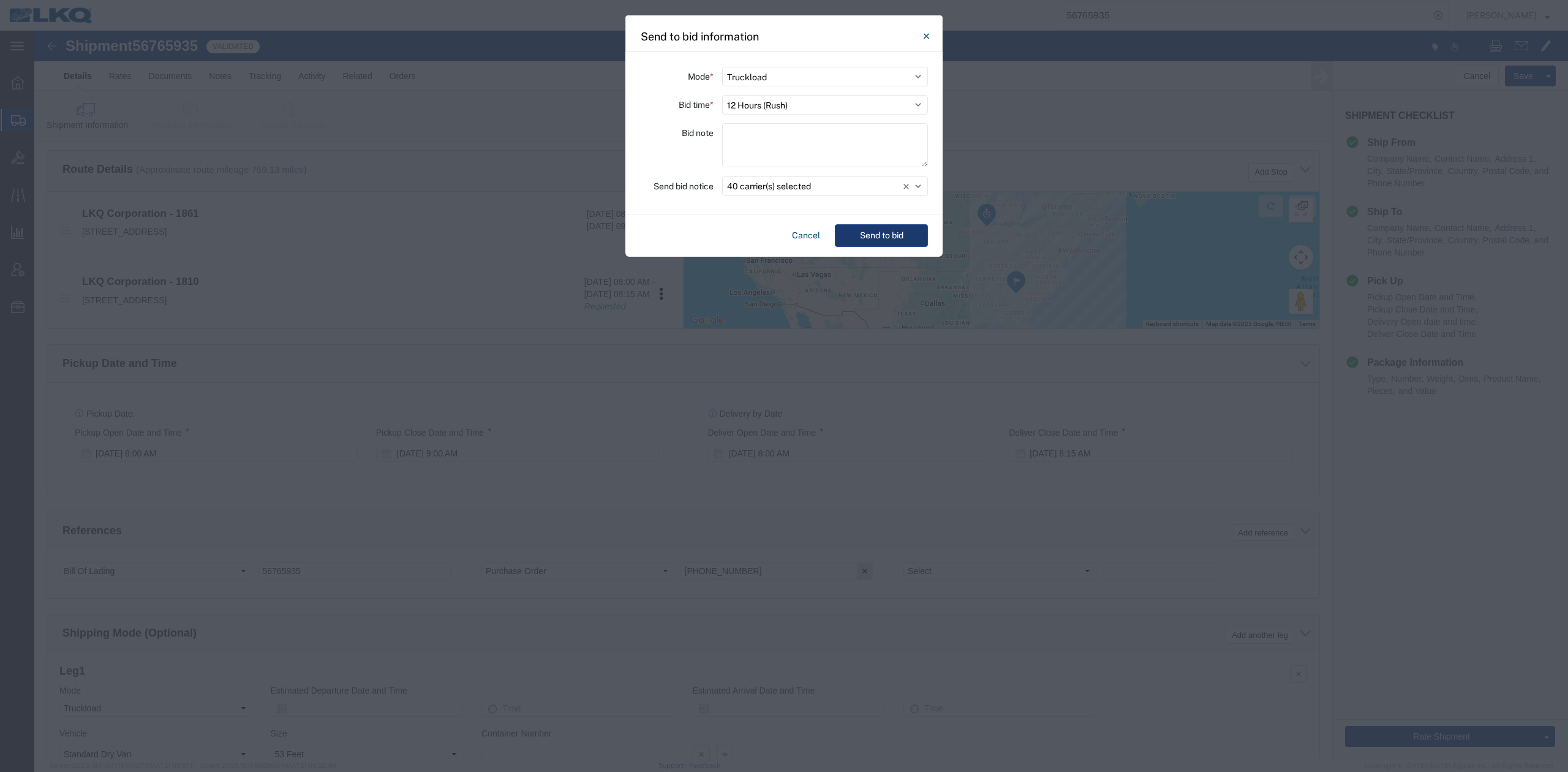
click at [879, 231] on button "Send to bid" at bounding box center [881, 235] width 93 height 22
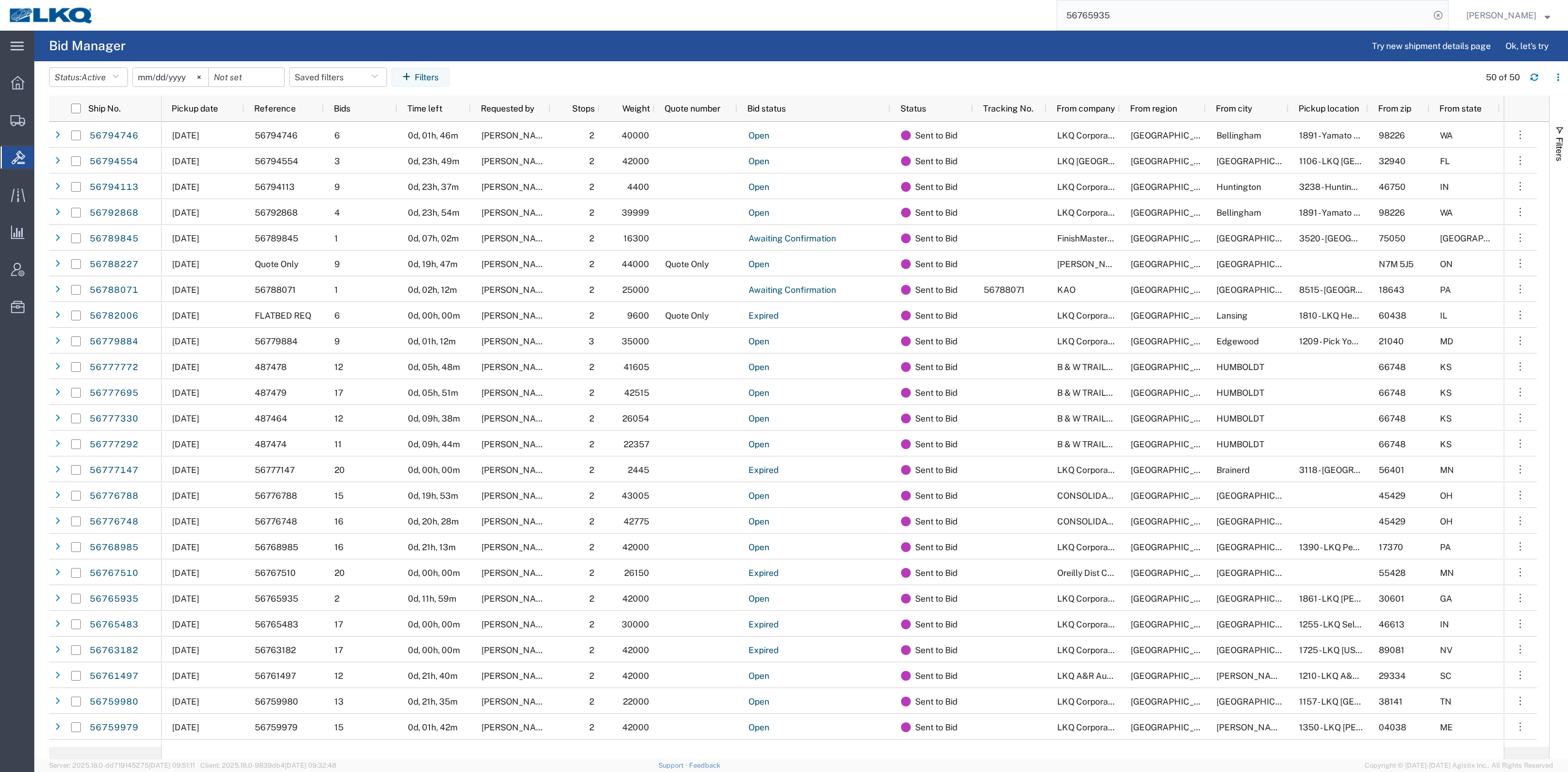
click at [1146, 20] on input "56765935" at bounding box center [1243, 16] width 373 height 30
paste input "2103"
click at [1447, 10] on icon at bounding box center [1438, 15] width 17 height 17
type input "56762103"
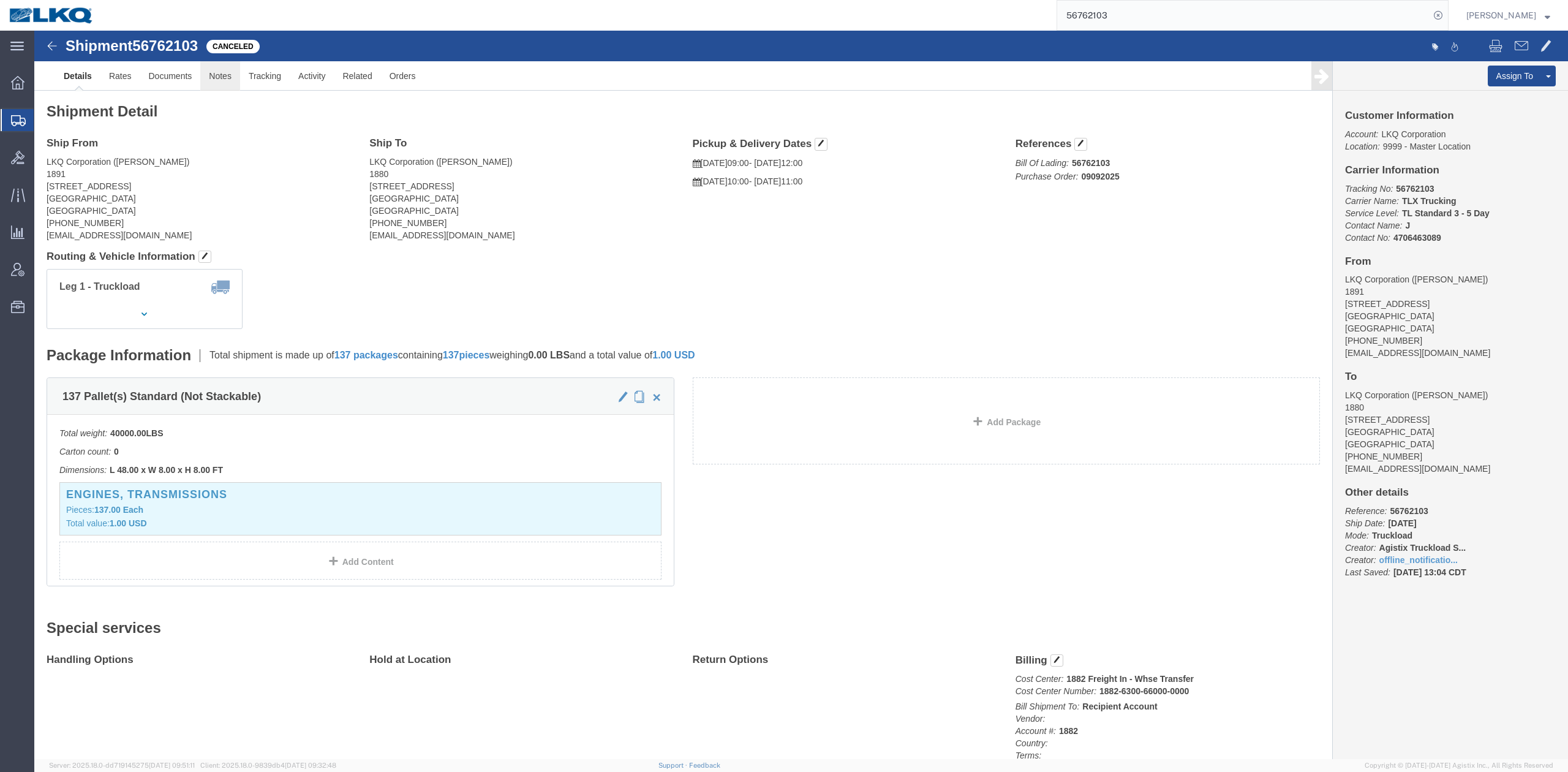
click link "Notes"
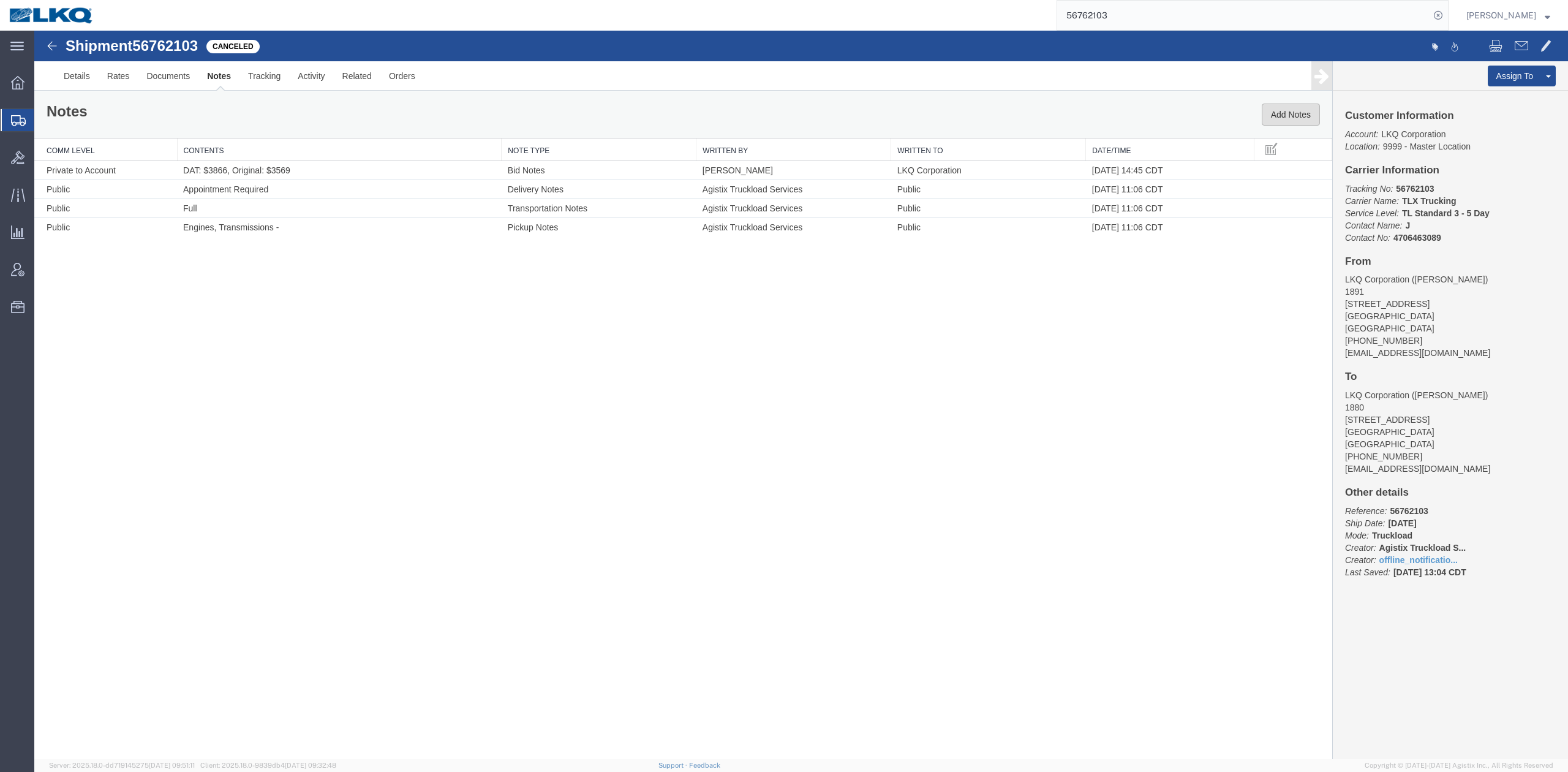
click at [1294, 120] on button "Add Notes" at bounding box center [1291, 114] width 58 height 22
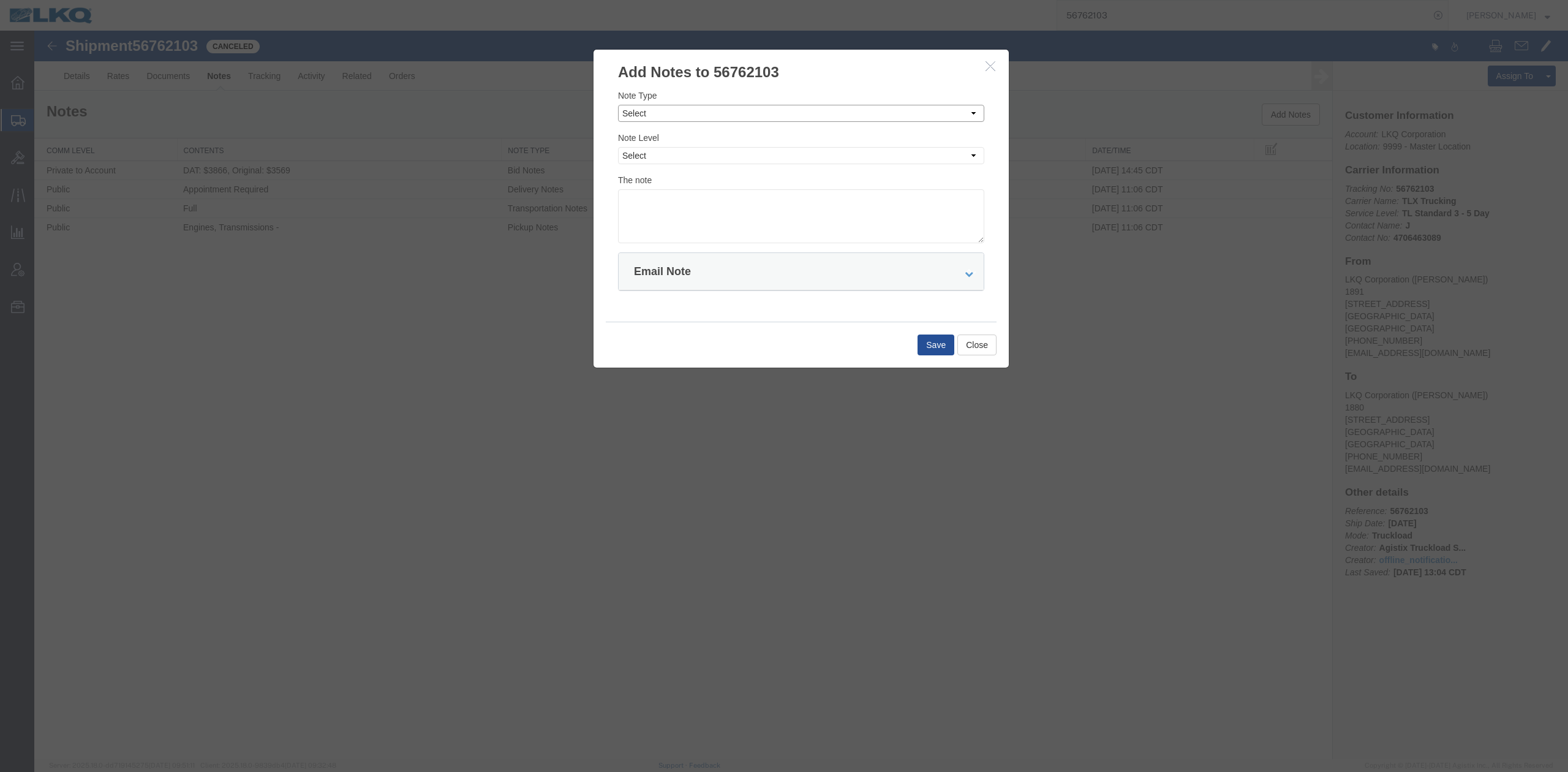
click at [638, 109] on select "Select Approval Bid Notes Carrier Change Notes Claim Notes Content Hazmat Notes…" at bounding box center [801, 113] width 366 height 17
select select "CLAIM_NOTES"
click at [618, 105] on select "Select Approval Bid Notes Carrier Change Notes Claim Notes Content Hazmat Notes…" at bounding box center [801, 113] width 366 height 17
click at [646, 152] on select "Select Private to Account Private to Vendor Public" at bounding box center [801, 156] width 366 height 17
select select "PUBLIC"
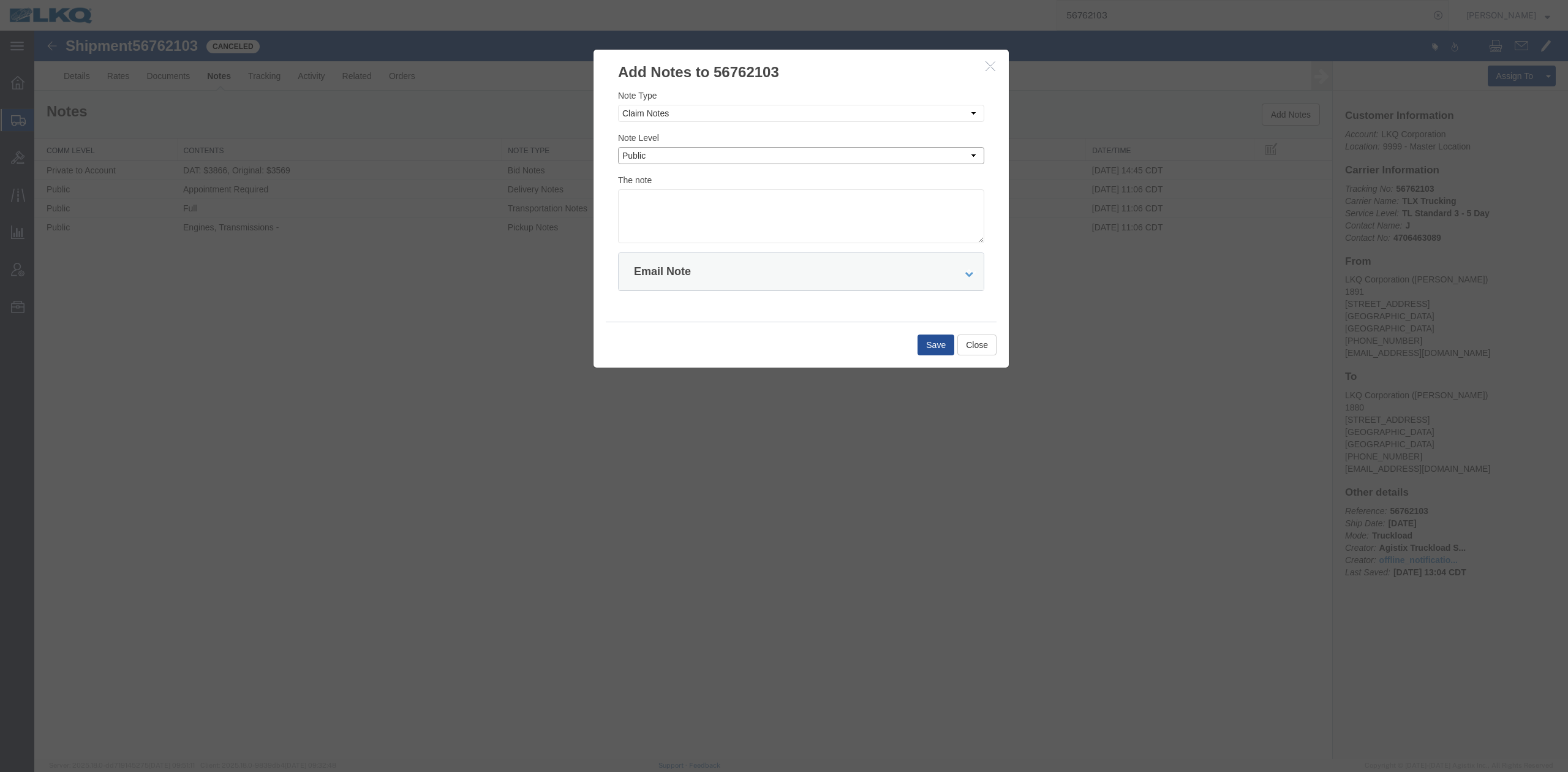
click at [618, 147] on select "Select Private to Account Private to Vendor Public" at bounding box center [801, 156] width 366 height 17
click at [653, 231] on textarea at bounding box center [801, 216] width 366 height 54
type textarea "Missed 9/11"
click at [922, 344] on button "Save" at bounding box center [936, 345] width 36 height 21
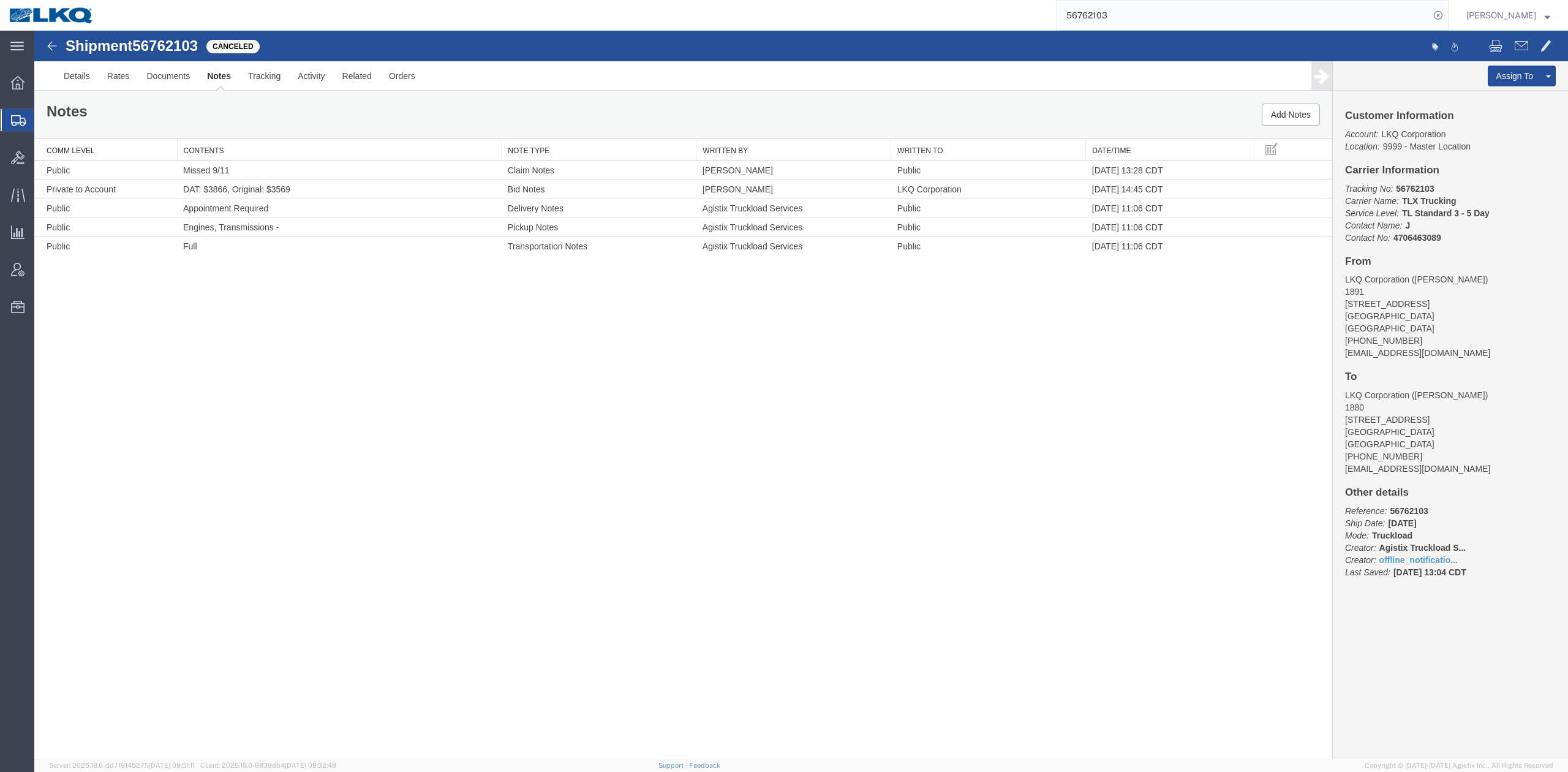
click at [1138, 8] on input "56762103" at bounding box center [1243, 16] width 373 height 30
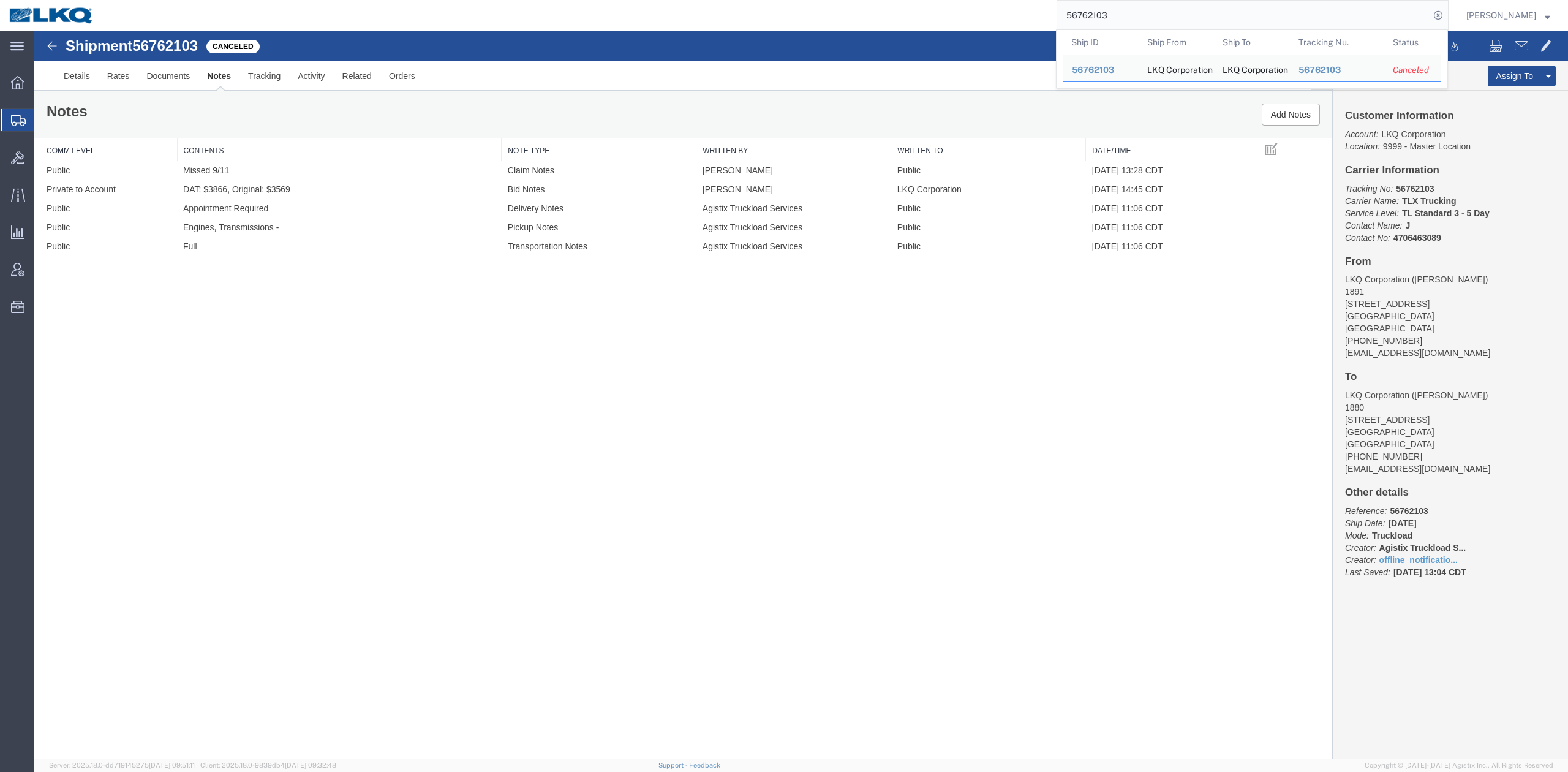
click at [1138, 8] on input "56762103" at bounding box center [1243, 16] width 373 height 30
paste input "94746"
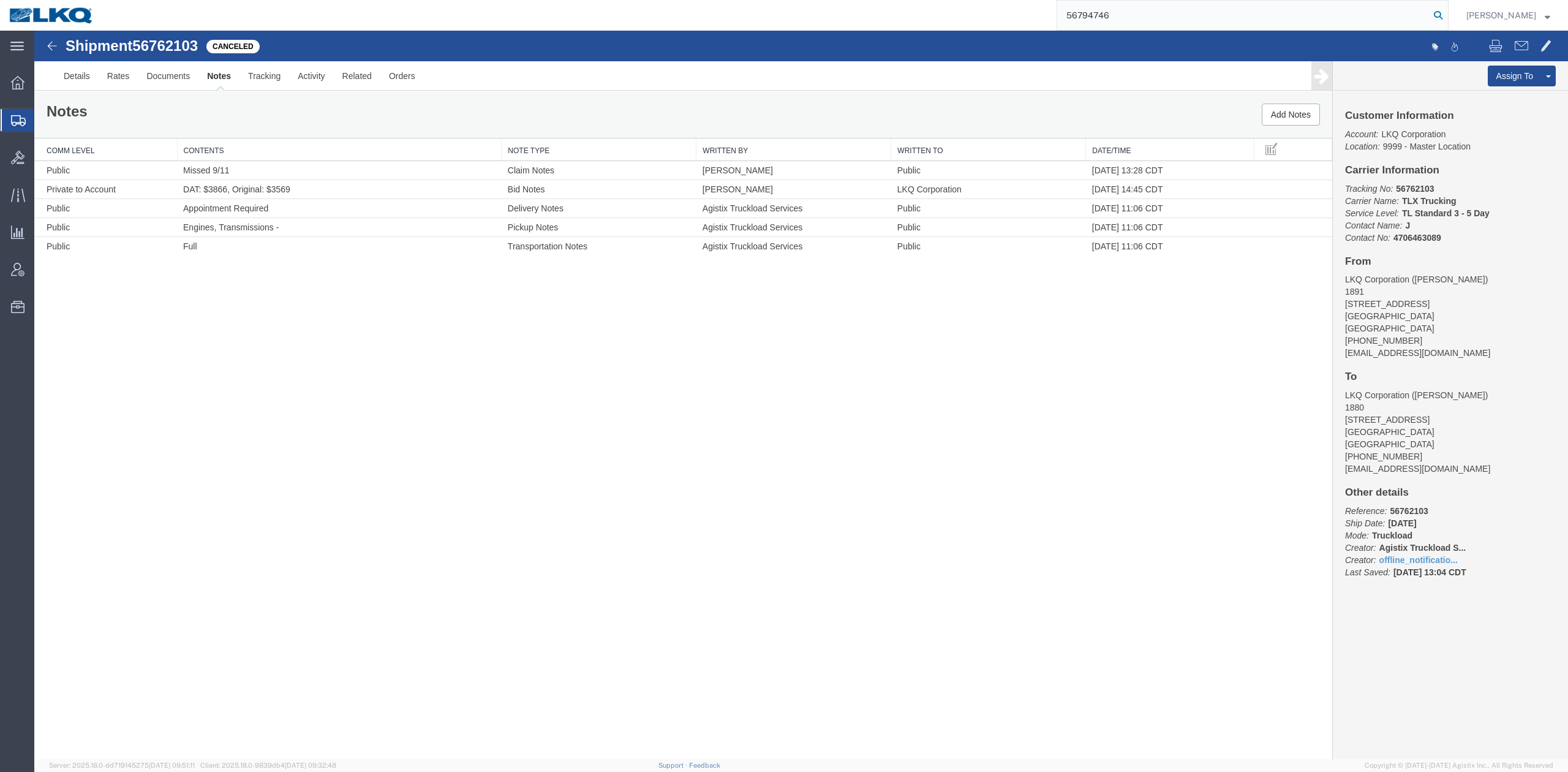
type input "56794746"
click at [1447, 12] on icon at bounding box center [1438, 15] width 17 height 17
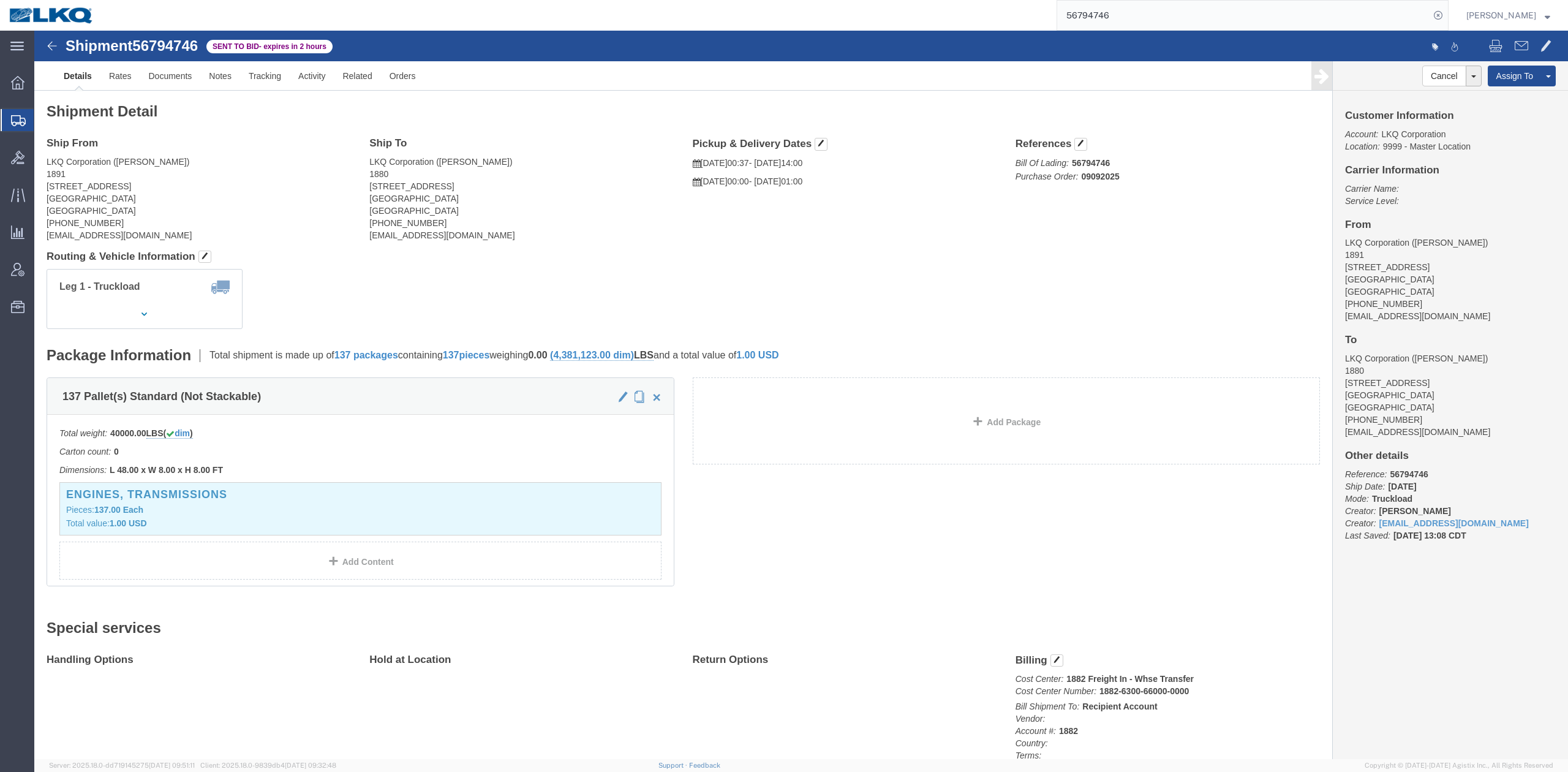
click div "Leg 1 - Truckload Vehicle 1: Standard Dry Van (53 Feet) Number of trucks: 1"
click div "Shipment Detail Ship From LKQ Corporation ([PERSON_NAME]) 1891 [STREET_ADDRESS]…"
click link "Withdraw Bid"
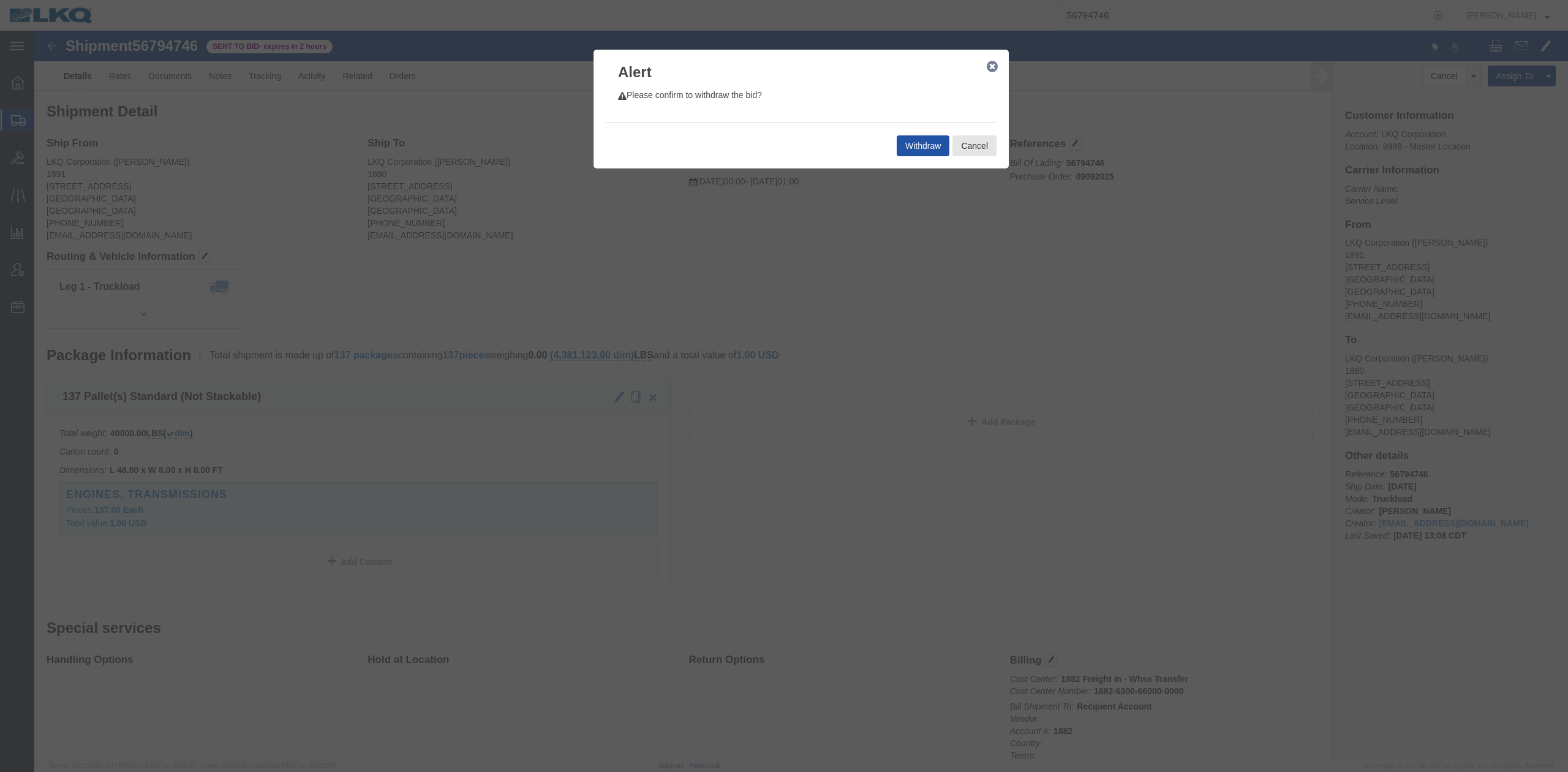
click button "Withdraw"
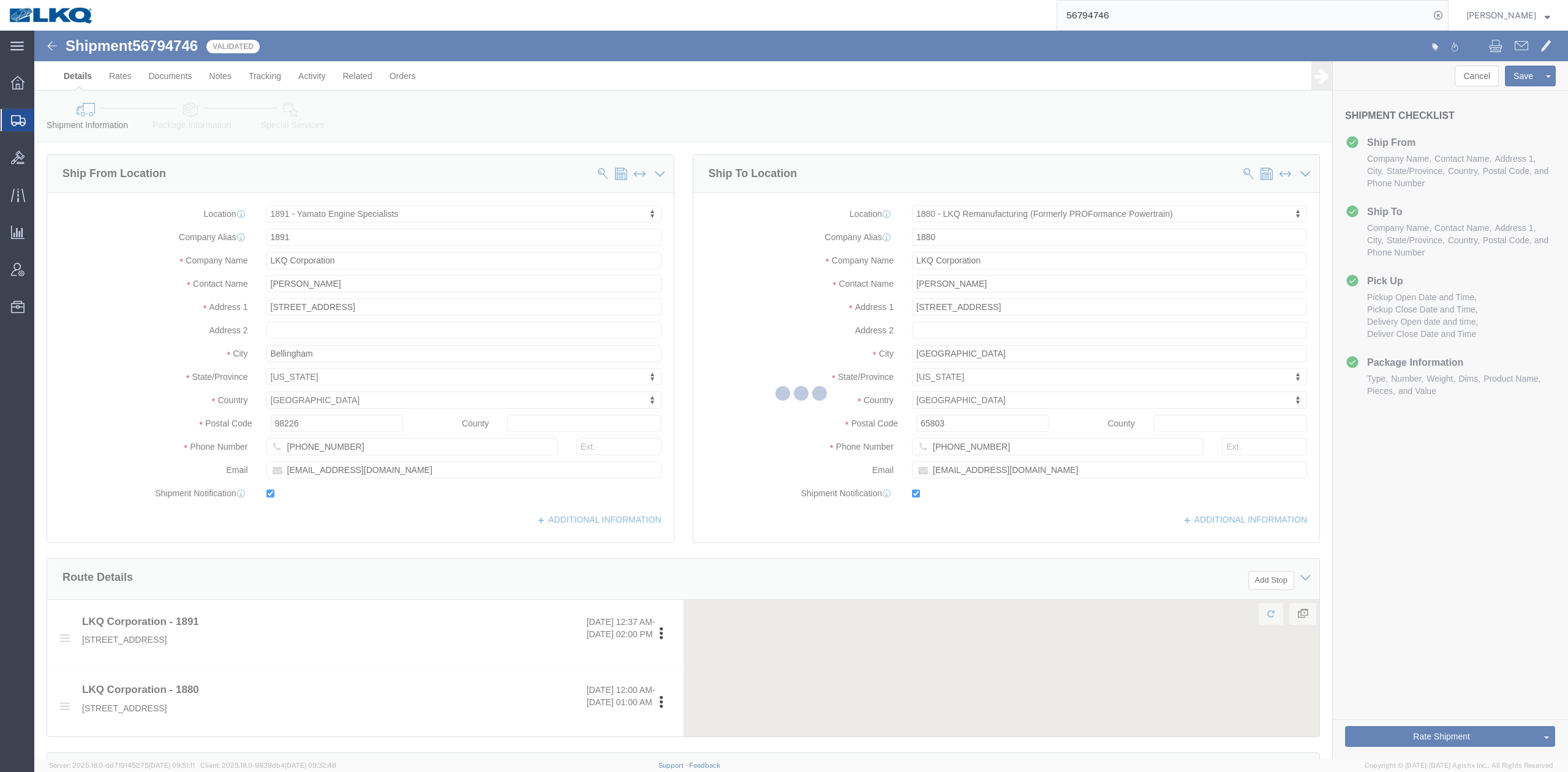
click at [733, 239] on div at bounding box center [801, 395] width 1534 height 729
select select "27714"
select select "27704"
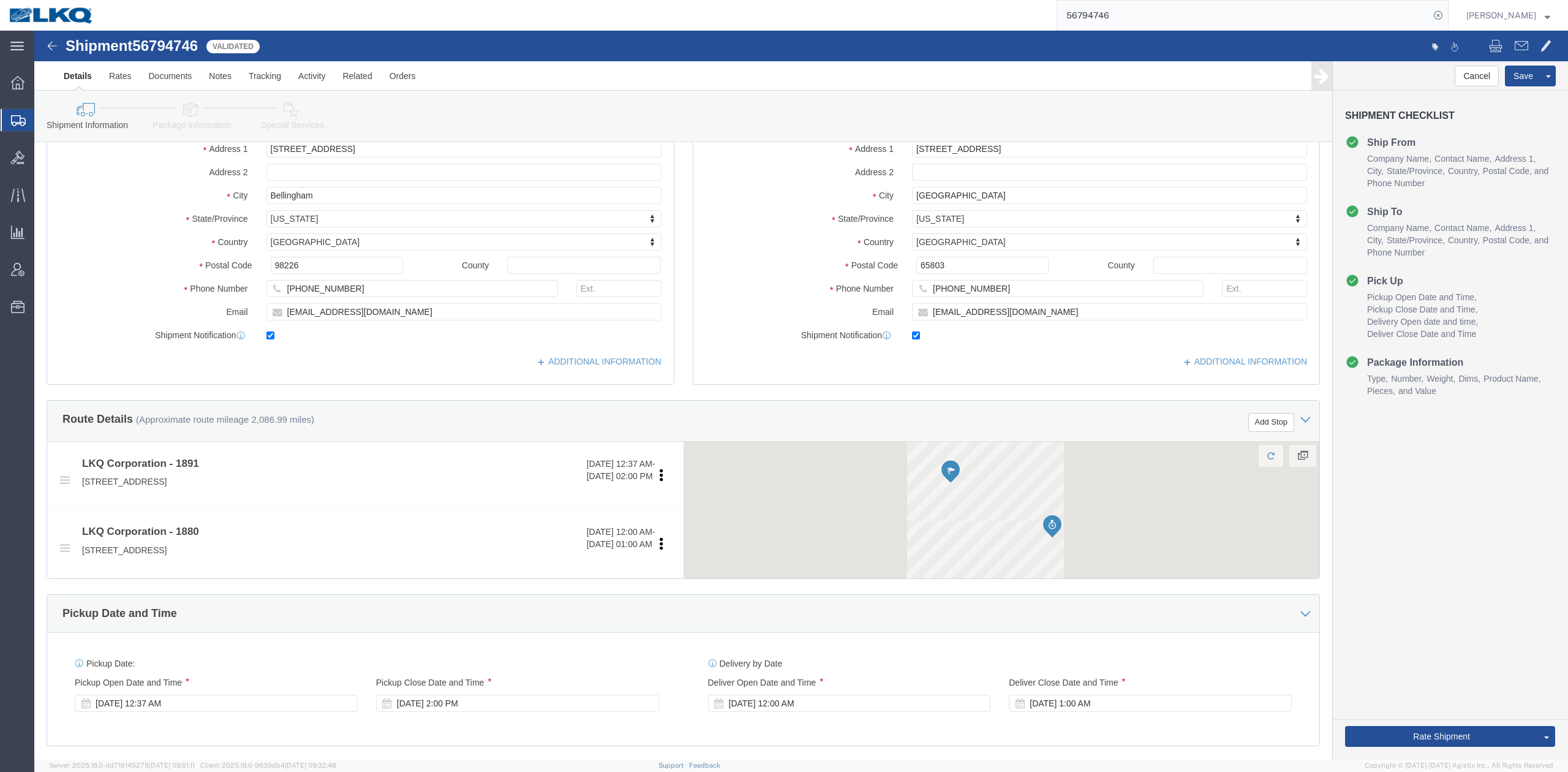
scroll to position [326, 0]
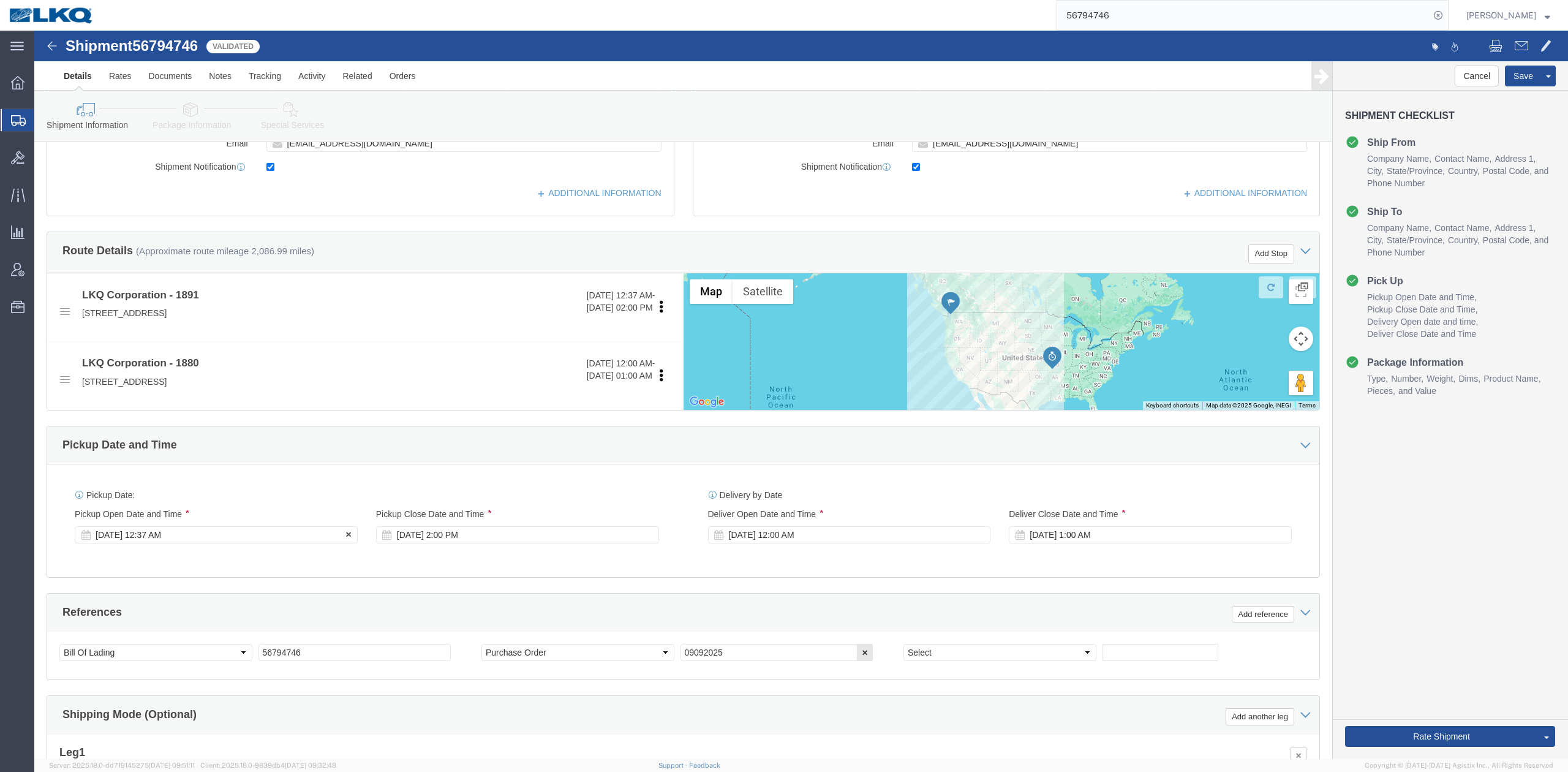
click div "[DATE] 12:37 AM"
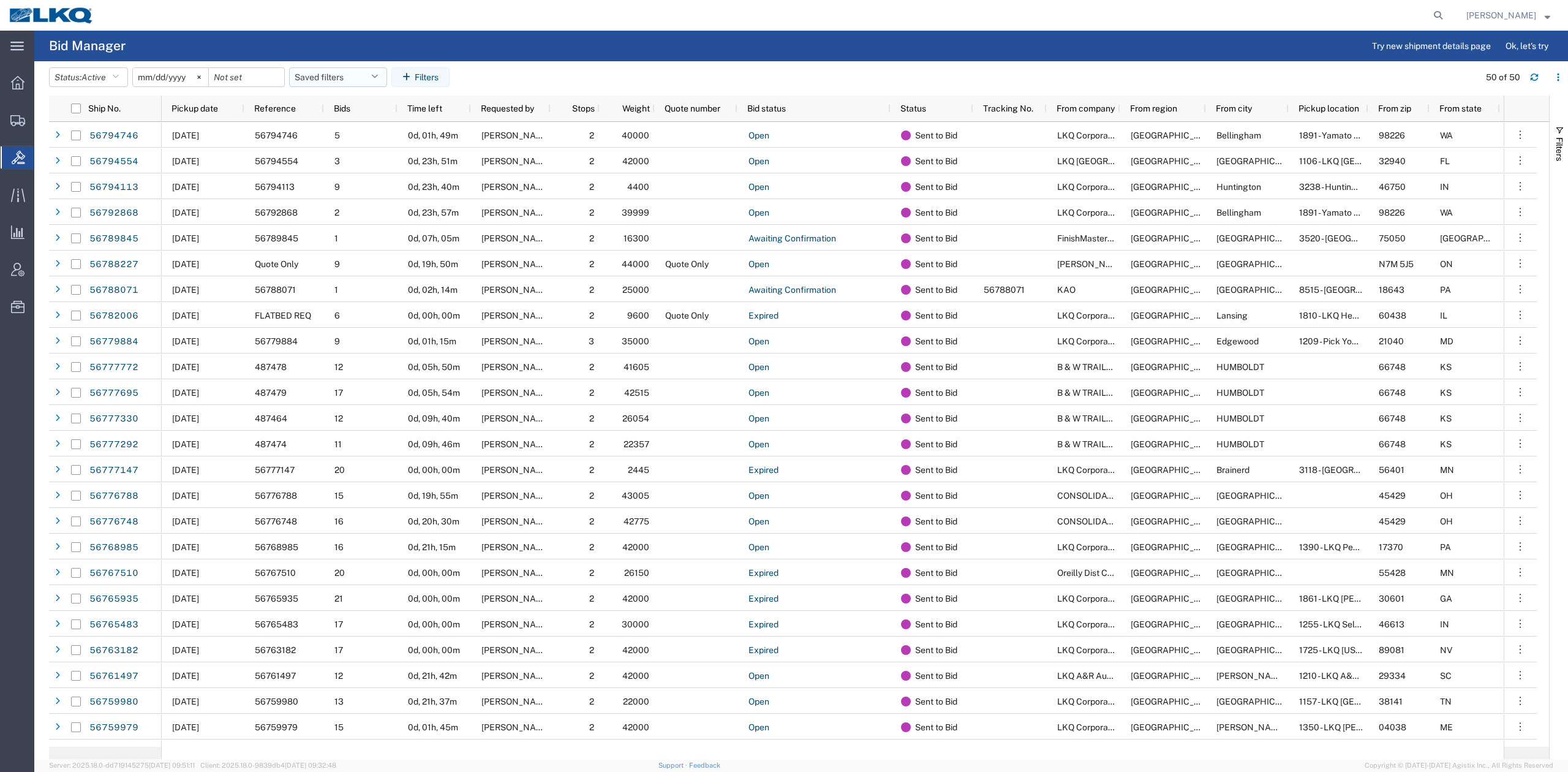
drag, startPoint x: 195, startPoint y: 108, endPoint x: 310, endPoint y: 81, distance: 118.1
click at [195, 108] on span "Pickup date" at bounding box center [195, 109] width 46 height 10
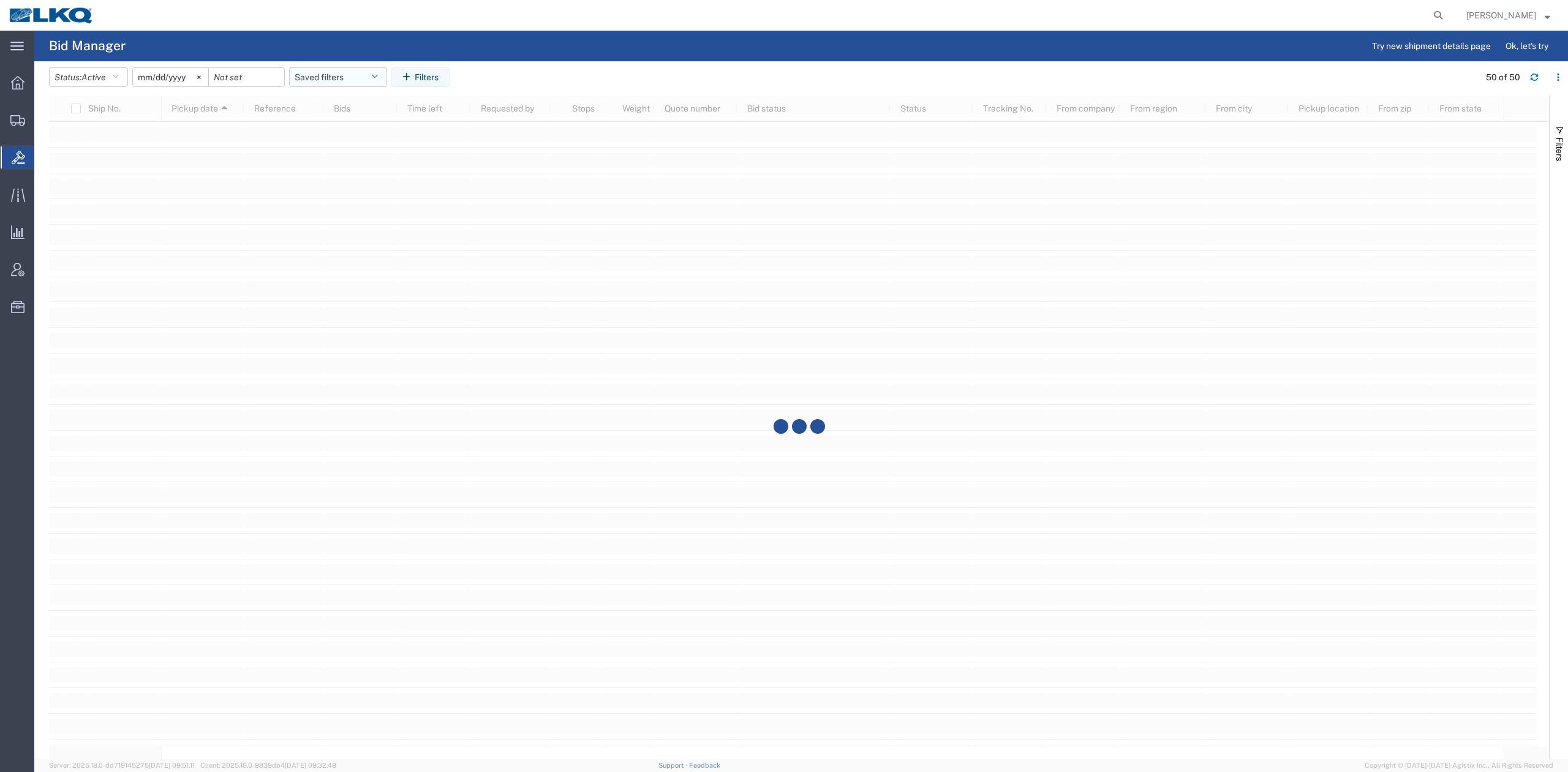
click at [319, 76] on button "Saved filters" at bounding box center [338, 77] width 98 height 20
click at [343, 131] on span "No PGW/LTL" at bounding box center [371, 130] width 161 height 22
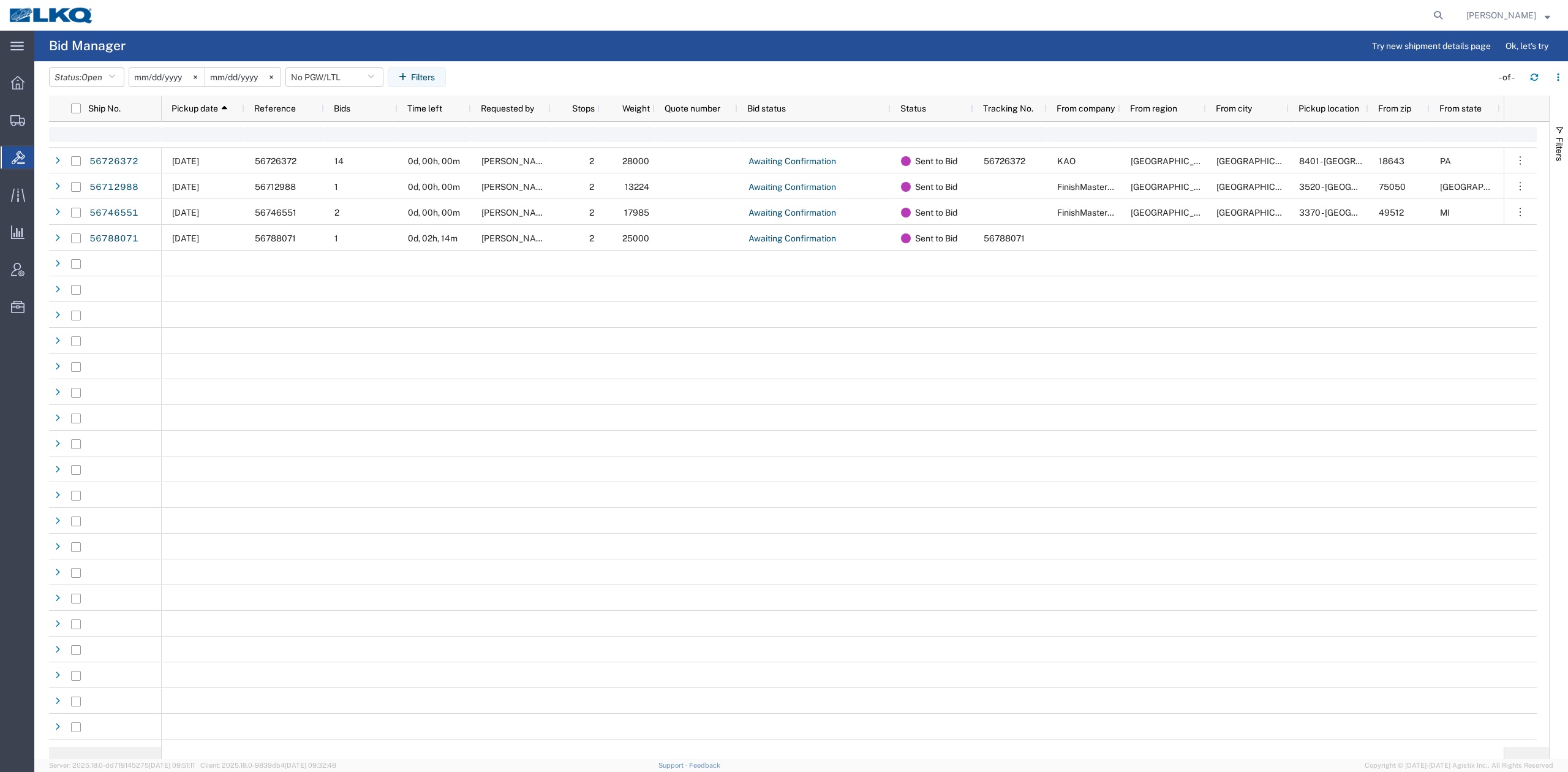
type input "[DATE]"
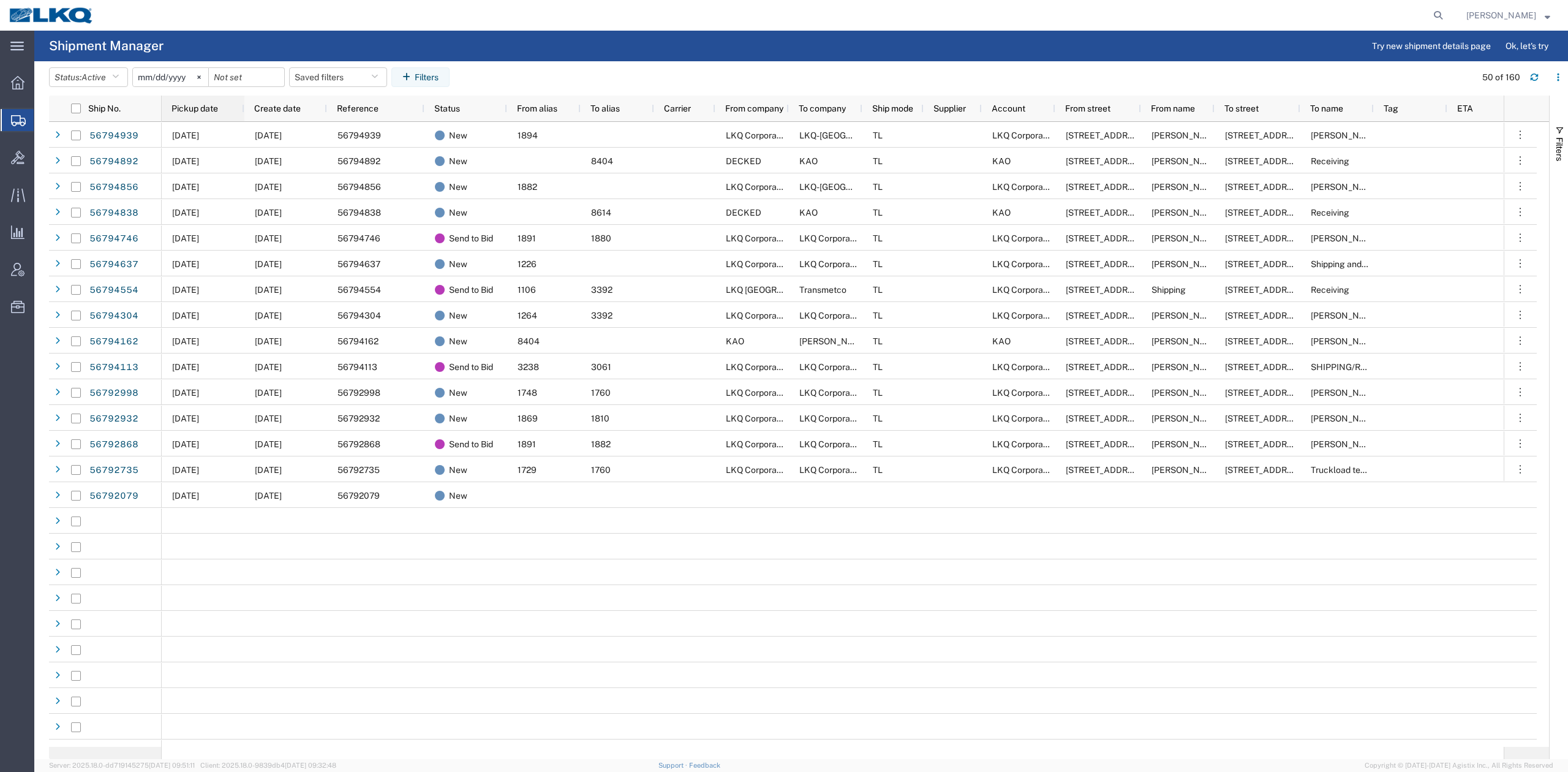
click at [211, 102] on div "Pickup date" at bounding box center [205, 109] width 68 height 20
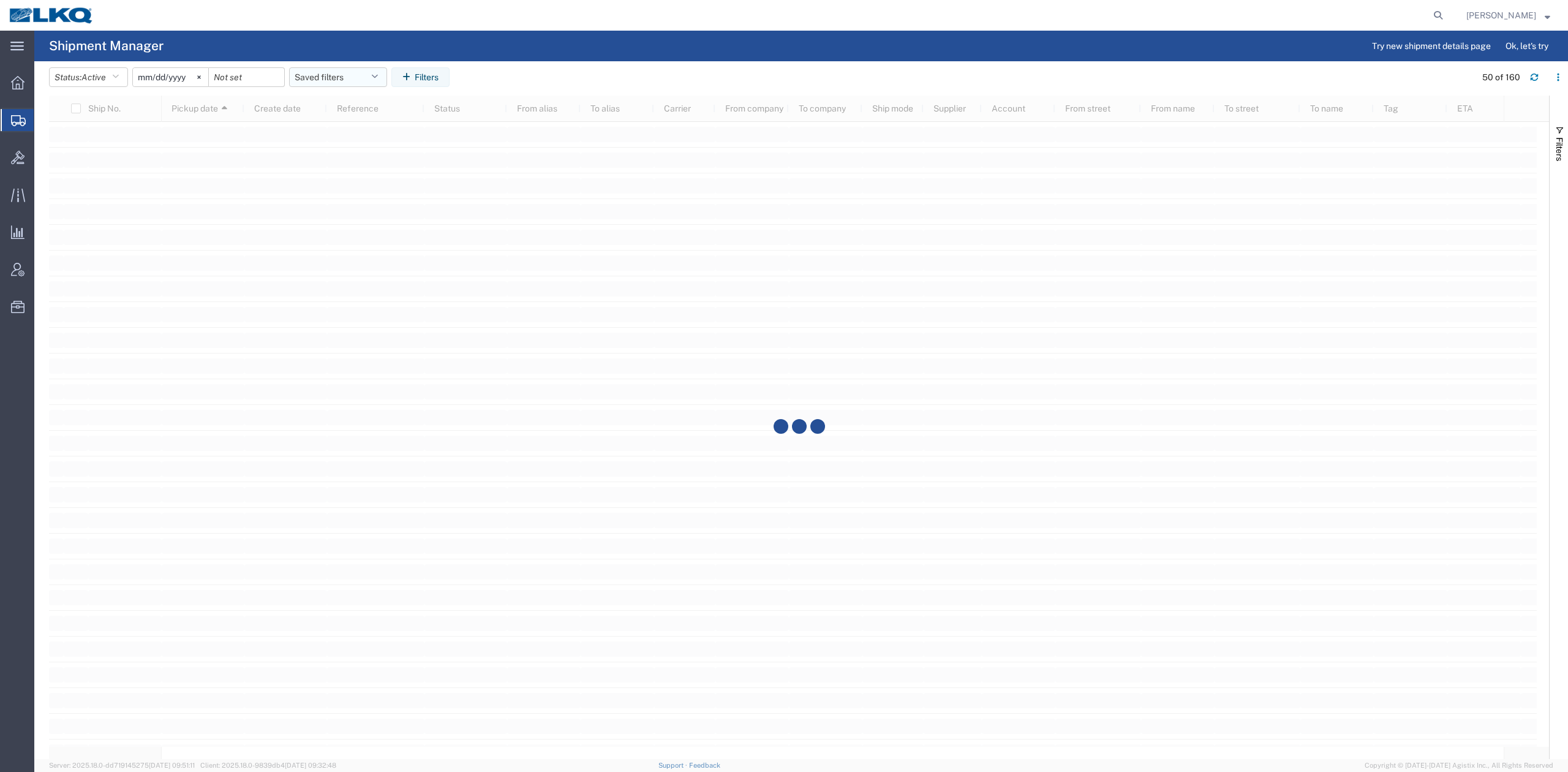
click at [325, 79] on button "Saved filters" at bounding box center [338, 77] width 98 height 20
click at [359, 154] on span "No PGW/LTL" at bounding box center [371, 153] width 161 height 22
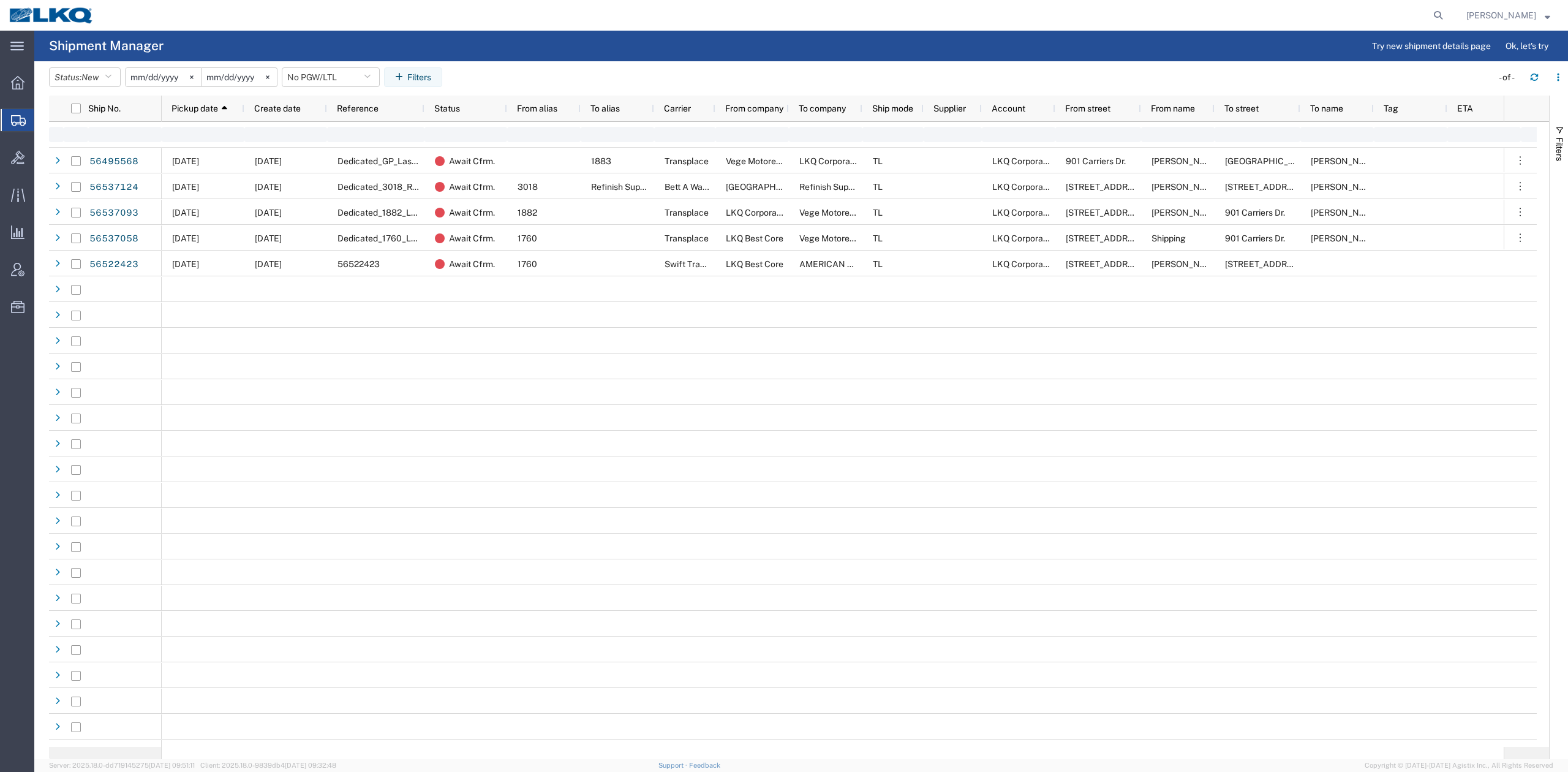
type input "2025-01-01"
type input "2025-12-31"
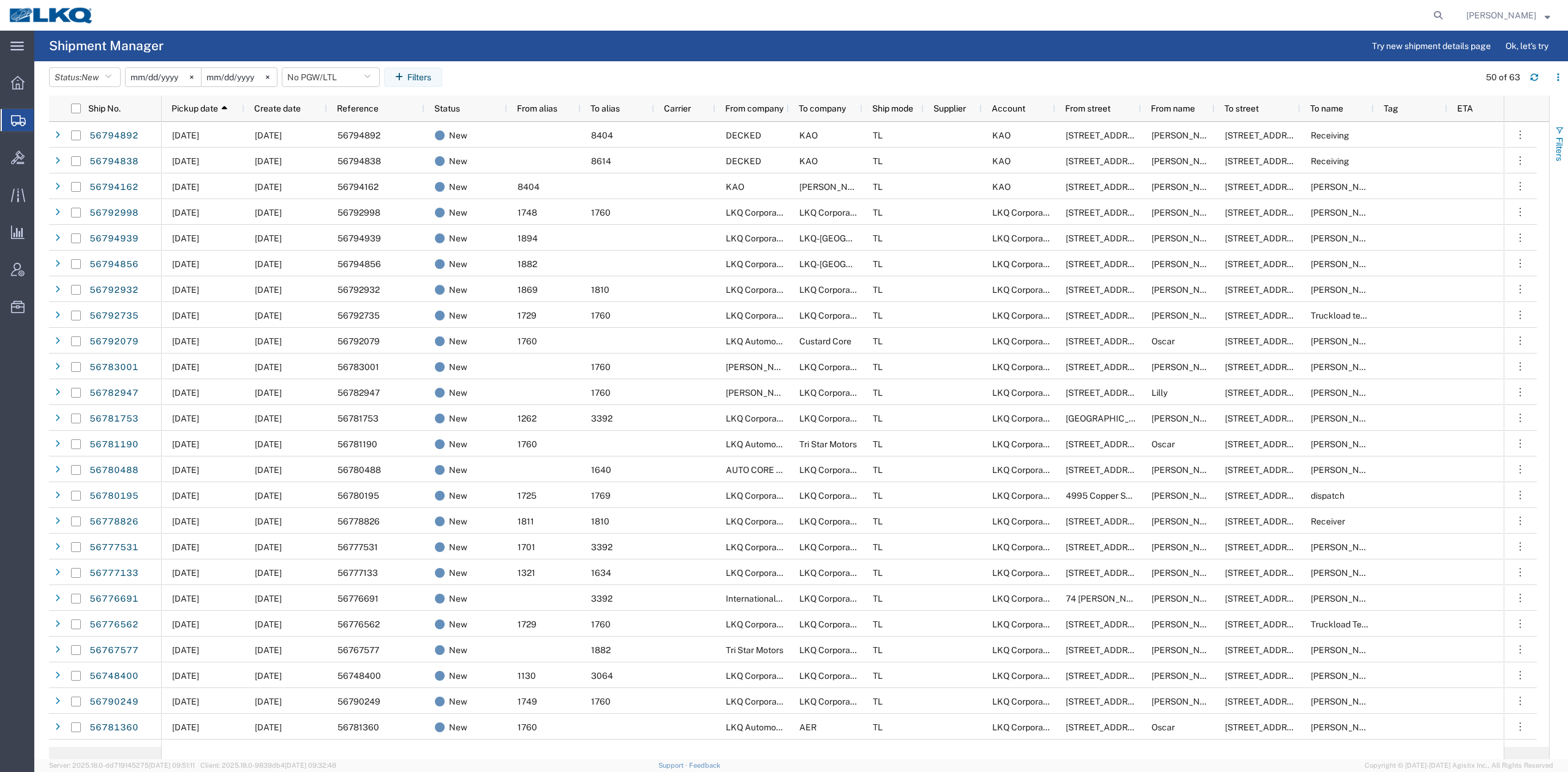
click at [1556, 126] on span "button" at bounding box center [1560, 131] width 10 height 10
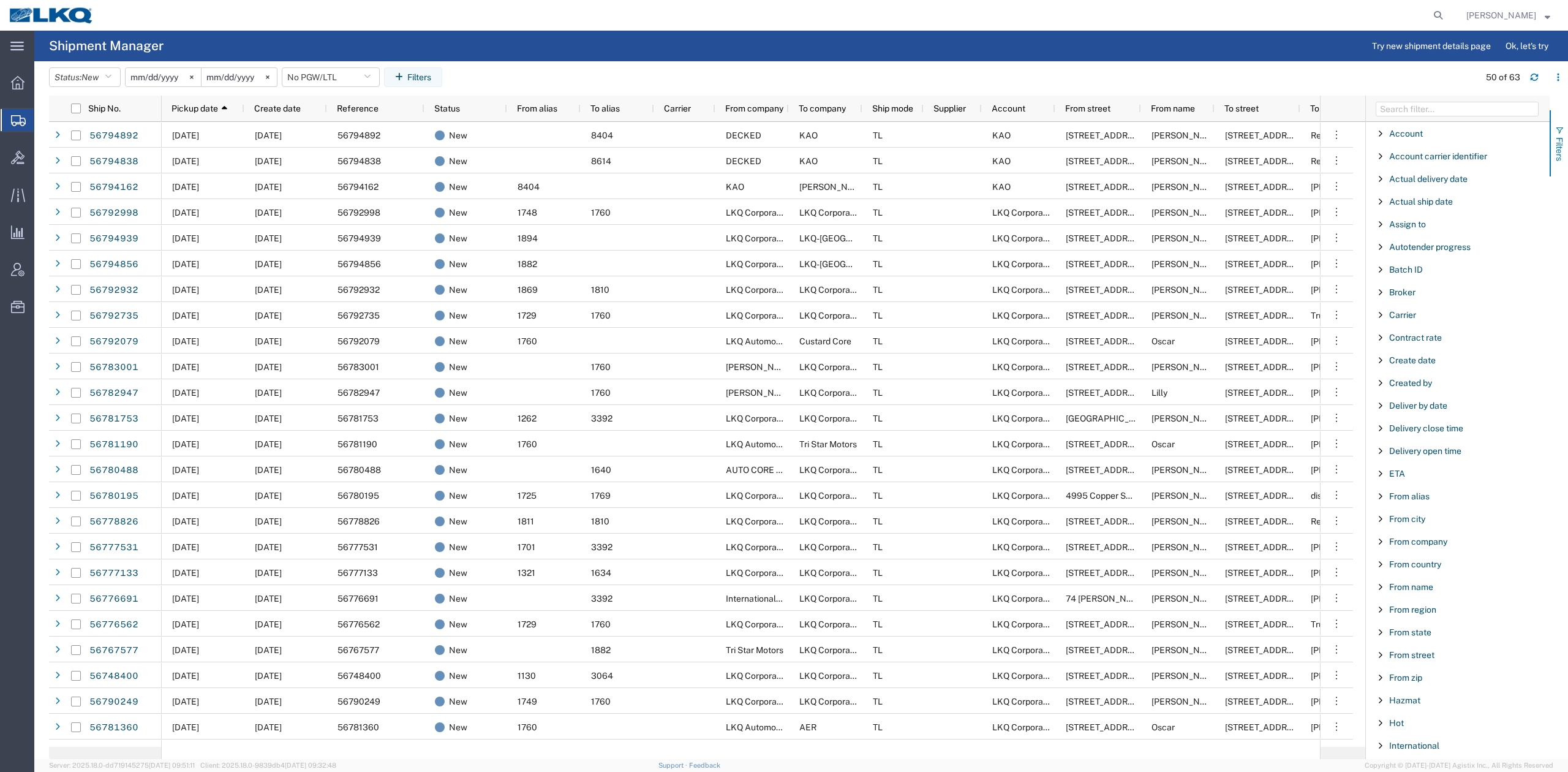
click at [1559, 128] on span "button" at bounding box center [1560, 131] width 10 height 10
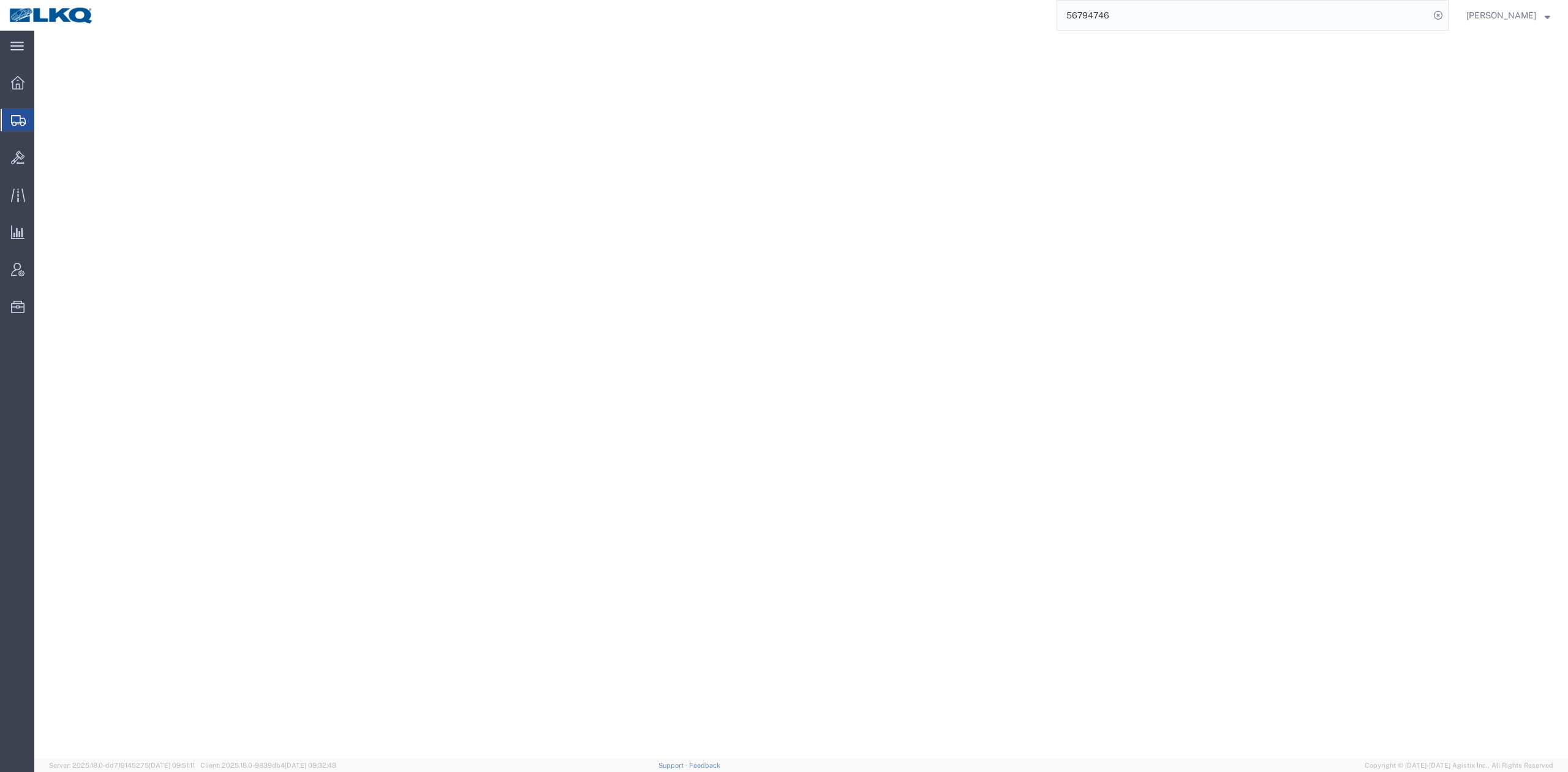
select select "27714"
select select "27704"
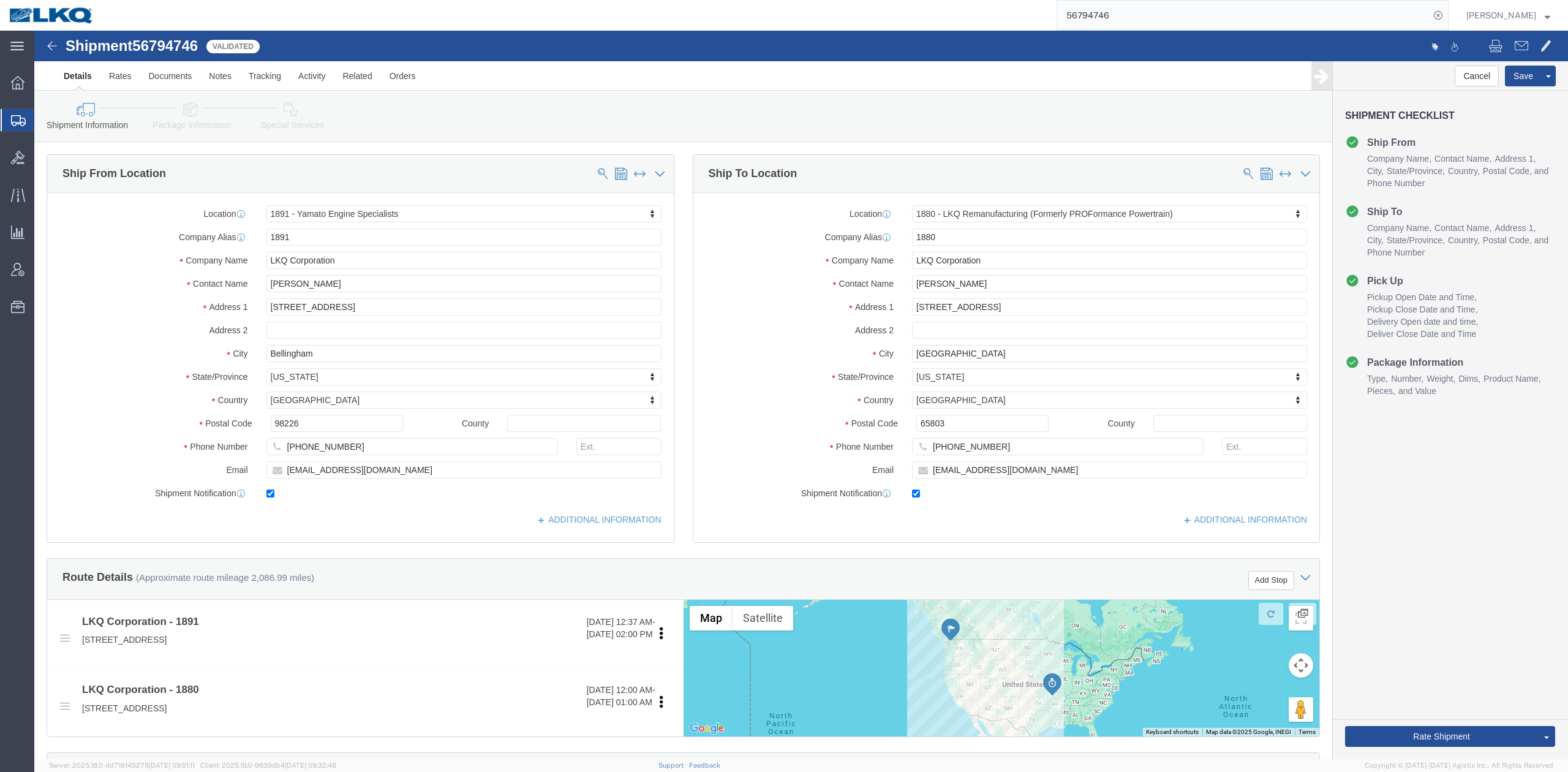
scroll to position [338, 0]
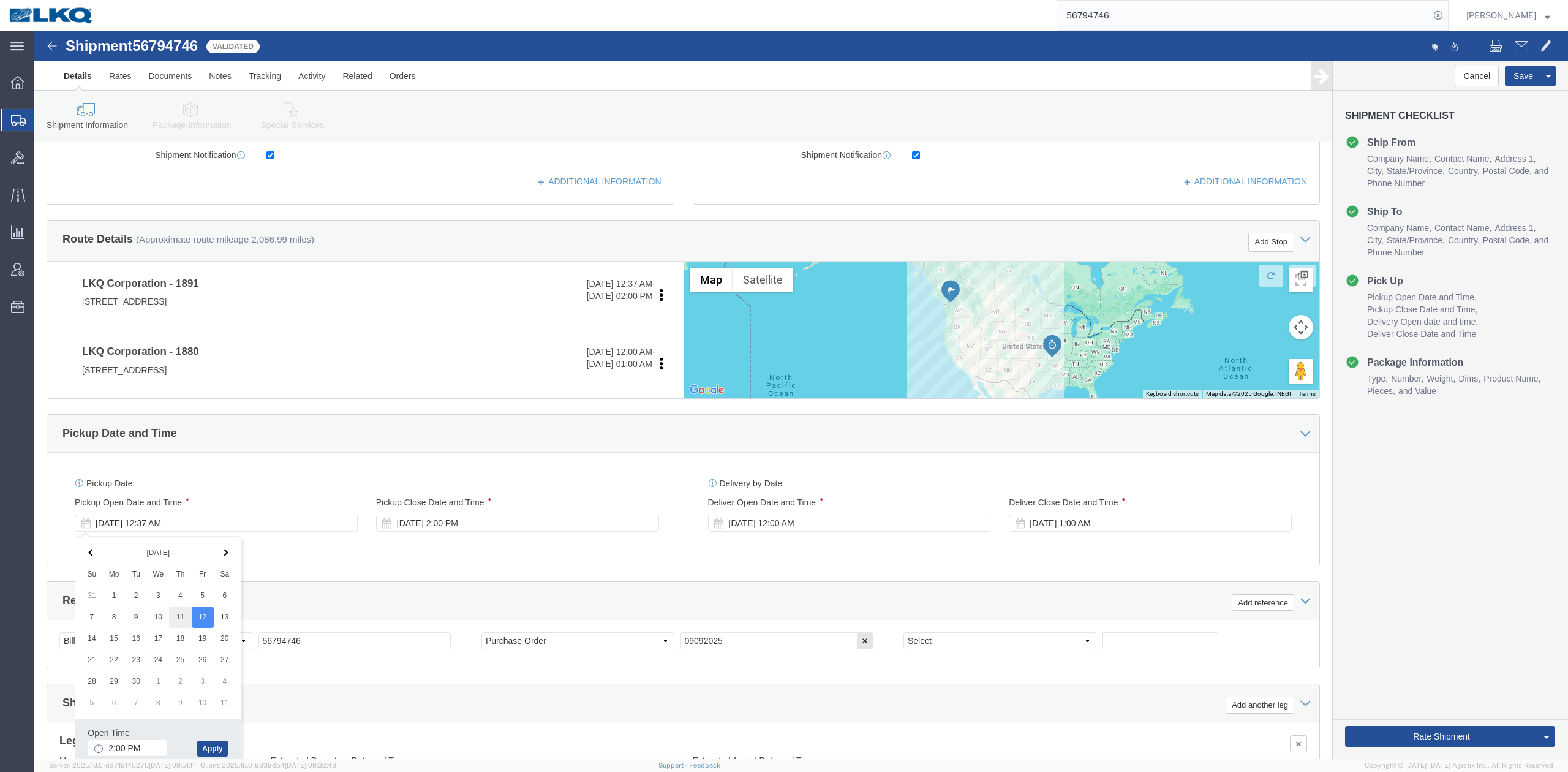
type input "2:00 PM"
click div "Ship From Location Location 1891 - Yamato Engine Specialists My Profile Locatio…"
click div "[DATE] 2:00 PM"
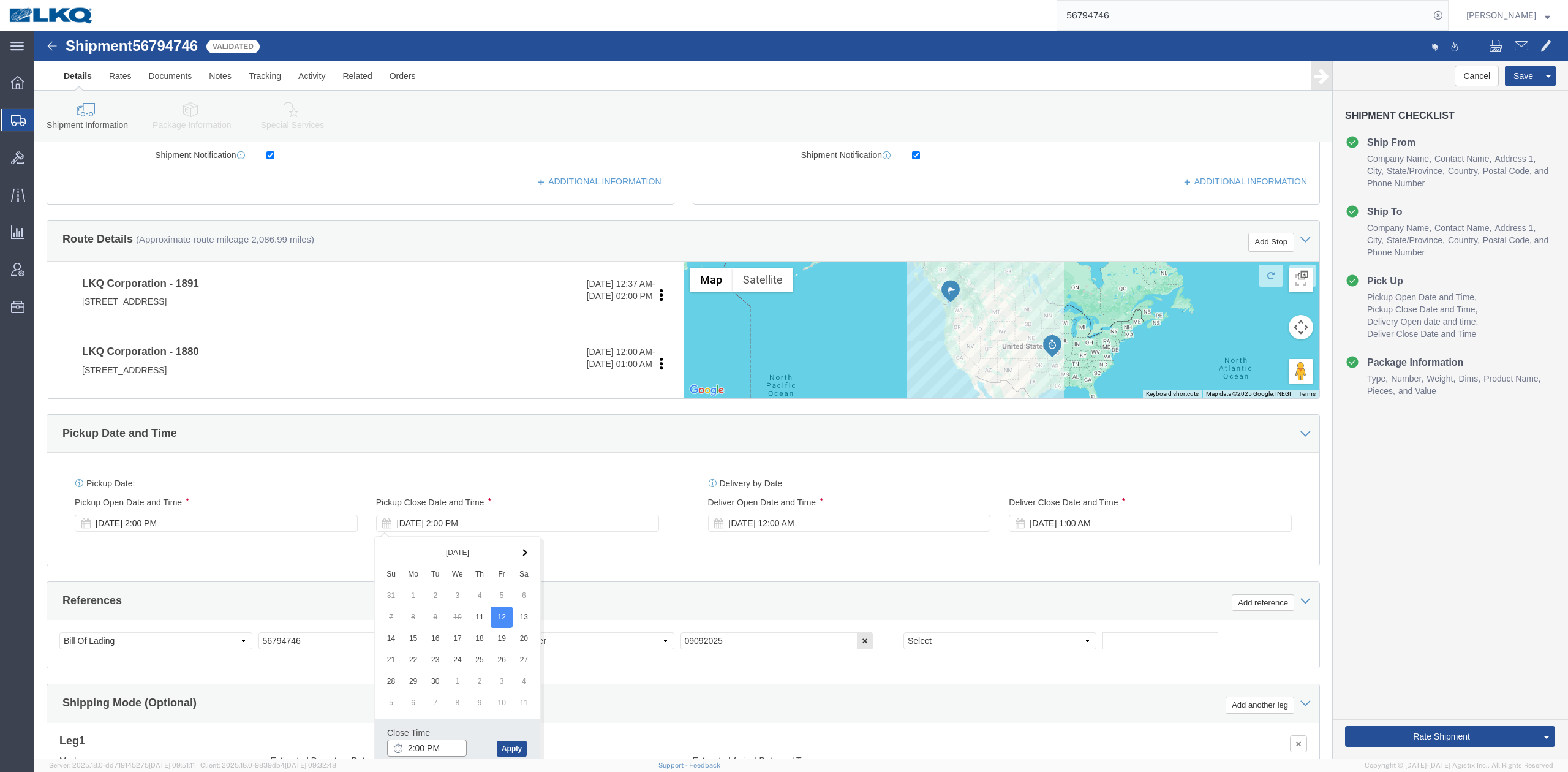
type input "2:30 PM"
click div "Ship From Location Location 1891 - Yamato Engine Specialists My Profile Locatio…"
click link "Send To Bid"
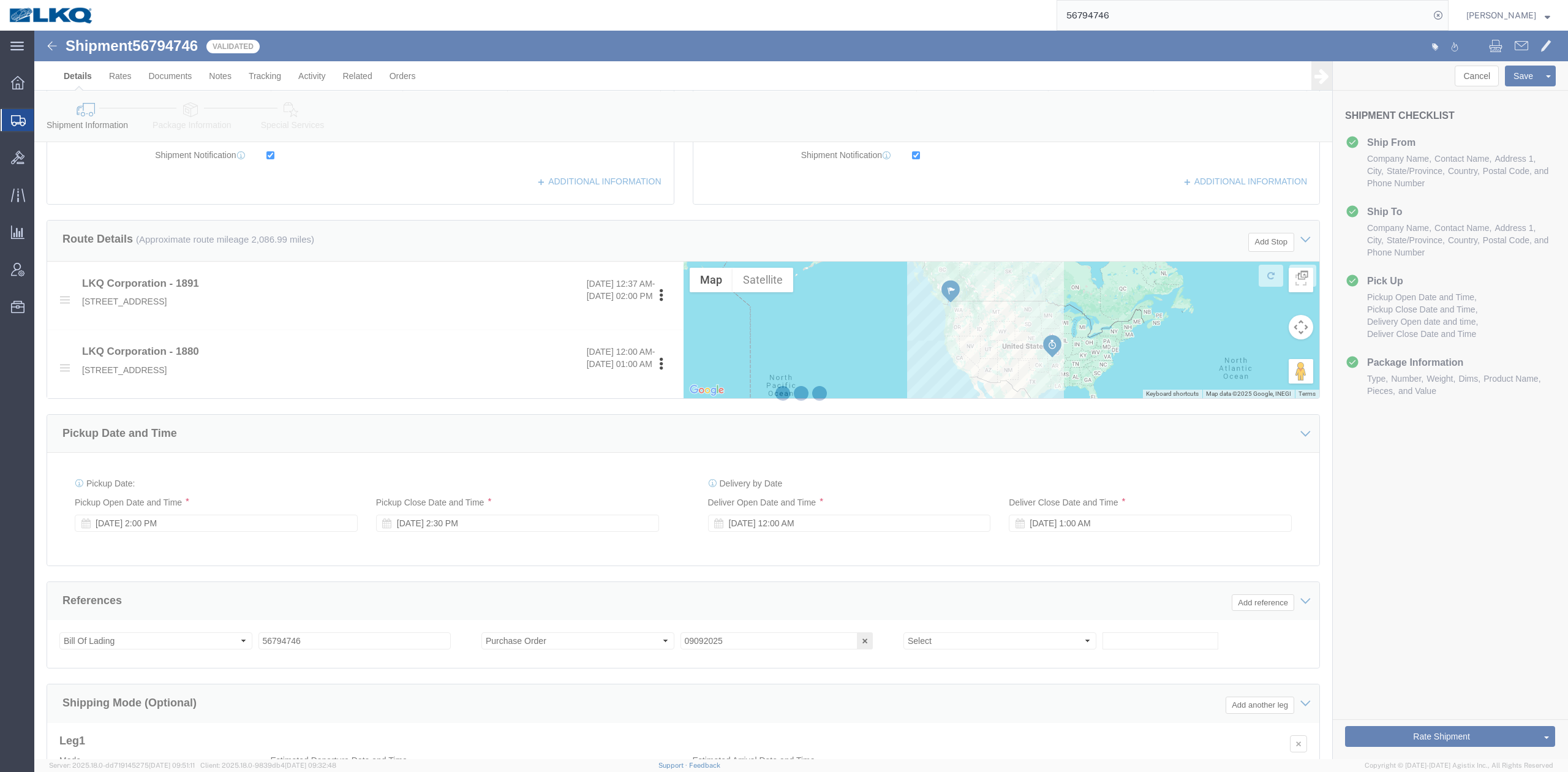
select select "TL"
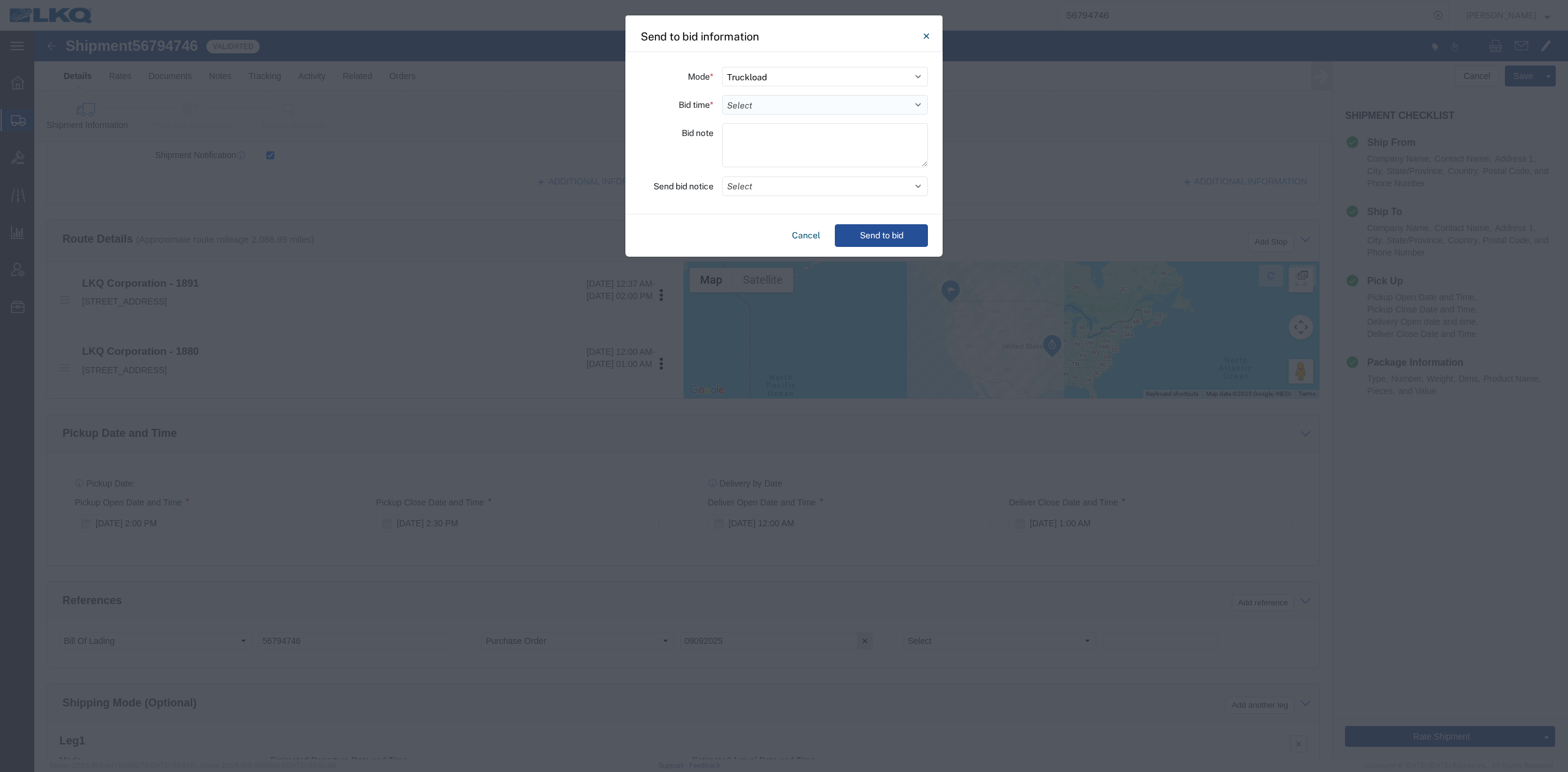
click at [755, 111] on select "Select 30 Min (Rush) 1 Hour (Rush) 2 Hours (Rush) 4 Hours (Rush) 8 Hours (Rush)…" at bounding box center [825, 105] width 206 height 20
select select "1"
click at [722, 95] on select "Select 30 Min (Rush) 1 Hour (Rush) 2 Hours (Rush) 4 Hours (Rush) 8 Hours (Rush)…" at bounding box center [825, 105] width 206 height 20
click at [738, 192] on button "Select" at bounding box center [825, 186] width 206 height 20
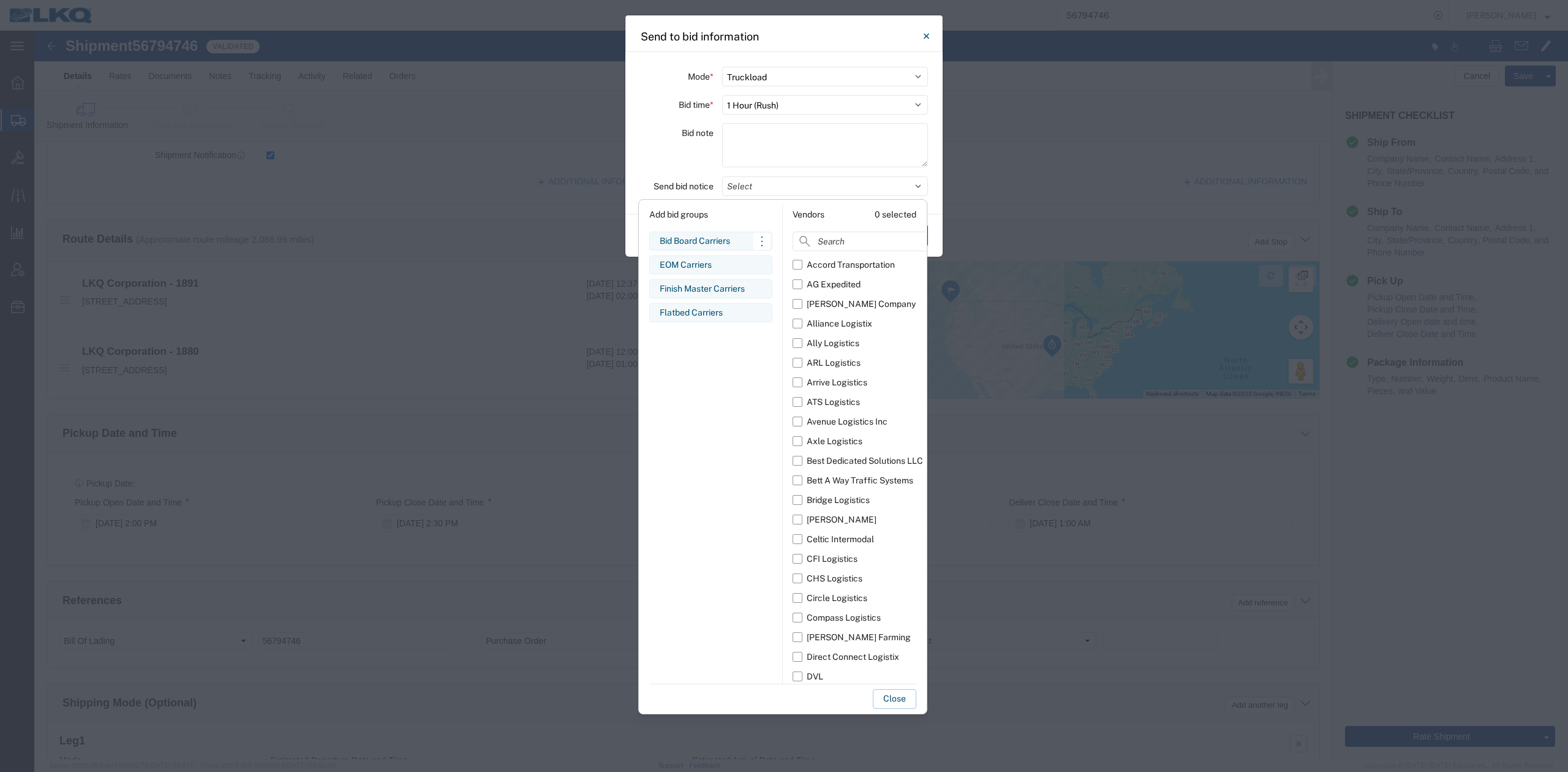
click at [686, 236] on div "Bid Board Carriers" at bounding box center [711, 241] width 103 height 13
click at [884, 699] on button "Close" at bounding box center [894, 699] width 44 height 20
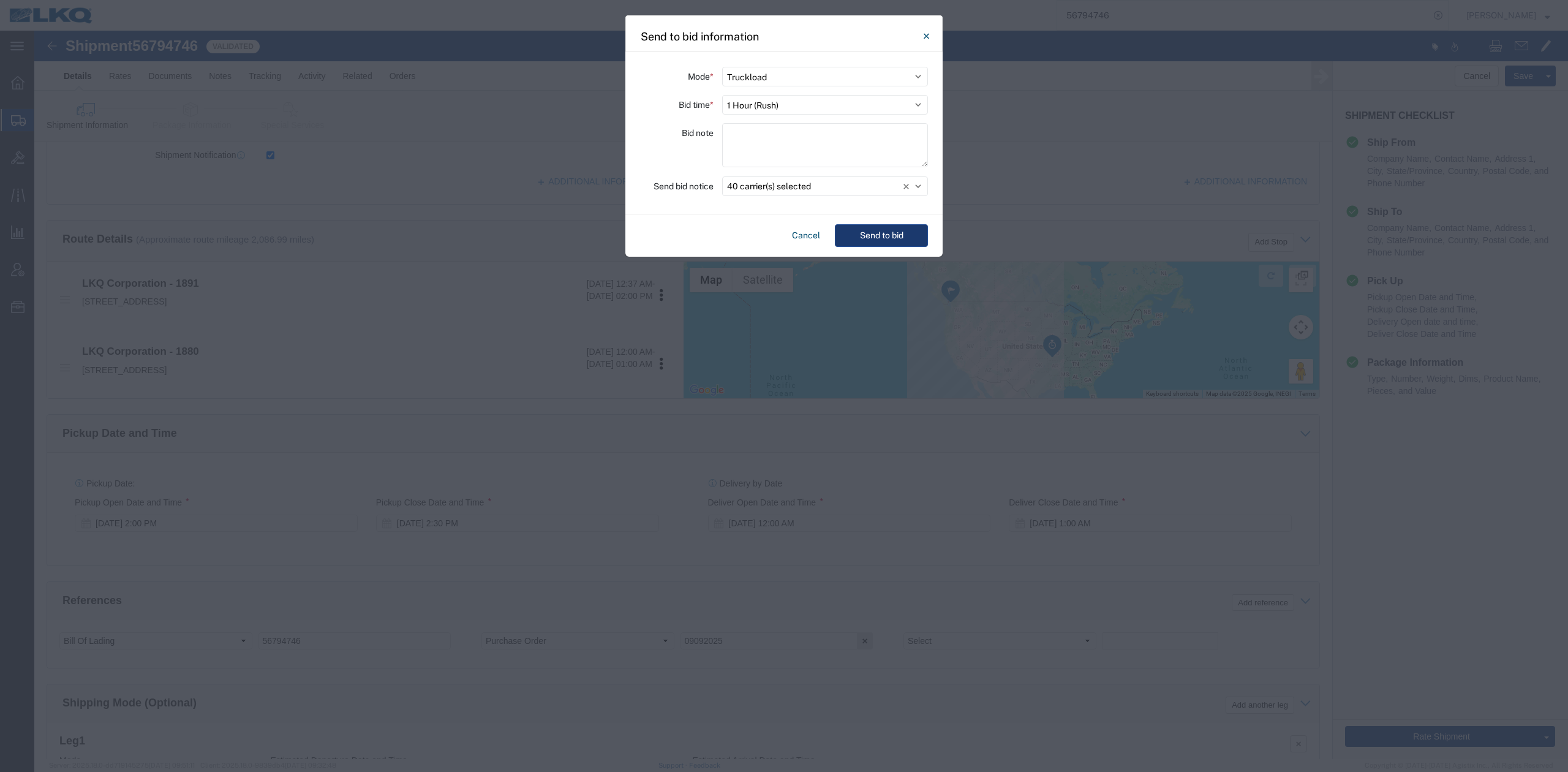
click at [890, 227] on button "Send to bid" at bounding box center [881, 235] width 93 height 22
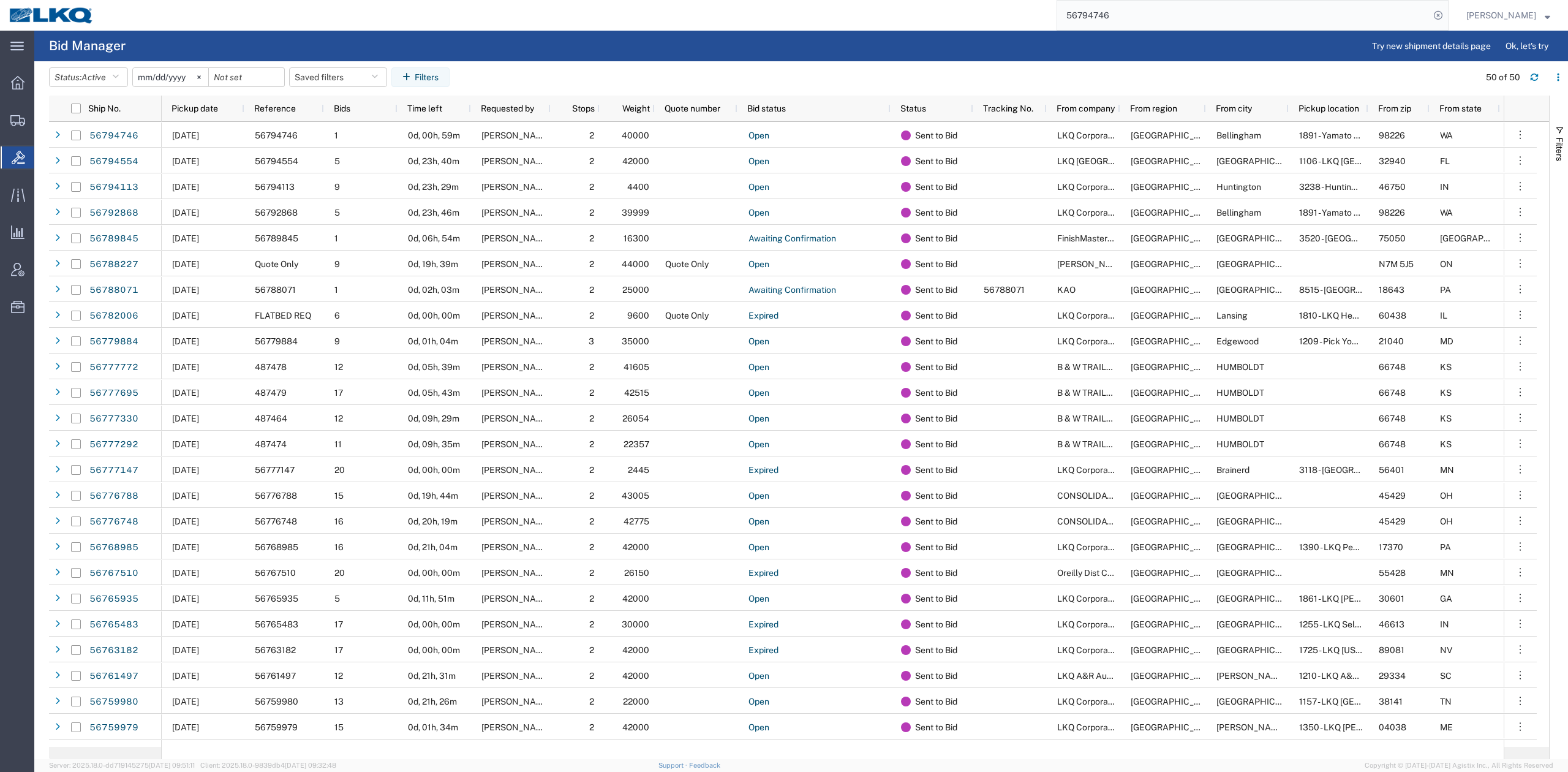
click at [1166, 15] on input "56794746" at bounding box center [1243, 16] width 373 height 30
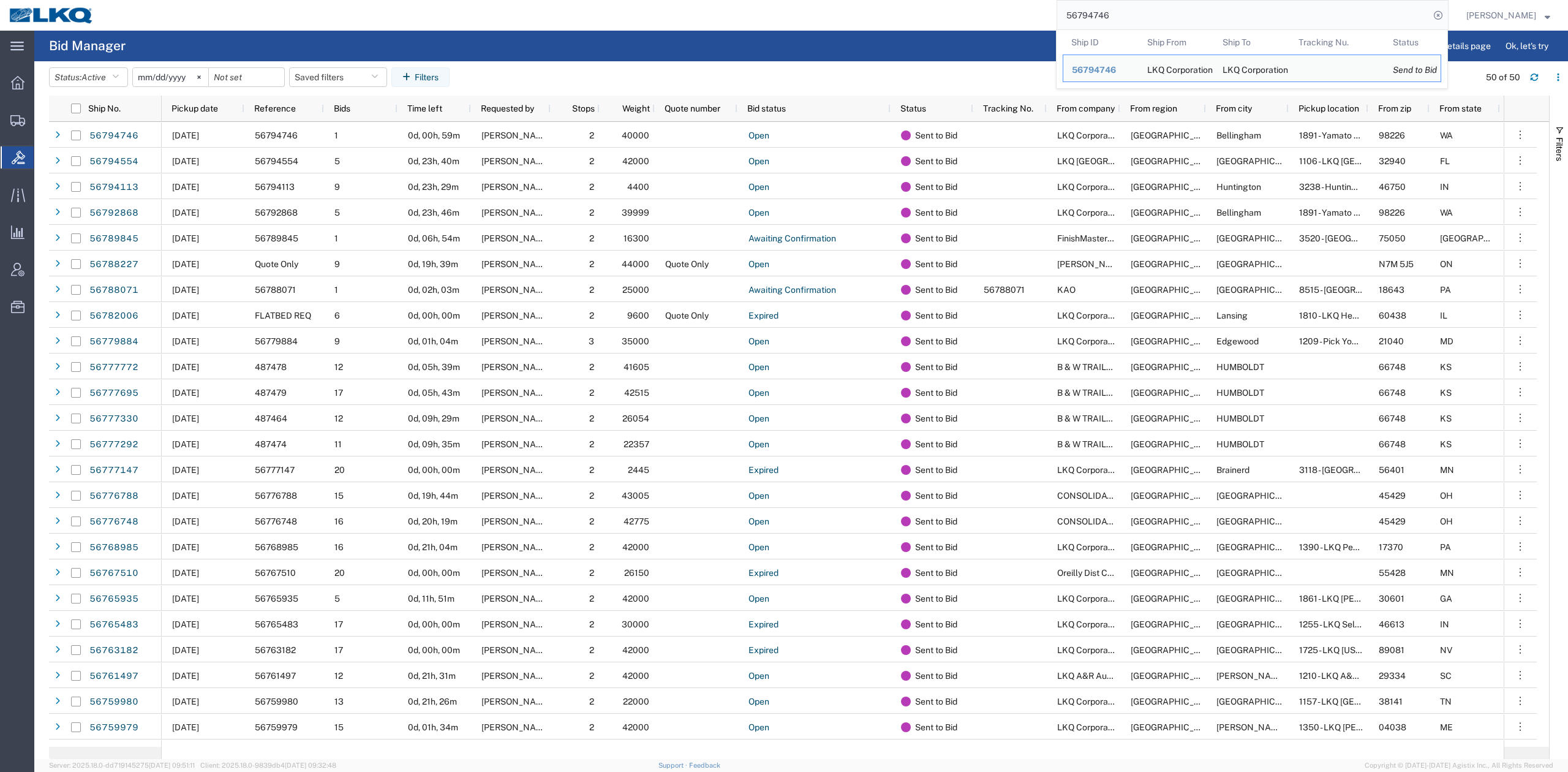
paste input "search"
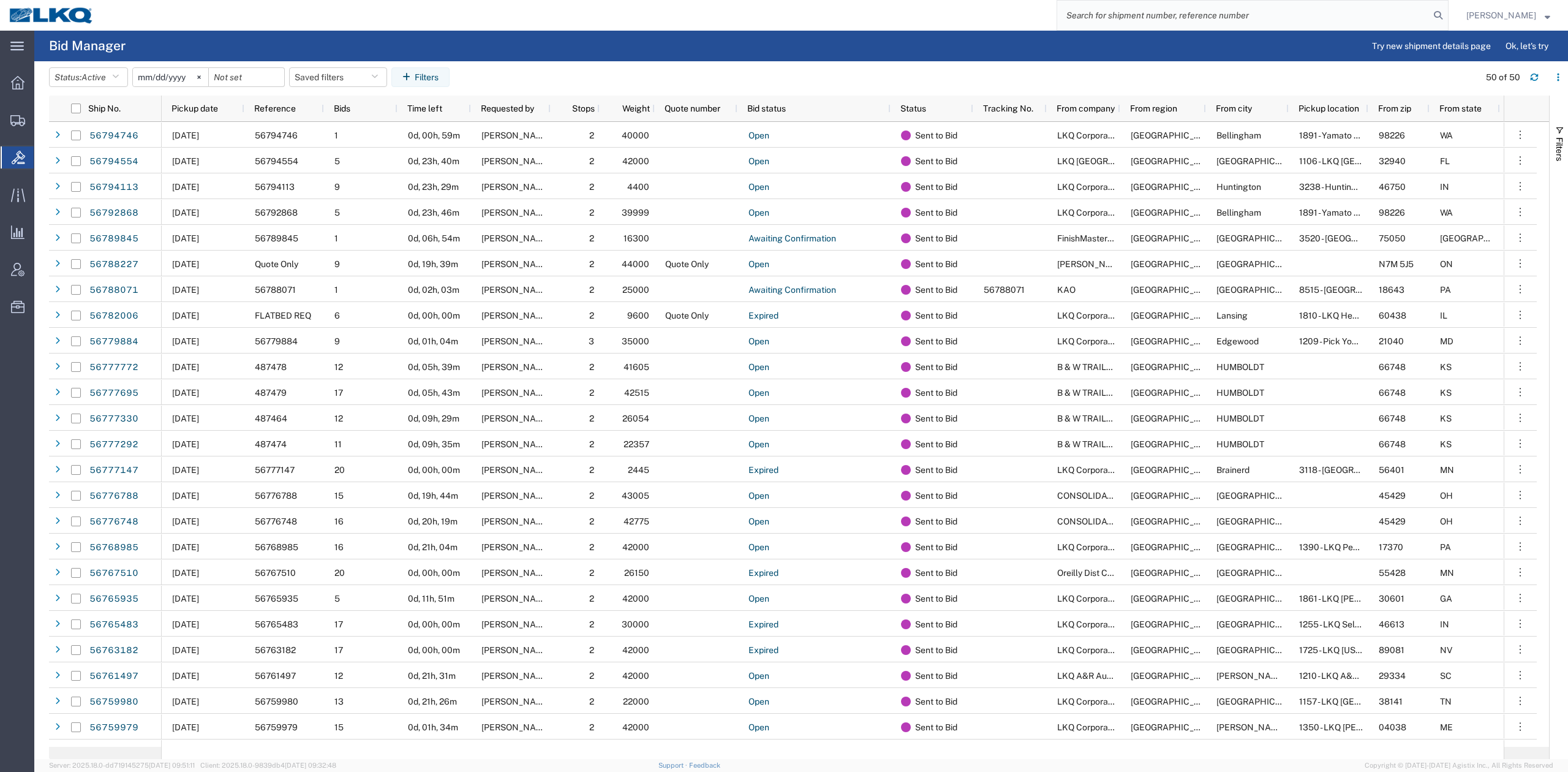
click at [1185, 8] on input "search" at bounding box center [1243, 16] width 373 height 30
paste input "56411603"
click at [1447, 11] on icon at bounding box center [1438, 15] width 17 height 17
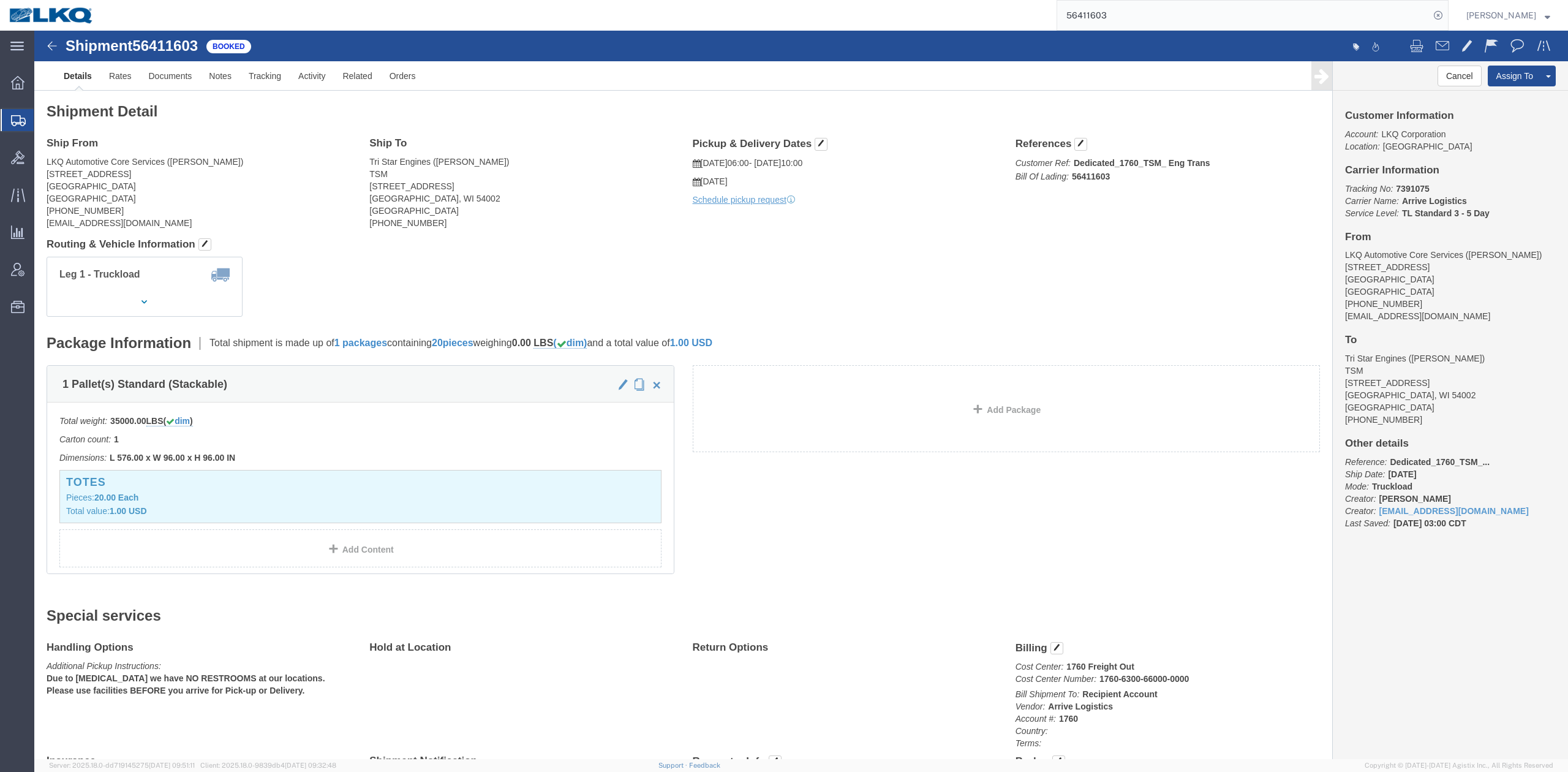
click at [1186, 20] on input "56411603" at bounding box center [1243, 16] width 373 height 30
paste input "744645"
click at [1447, 11] on icon at bounding box center [1438, 15] width 17 height 17
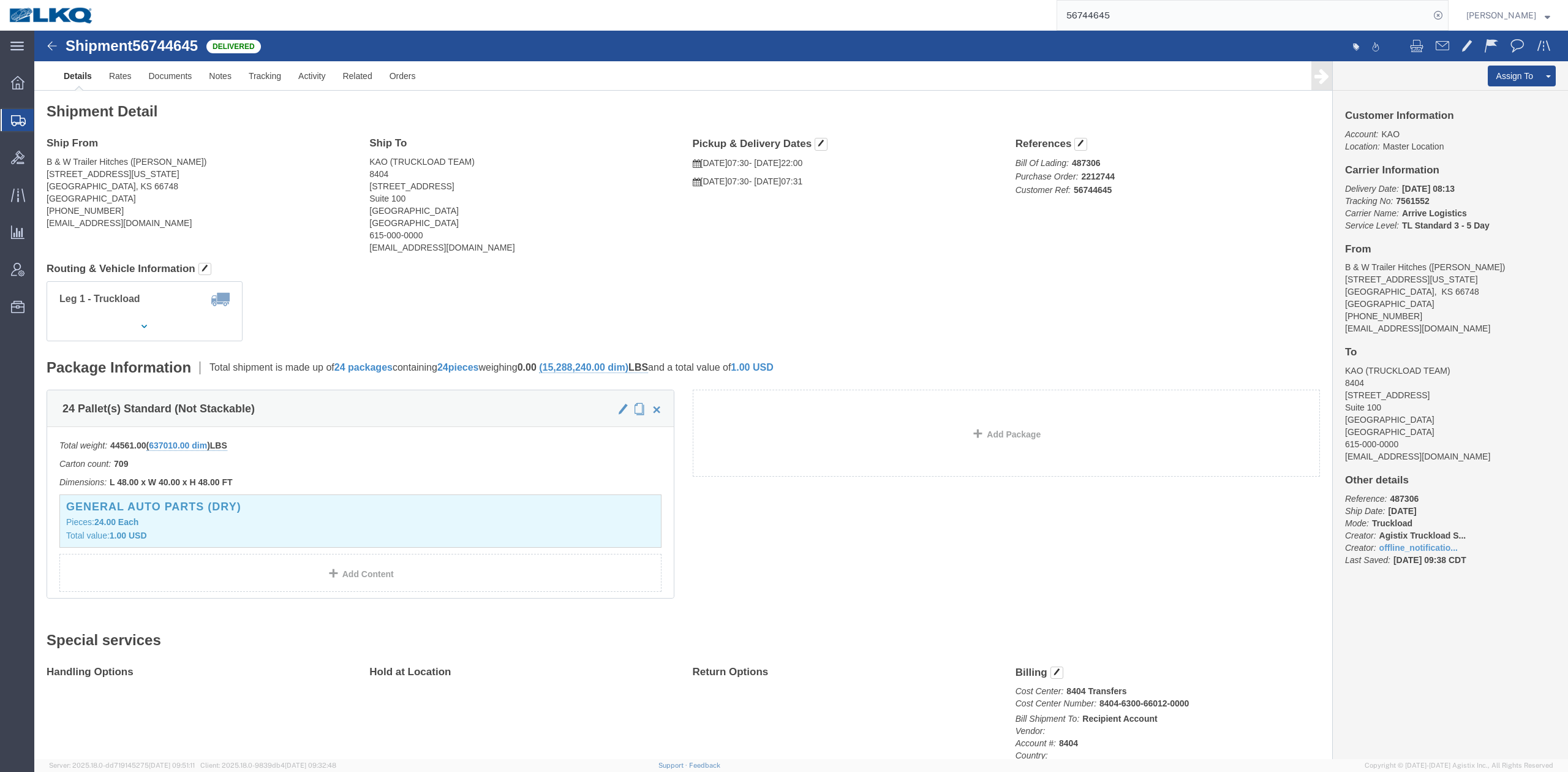
click at [1132, 15] on input "56744645" at bounding box center [1243, 16] width 373 height 30
paste input "411589"
click at [1447, 12] on icon at bounding box center [1438, 15] width 17 height 17
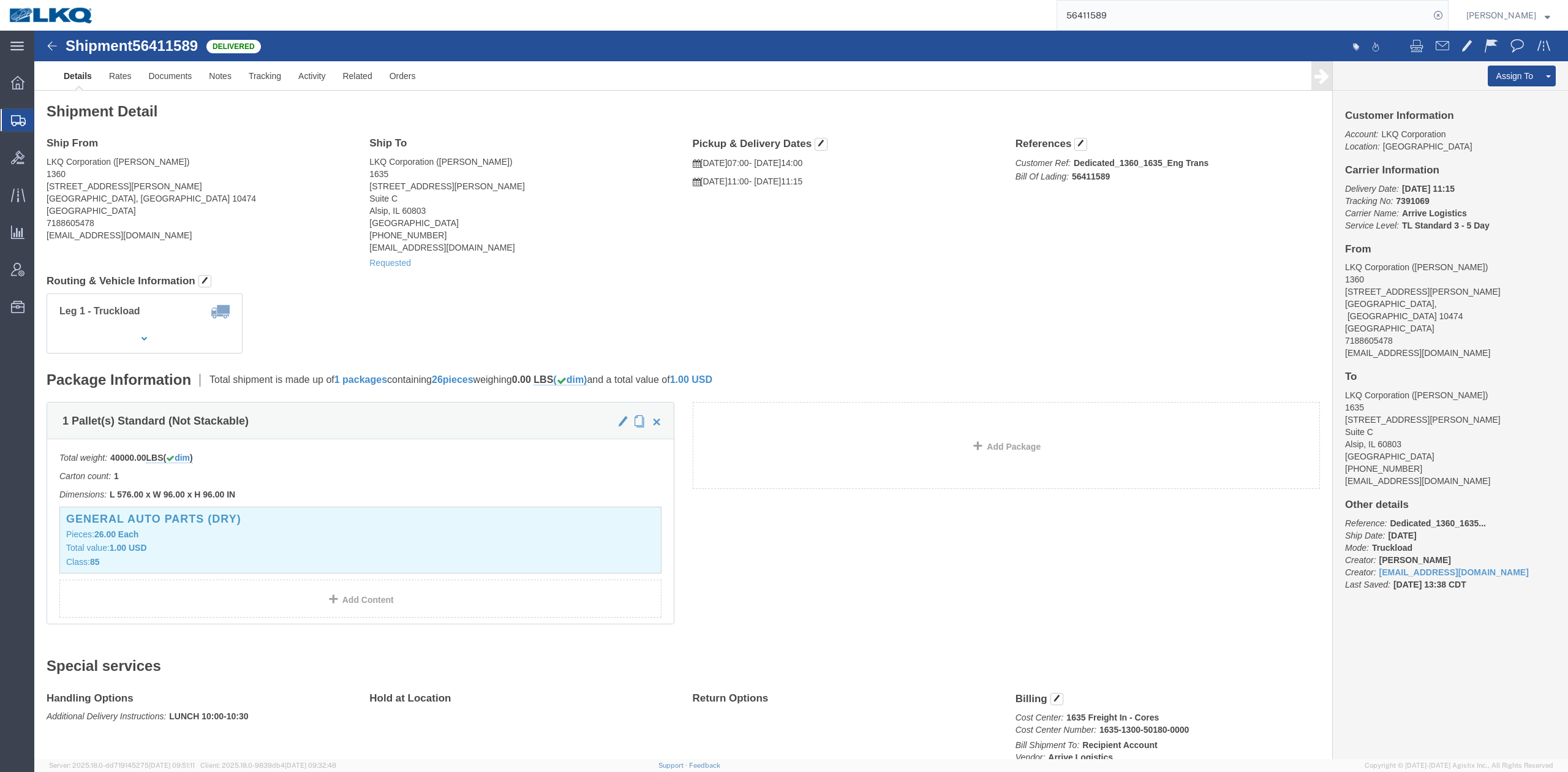
click at [1142, 15] on input "56411589" at bounding box center [1243, 16] width 373 height 30
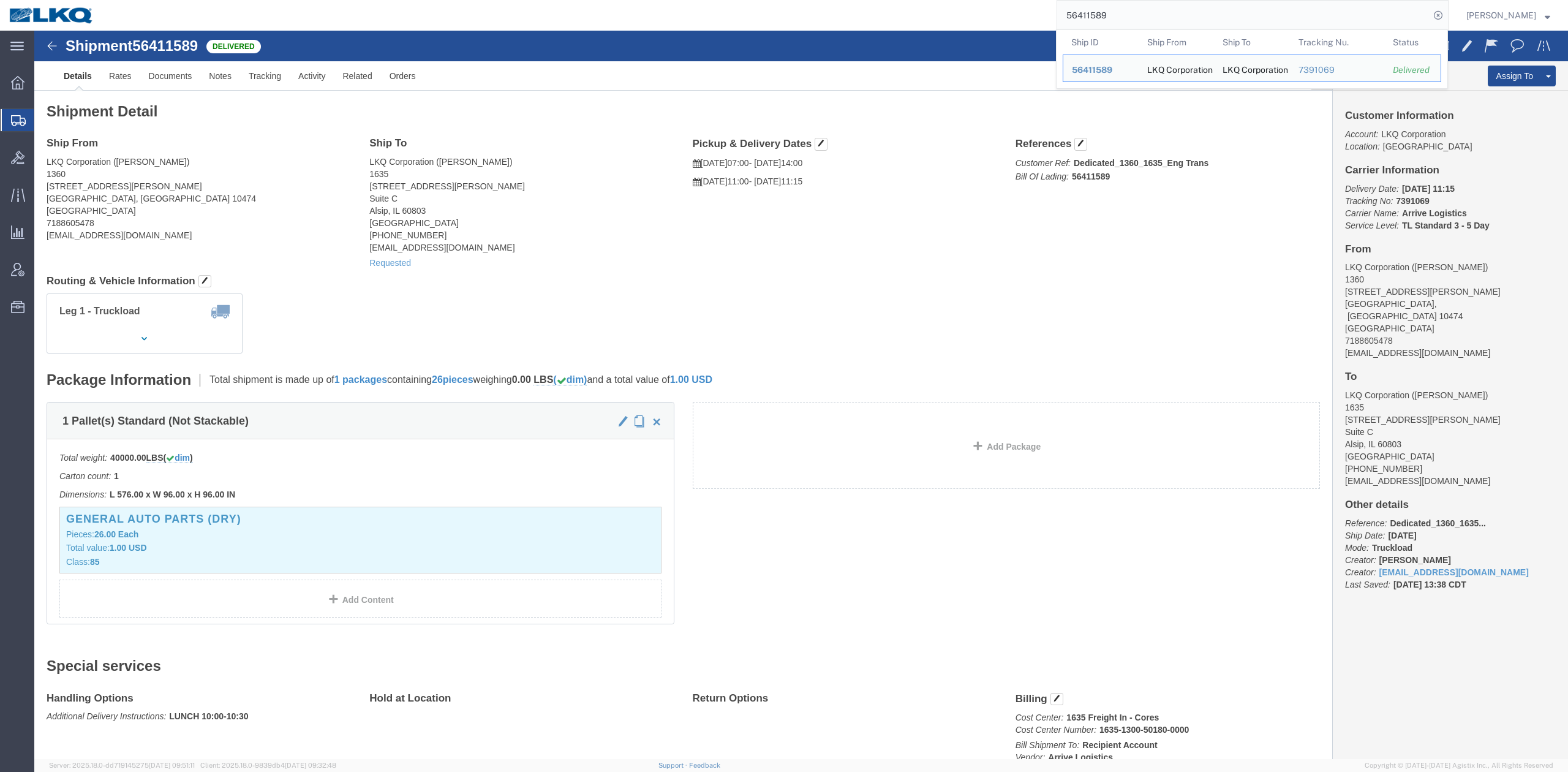
click at [1142, 15] on input "56411589" at bounding box center [1243, 16] width 373 height 30
paste input "764964"
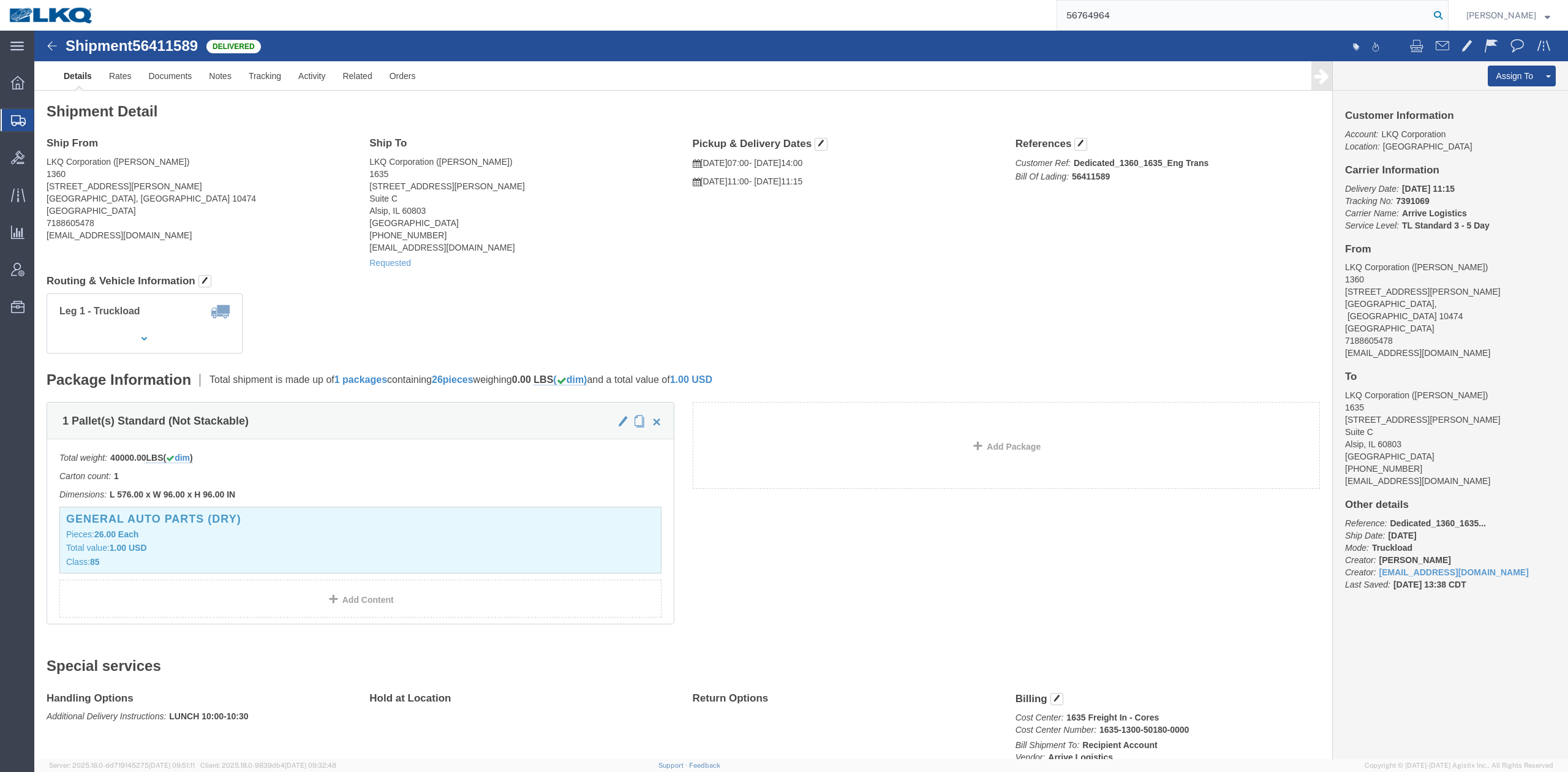
click at [1447, 20] on icon at bounding box center [1438, 15] width 17 height 17
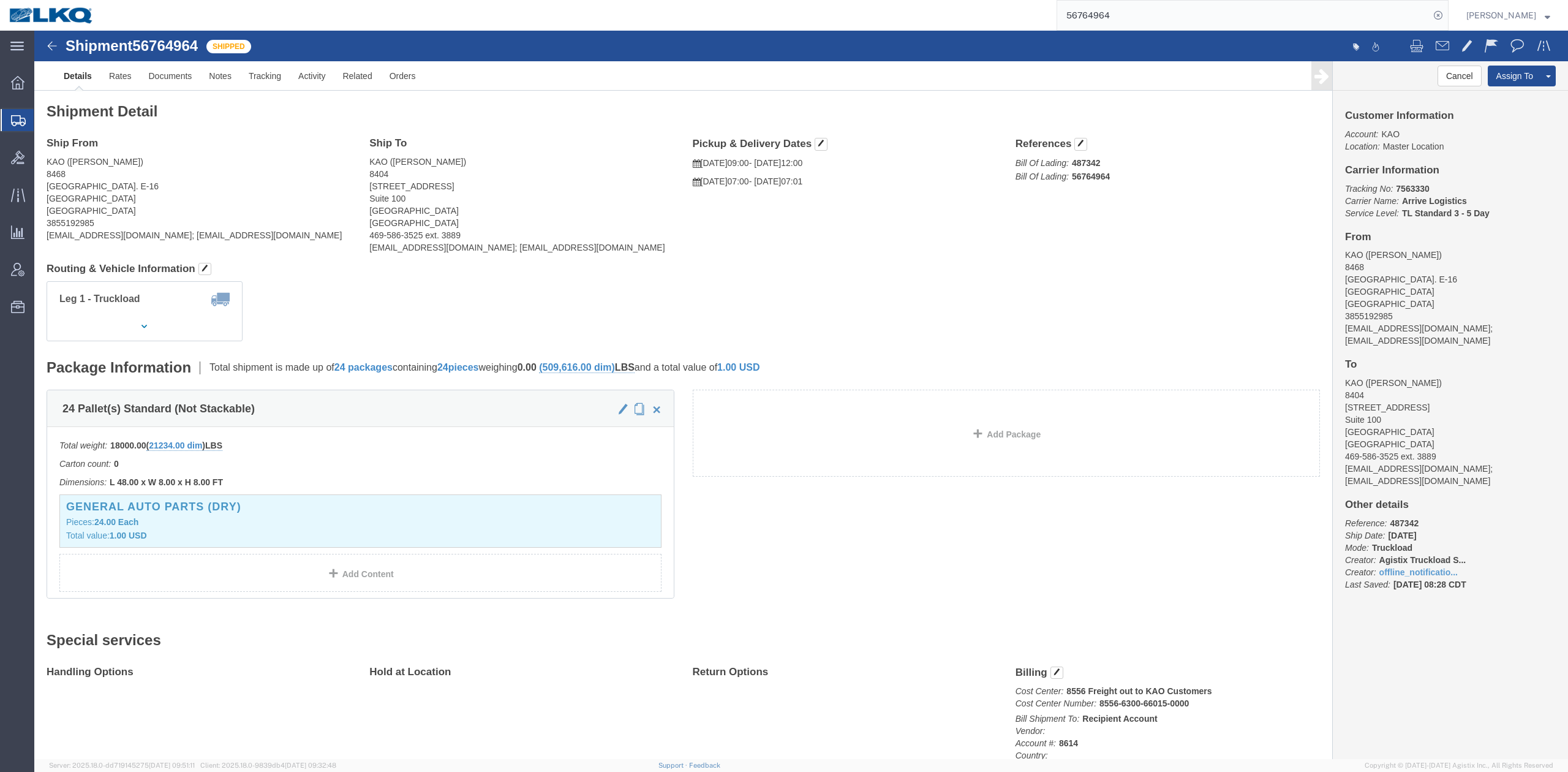
click at [1119, 20] on input "56764964" at bounding box center [1243, 16] width 373 height 30
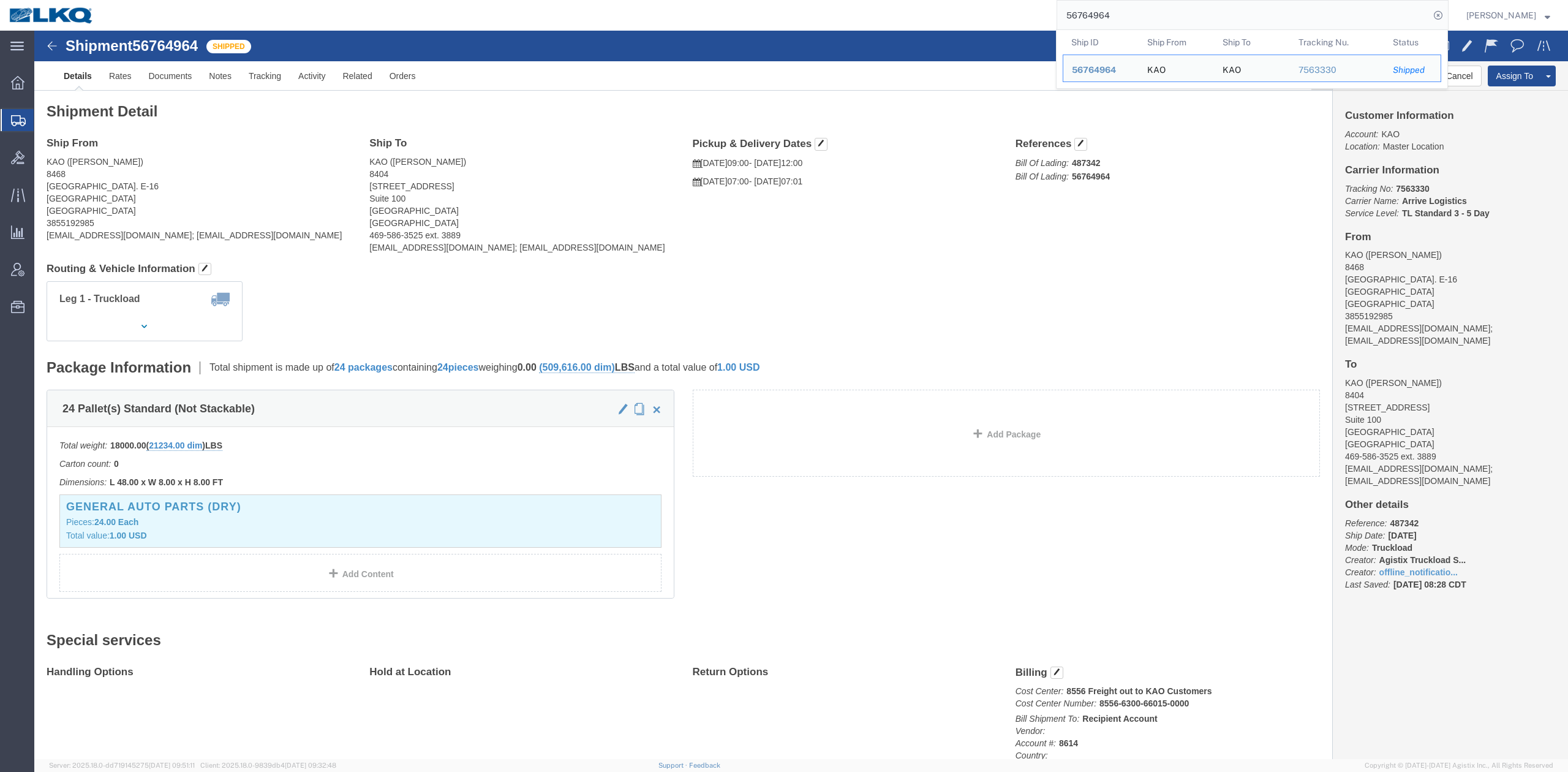
click at [1119, 20] on input "56764964" at bounding box center [1243, 16] width 373 height 30
paste input "36289"
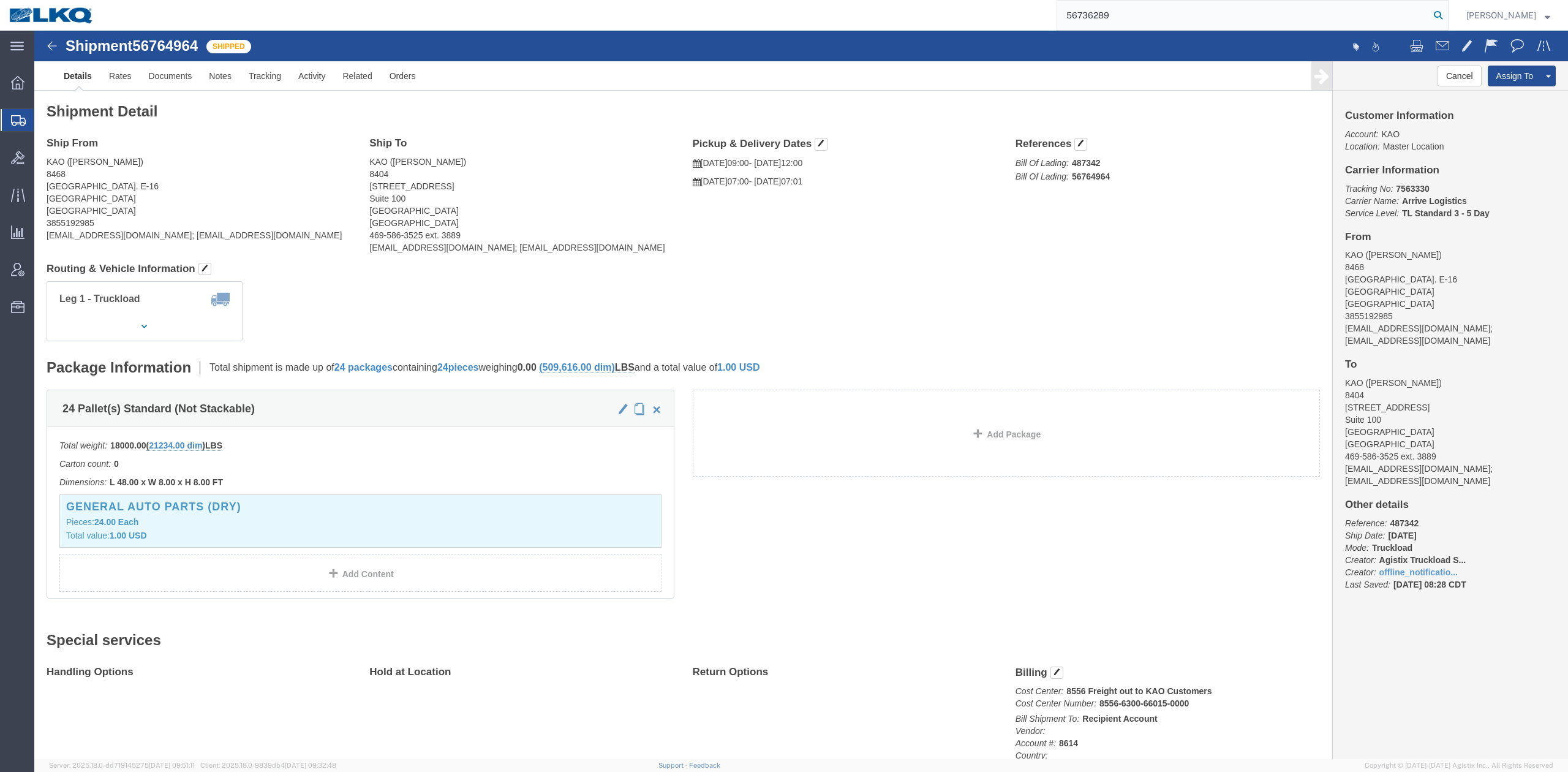
drag, startPoint x: 1459, startPoint y: 17, endPoint x: 1118, endPoint y: 95, distance: 349.8
click at [1447, 17] on icon at bounding box center [1438, 15] width 17 height 17
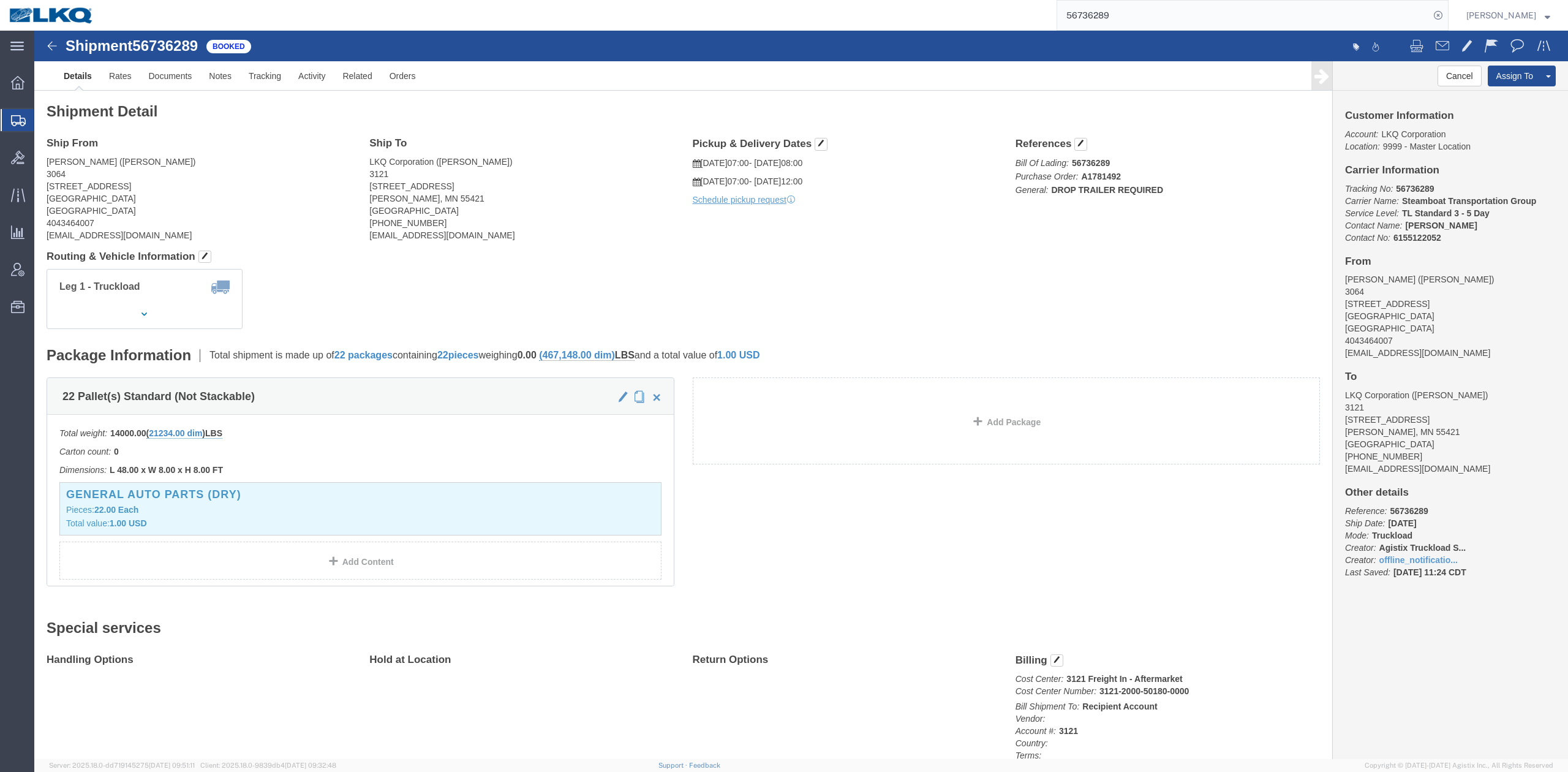
click at [1106, 12] on input "56736289" at bounding box center [1243, 16] width 373 height 30
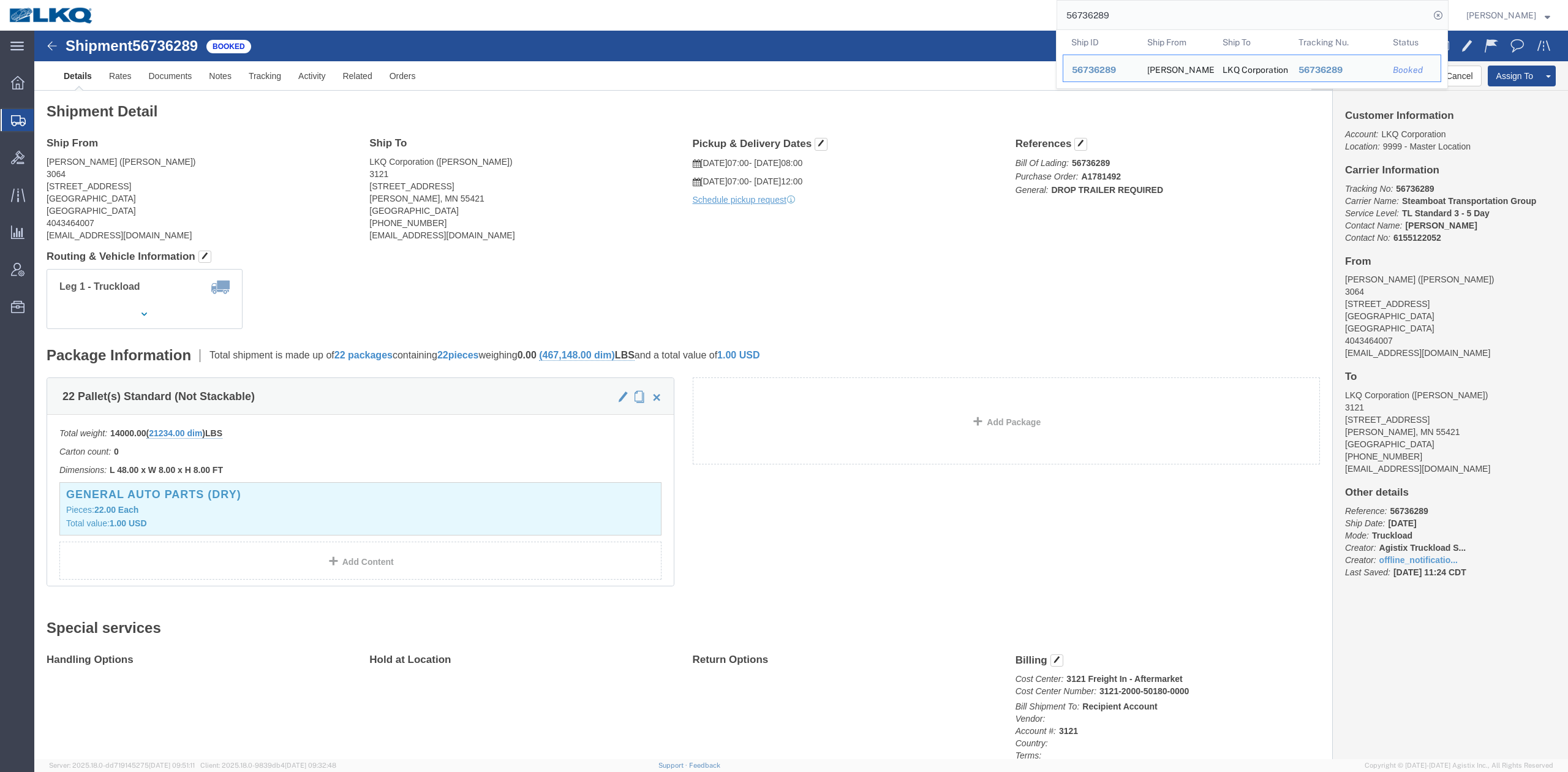
paste input "60688"
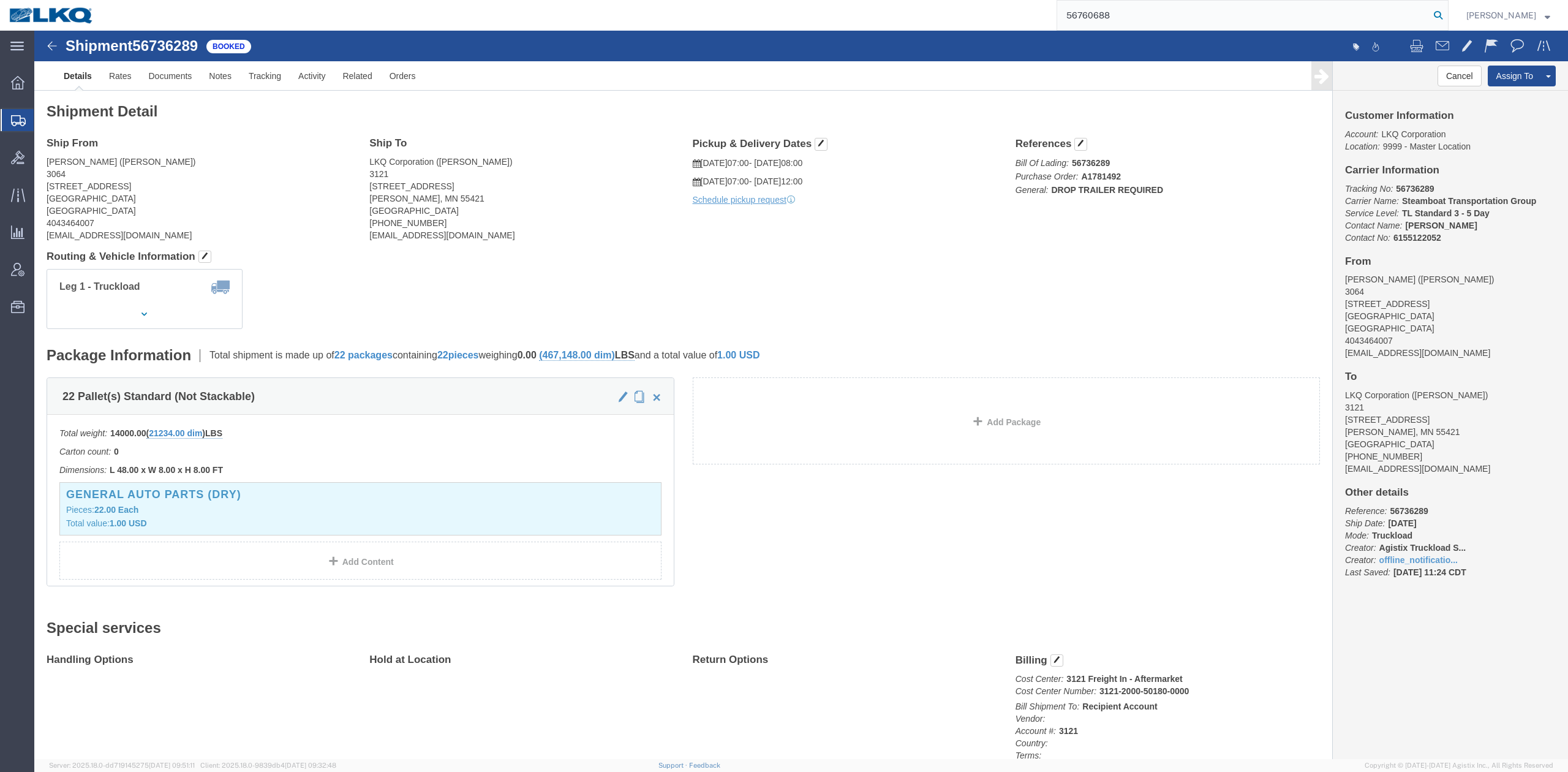
click at [1447, 15] on icon at bounding box center [1438, 15] width 17 height 17
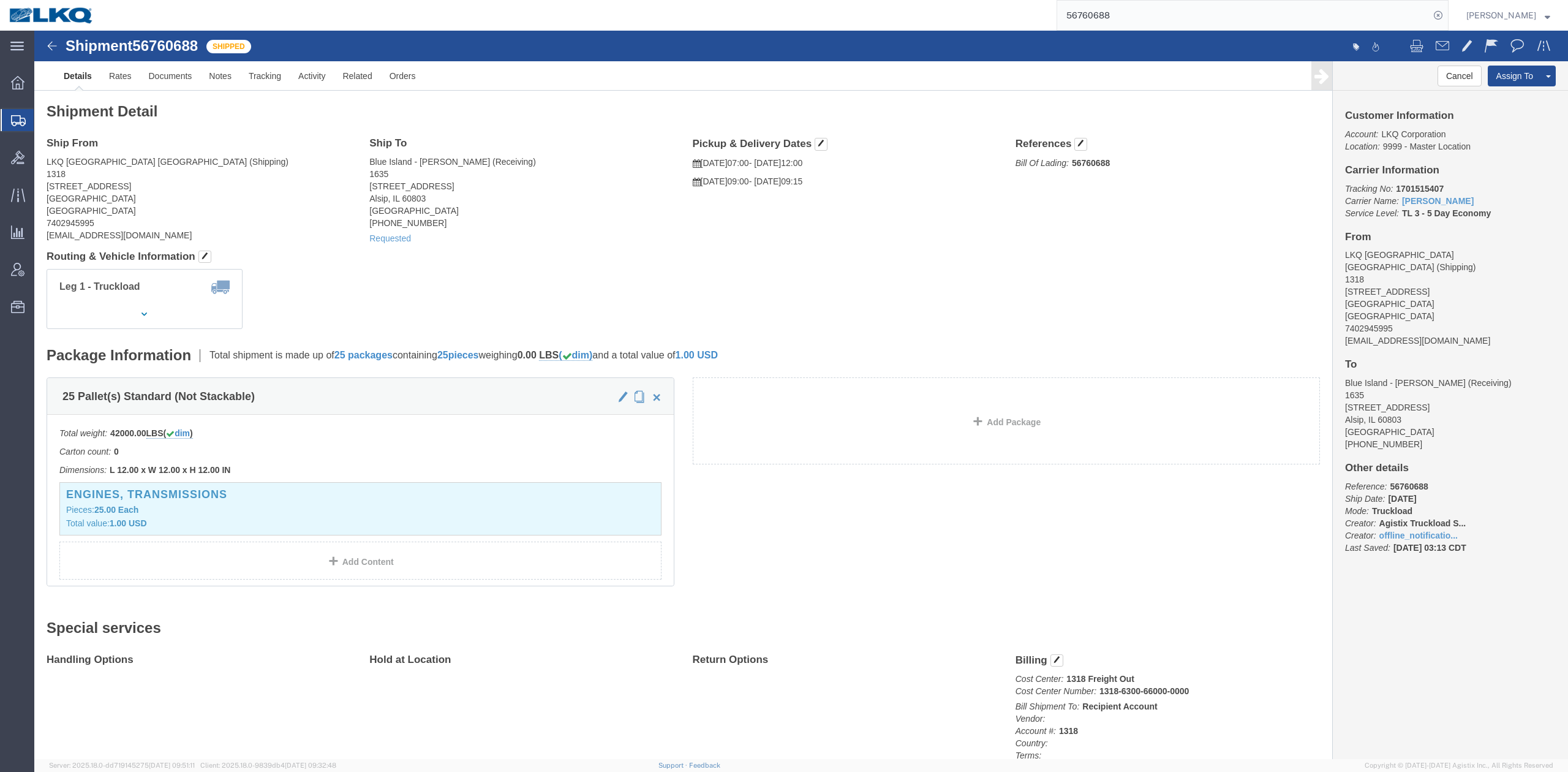
click at [1154, 20] on input "56760688" at bounding box center [1243, 16] width 373 height 30
click at [1154, 18] on input "56760688" at bounding box center [1243, 16] width 373 height 30
paste input "79309"
type input "56779309"
click at [1447, 21] on icon at bounding box center [1438, 15] width 17 height 17
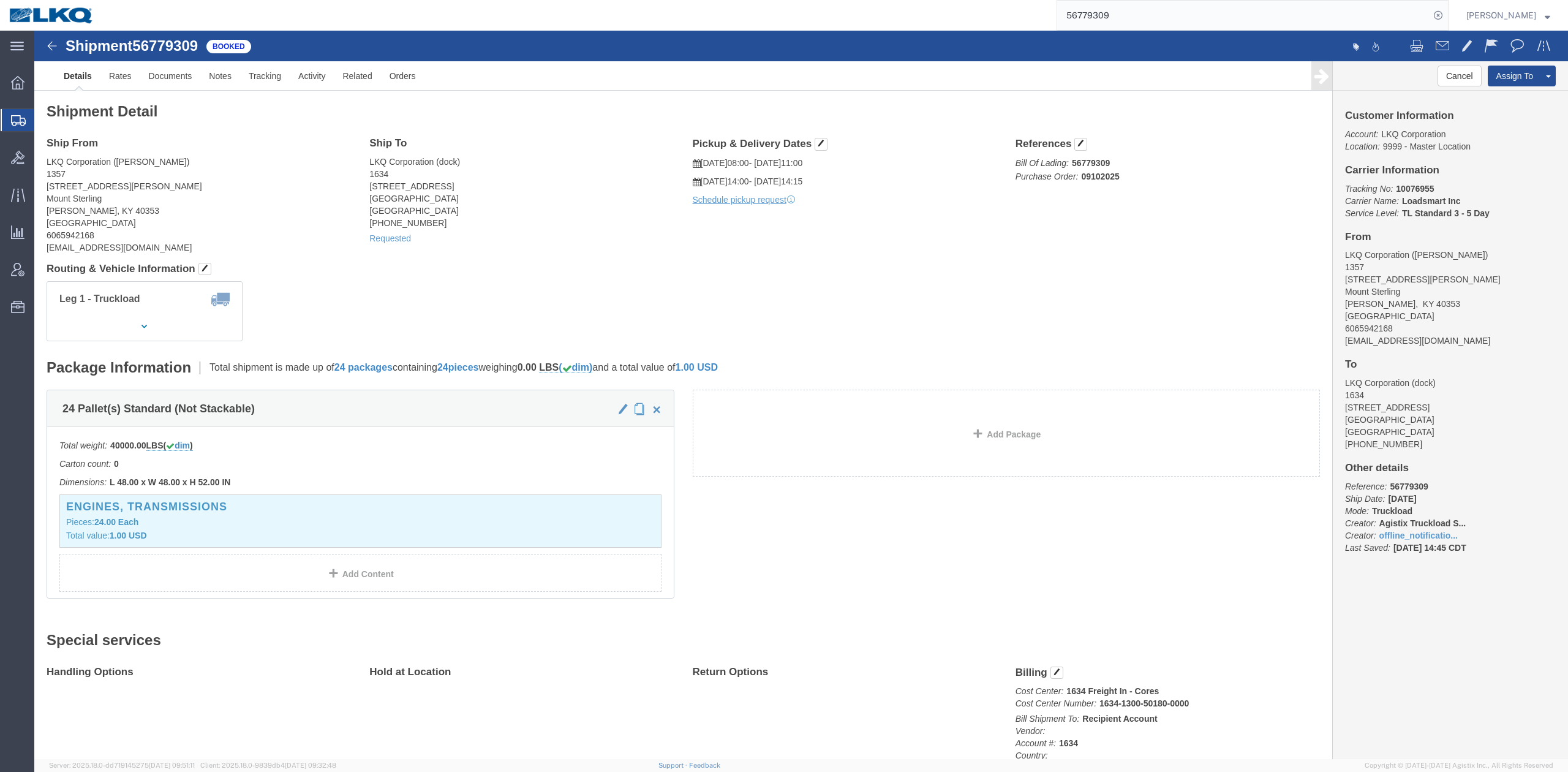
click at [1195, 8] on input "56779309" at bounding box center [1243, 16] width 373 height 30
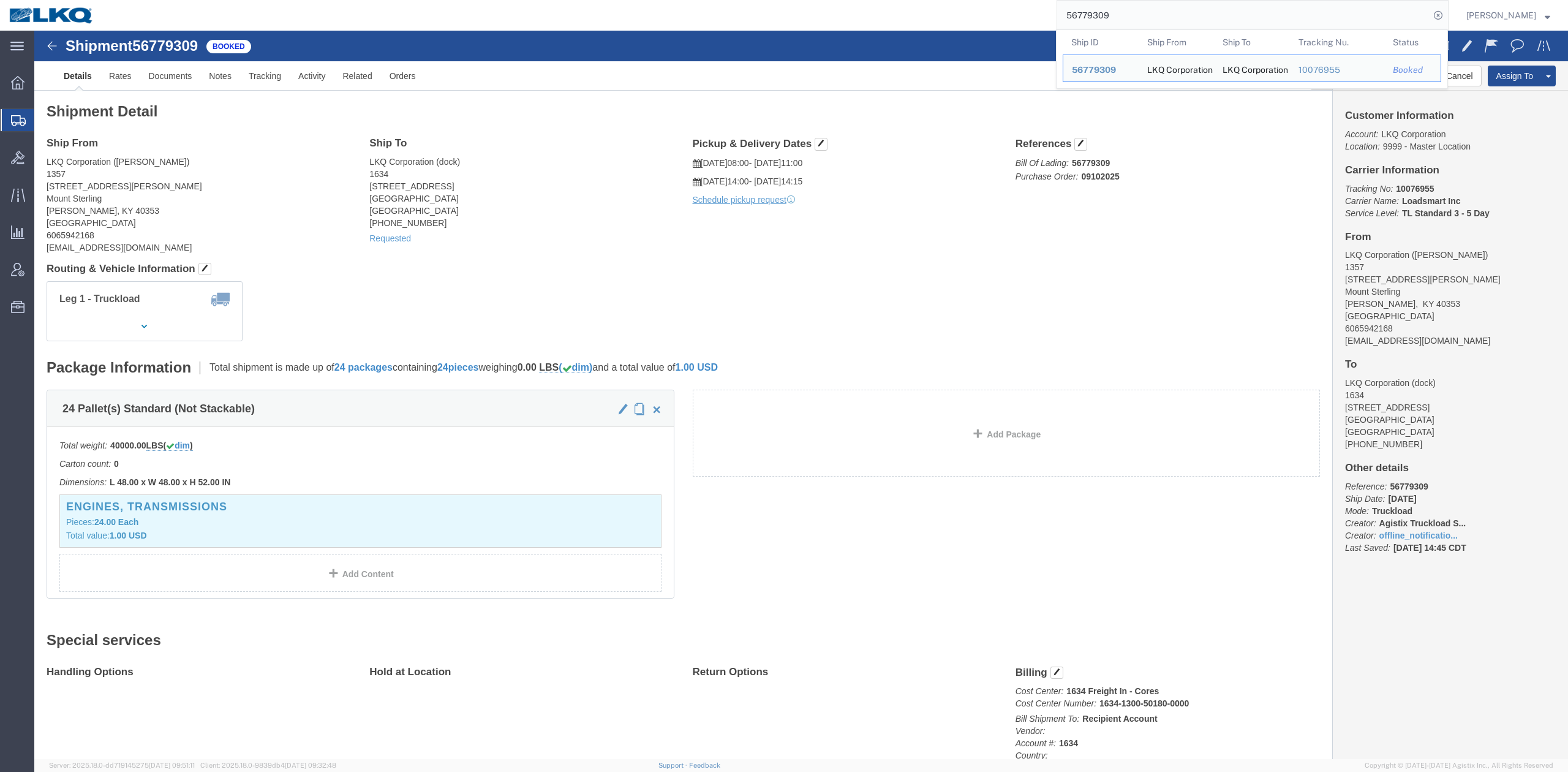
paste input "search"
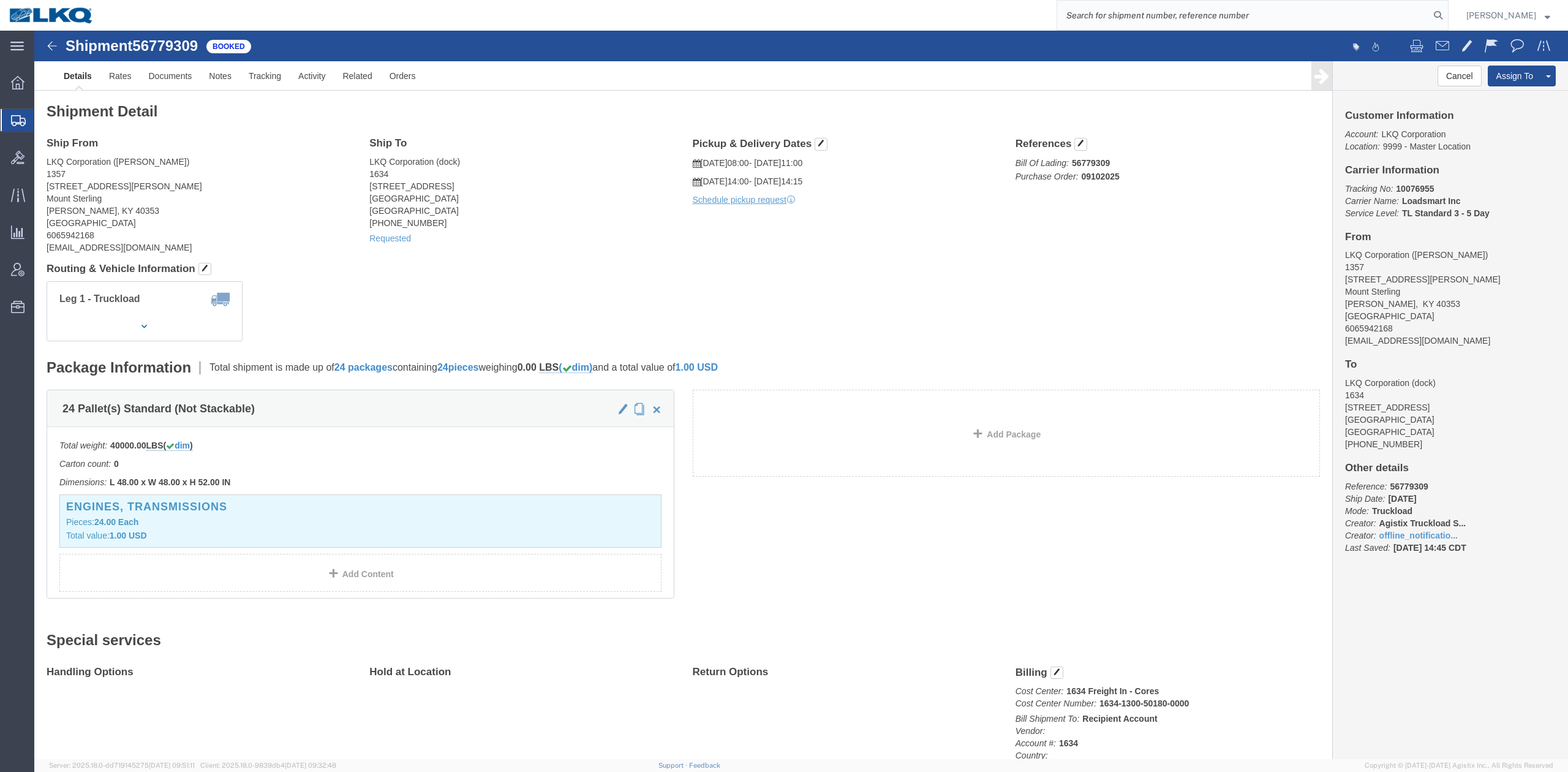
click at [1155, 15] on input "search" at bounding box center [1243, 16] width 373 height 30
paste input "56778458"
drag, startPoint x: 1451, startPoint y: 15, endPoint x: 1351, endPoint y: 51, distance: 106.3
click at [1447, 15] on icon at bounding box center [1438, 15] width 17 height 17
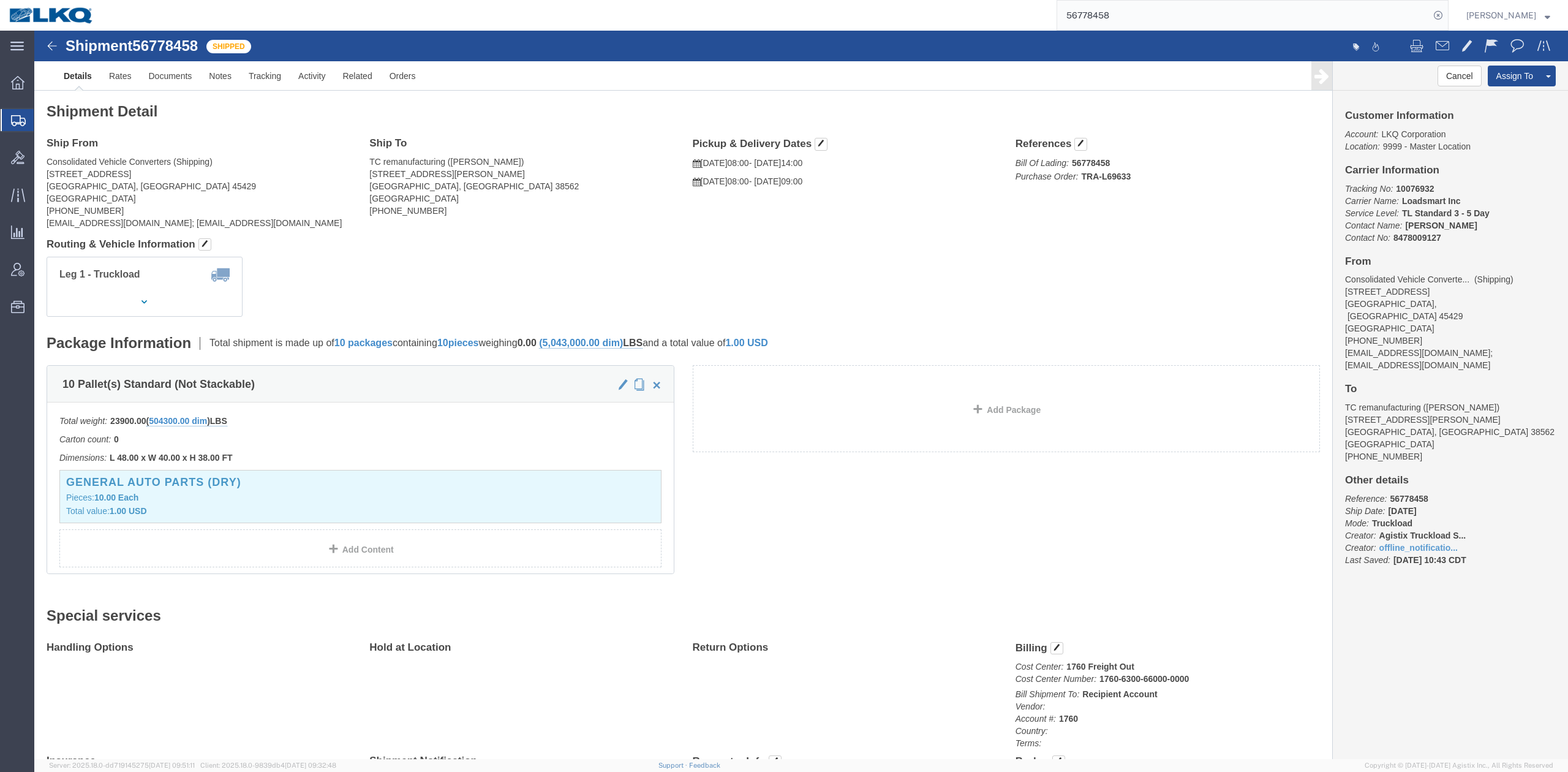
drag, startPoint x: 549, startPoint y: 227, endPoint x: 67, endPoint y: 229, distance: 482.0
click div "Leg 1 - Truckload Vehicle 1: Standard Dry Van (53 Feet) Number of trucks: 1"
click at [1108, 23] on input "56778458" at bounding box center [1243, 16] width 373 height 30
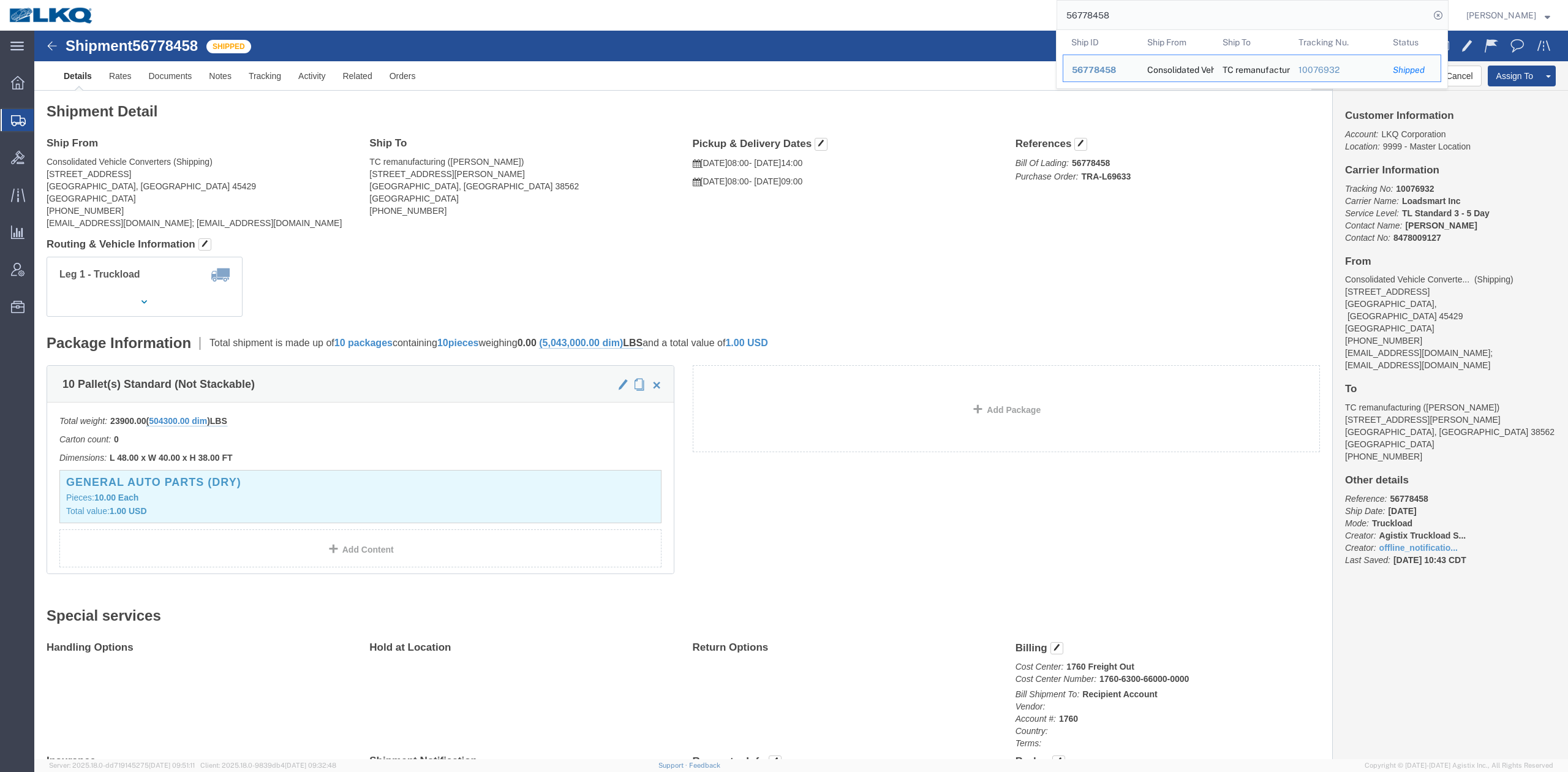
click at [1108, 23] on input "56778458" at bounding box center [1243, 16] width 373 height 30
paste input "95179"
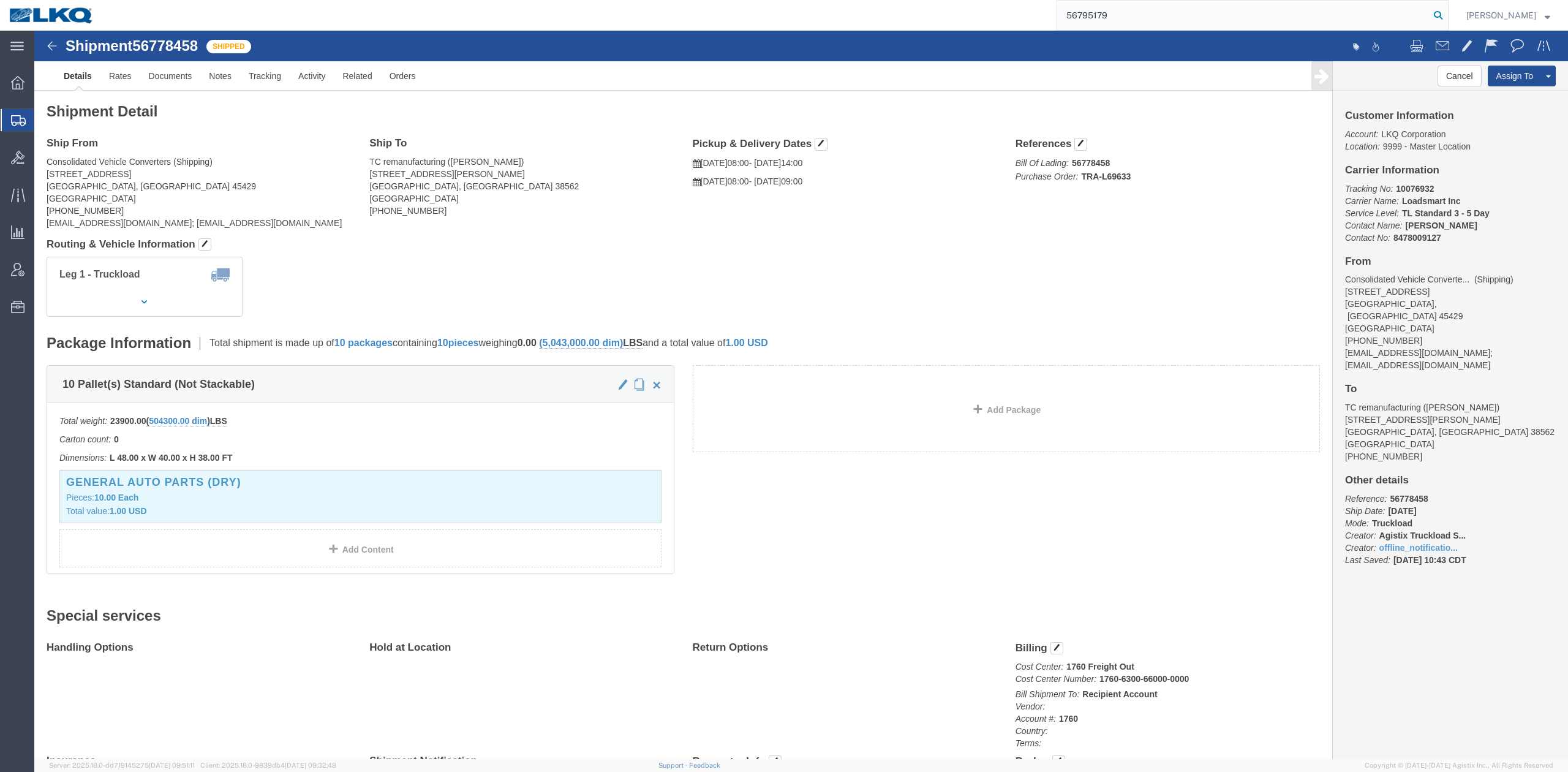
click at [1447, 20] on icon at bounding box center [1438, 15] width 17 height 17
type input "56795179"
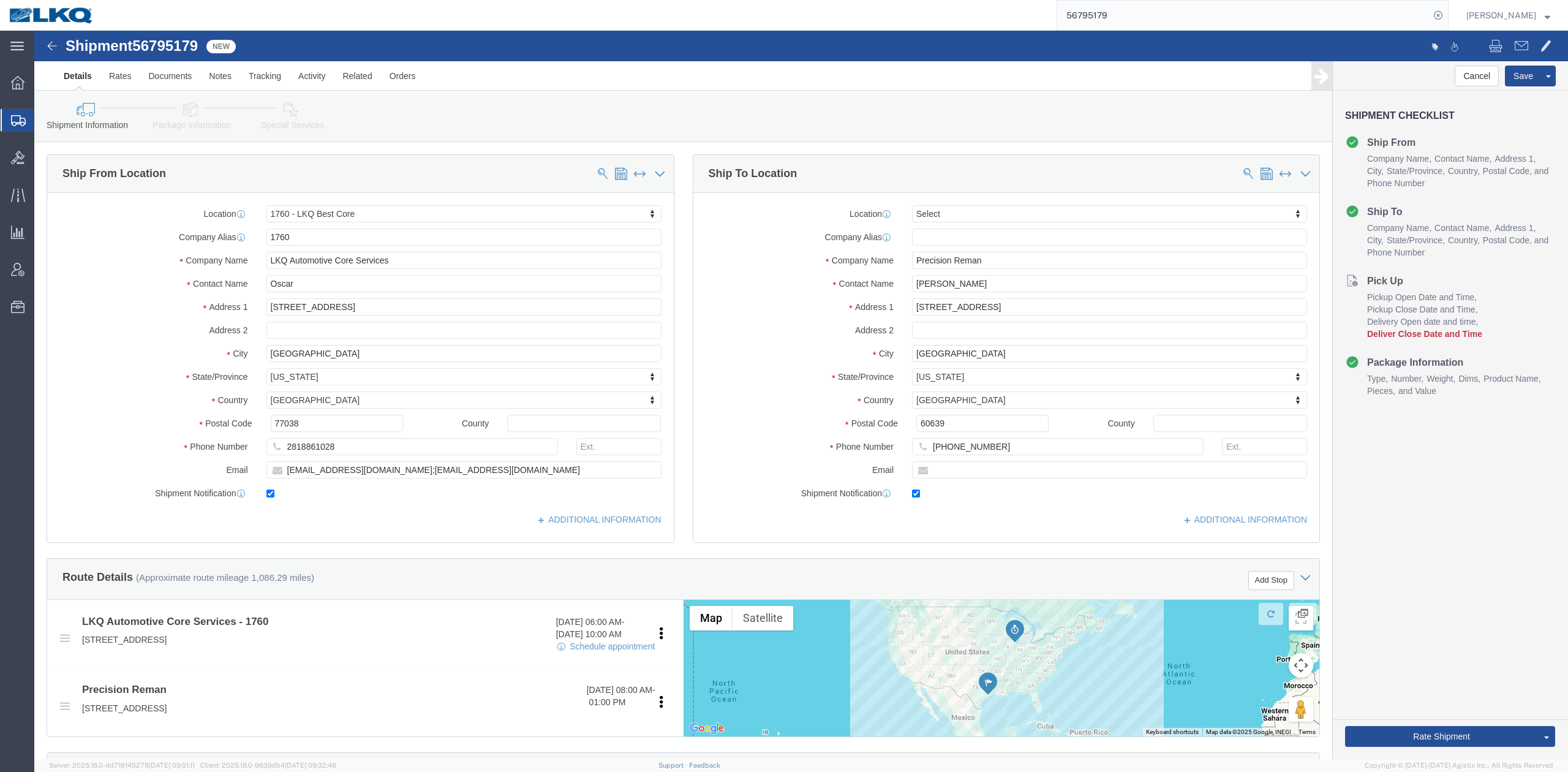
select select "27634"
select select
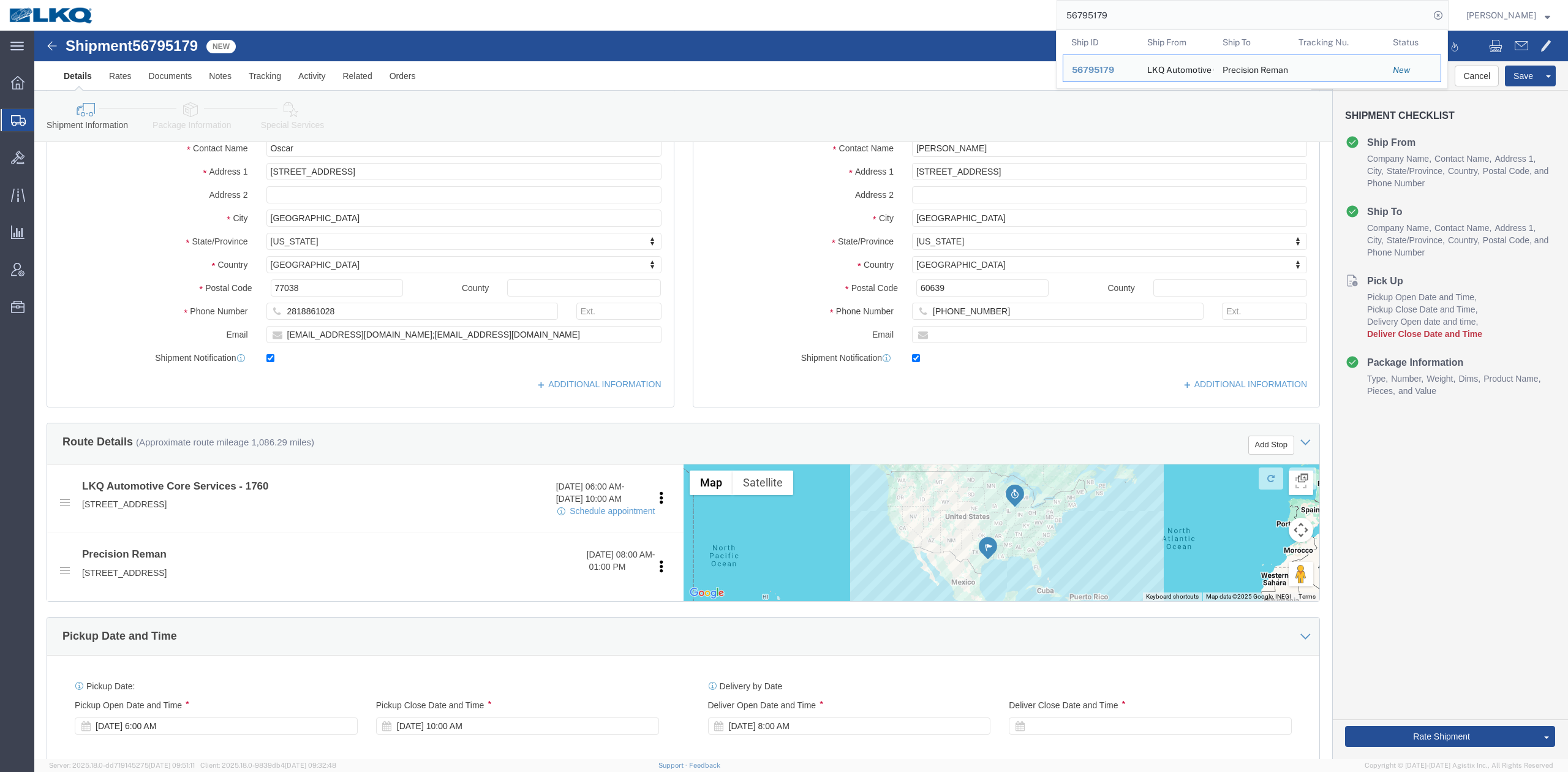
scroll to position [408, 0]
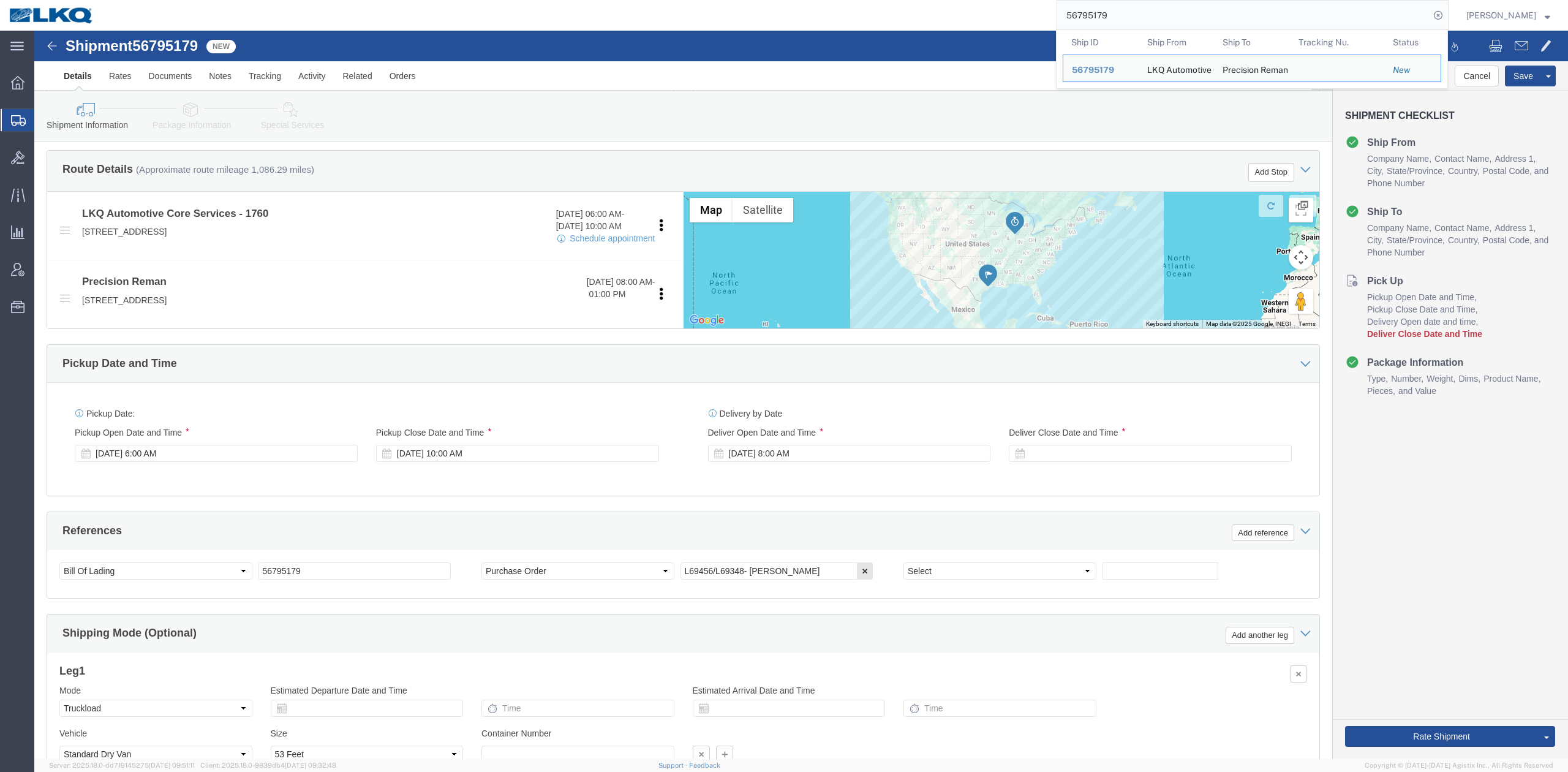
click div "Pickup Date: Pickup Start Date Pickup Start Time Pickup Open Date and Time Sep …"
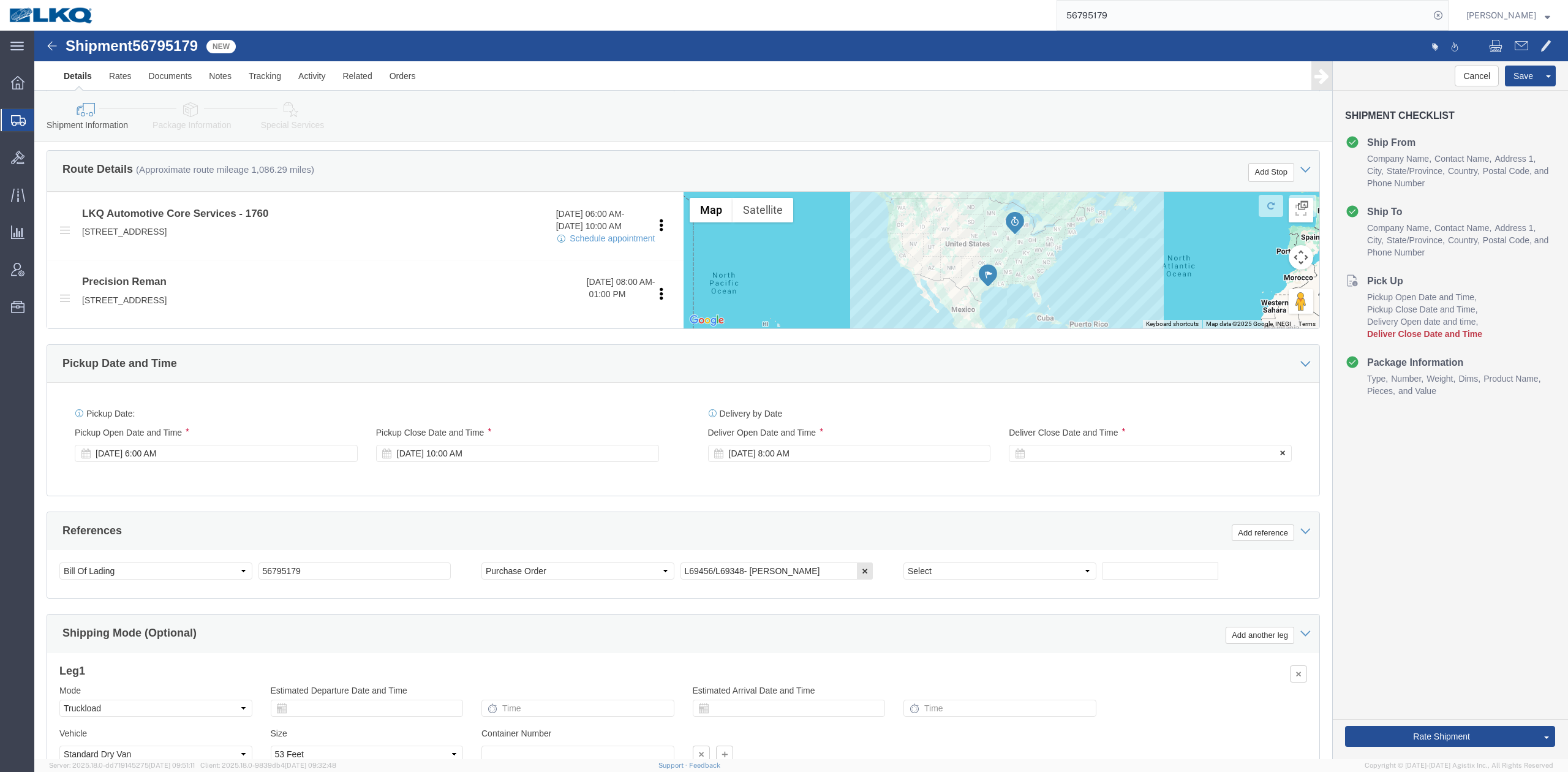
click div
type input "10:00 AM"
click button "Apply"
click div "References Add reference"
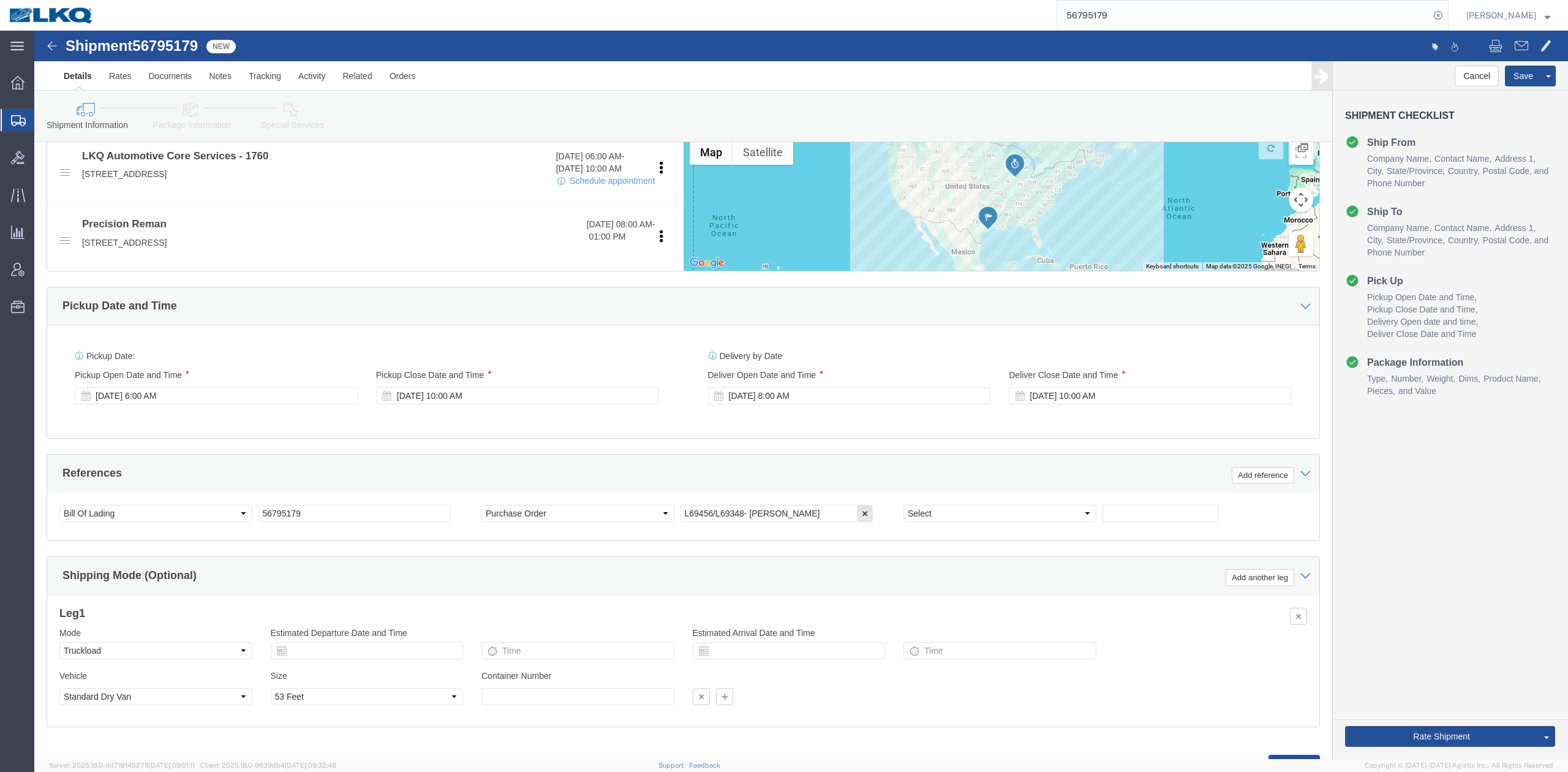
scroll to position [524, 0]
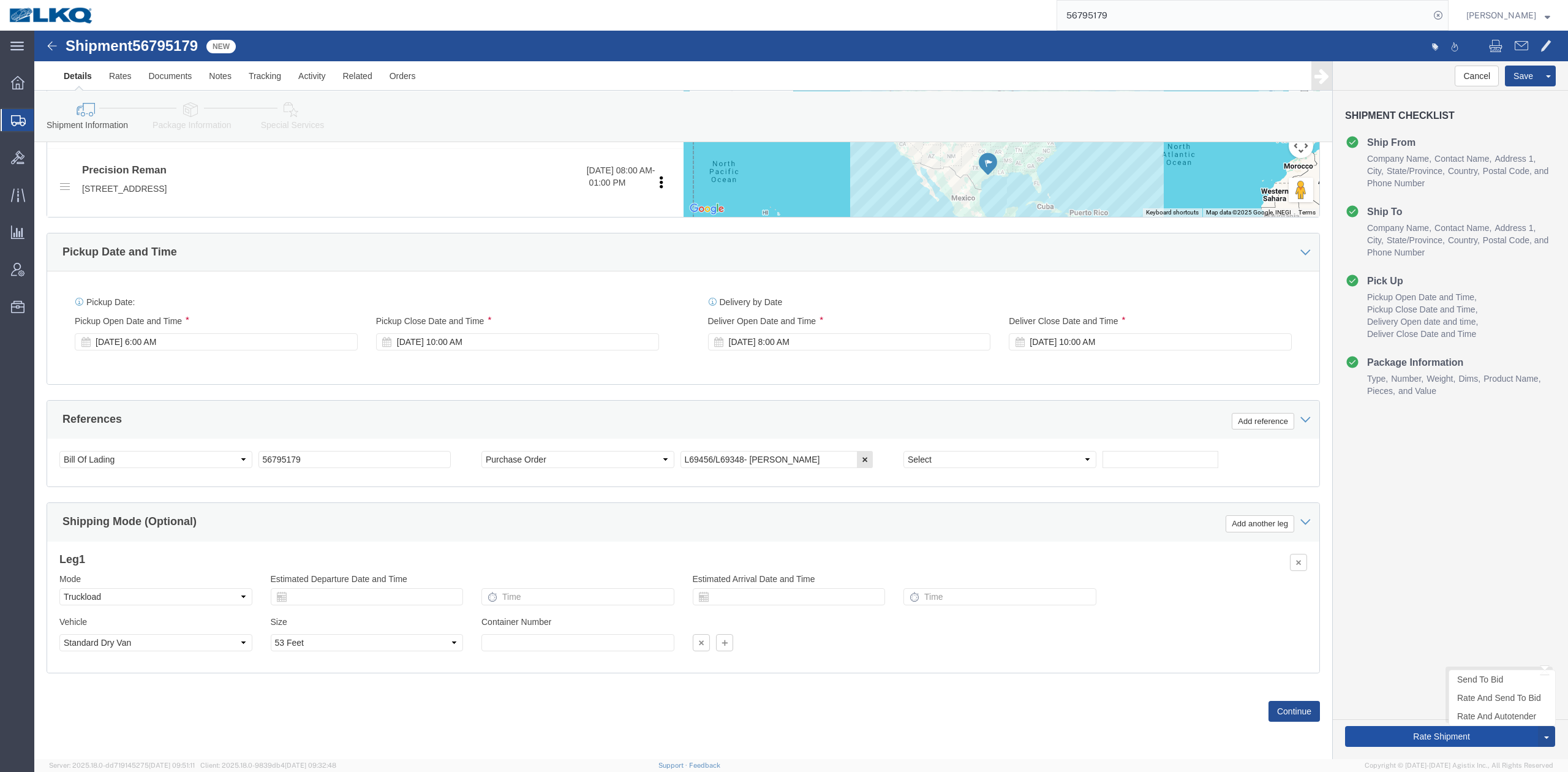
click button "Rate Shipment"
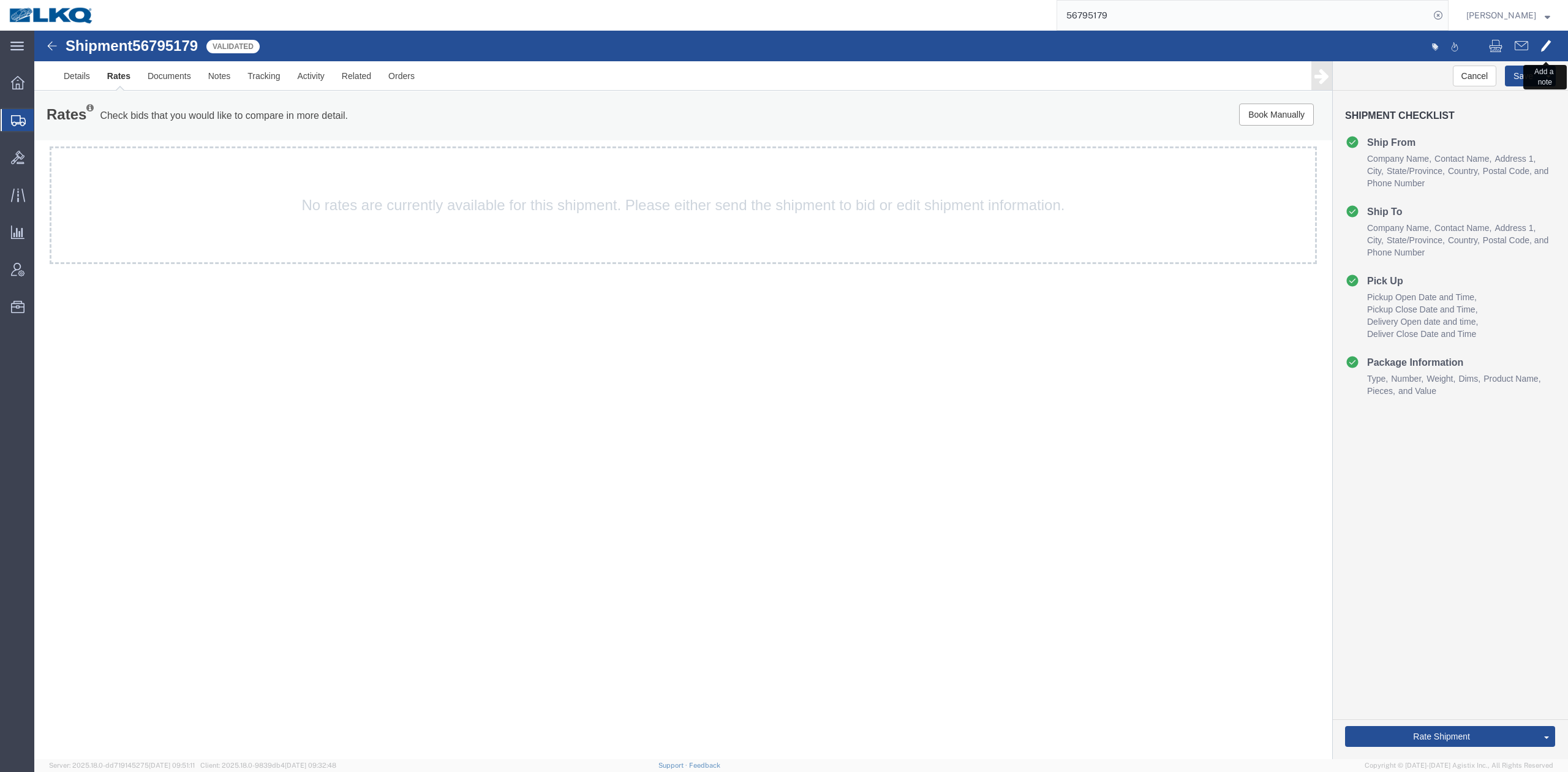
click at [1537, 41] on button at bounding box center [1546, 46] width 23 height 26
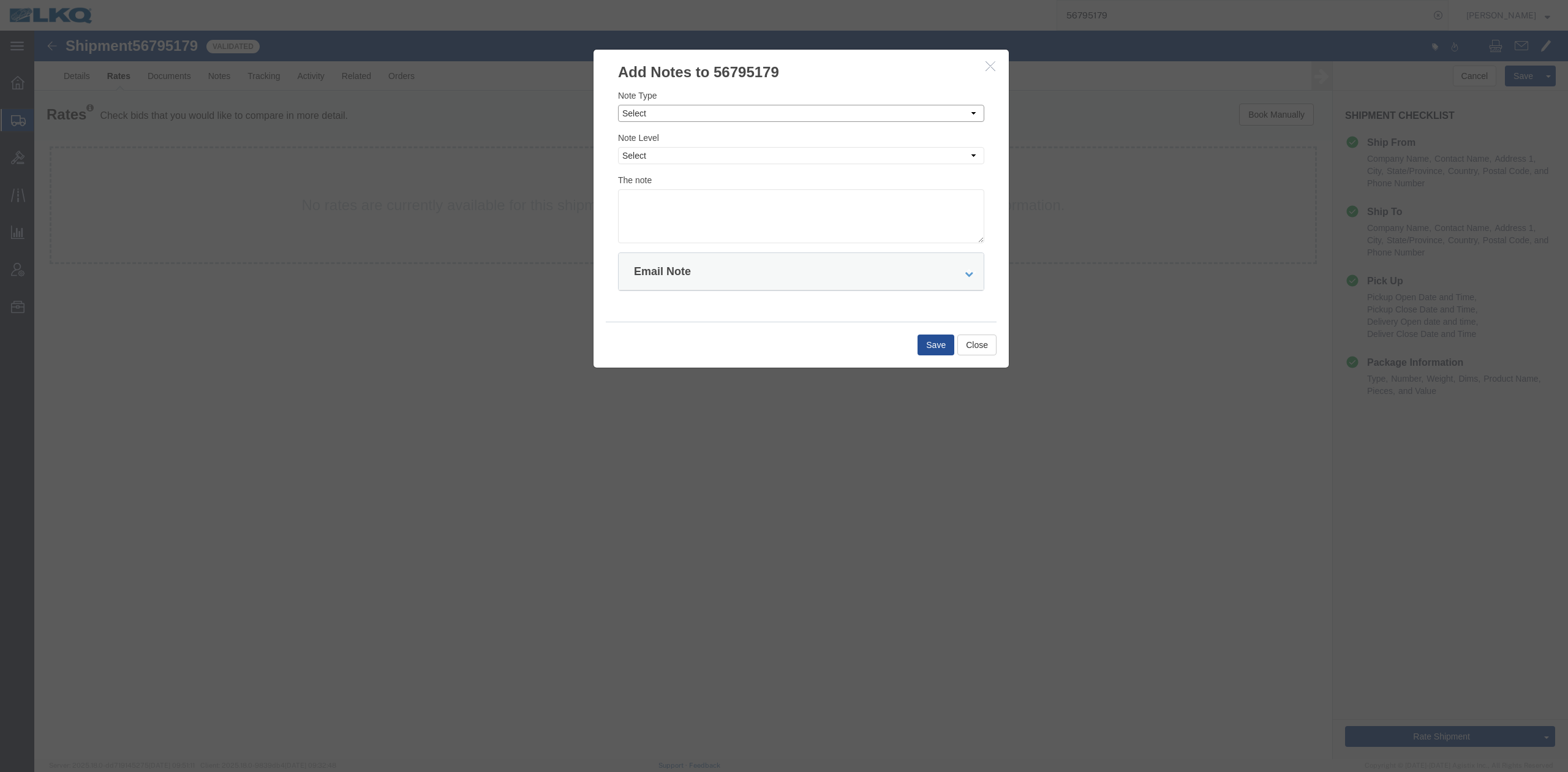
drag, startPoint x: 644, startPoint y: 106, endPoint x: 644, endPoint y: 121, distance: 15.0
click at [644, 106] on select "Select Approval Bid Notes Carrier Change Notes Claim Notes Content Hazmat Notes…" at bounding box center [801, 113] width 366 height 17
select select "BID_NOTES"
click at [618, 105] on select "Select Approval Bid Notes Carrier Change Notes Claim Notes Content Hazmat Notes…" at bounding box center [801, 113] width 366 height 17
click at [637, 154] on select "Select Private to Account Private to Vendor Public" at bounding box center [801, 156] width 366 height 17
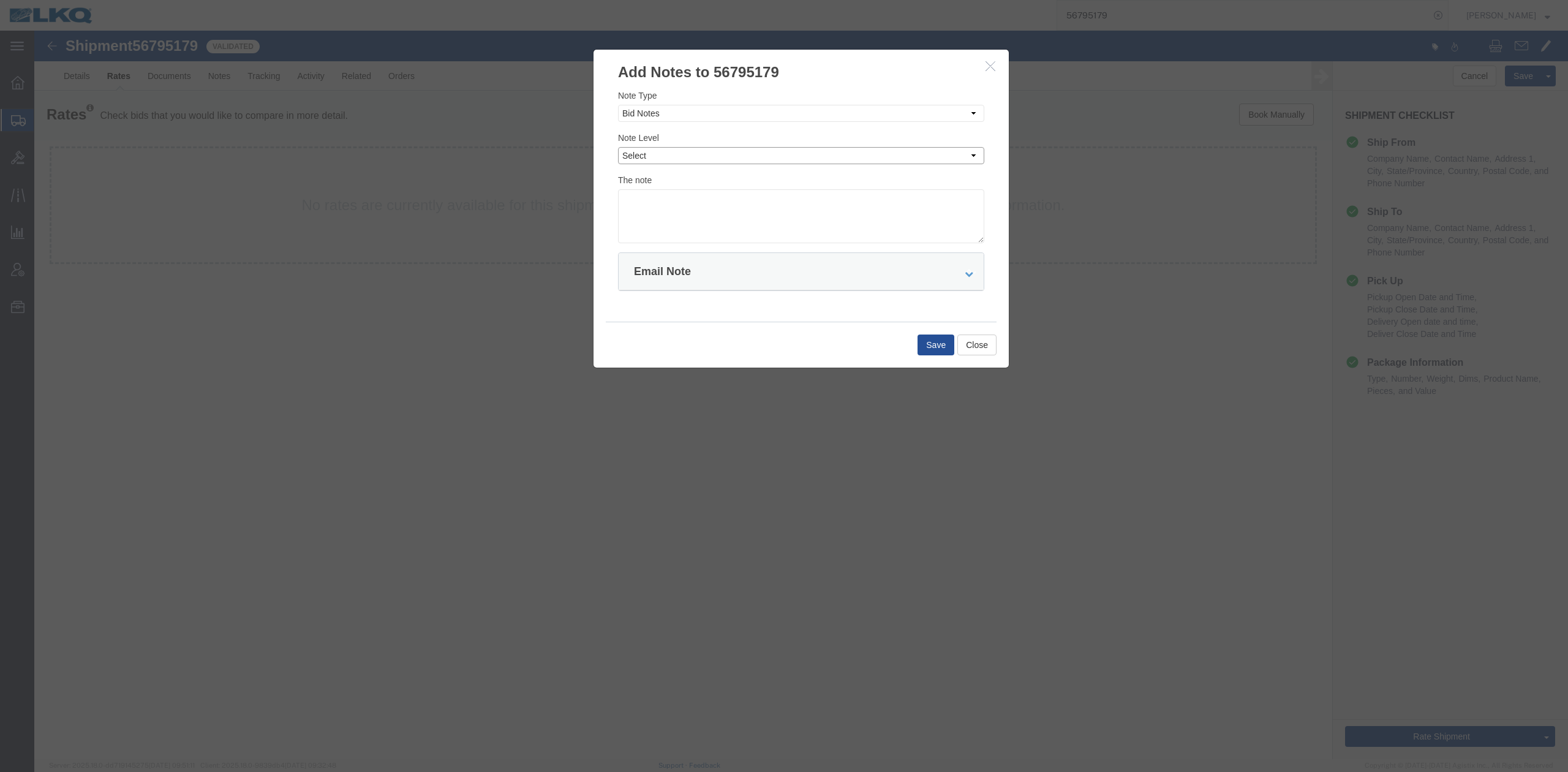
select select "PRIVATE_TO_ACCOUNT"
click at [618, 147] on select "Select Private to Account Private to Vendor Public" at bounding box center [801, 156] width 366 height 17
click at [652, 206] on textarea at bounding box center [801, 216] width 366 height 54
type textarea "DAT: $1964"
click at [929, 340] on button "Save" at bounding box center [936, 345] width 36 height 21
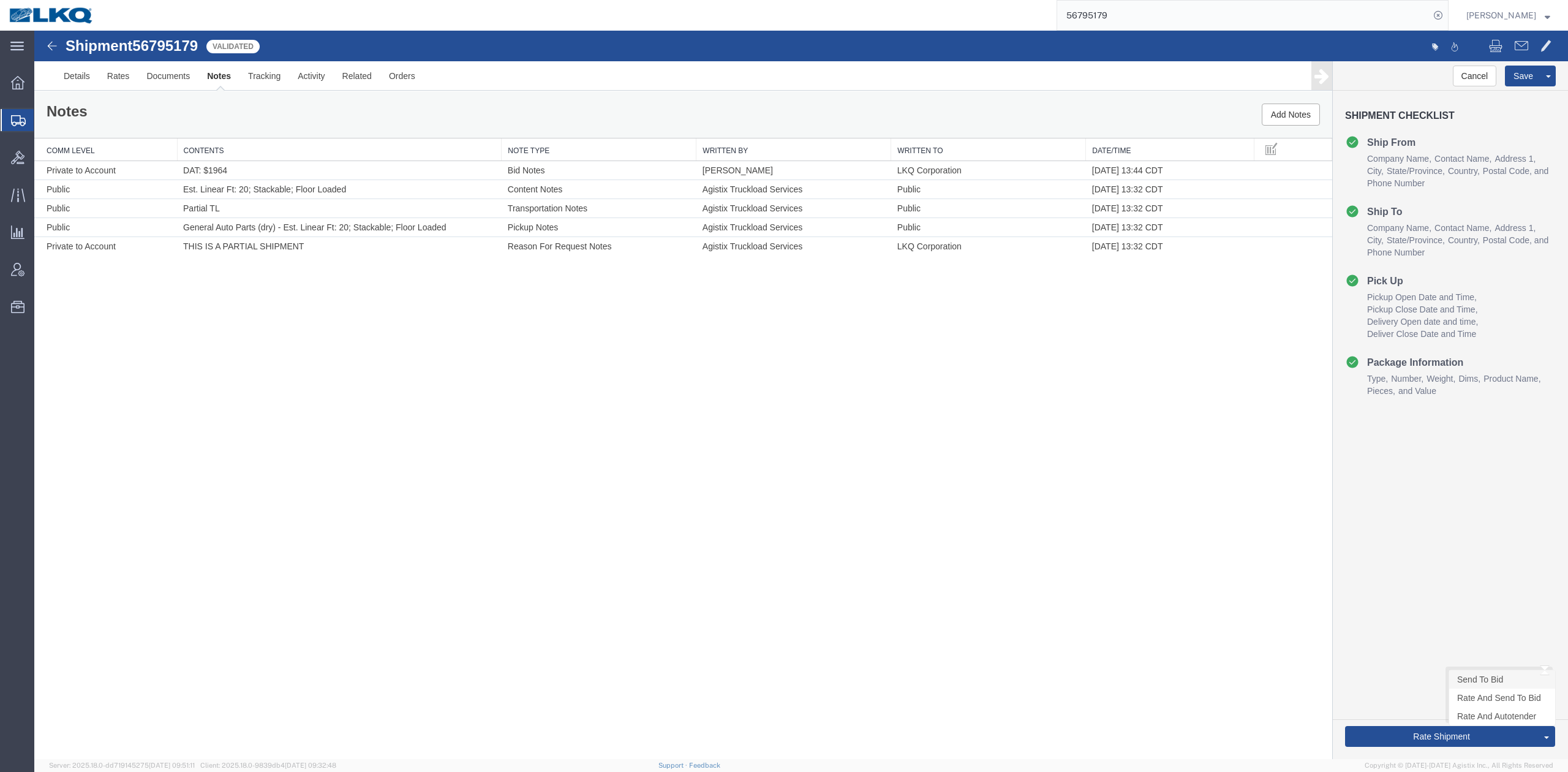
click at [1473, 679] on link "Send To Bid" at bounding box center [1503, 679] width 106 height 18
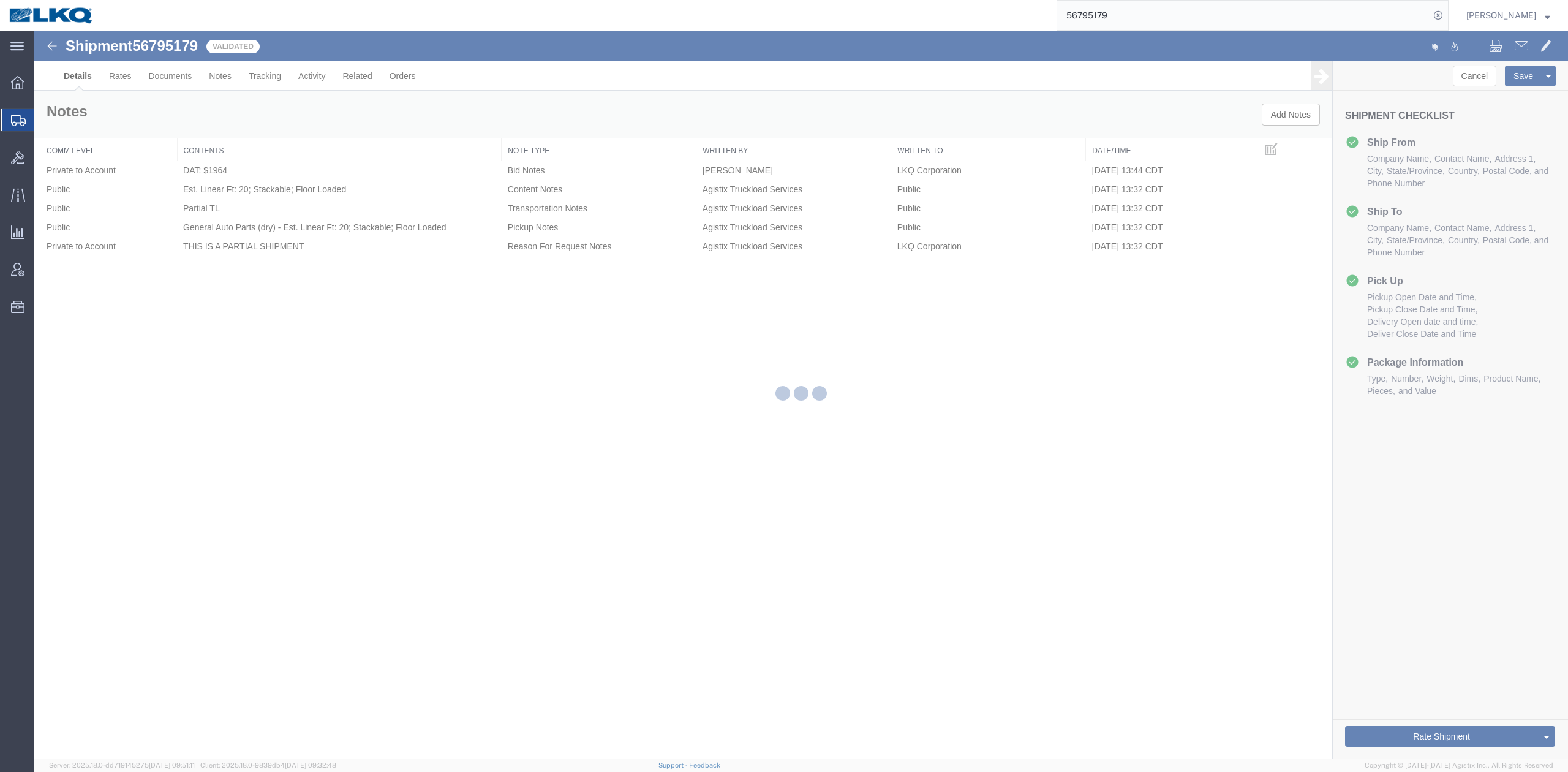
select select "27634"
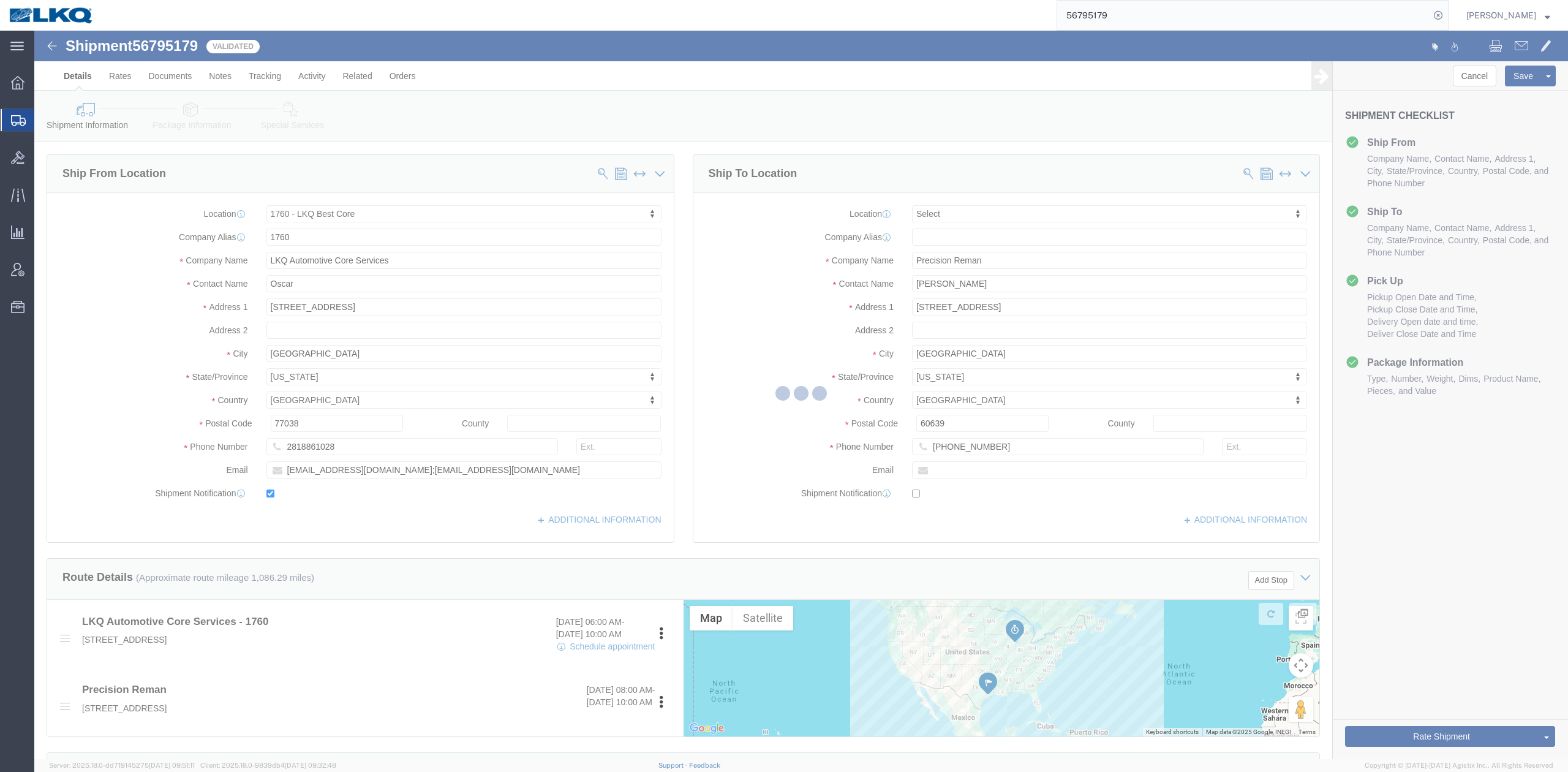
select select "TL"
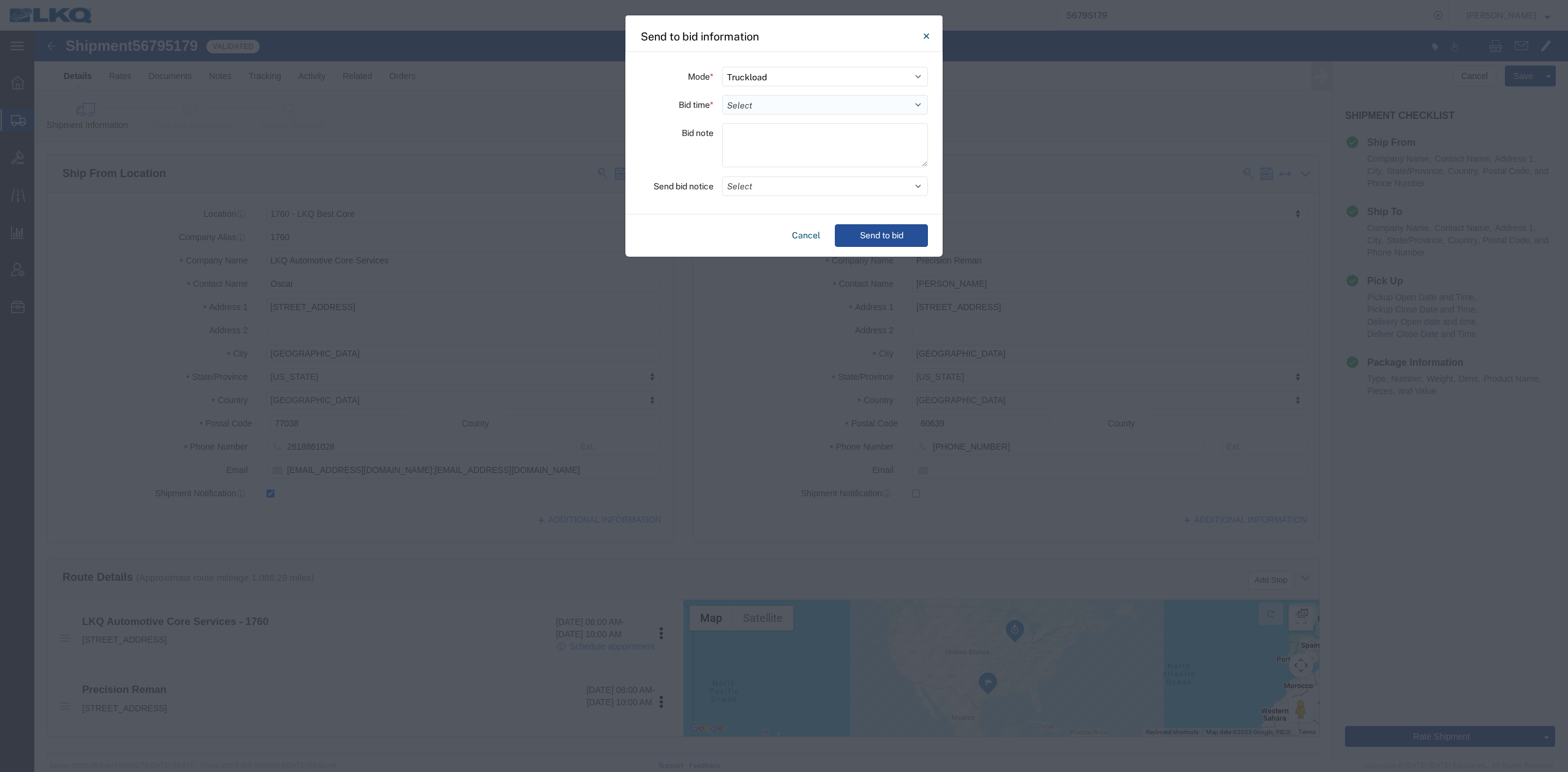
click at [764, 104] on select "Select 30 Min (Rush) 1 Hour (Rush) 2 Hours (Rush) 4 Hours (Rush) 8 Hours (Rush)…" at bounding box center [825, 105] width 206 height 20
select select "12"
click at [722, 95] on select "Select 30 Min (Rush) 1 Hour (Rush) 2 Hours (Rush) 4 Hours (Rush) 8 Hours (Rush)…" at bounding box center [825, 105] width 206 height 20
click at [753, 194] on button "Select" at bounding box center [825, 186] width 206 height 20
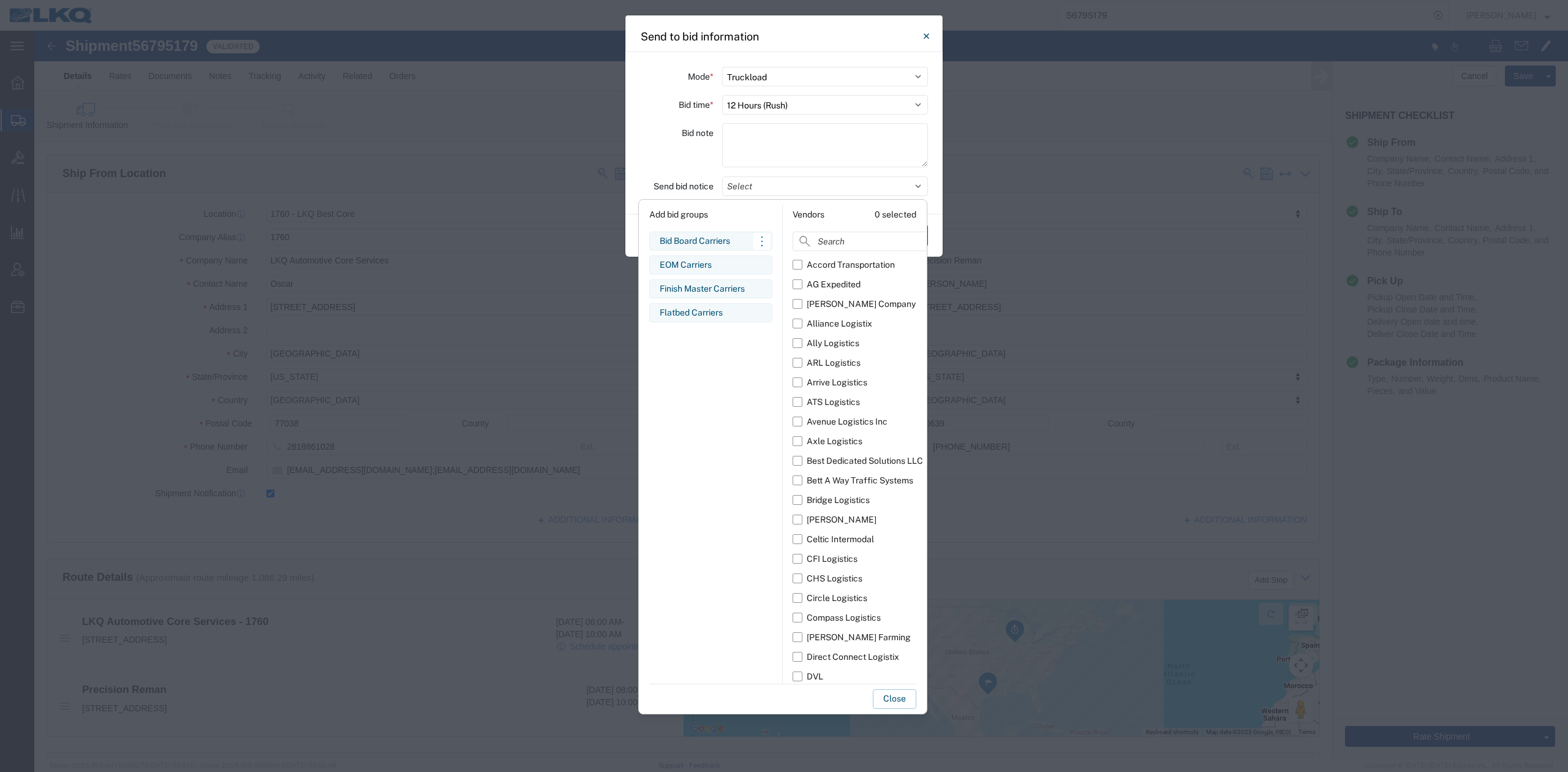
click at [679, 237] on div "Bid Board Carriers" at bounding box center [711, 241] width 103 height 13
click at [887, 697] on button "Close" at bounding box center [894, 699] width 44 height 20
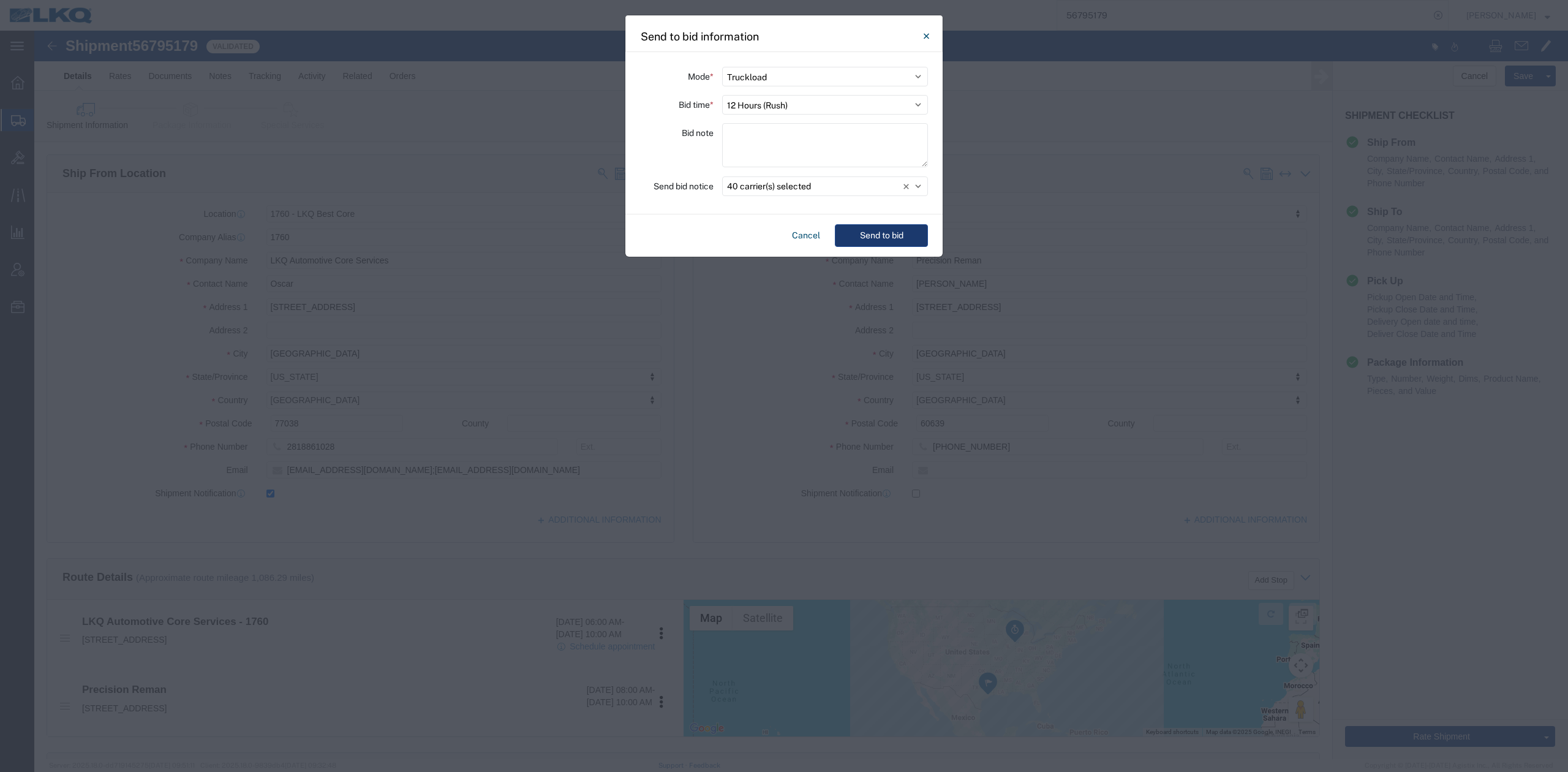
click at [904, 243] on button "Send to bid" at bounding box center [881, 235] width 93 height 22
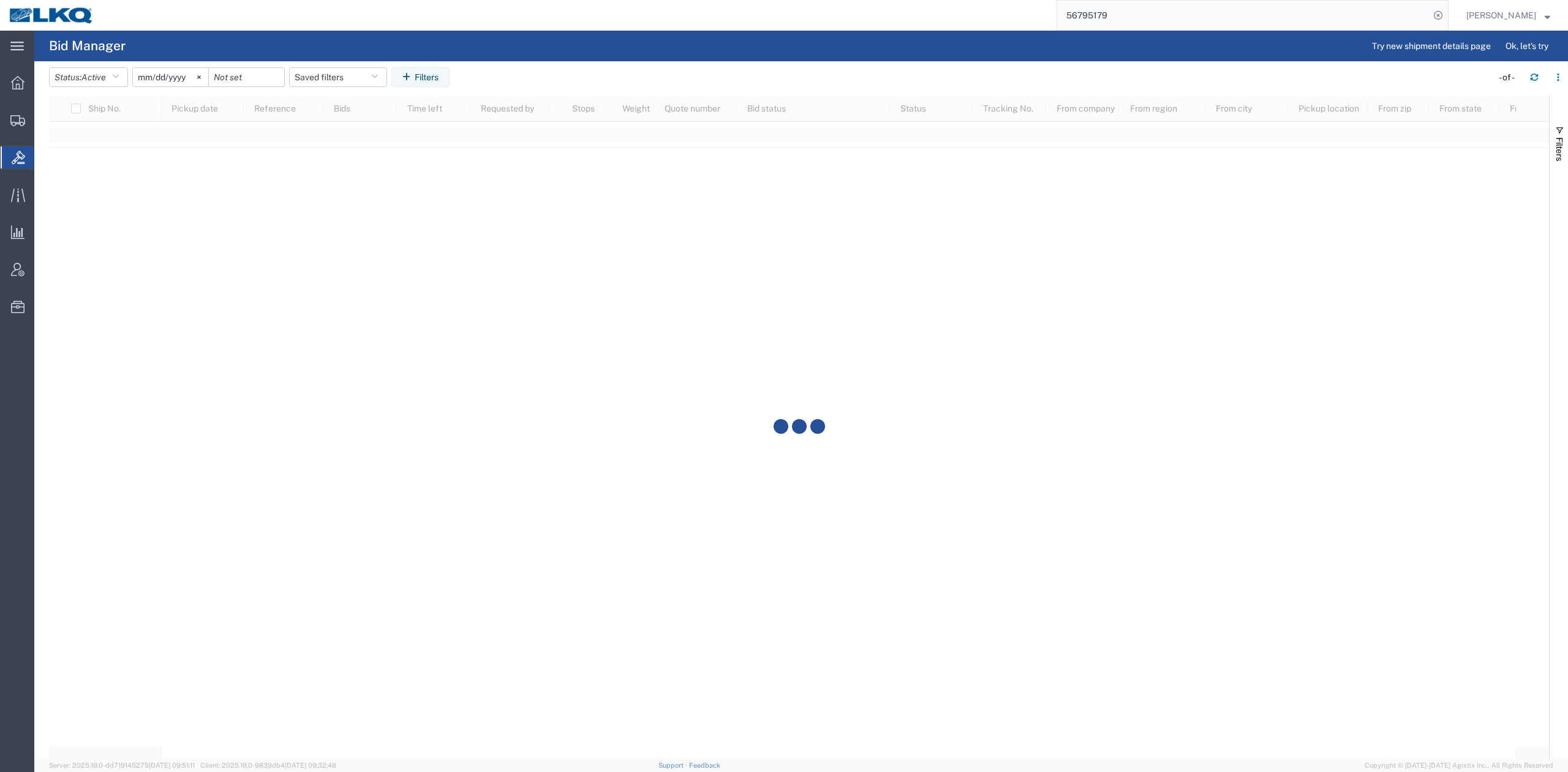
click at [1113, 2] on input "56795179" at bounding box center [1243, 16] width 373 height 30
click at [1113, 3] on input "56795179" at bounding box center [1243, 16] width 373 height 30
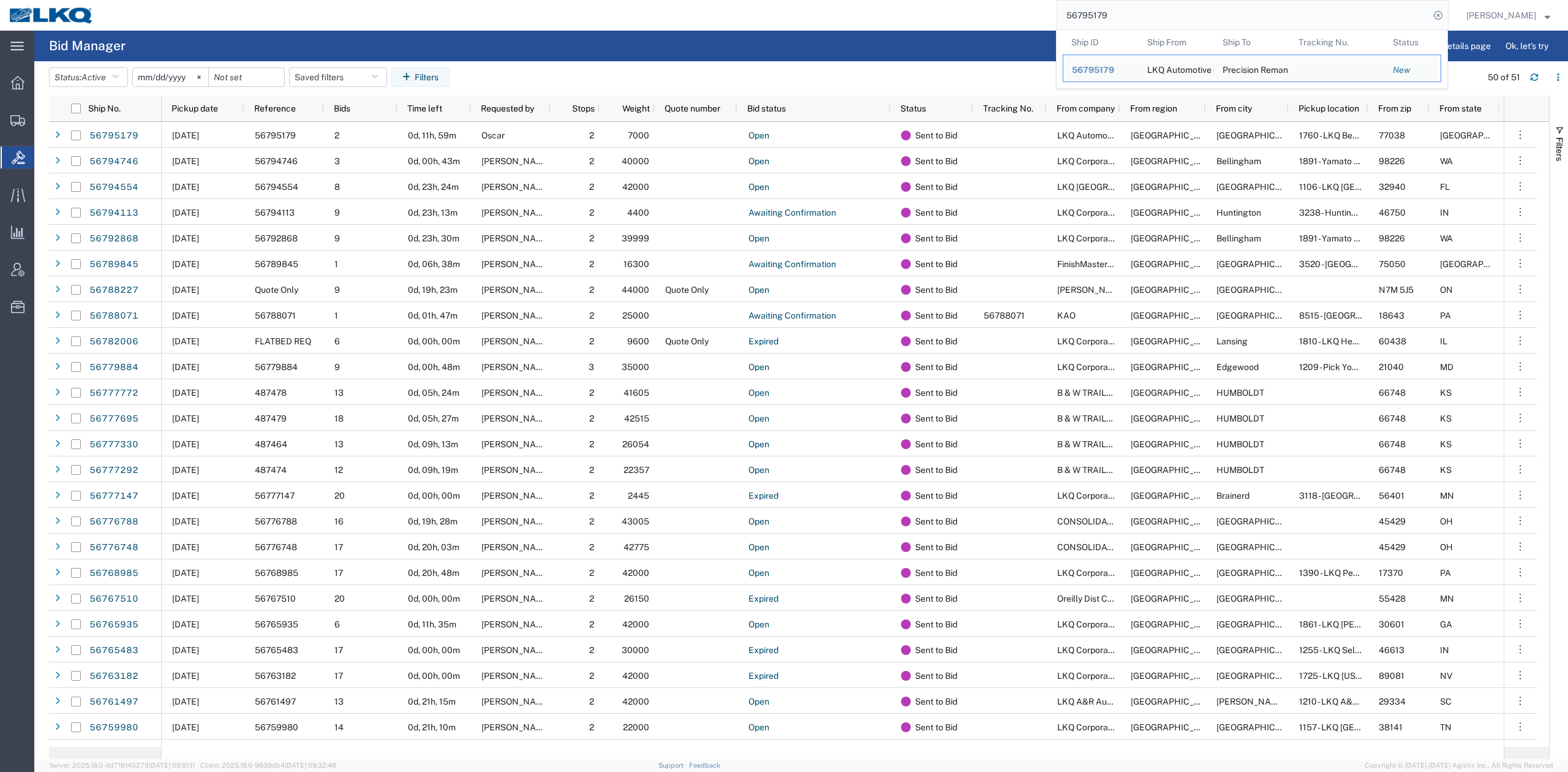
paste input "4746"
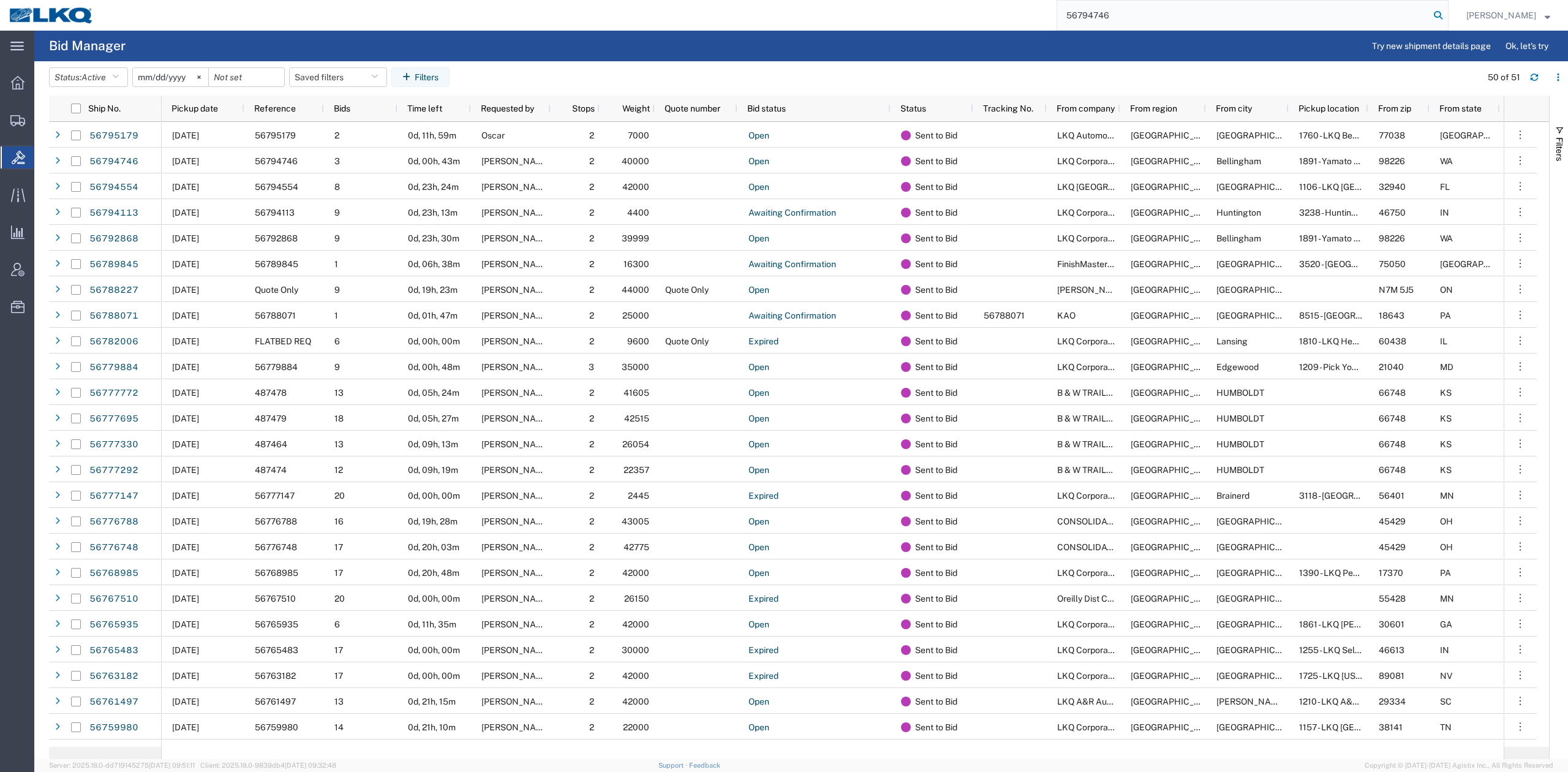
type input "56794746"
click at [1447, 15] on icon at bounding box center [1438, 15] width 17 height 17
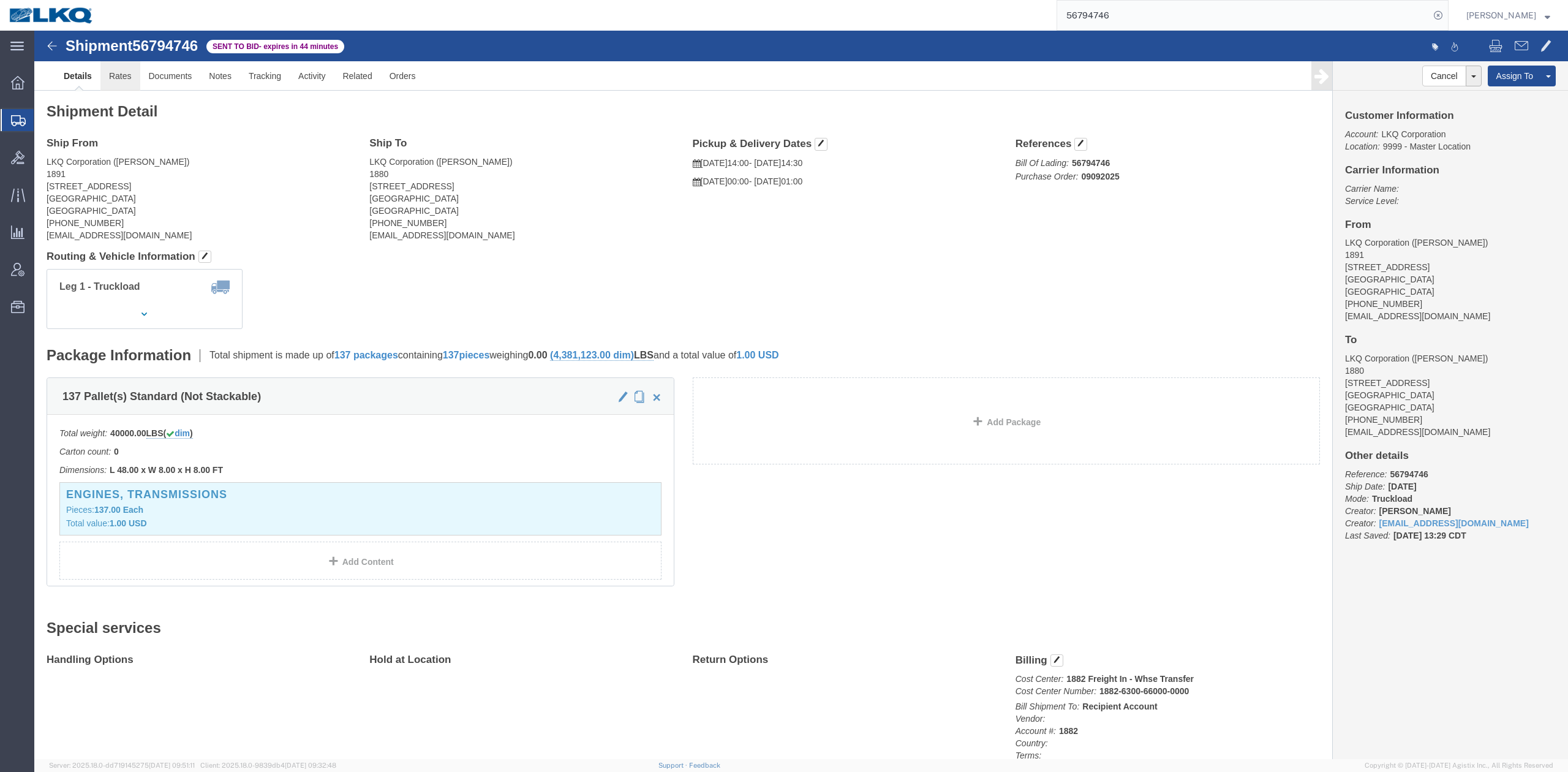
click link "Rates"
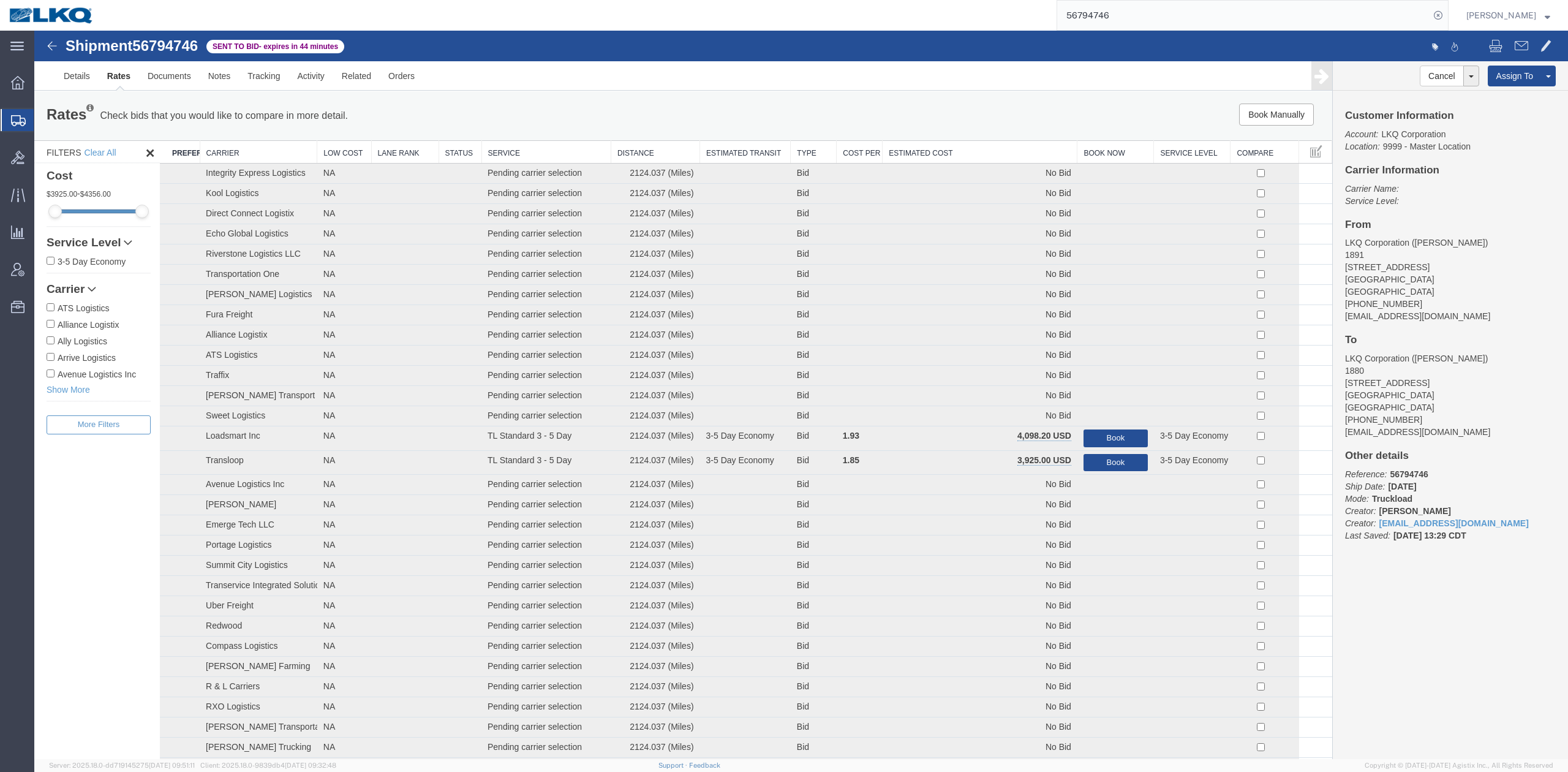
click at [986, 150] on th "Estimated Cost" at bounding box center [979, 152] width 195 height 22
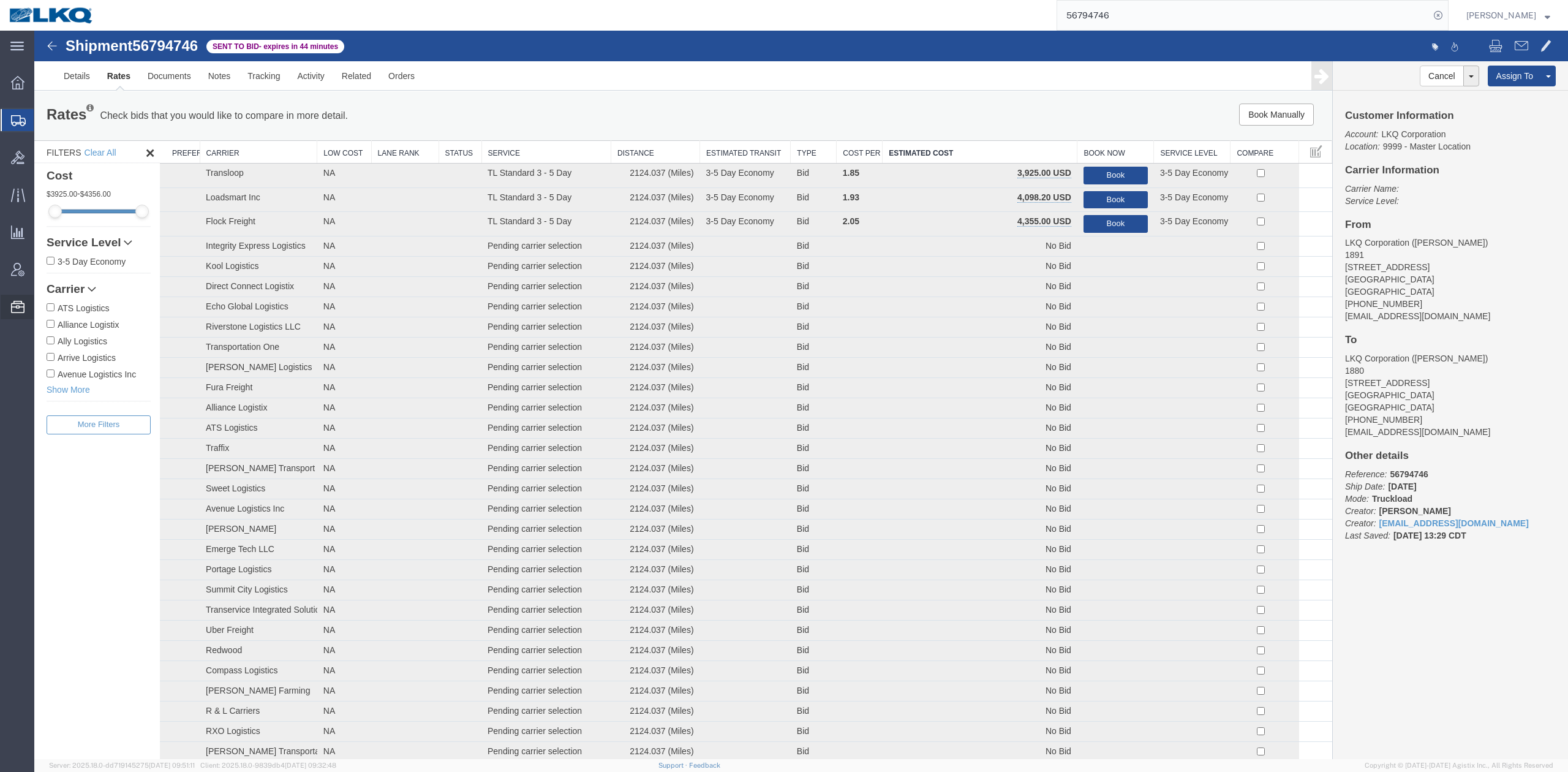
click at [0, 0] on span "Bid Groups" at bounding box center [0, 0] width 0 height 0
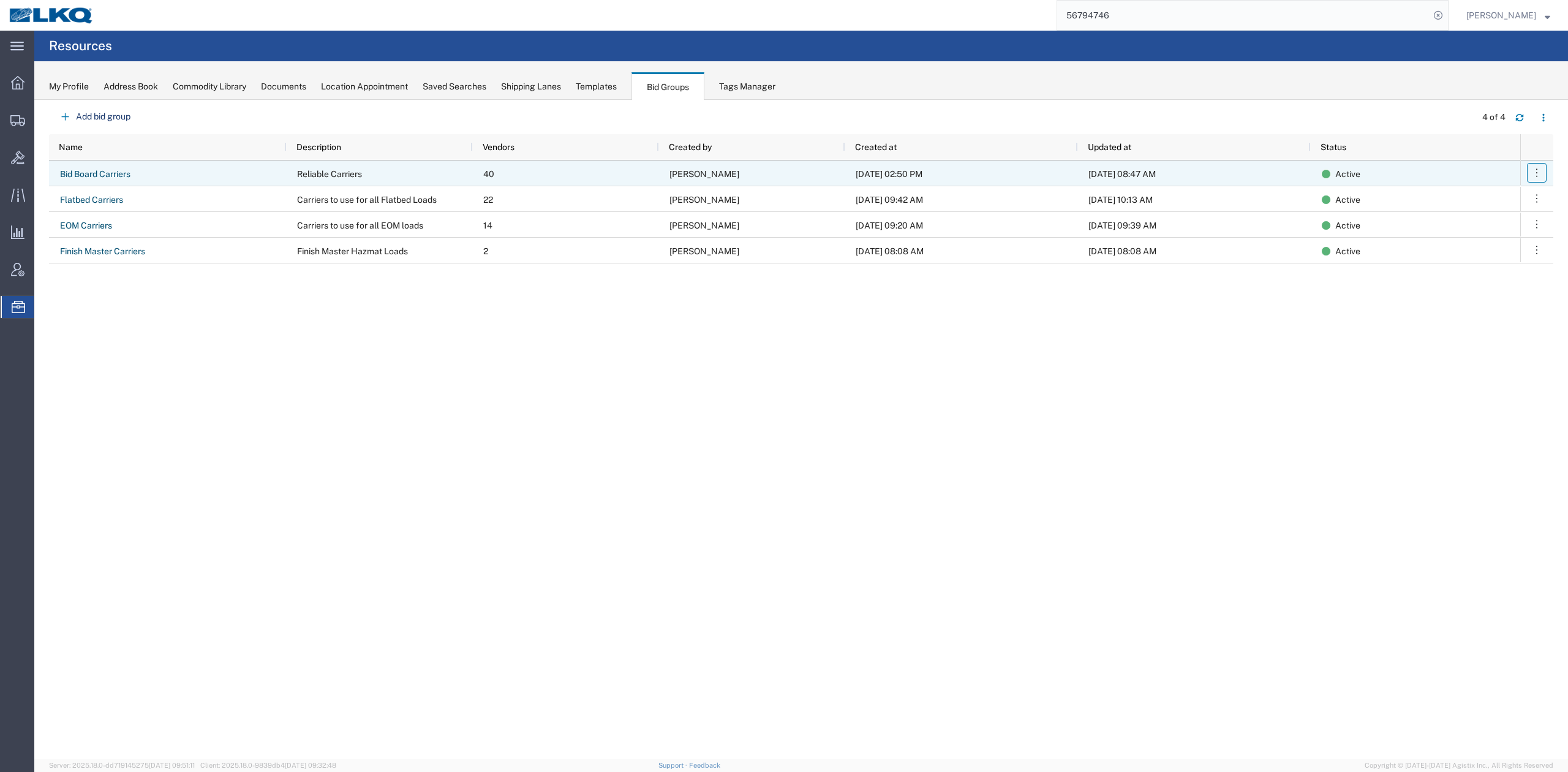
click at [1542, 182] on button "button" at bounding box center [1537, 173] width 20 height 20
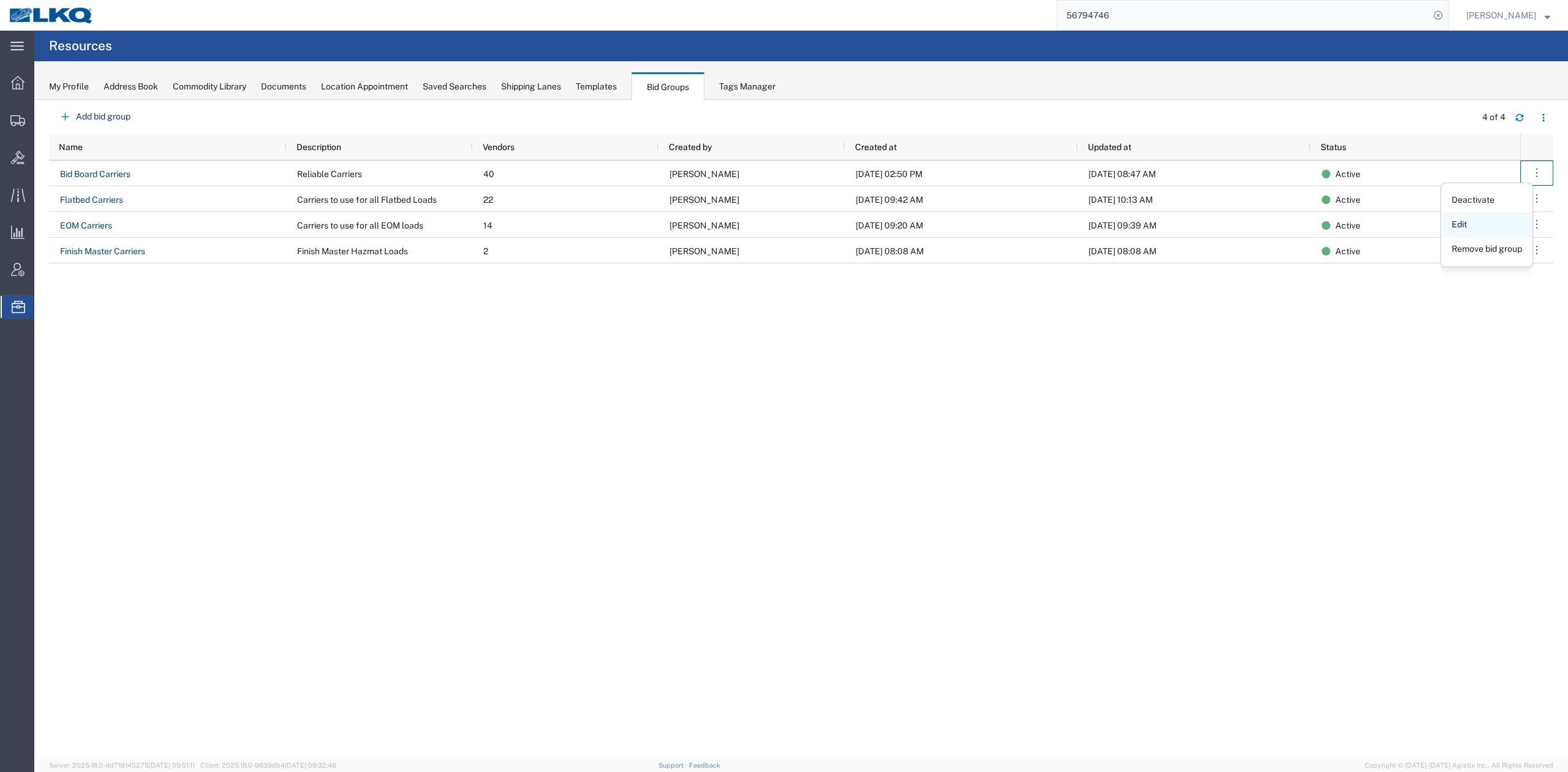
click at [1490, 225] on link "Edit" at bounding box center [1487, 224] width 90 height 22
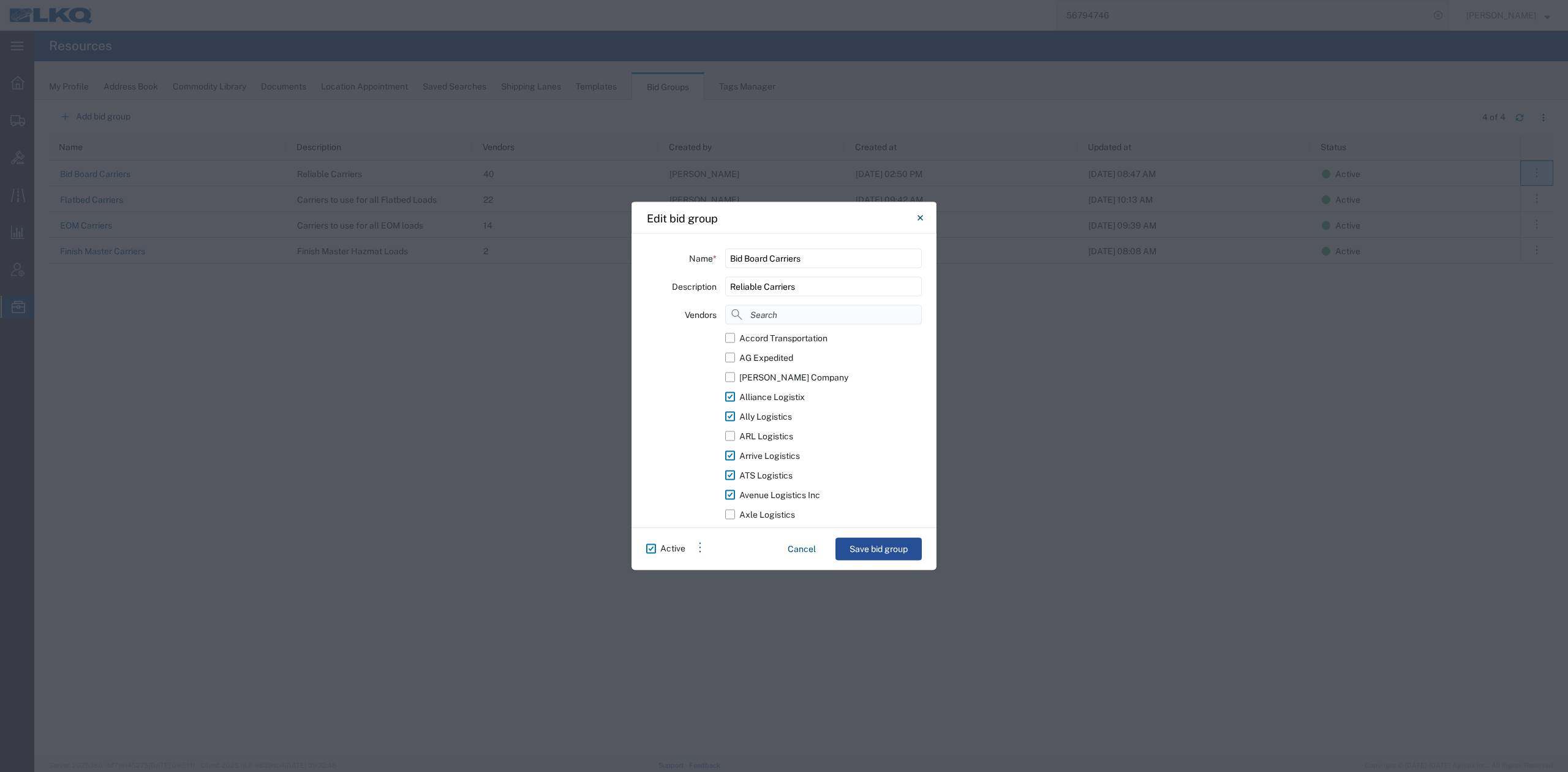
click at [838, 315] on input at bounding box center [823, 315] width 196 height 20
type input "kch"
click at [733, 345] on label "KCH Transportation" at bounding box center [823, 339] width 196 height 20
click at [0, 0] on input "KCH Transportation" at bounding box center [0, 0] width 0 height 0
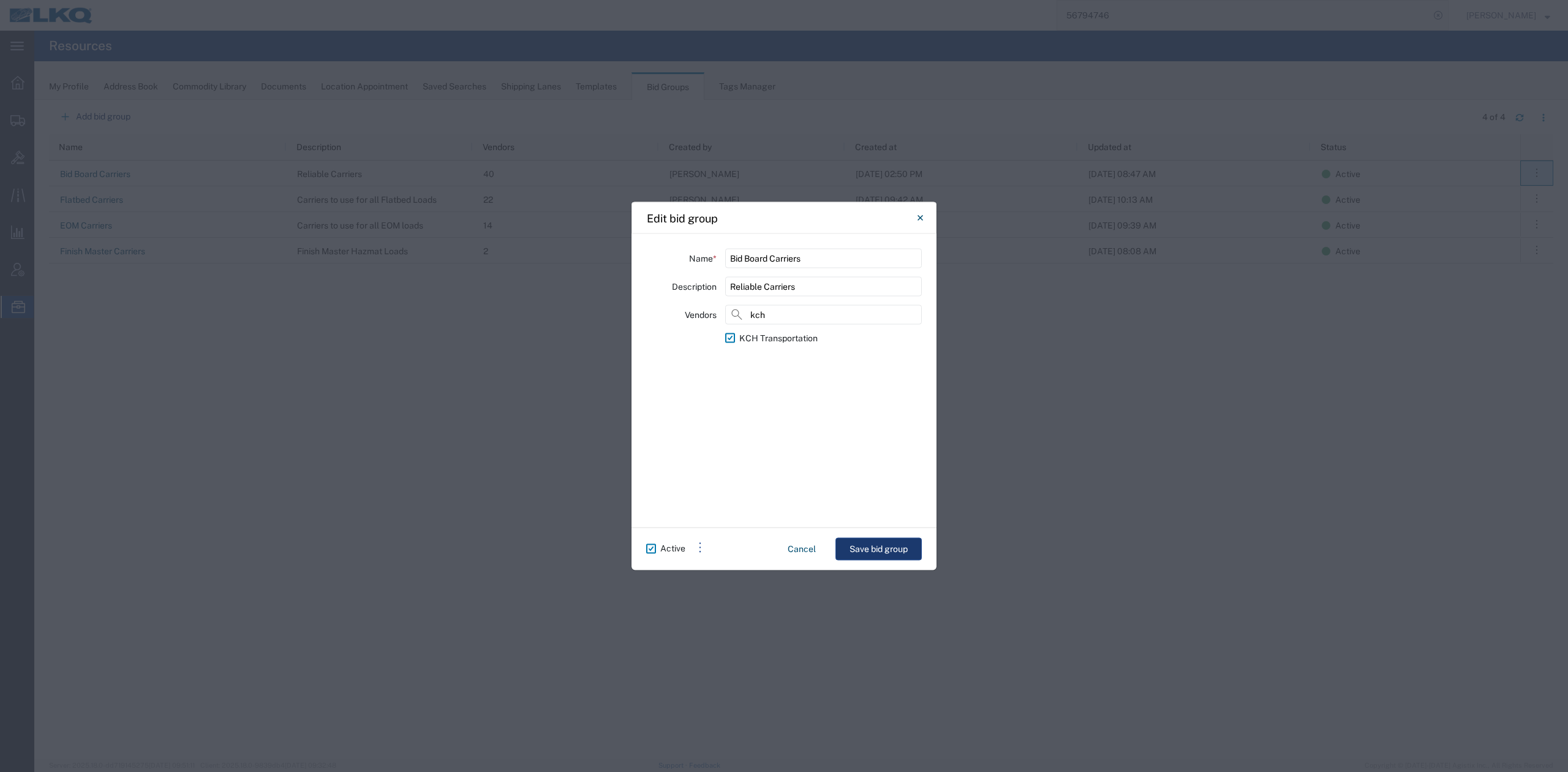
click at [866, 549] on button "Save bid group" at bounding box center [878, 549] width 86 height 22
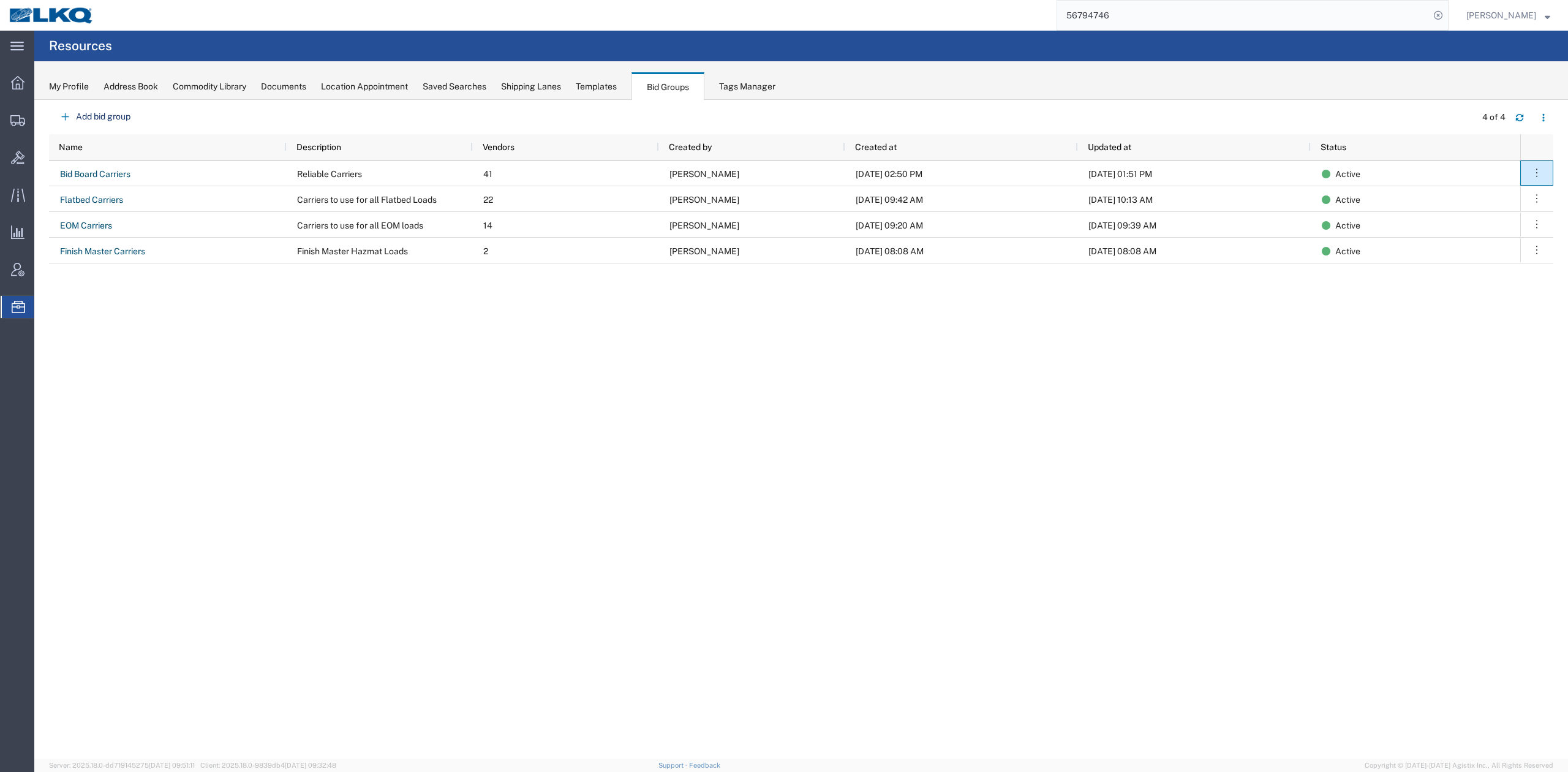
click at [1123, 25] on input "56794746" at bounding box center [1243, 16] width 373 height 30
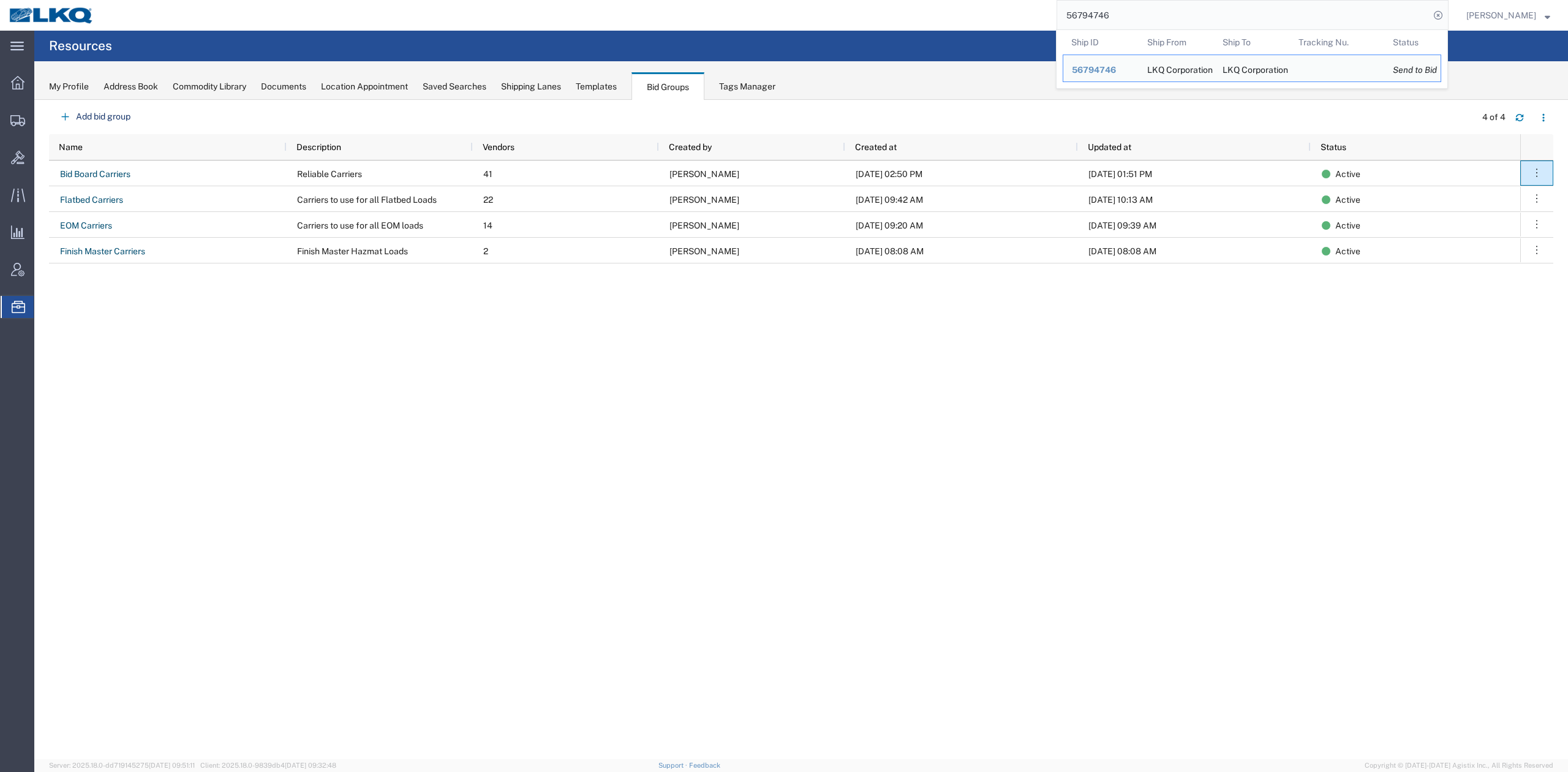
paste input "67510"
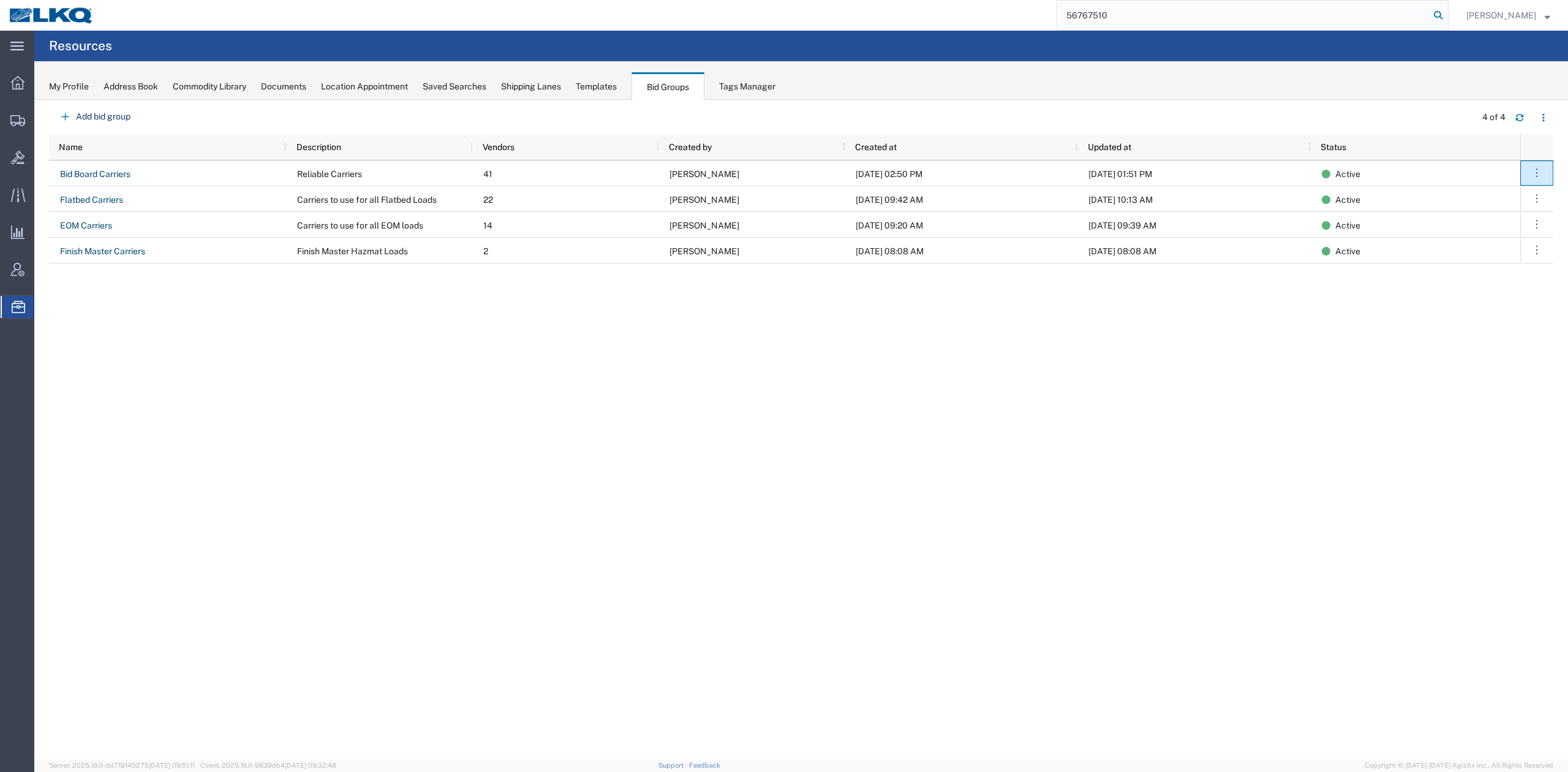
click at [1447, 15] on icon at bounding box center [1438, 15] width 17 height 17
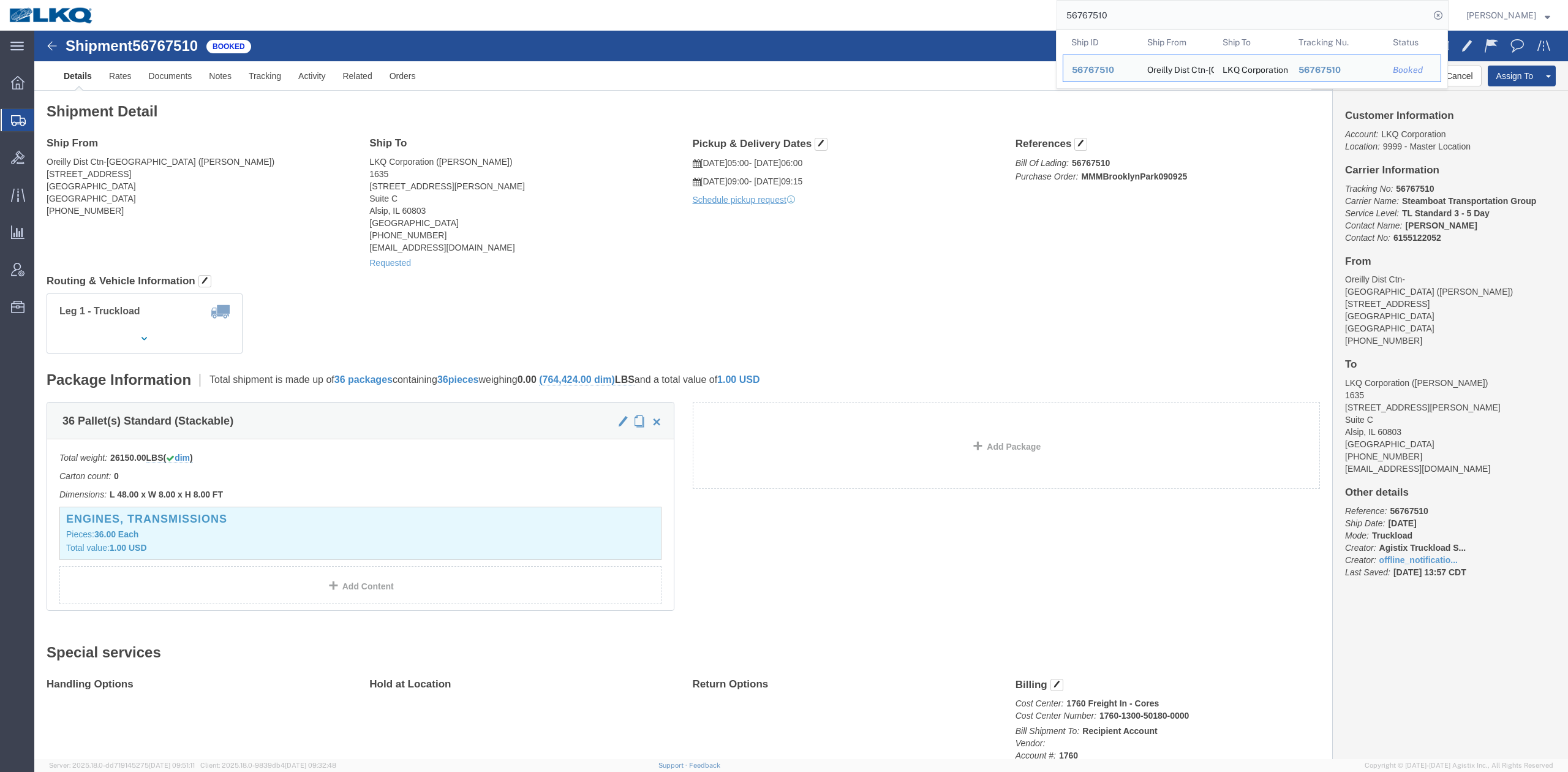
click at [1111, 16] on input "56767510" at bounding box center [1243, 16] width 373 height 30
paste input "59979"
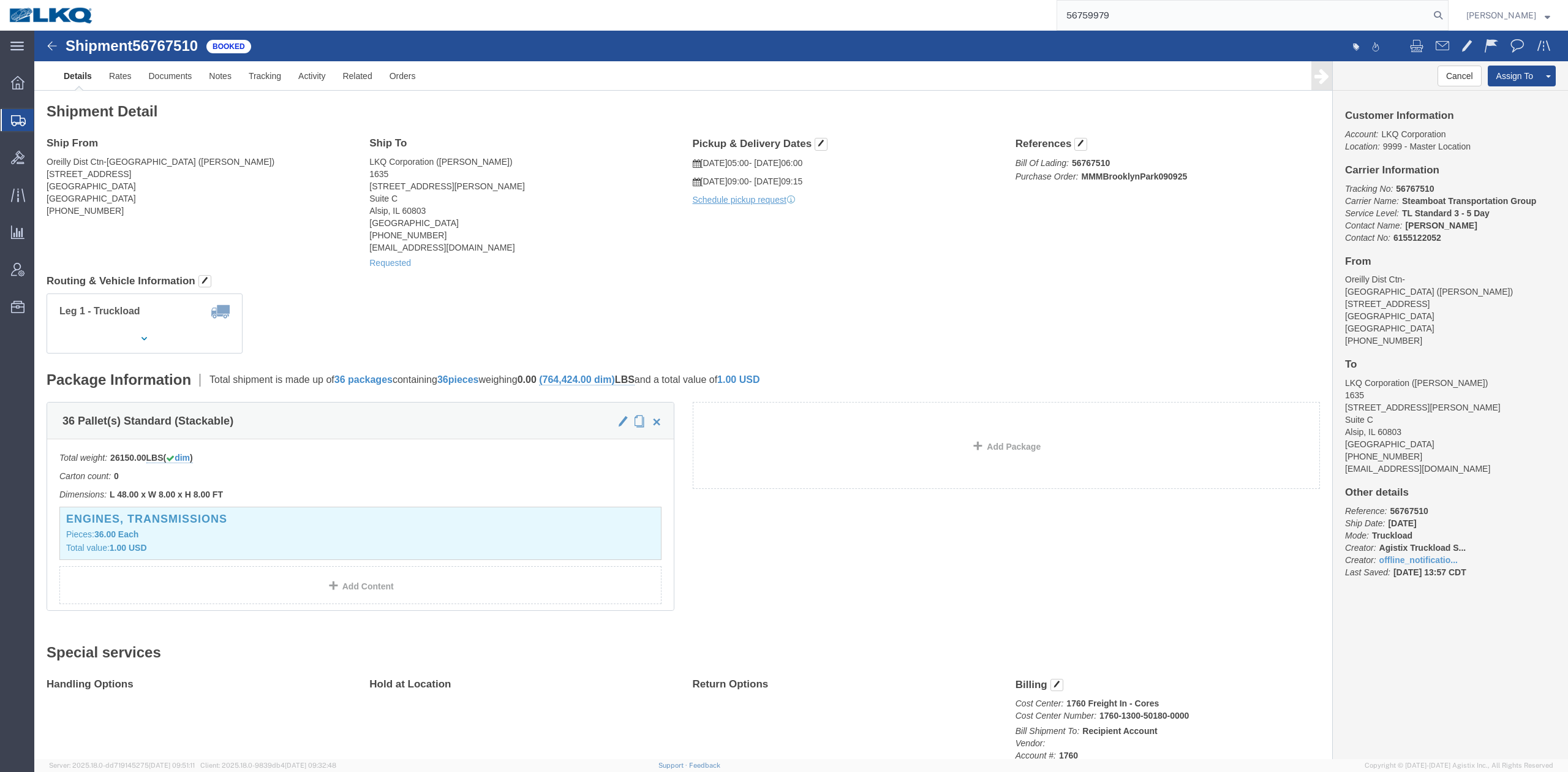
click at [1449, 16] on form "56759979" at bounding box center [1253, 15] width 392 height 31
drag, startPoint x: 1458, startPoint y: 16, endPoint x: 1407, endPoint y: 11, distance: 51.2
click at [1447, 16] on icon at bounding box center [1438, 15] width 17 height 17
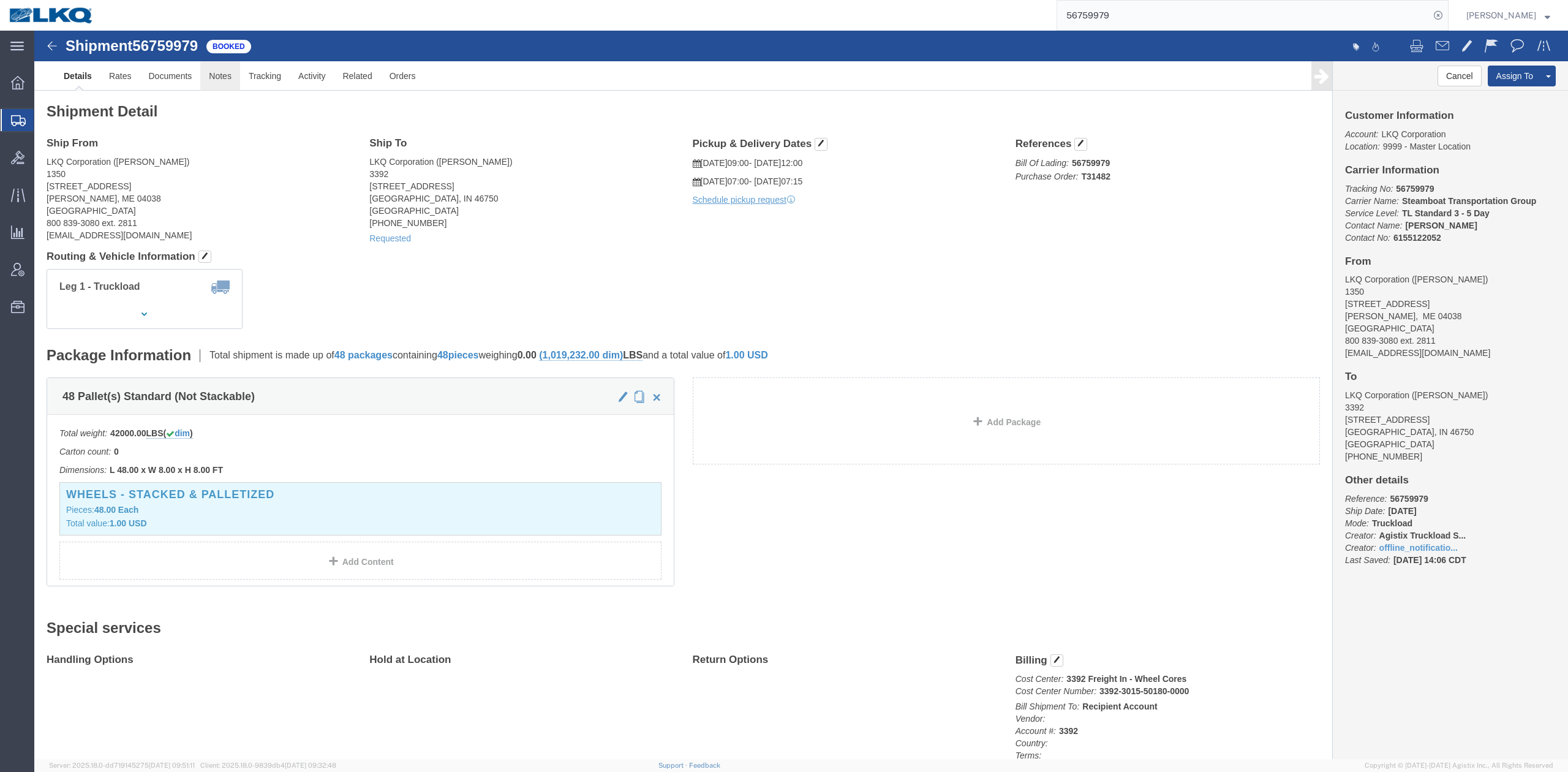
click link "Notes"
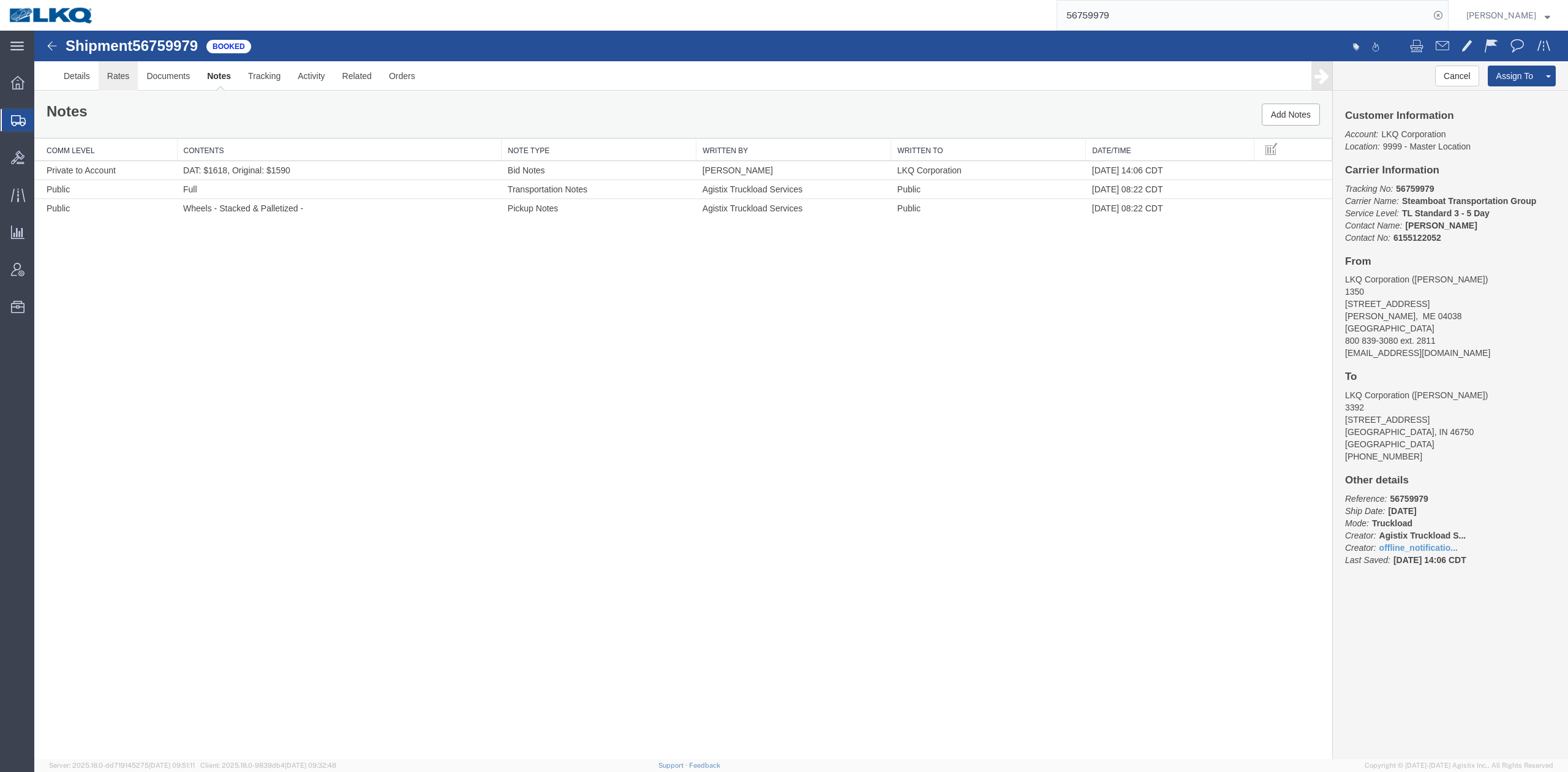
click at [118, 79] on link "Rates" at bounding box center [118, 76] width 40 height 30
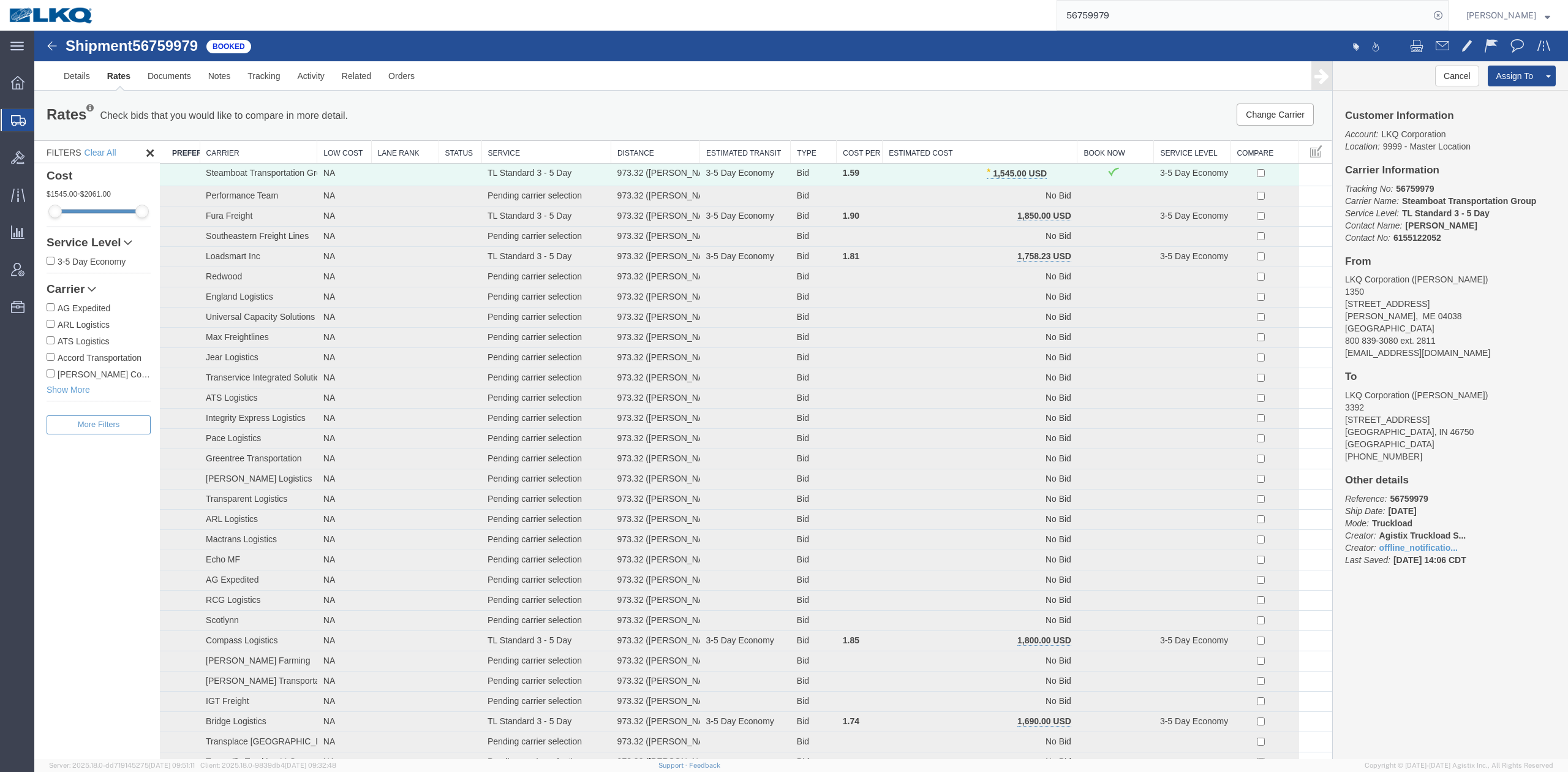
click at [1134, 21] on input "56759979" at bounding box center [1243, 16] width 373 height 30
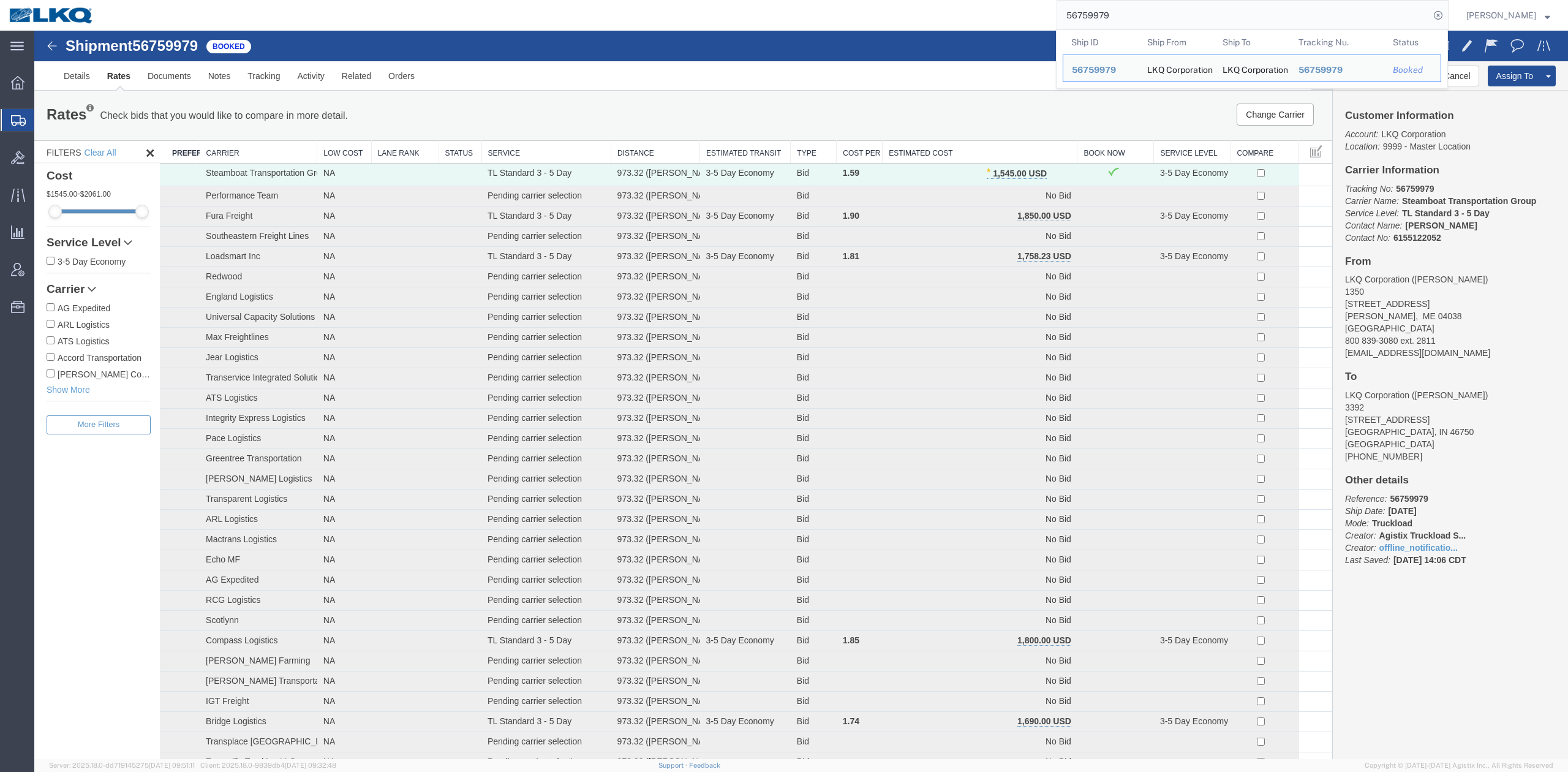
paste input "47278"
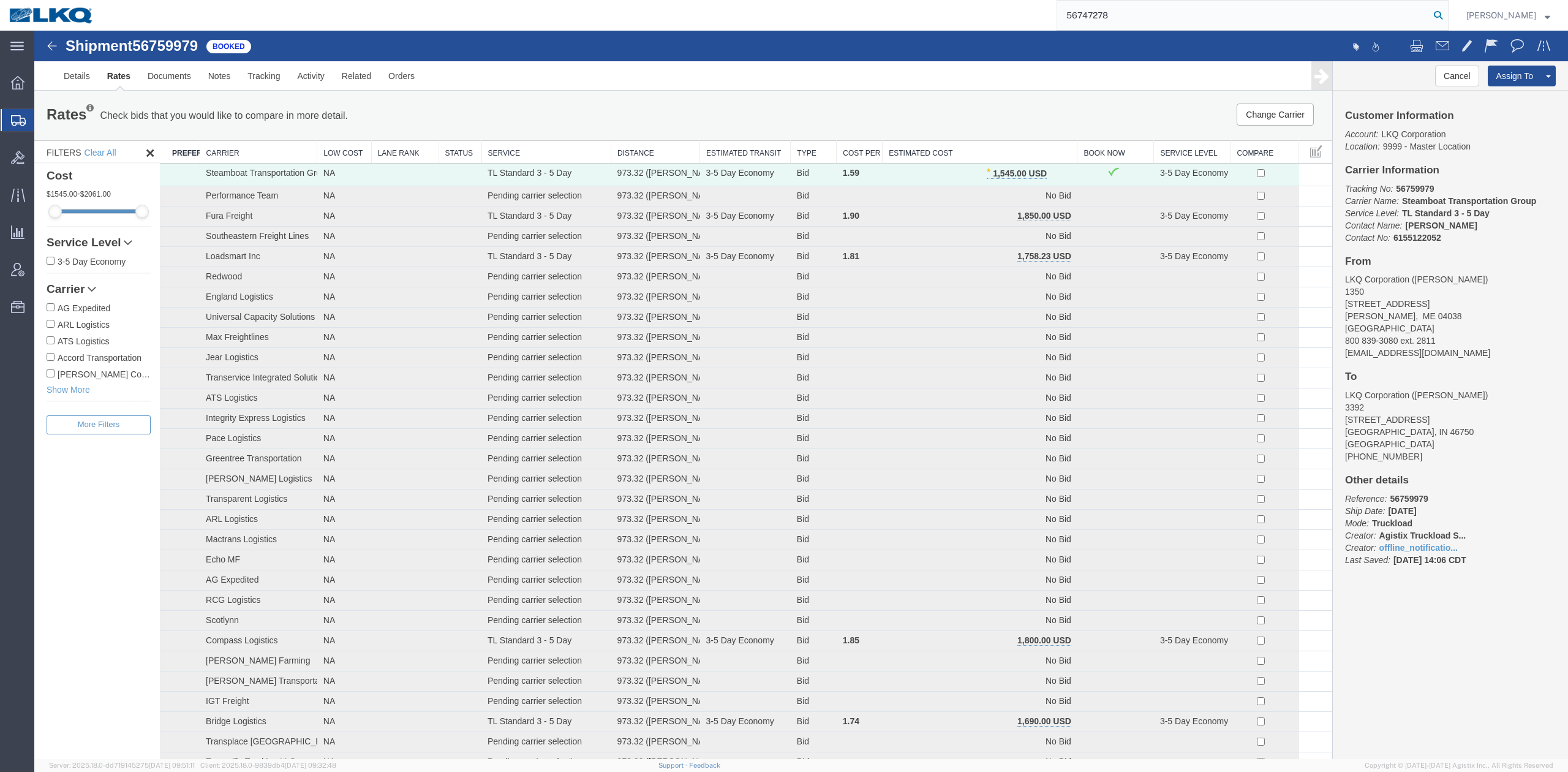
click at [1447, 20] on icon at bounding box center [1438, 15] width 17 height 17
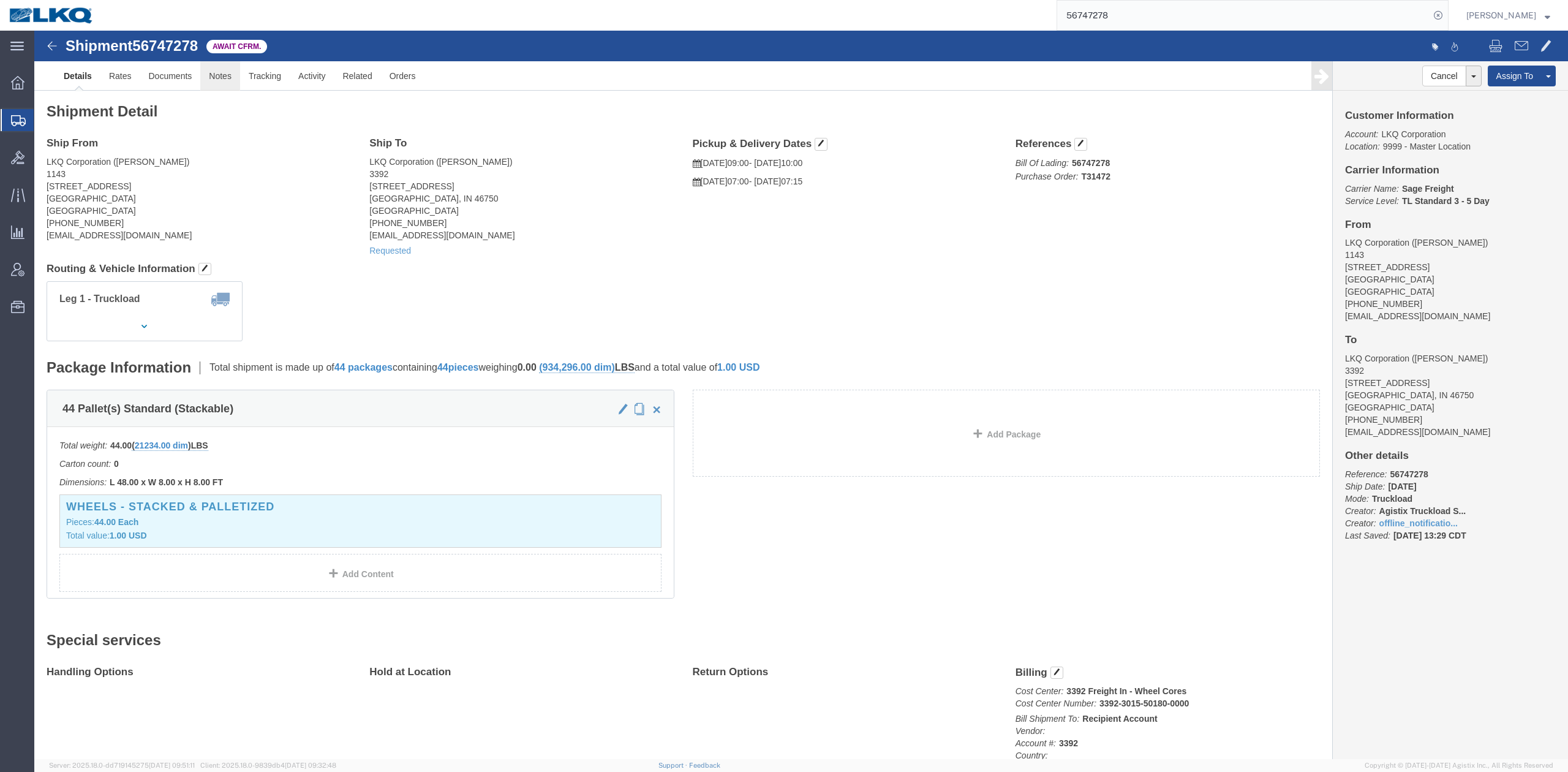
click link "Notes"
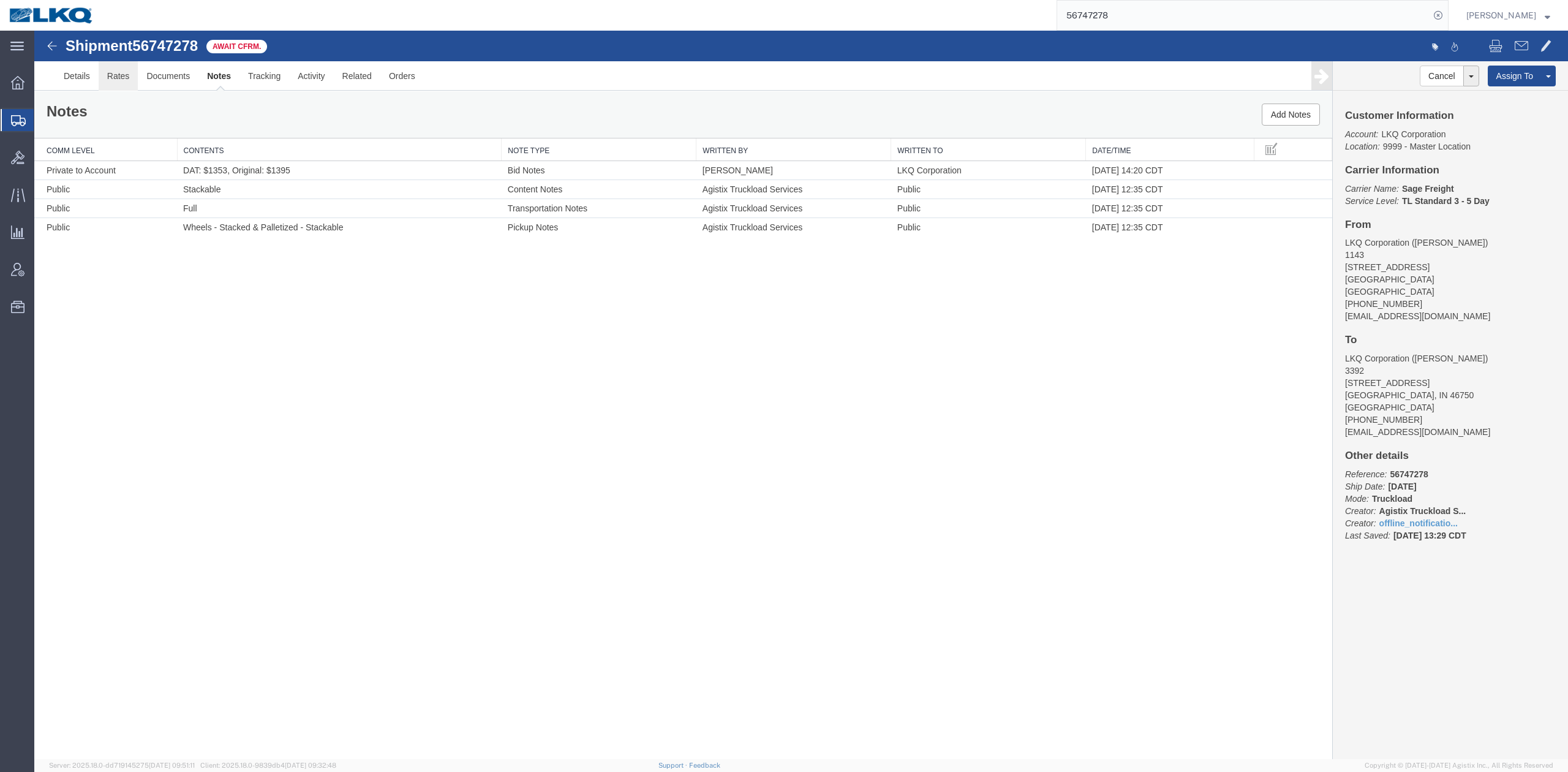
click at [115, 80] on link "Rates" at bounding box center [118, 76] width 40 height 30
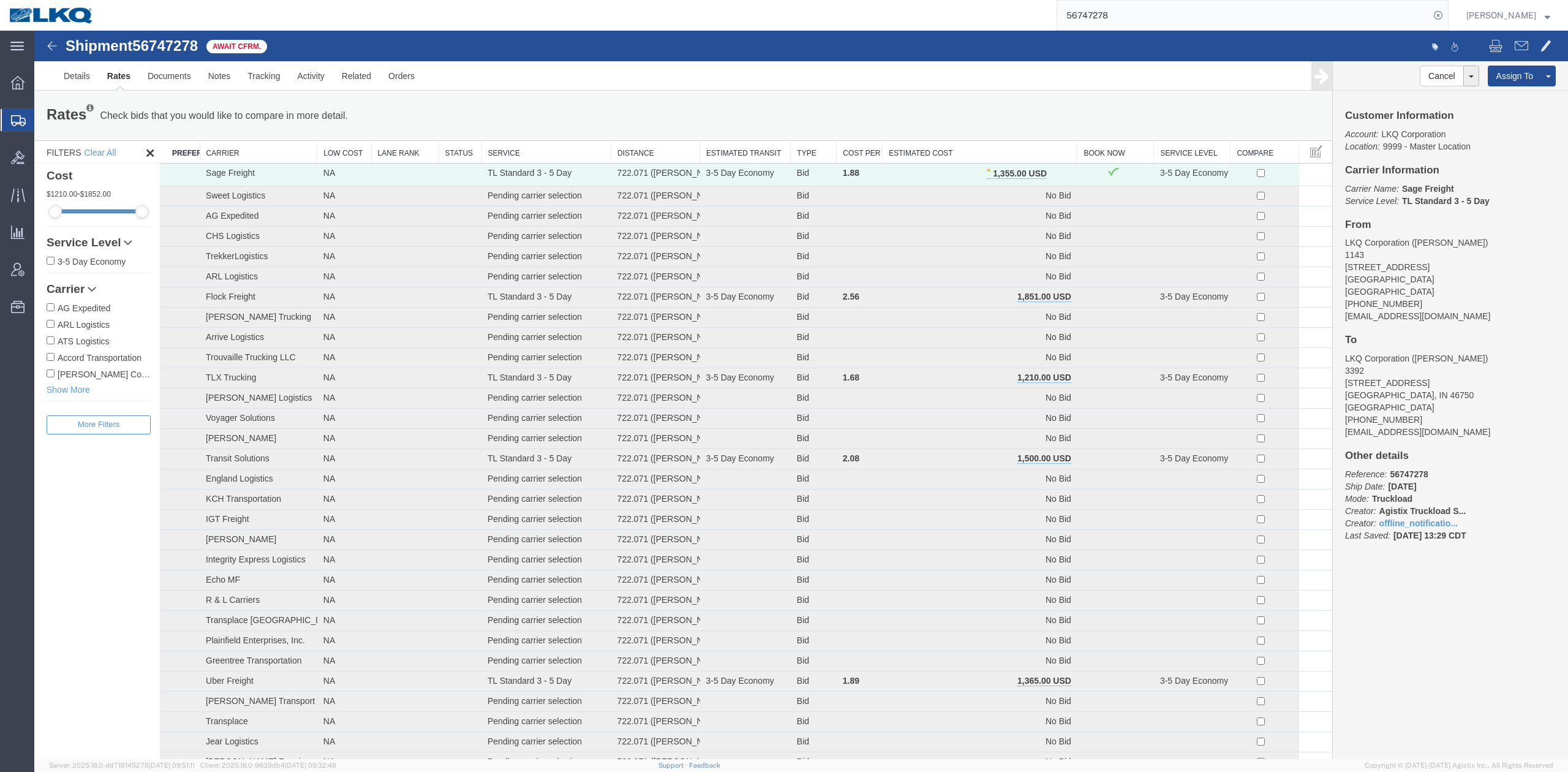
click at [1106, 17] on input "56747278" at bounding box center [1243, 16] width 373 height 30
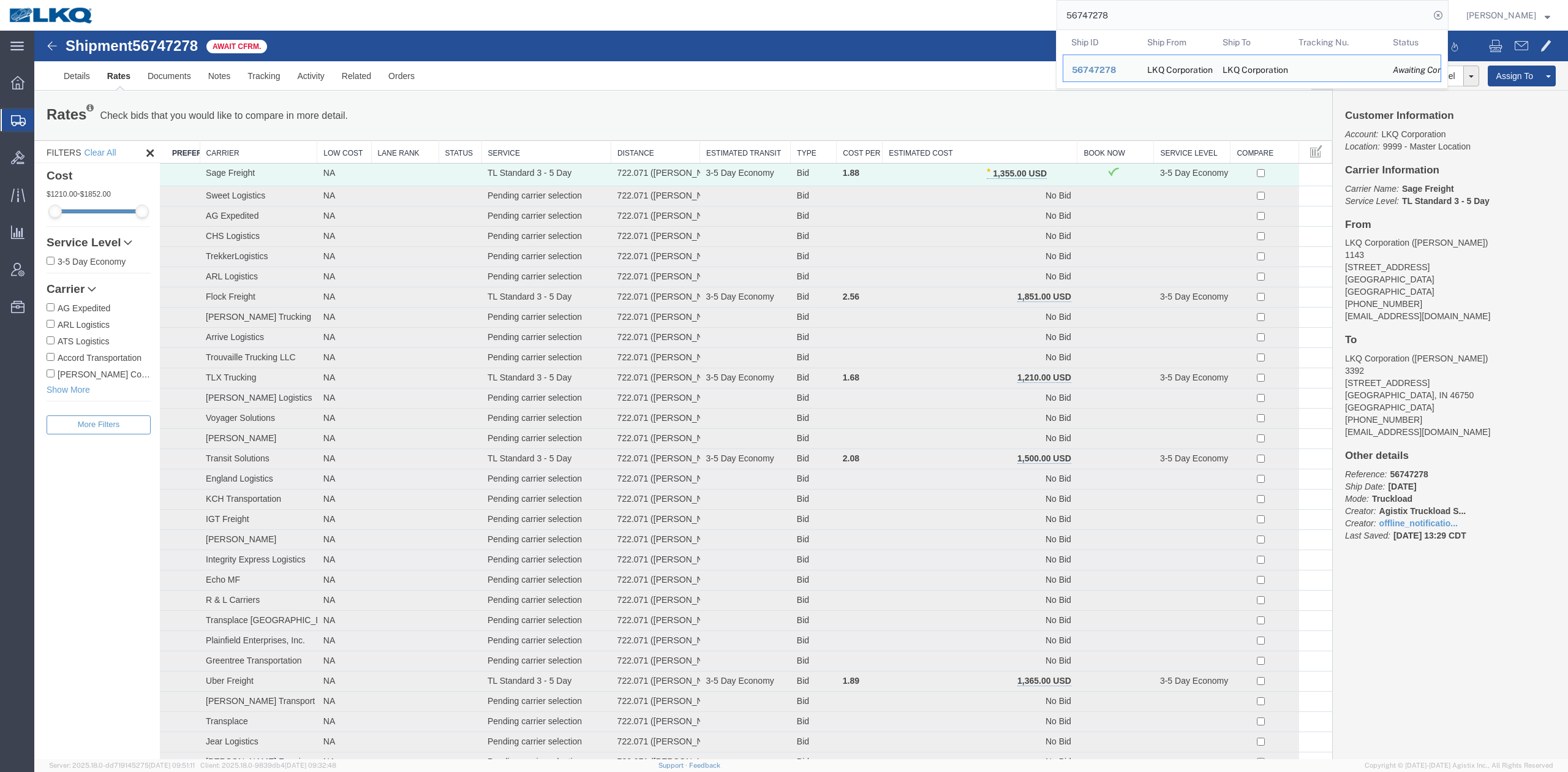
click at [1106, 17] on input "56747278" at bounding box center [1243, 16] width 373 height 30
paste input "60"
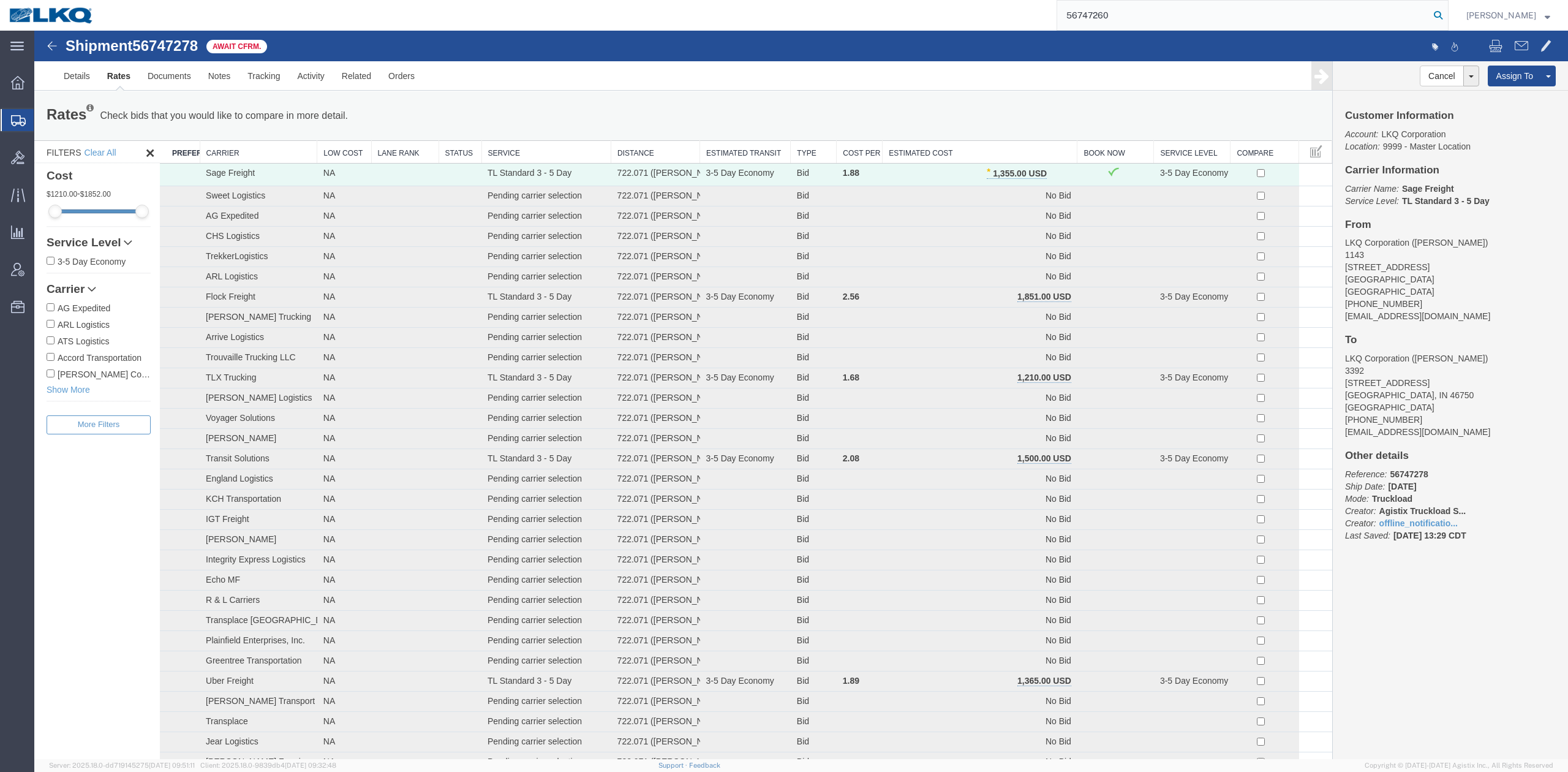
click at [1447, 20] on icon at bounding box center [1438, 15] width 17 height 17
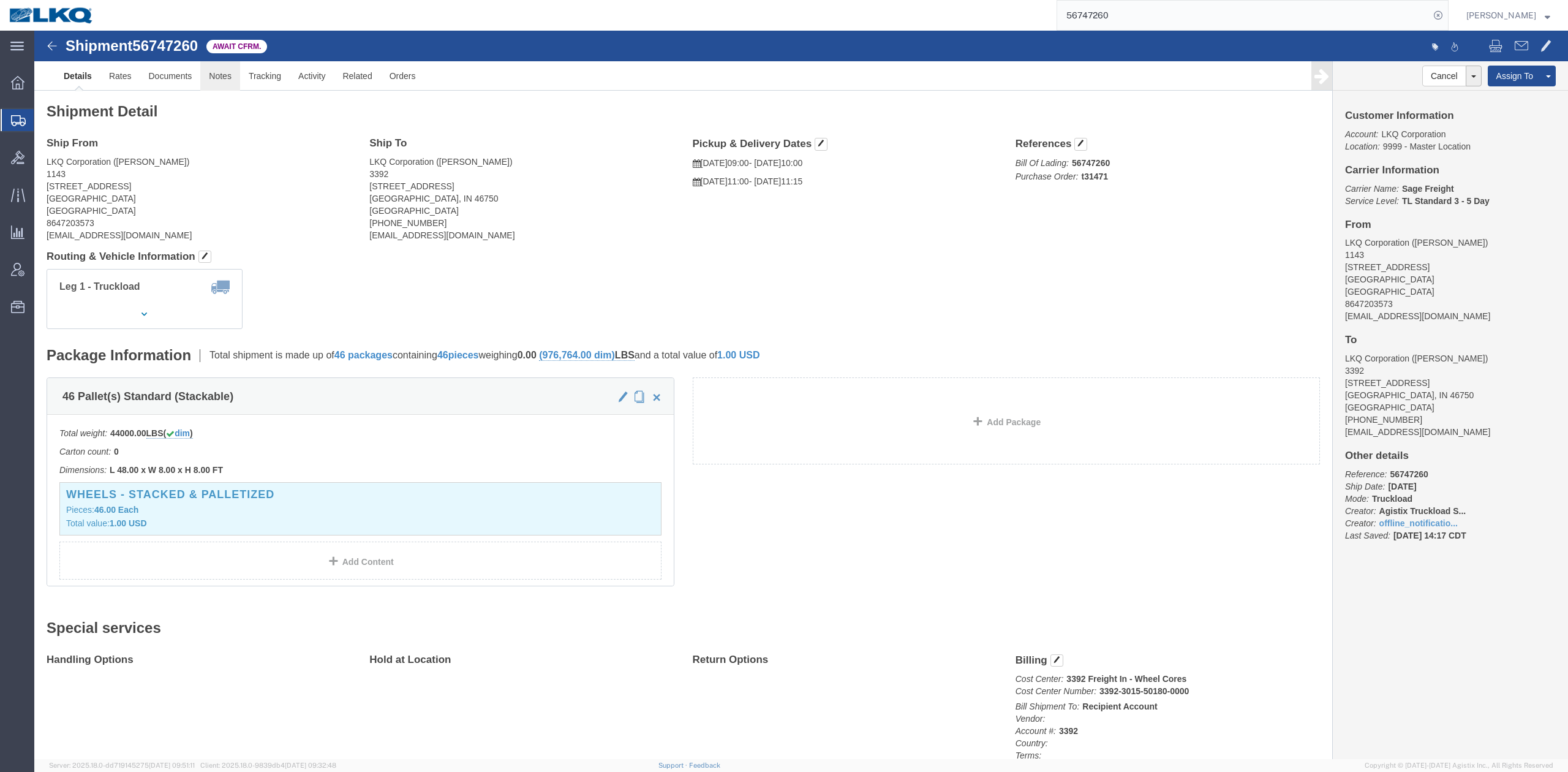
click link "Notes"
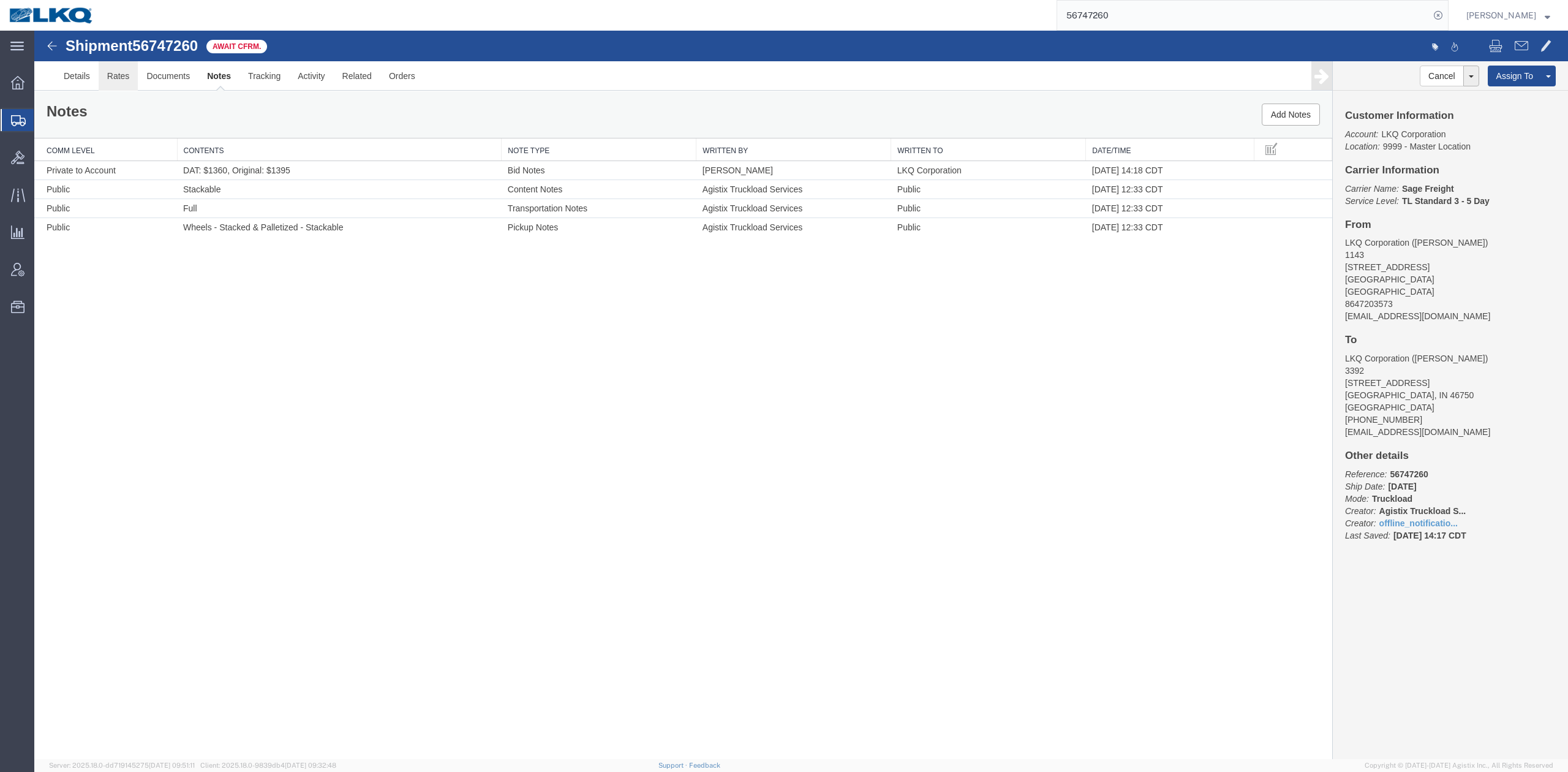
click at [128, 84] on link "Rates" at bounding box center [118, 76] width 40 height 30
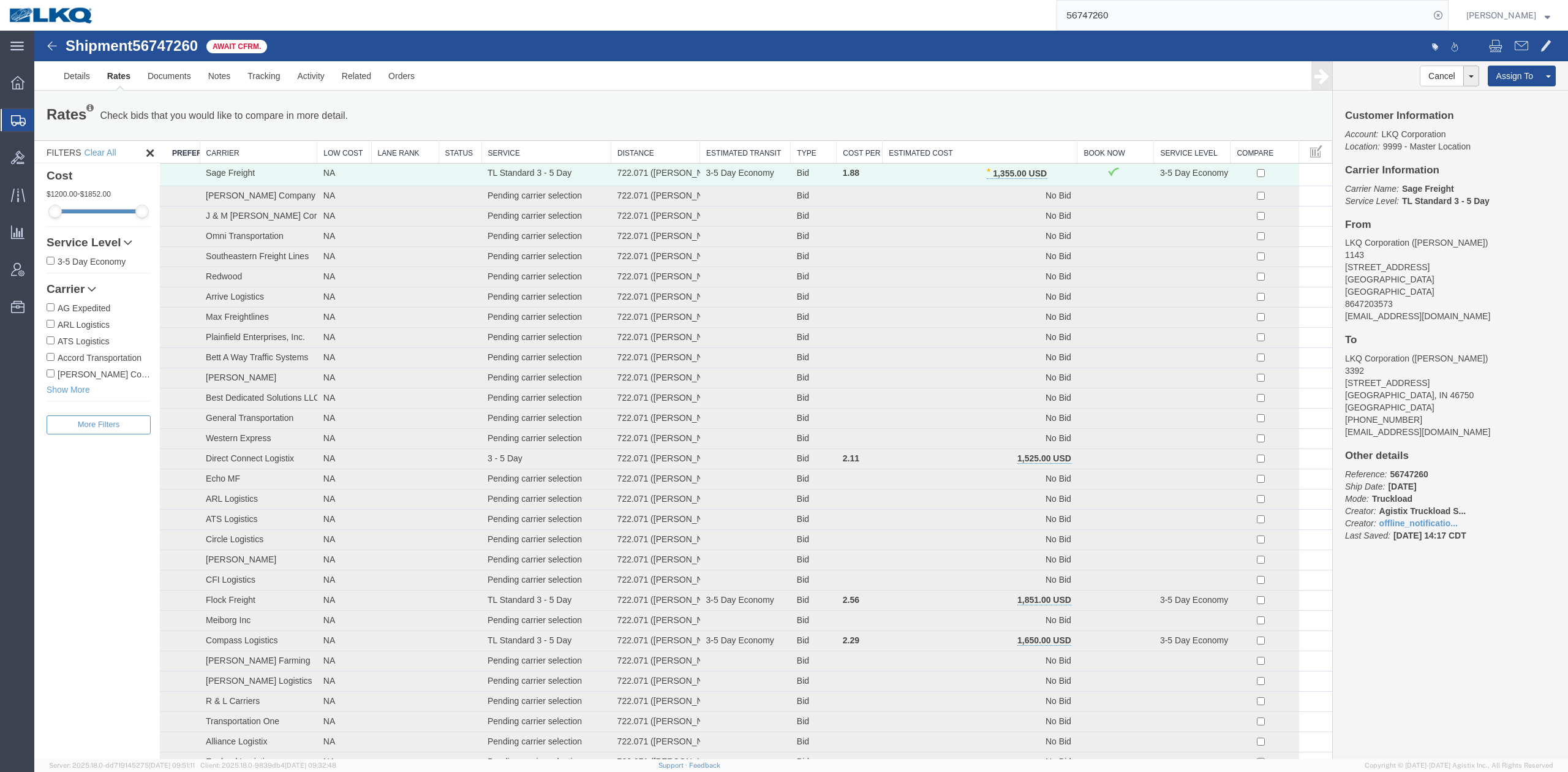
click at [1123, 8] on input "56747260" at bounding box center [1243, 16] width 373 height 30
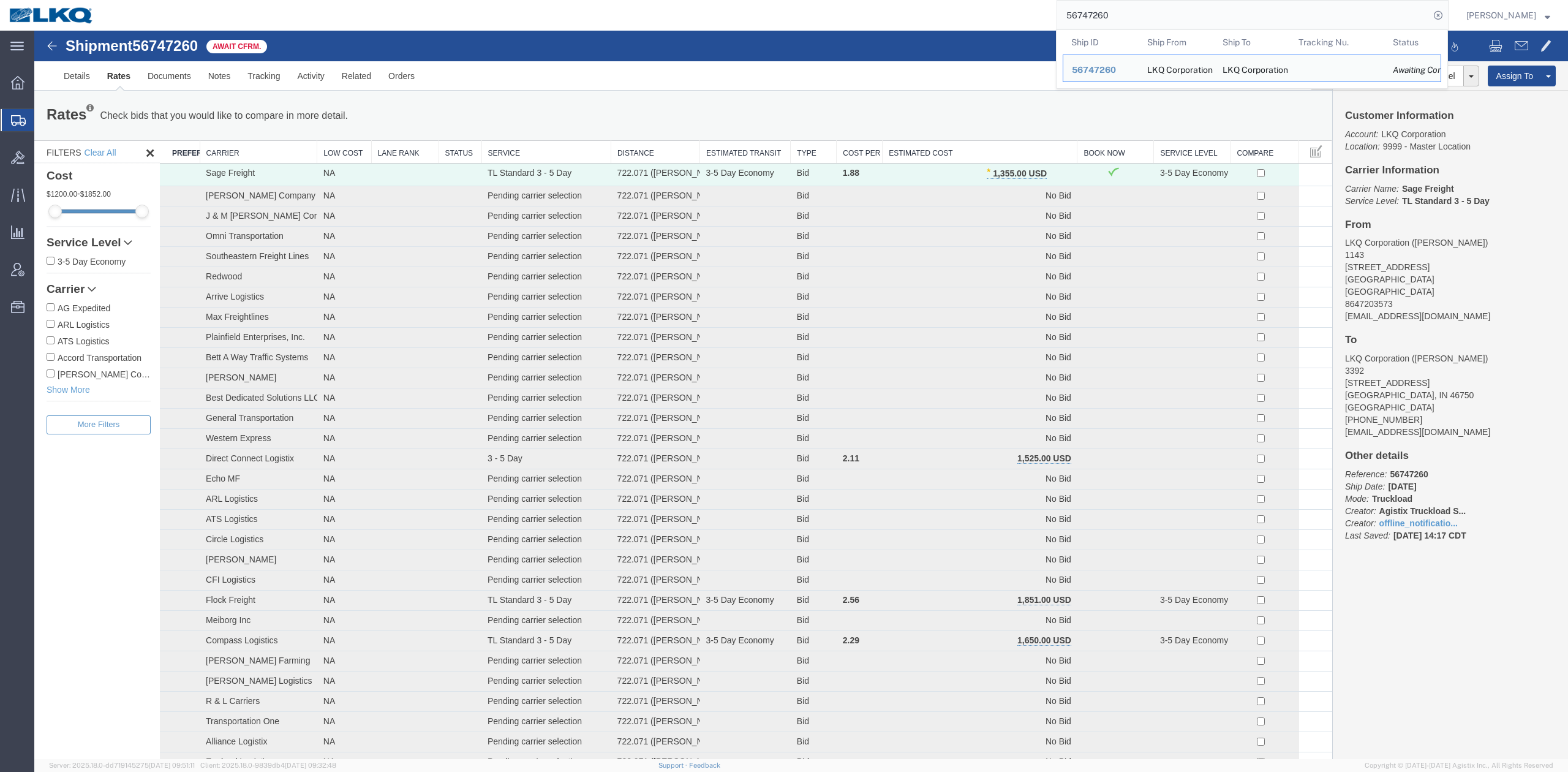
click at [1123, 8] on input "56747260" at bounding box center [1243, 16] width 373 height 30
paste input "78"
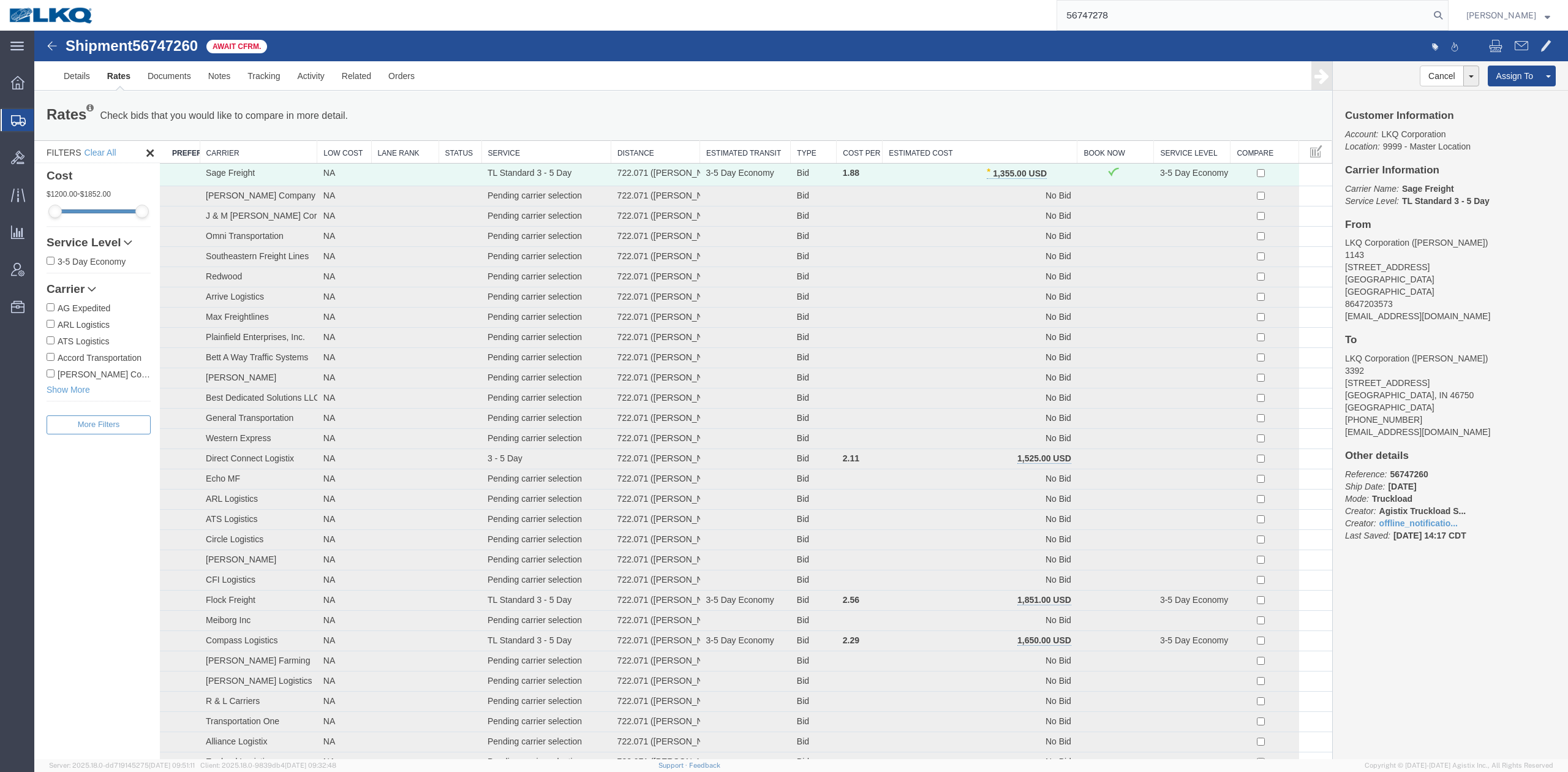
drag, startPoint x: 1463, startPoint y: 6, endPoint x: 1450, endPoint y: 20, distance: 19.1
click at [1449, 7] on form "56747278" at bounding box center [1253, 15] width 392 height 31
drag, startPoint x: 1449, startPoint y: 20, endPoint x: 1330, endPoint y: 13, distance: 119.2
click at [1430, 20] on input "56747278" at bounding box center [1243, 16] width 373 height 30
click at [1447, 21] on icon at bounding box center [1438, 15] width 17 height 17
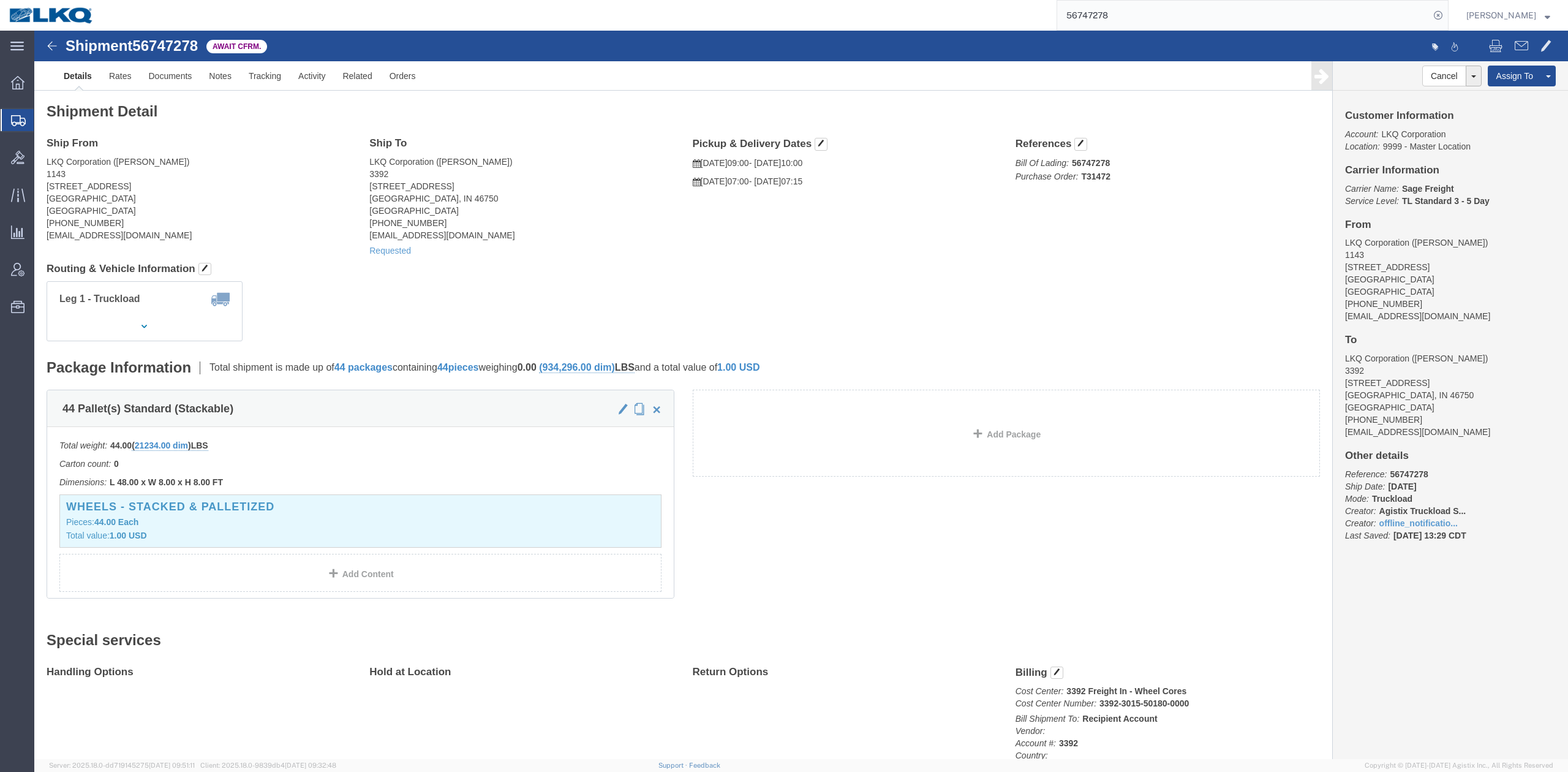
click at [1122, 11] on input "56747278" at bounding box center [1243, 16] width 373 height 30
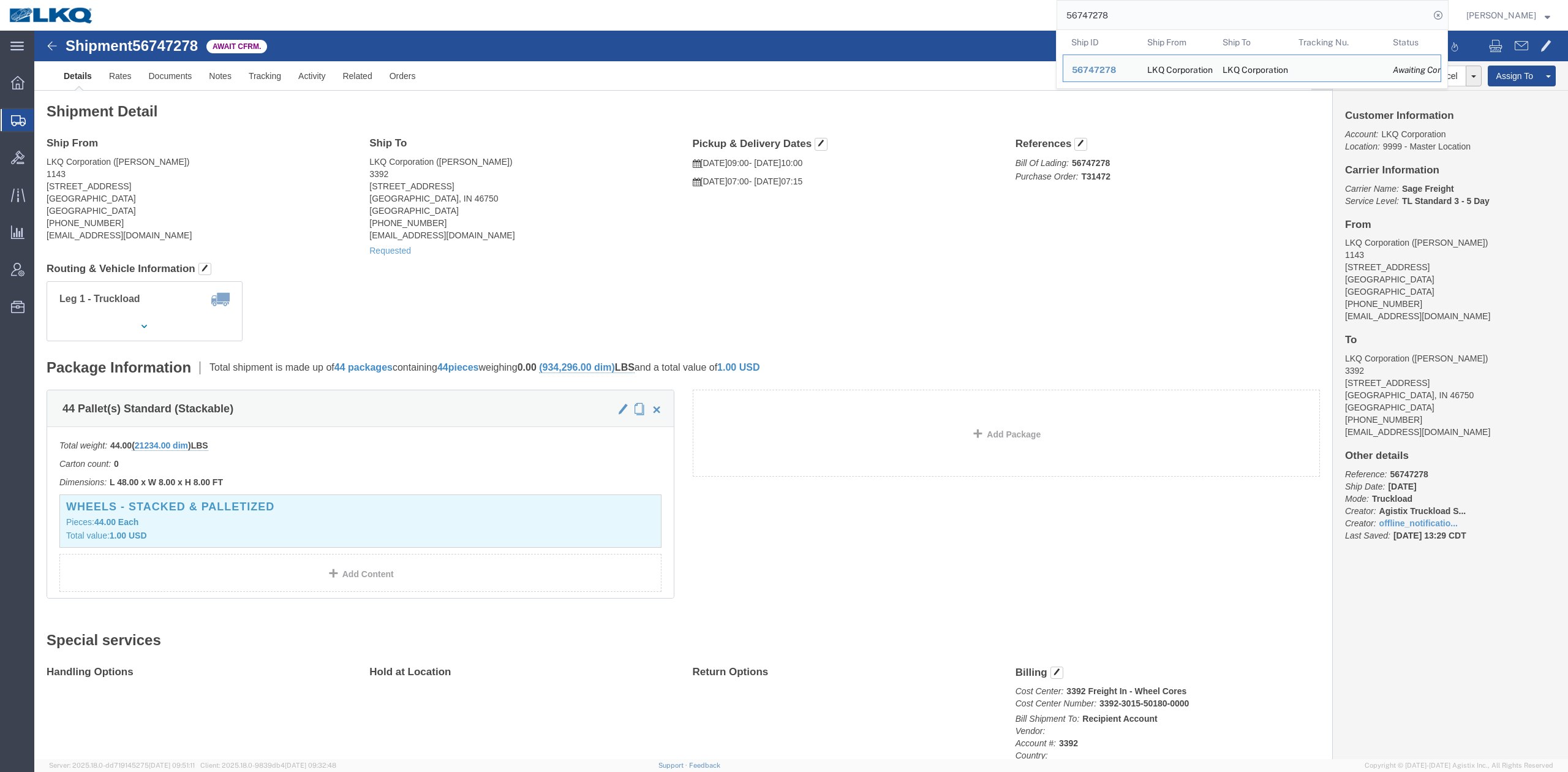
paste input "77147"
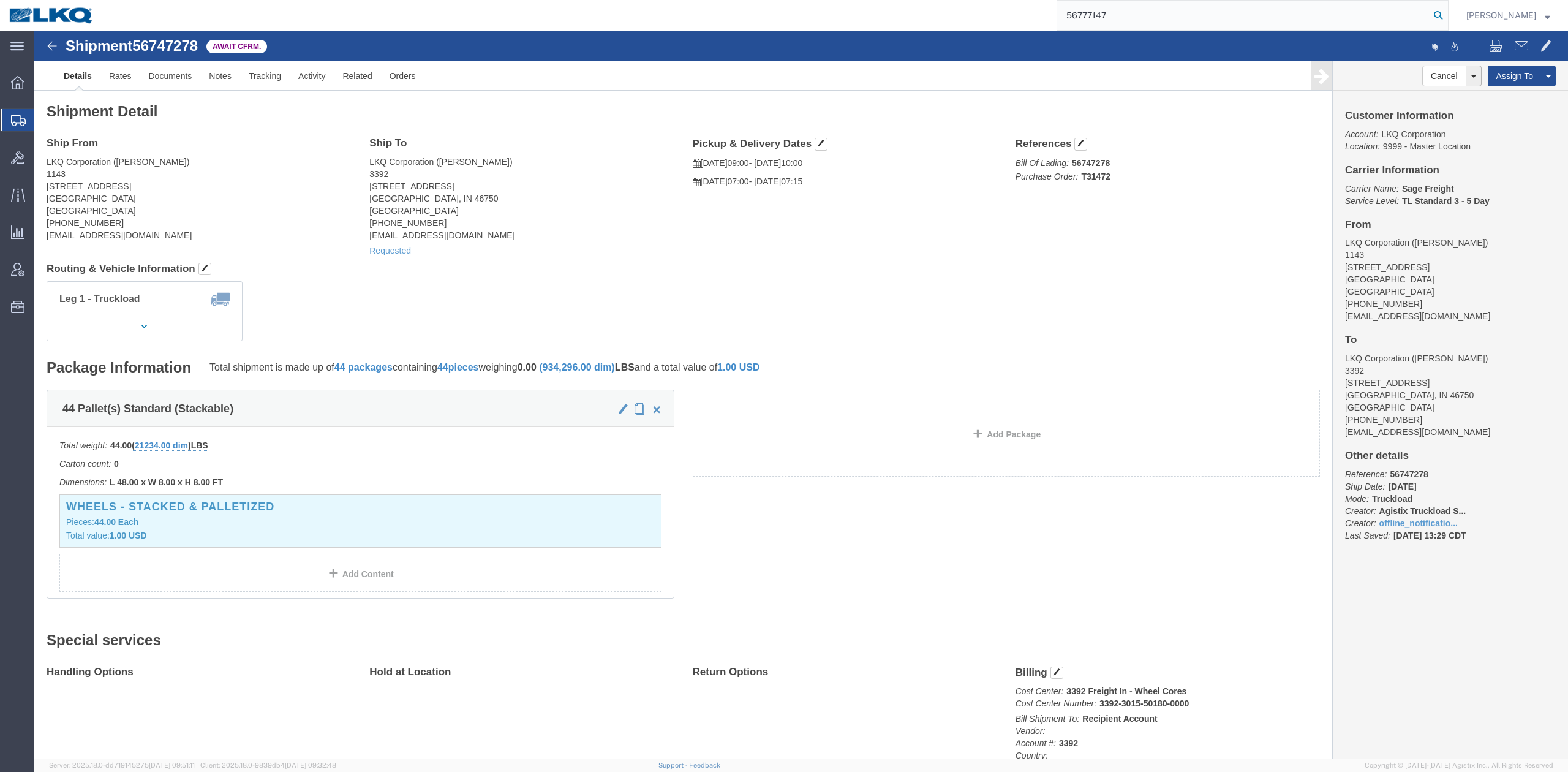
type input "56777147"
click at [1447, 15] on icon at bounding box center [1438, 15] width 17 height 17
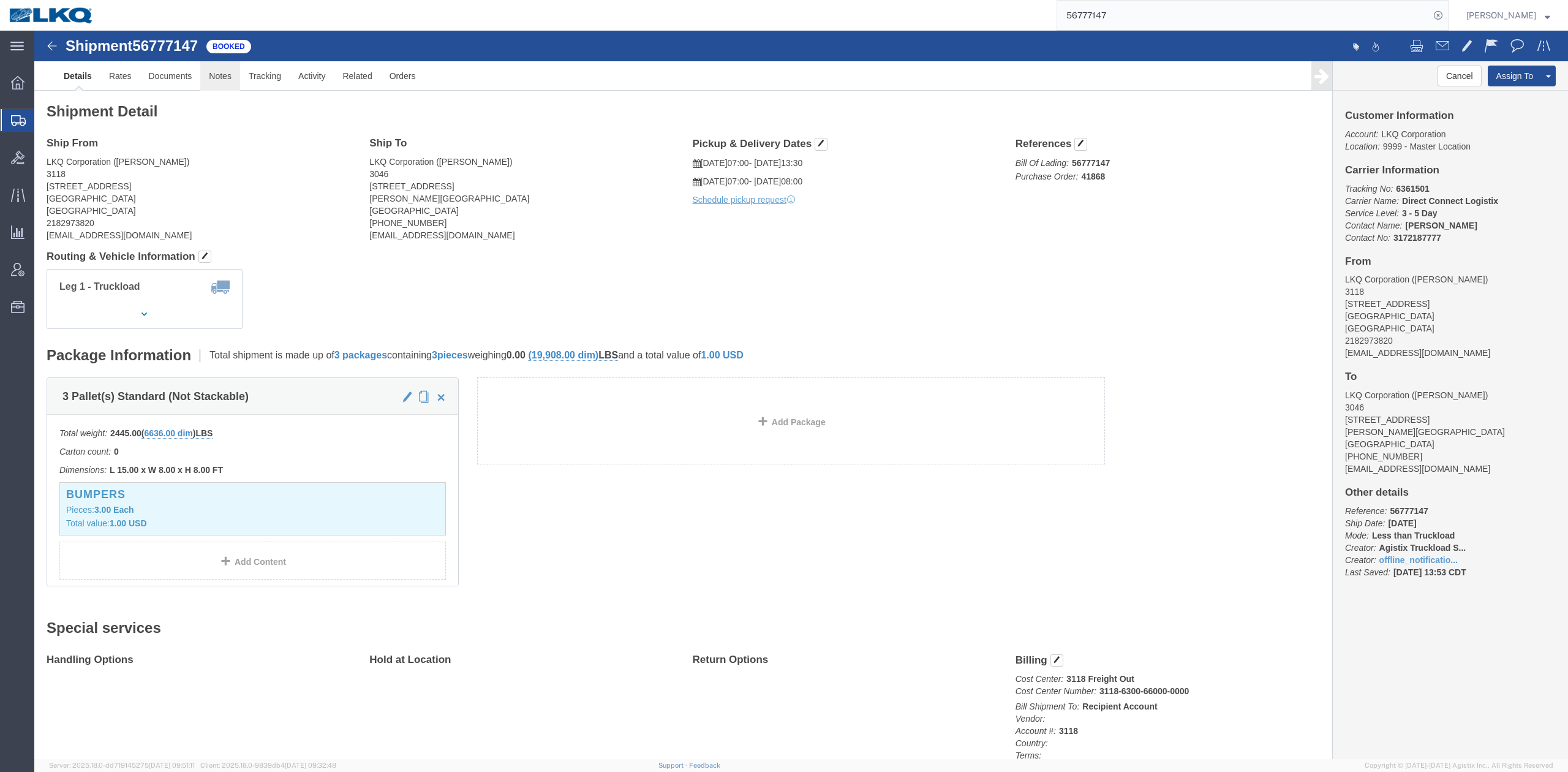
click link "Notes"
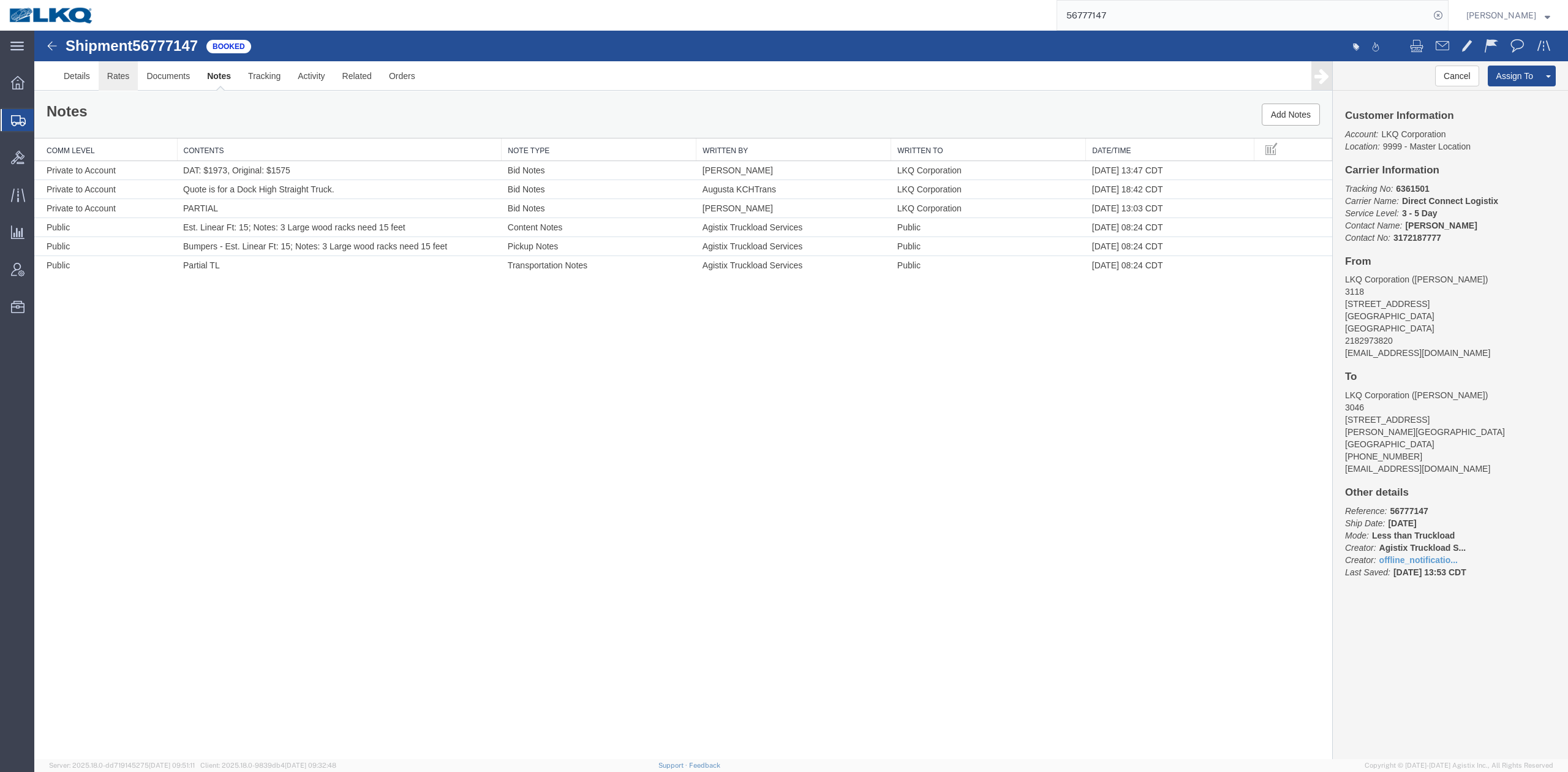
click at [119, 79] on link "Rates" at bounding box center [118, 76] width 40 height 30
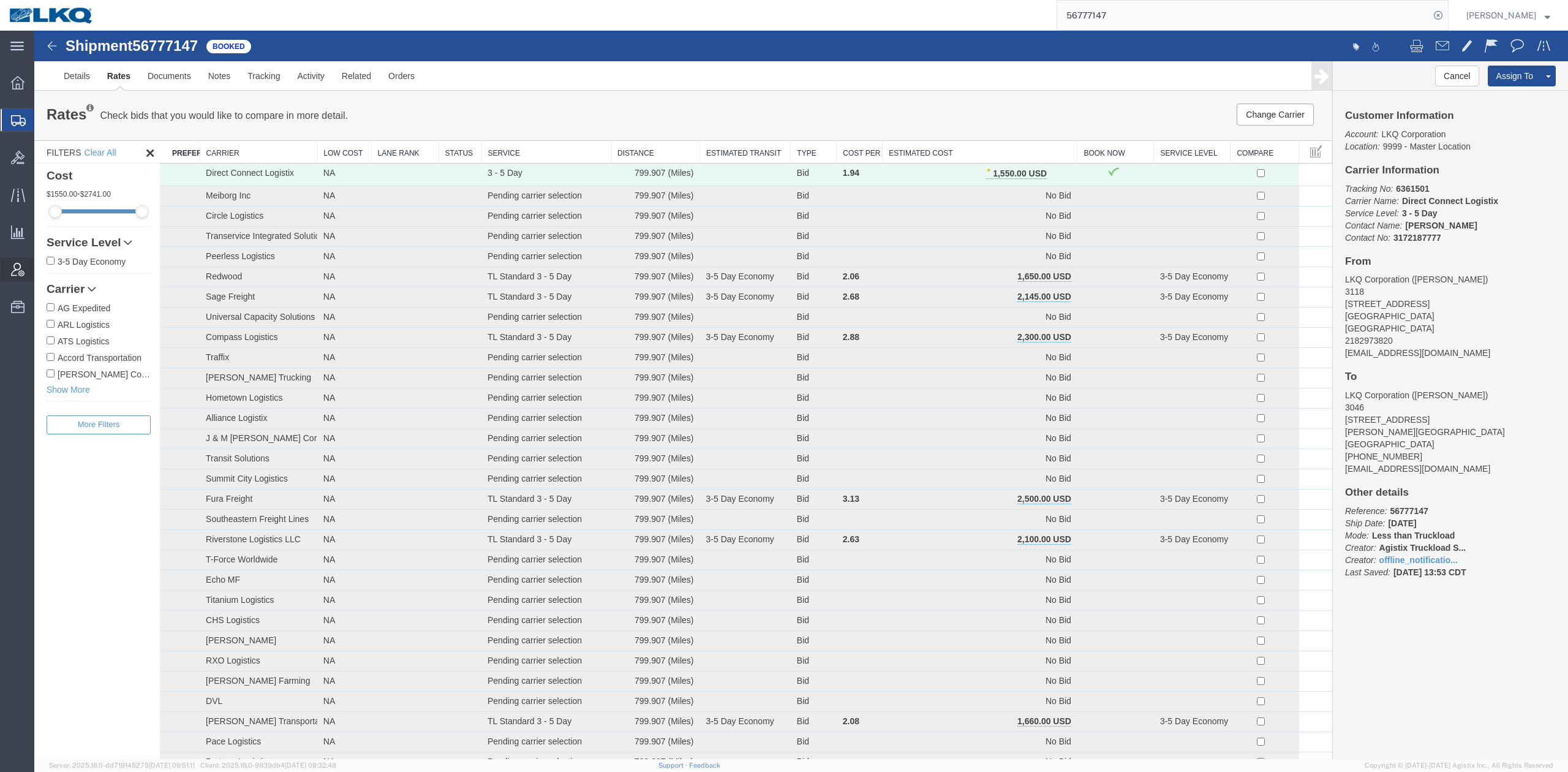
click at [15, 268] on icon at bounding box center [17, 269] width 13 height 13
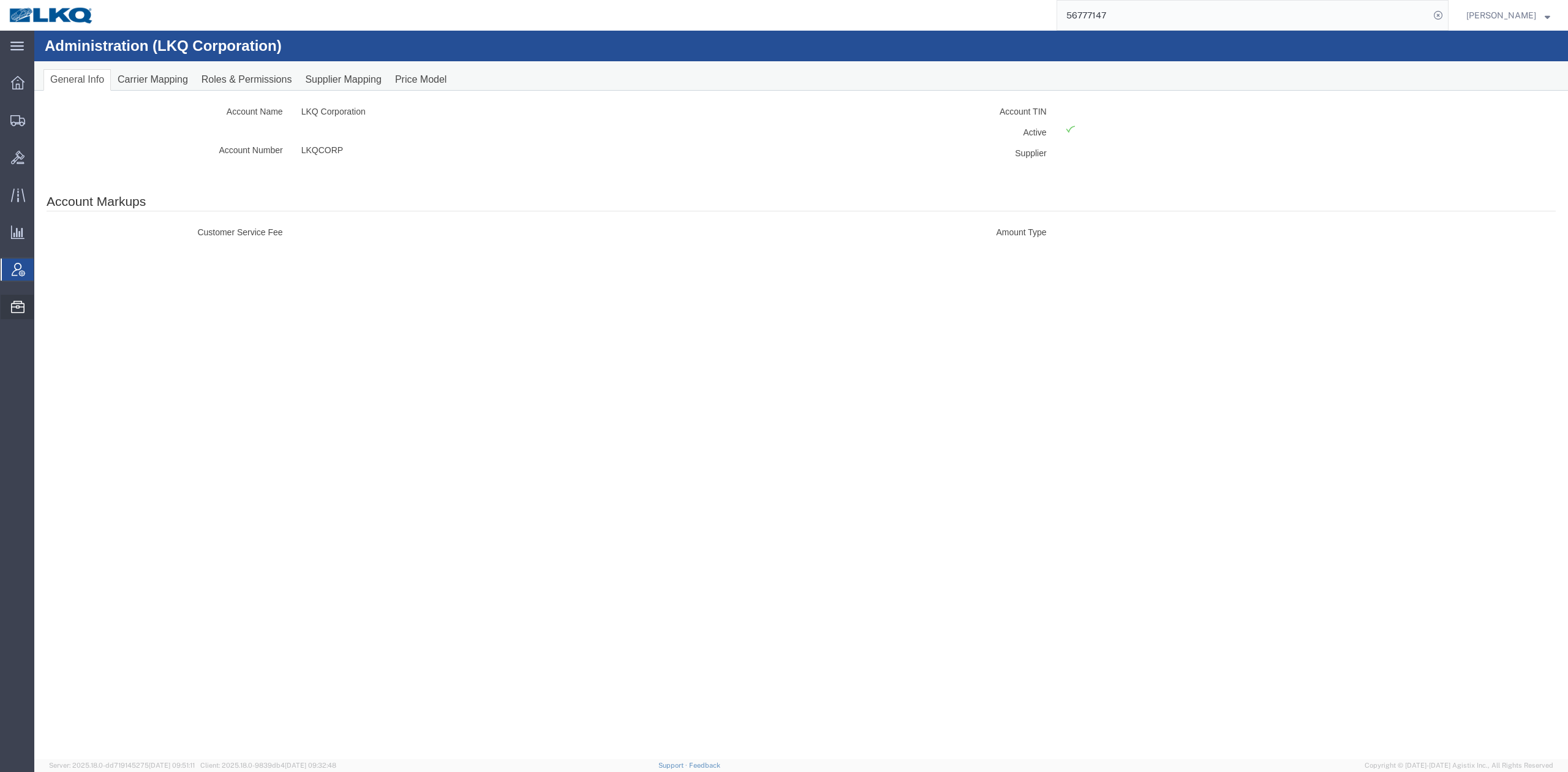
click at [0, 0] on span "Bid Groups" at bounding box center [0, 0] width 0 height 0
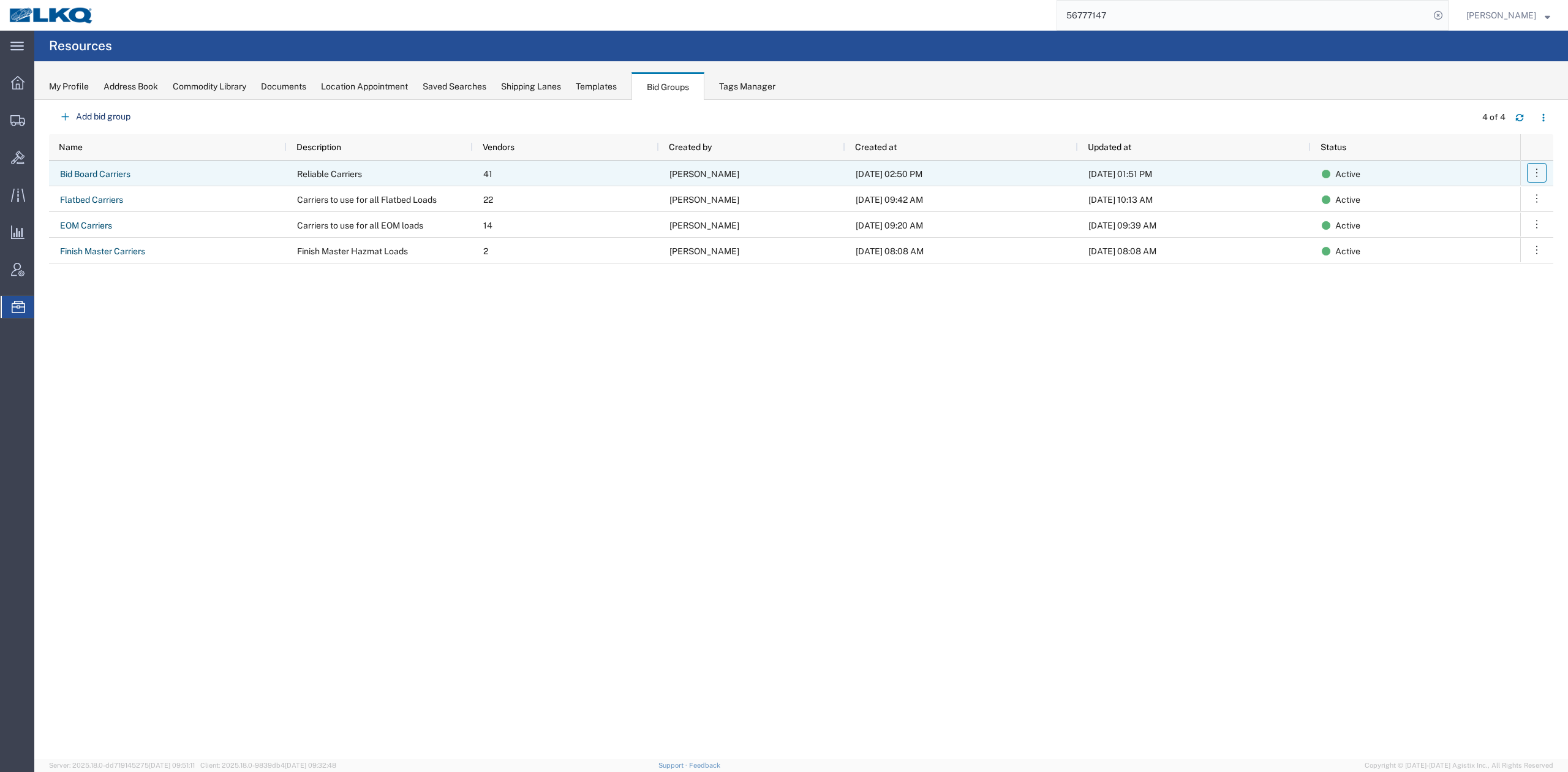
click at [1539, 173] on icon "button" at bounding box center [1537, 172] width 12 height 12
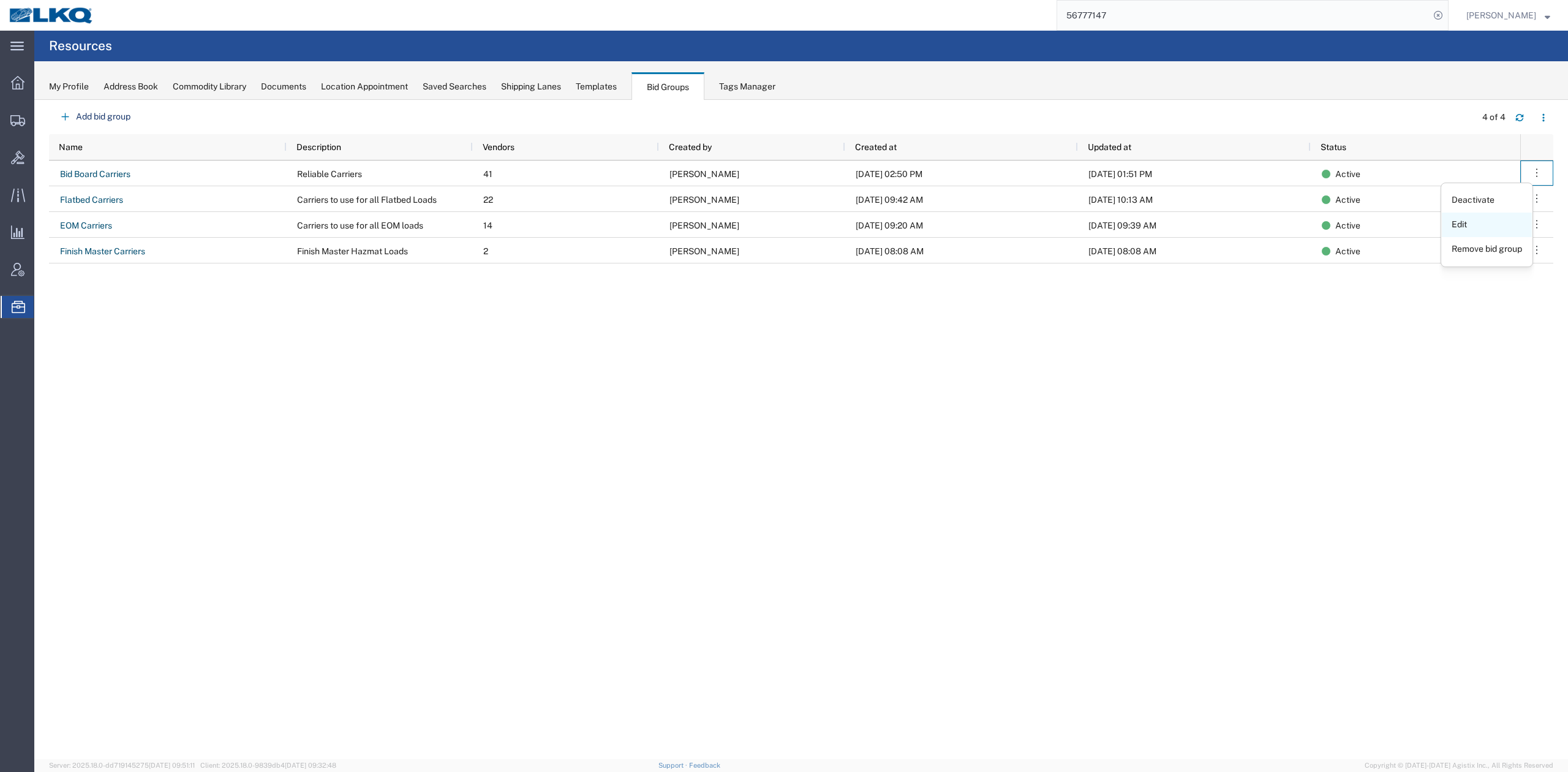
click at [1507, 227] on link "Edit" at bounding box center [1487, 224] width 90 height 22
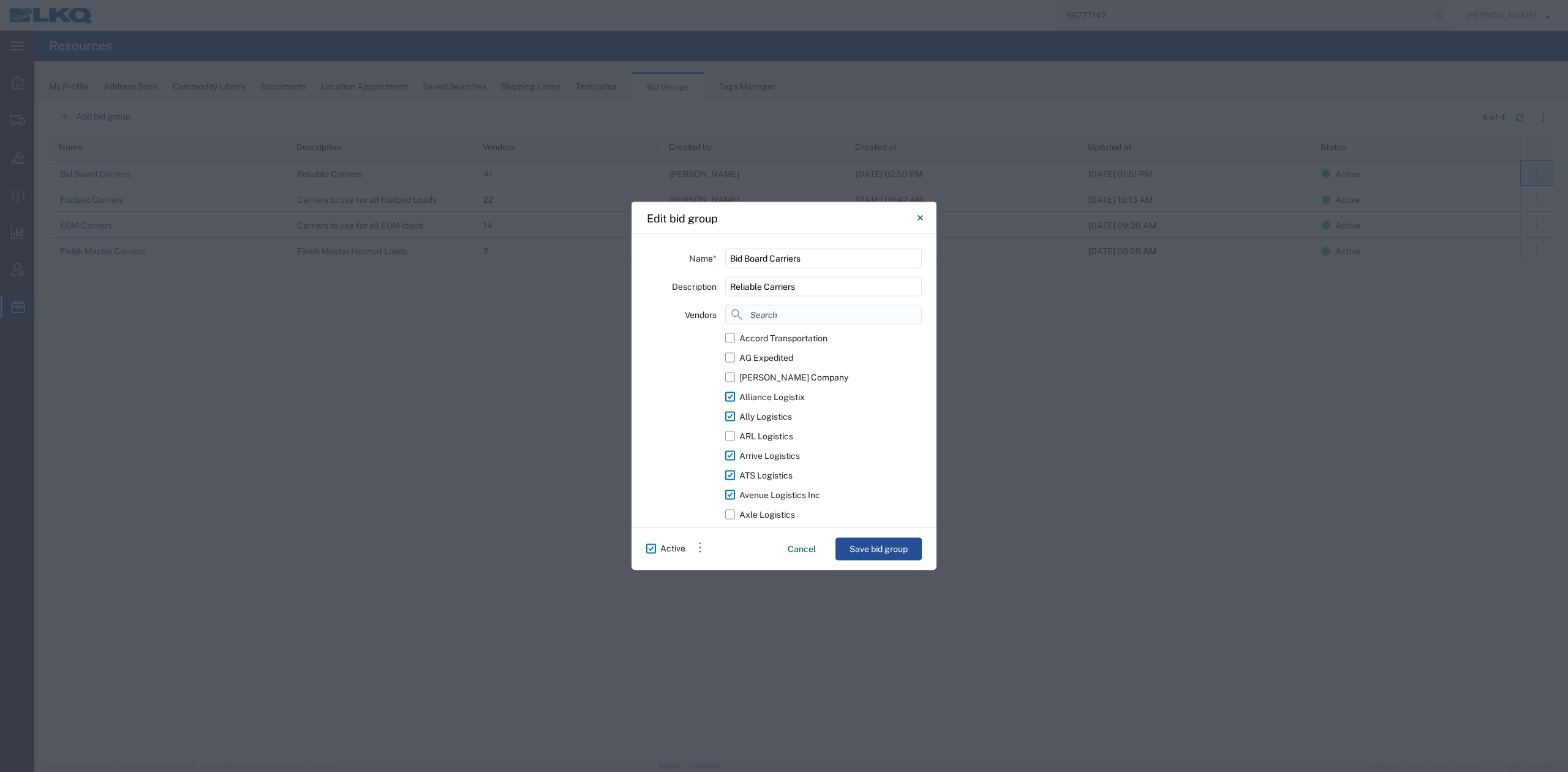
click at [801, 321] on input at bounding box center [823, 315] width 196 height 20
type input "load"
click at [745, 335] on div "Loadsmart Inc" at bounding box center [767, 338] width 56 height 13
click at [0, 0] on input "Loadsmart Inc" at bounding box center [0, 0] width 0 height 0
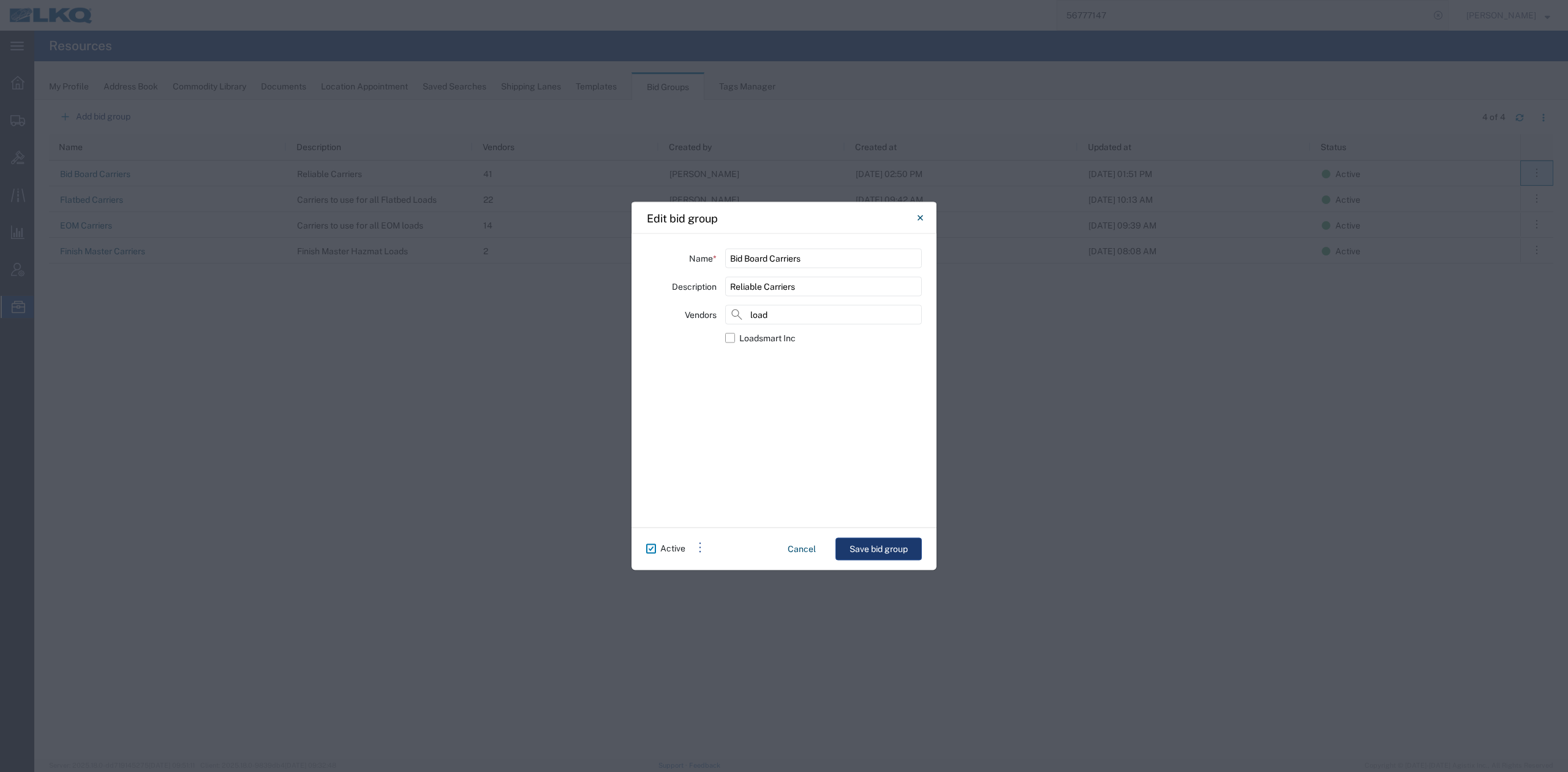
click at [861, 549] on button "Save bid group" at bounding box center [878, 549] width 86 height 22
